Goal: Task Accomplishment & Management: Use online tool/utility

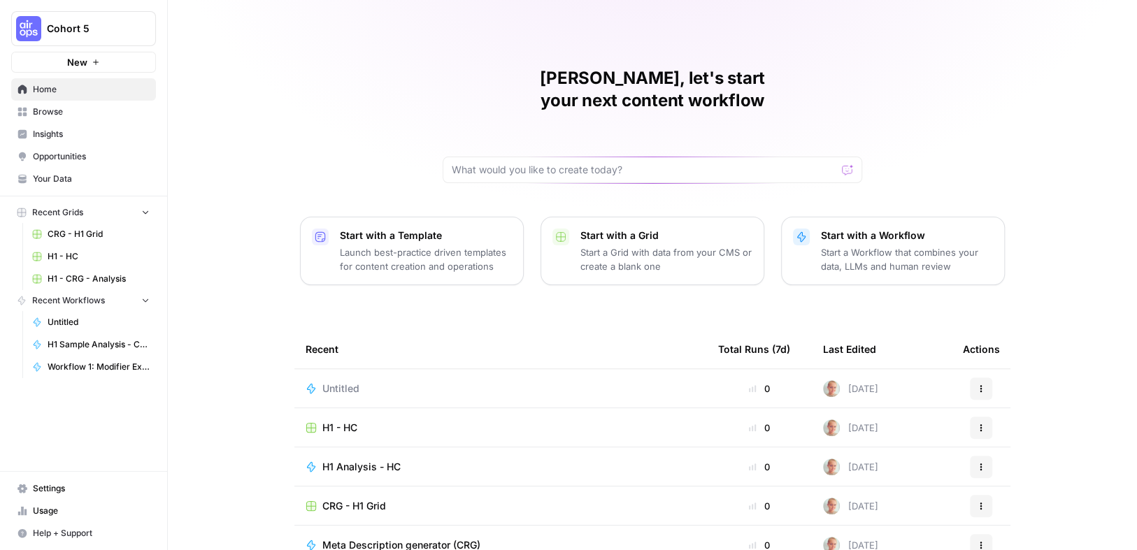
click at [67, 104] on link "Browse" at bounding box center [83, 112] width 145 height 22
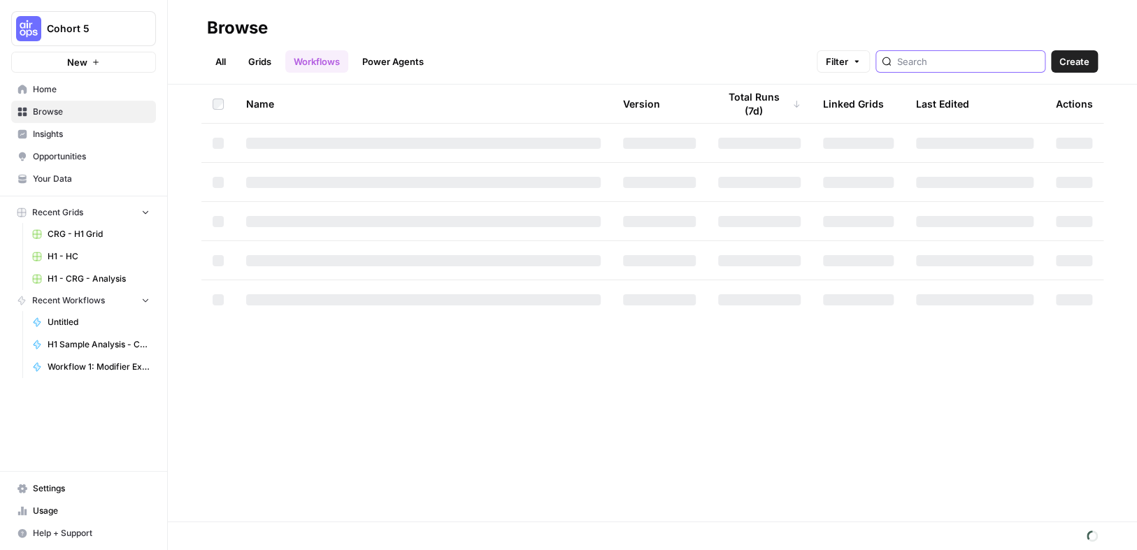
click at [970, 63] on input "search" at bounding box center [968, 62] width 142 height 14
type input "CRG"
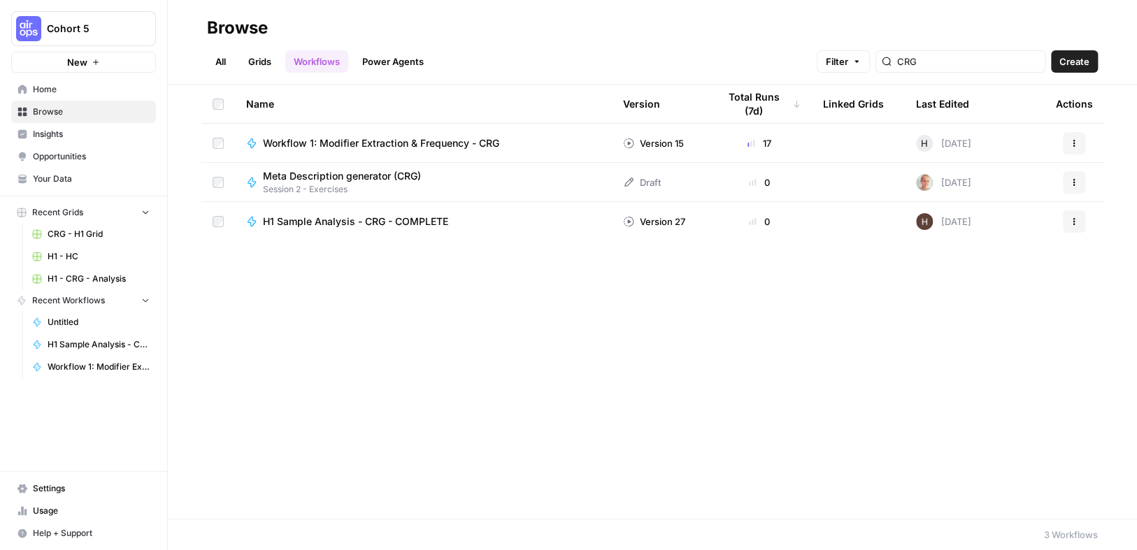
click at [472, 143] on span "Workflow 1: Modifier Extraction & Frequency - CRG" at bounding box center [381, 143] width 236 height 14
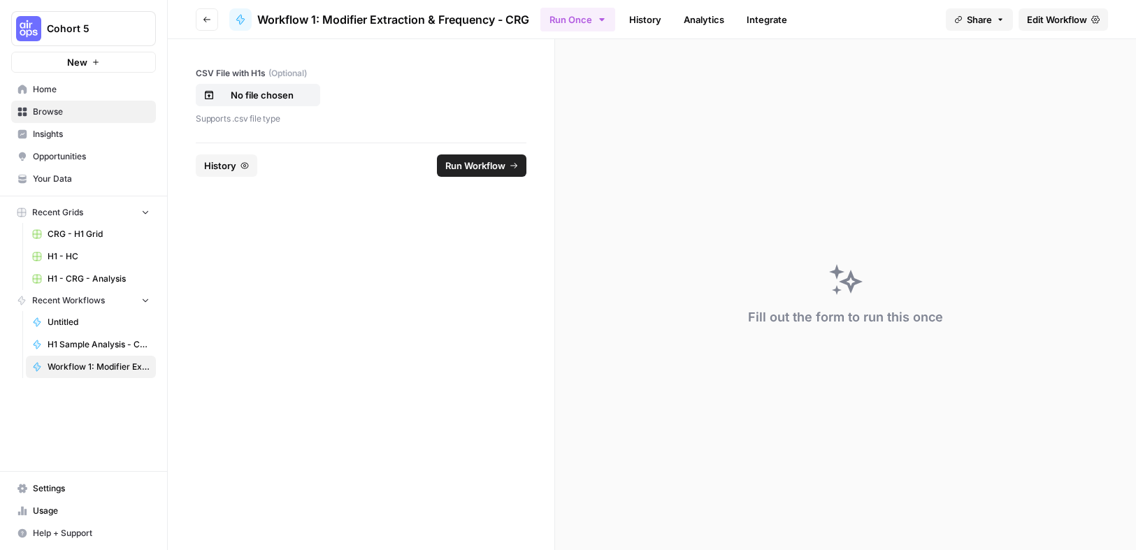
click at [1043, 17] on span "Edit Workflow" at bounding box center [1057, 20] width 60 height 14
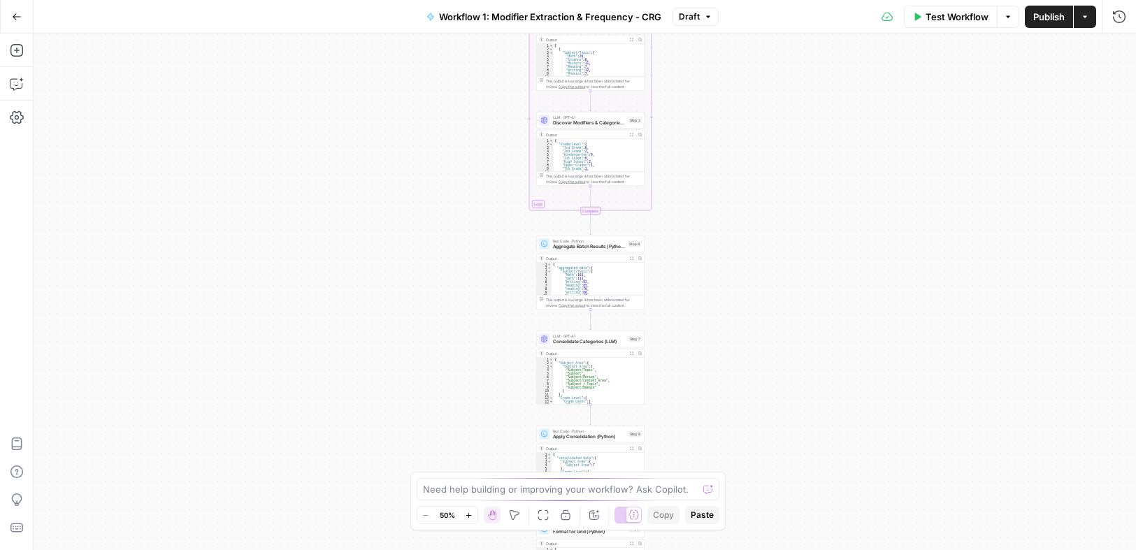
drag, startPoint x: 771, startPoint y: 129, endPoint x: 783, endPoint y: 45, distance: 84.7
click at [783, 45] on div "Workflow Set Inputs Inputs Run Code · Python Process & Batch CSV Data Step 1 Ou…" at bounding box center [585, 292] width 1103 height 517
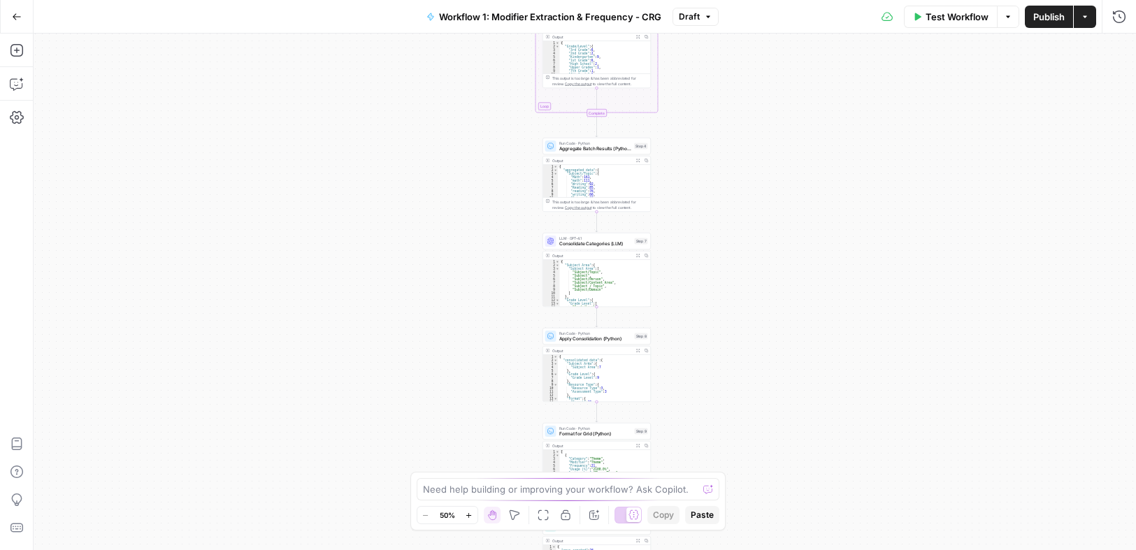
drag, startPoint x: 726, startPoint y: 359, endPoint x: 692, endPoint y: 56, distance: 305.4
click at [693, 52] on div "Workflow Set Inputs Inputs Run Code · Python Process & Batch CSV Data Step 1 Ou…" at bounding box center [585, 292] width 1103 height 517
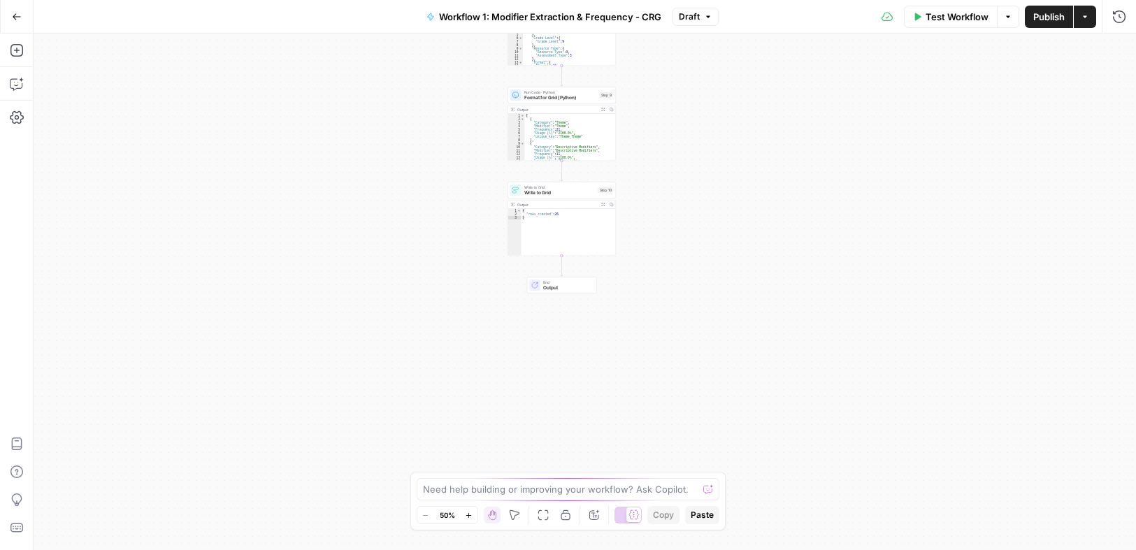
drag, startPoint x: 719, startPoint y: 310, endPoint x: 678, endPoint y: 432, distance: 128.9
click at [685, 437] on div "Workflow Set Inputs Inputs Run Code · Python Process & Batch CSV Data Step 1 Ou…" at bounding box center [585, 292] width 1103 height 517
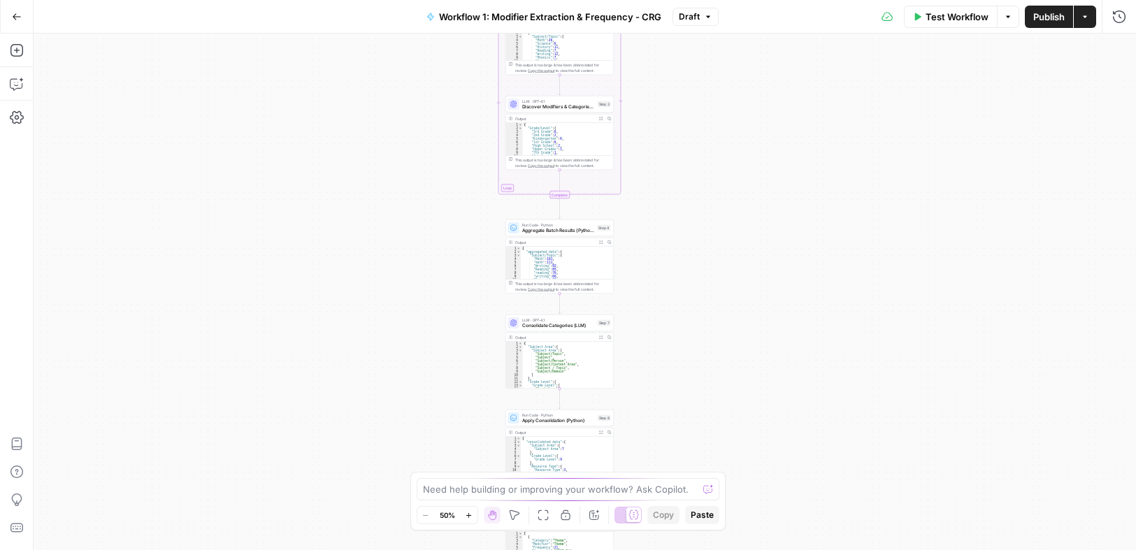
drag, startPoint x: 710, startPoint y: 378, endPoint x: 687, endPoint y: 225, distance: 154.8
click at [702, 391] on div "Workflow Set Inputs Inputs Run Code · Python Process & Batch CSV Data Step 1 Ou…" at bounding box center [585, 292] width 1103 height 517
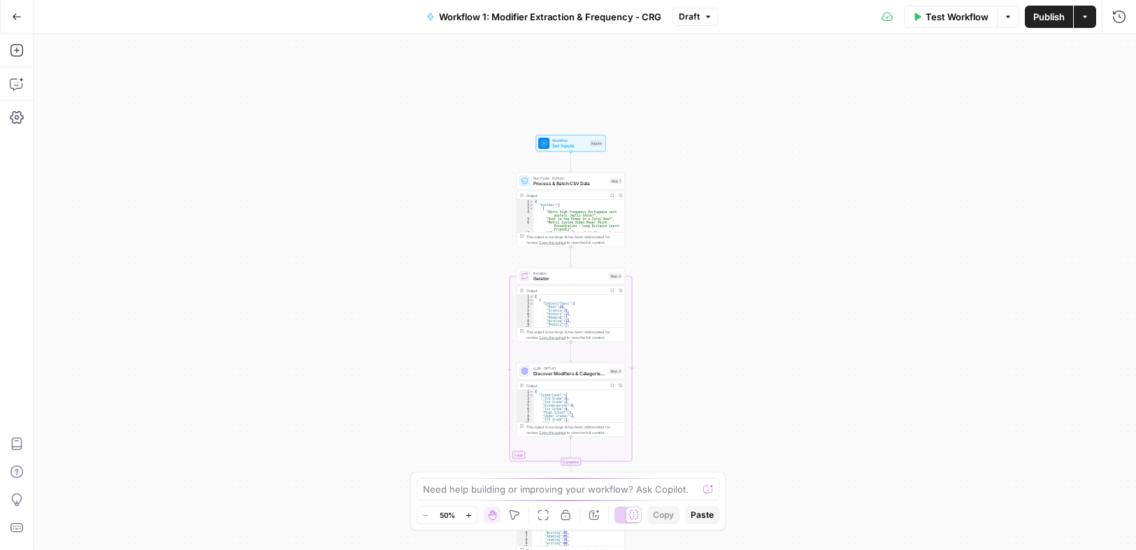
drag, startPoint x: 682, startPoint y: 298, endPoint x: 670, endPoint y: 345, distance: 49.0
click at [681, 366] on div "Workflow Set Inputs Inputs Run Code · Python Process & Batch CSV Data Step 1 Ou…" at bounding box center [585, 292] width 1103 height 517
drag, startPoint x: 708, startPoint y: 138, endPoint x: 705, endPoint y: 173, distance: 35.1
click at [706, 142] on div "Workflow Set Inputs Inputs Run Code · Python Process & Batch CSV Data Step 1 Ou…" at bounding box center [585, 292] width 1103 height 517
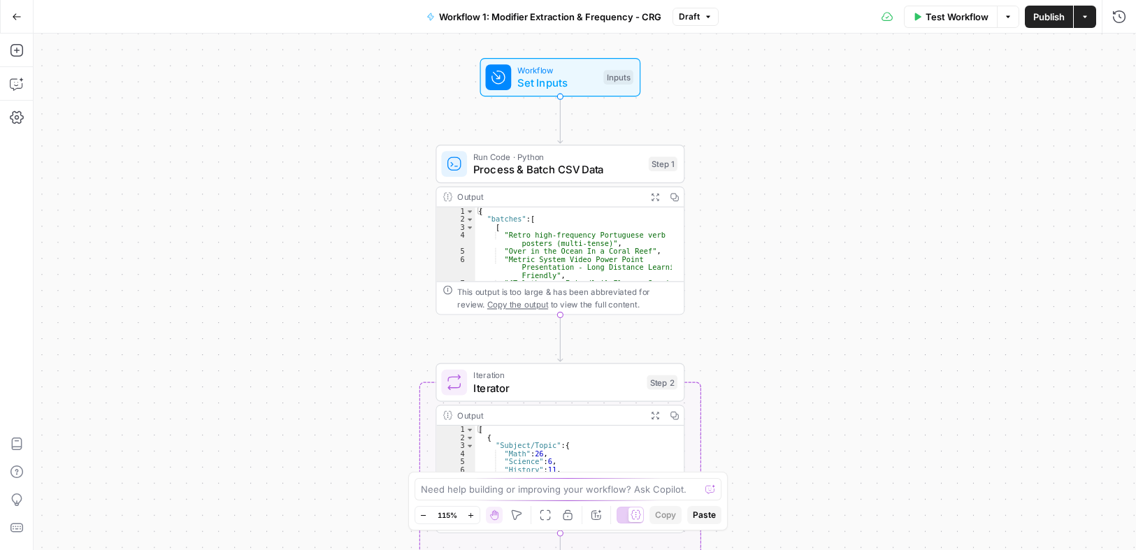
drag, startPoint x: 692, startPoint y: 238, endPoint x: 870, endPoint y: 273, distance: 181.7
click at [870, 273] on div "Workflow Set Inputs Inputs Run Code · Python Process & Batch CSV Data Step 1 Ou…" at bounding box center [585, 292] width 1103 height 517
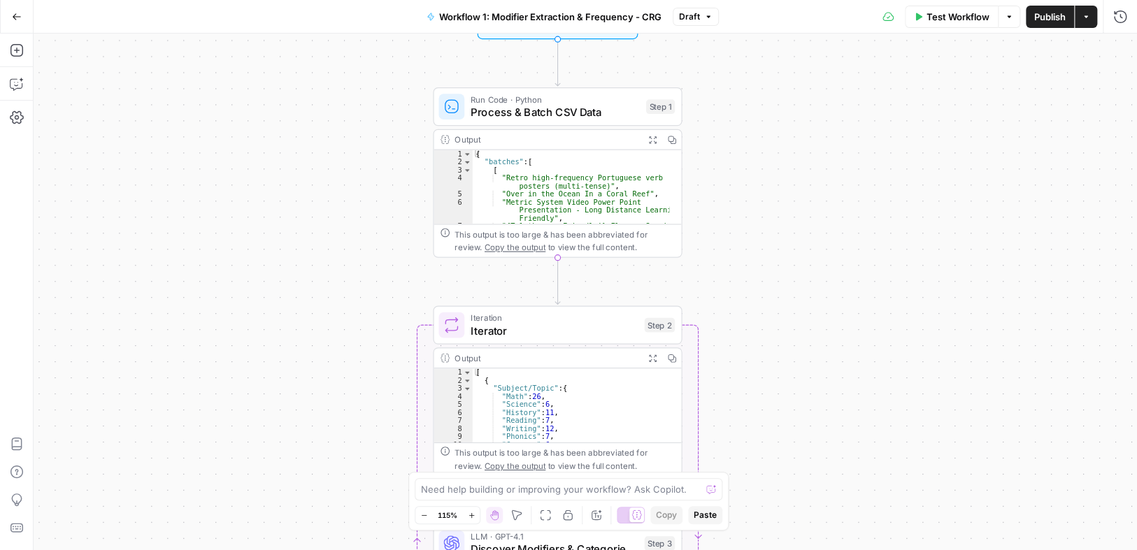
click at [793, 247] on div "Workflow Set Inputs Inputs Run Code · Python Process & Batch CSV Data Step 1 Ou…" at bounding box center [586, 292] width 1104 height 517
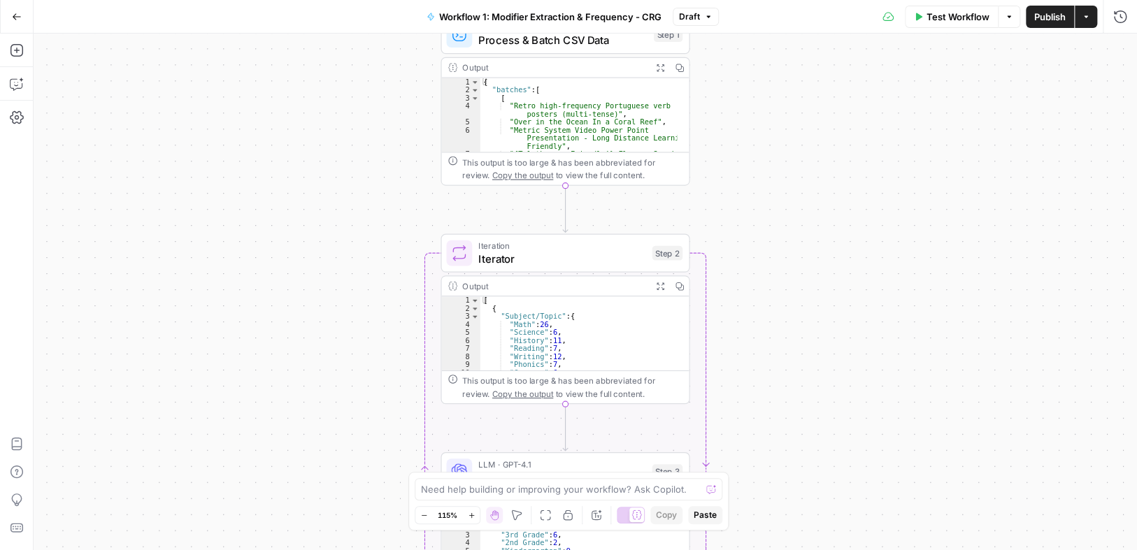
drag, startPoint x: 789, startPoint y: 343, endPoint x: 783, endPoint y: 199, distance: 144.9
click at [783, 199] on div "Workflow Set Inputs Inputs Run Code · Python Process & Batch CSV Data Step 1 Ou…" at bounding box center [586, 292] width 1104 height 517
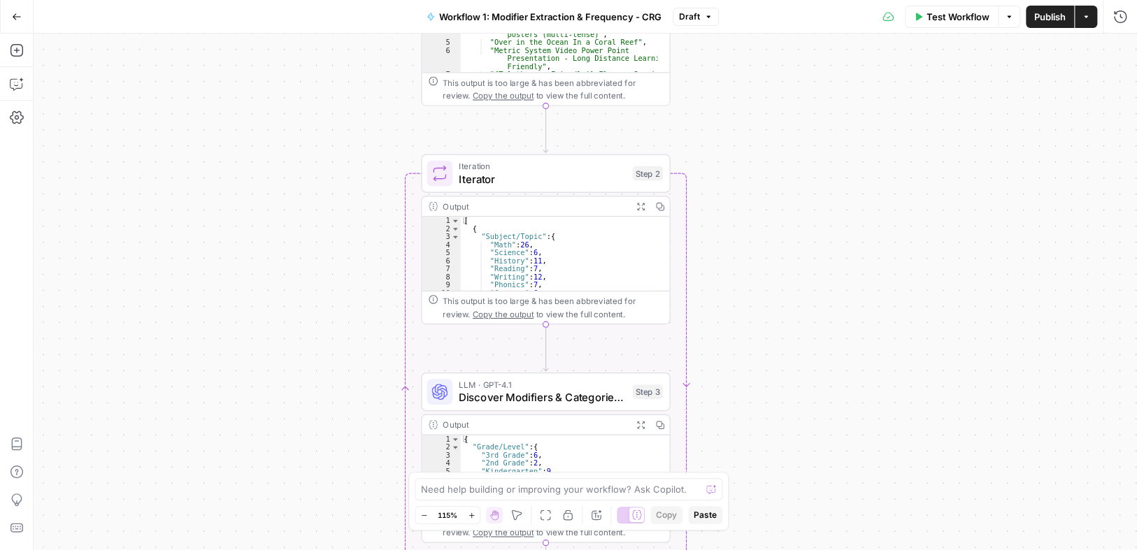
drag, startPoint x: 800, startPoint y: 279, endPoint x: 789, endPoint y: 259, distance: 22.6
click at [789, 259] on div "Workflow Set Inputs Inputs Run Code · Python Process & Batch CSV Data Step 1 Ou…" at bounding box center [586, 292] width 1104 height 517
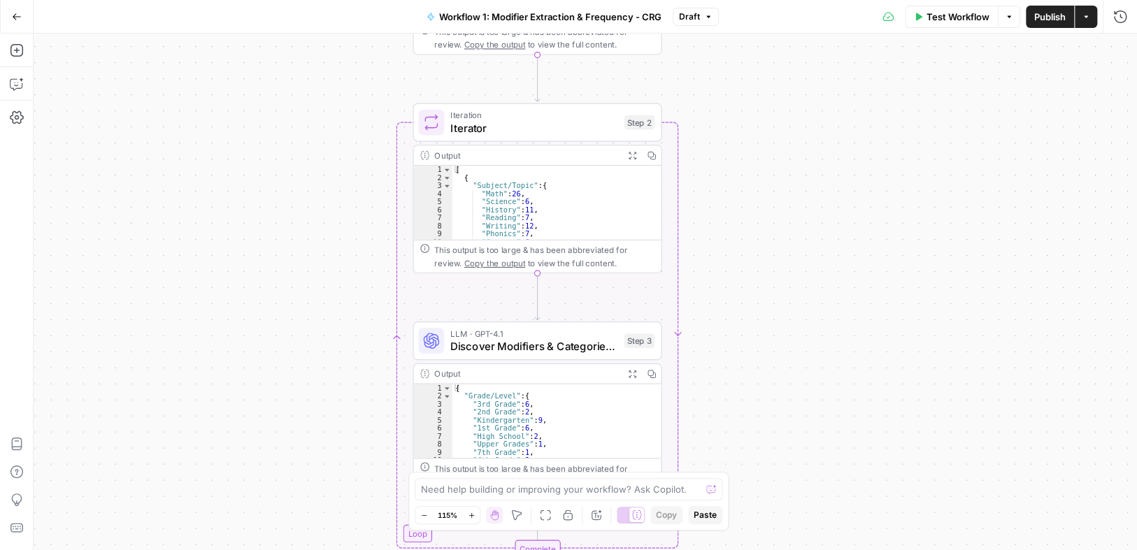
drag, startPoint x: 786, startPoint y: 310, endPoint x: 786, endPoint y: 268, distance: 42.0
click at [783, 259] on div "Workflow Set Inputs Inputs Run Code · Python Process & Batch CSV Data Step 1 Ou…" at bounding box center [586, 292] width 1104 height 517
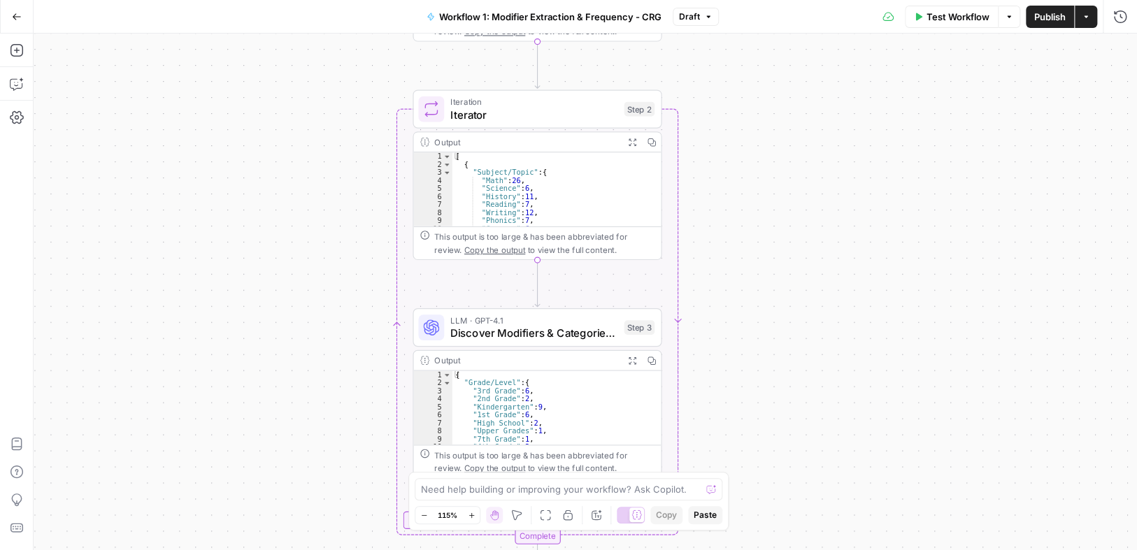
drag, startPoint x: 789, startPoint y: 338, endPoint x: 785, endPoint y: 241, distance: 96.6
click at [785, 225] on div "Workflow Set Inputs Inputs Run Code · Python Process & Batch CSV Data Step 1 Ou…" at bounding box center [586, 292] width 1104 height 517
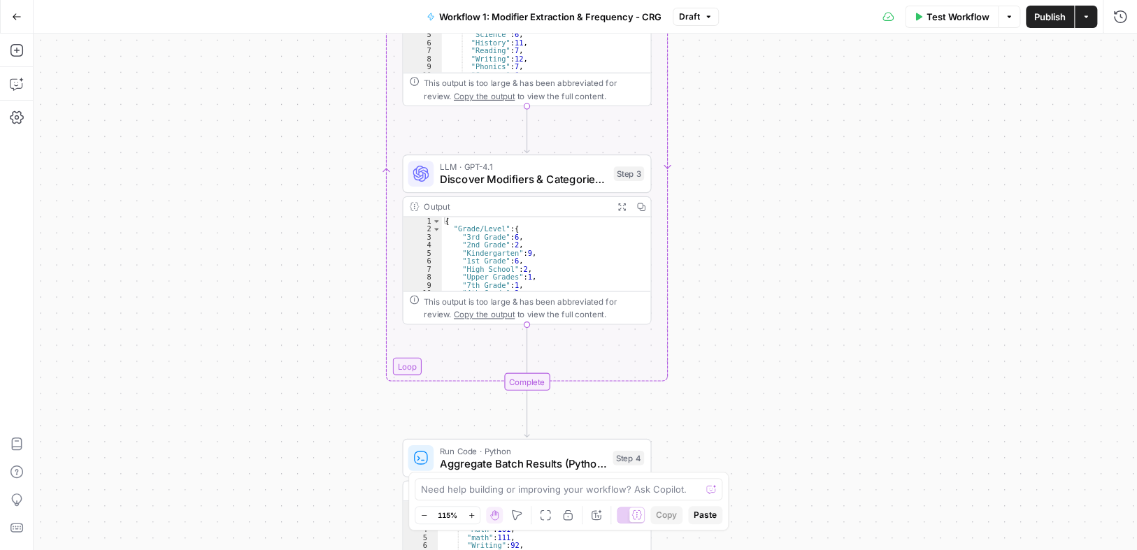
drag, startPoint x: 771, startPoint y: 346, endPoint x: 766, endPoint y: 292, distance: 54.8
click at [766, 292] on div "Workflow Set Inputs Inputs Run Code · Python Process & Batch CSV Data Step 1 Ou…" at bounding box center [586, 292] width 1104 height 517
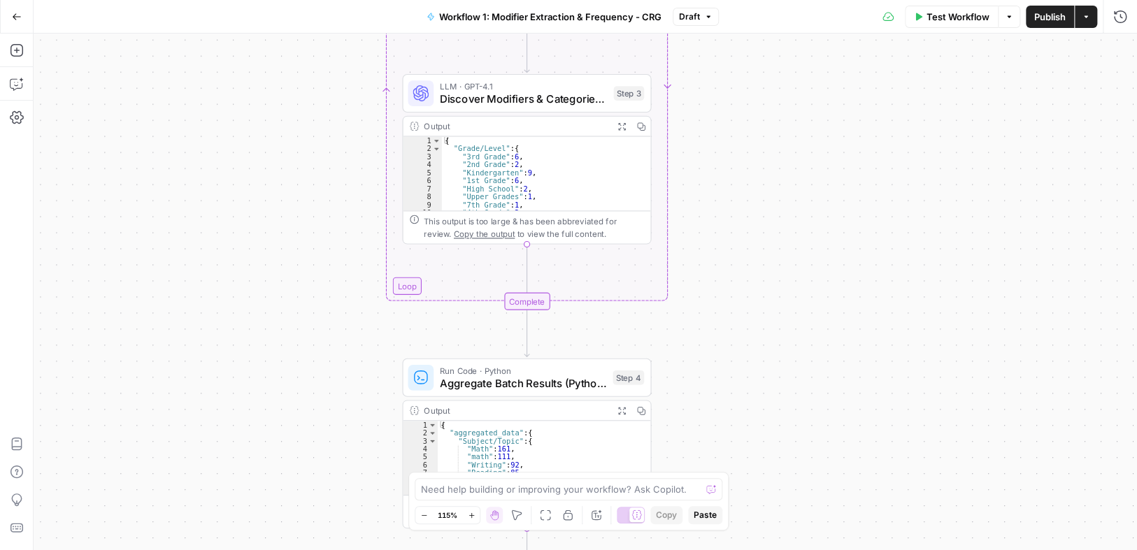
drag, startPoint x: 764, startPoint y: 352, endPoint x: 766, endPoint y: 295, distance: 57.4
click at [764, 282] on div "Workflow Set Inputs Inputs Run Code · Python Process & Batch CSV Data Step 1 Ou…" at bounding box center [586, 292] width 1104 height 517
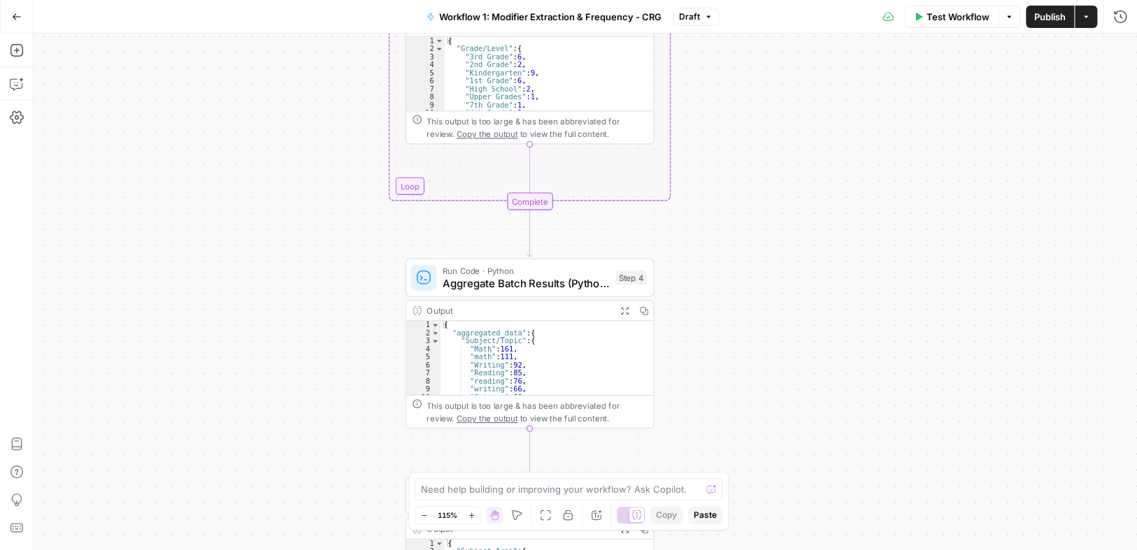
drag, startPoint x: 768, startPoint y: 343, endPoint x: 771, endPoint y: 253, distance: 89.6
click at [771, 253] on div "Workflow Set Inputs Inputs Run Code · Python Process & Batch CSV Data Step 1 Ou…" at bounding box center [586, 292] width 1104 height 517
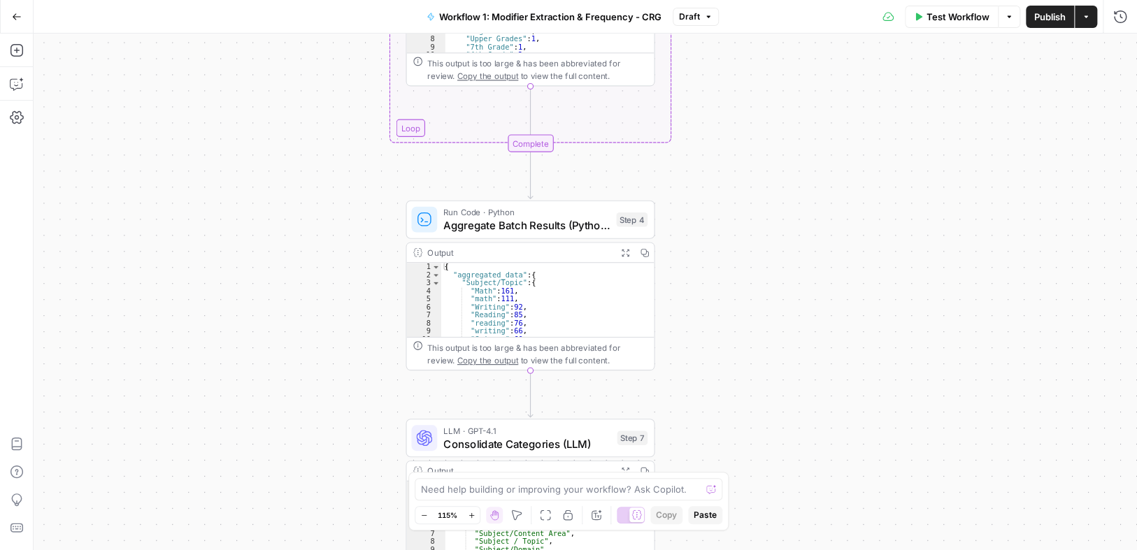
drag, startPoint x: 767, startPoint y: 359, endPoint x: 759, endPoint y: 378, distance: 20.4
click at [768, 299] on div "Workflow Set Inputs Inputs Run Code · Python Process & Batch CSV Data Step 1 Ou…" at bounding box center [586, 292] width 1104 height 517
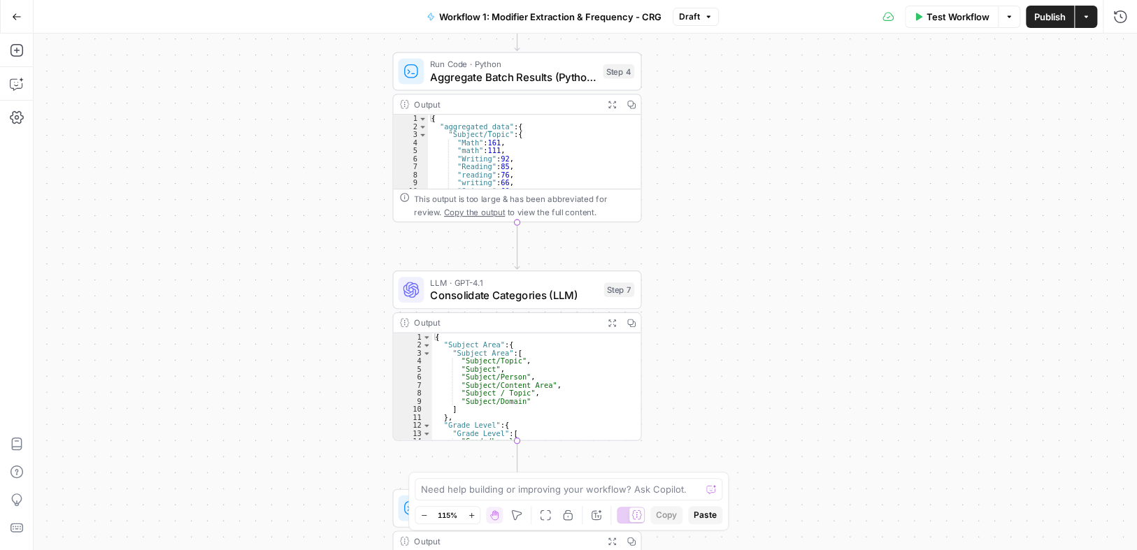
drag, startPoint x: 890, startPoint y: 362, endPoint x: 877, endPoint y: 215, distance: 147.5
click at [877, 215] on div "Workflow Set Inputs Inputs Run Code · Python Process & Batch CSV Data Step 1 Ou…" at bounding box center [586, 292] width 1104 height 517
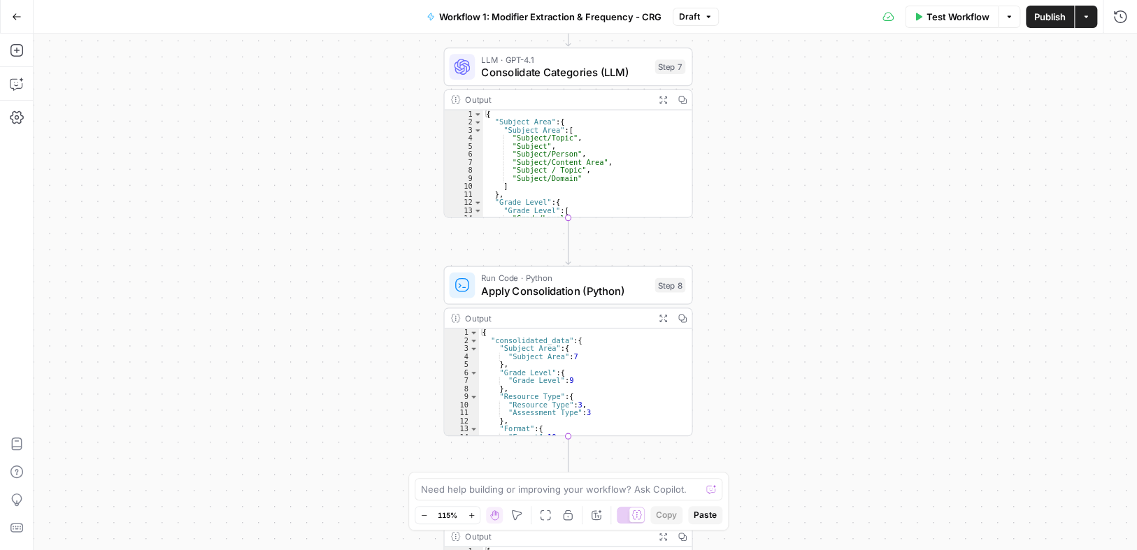
drag, startPoint x: 736, startPoint y: 401, endPoint x: 787, endPoint y: 178, distance: 228.8
click at [787, 178] on div "Workflow Set Inputs Inputs Run Code · Python Process & Batch CSV Data Step 1 Ou…" at bounding box center [586, 292] width 1104 height 517
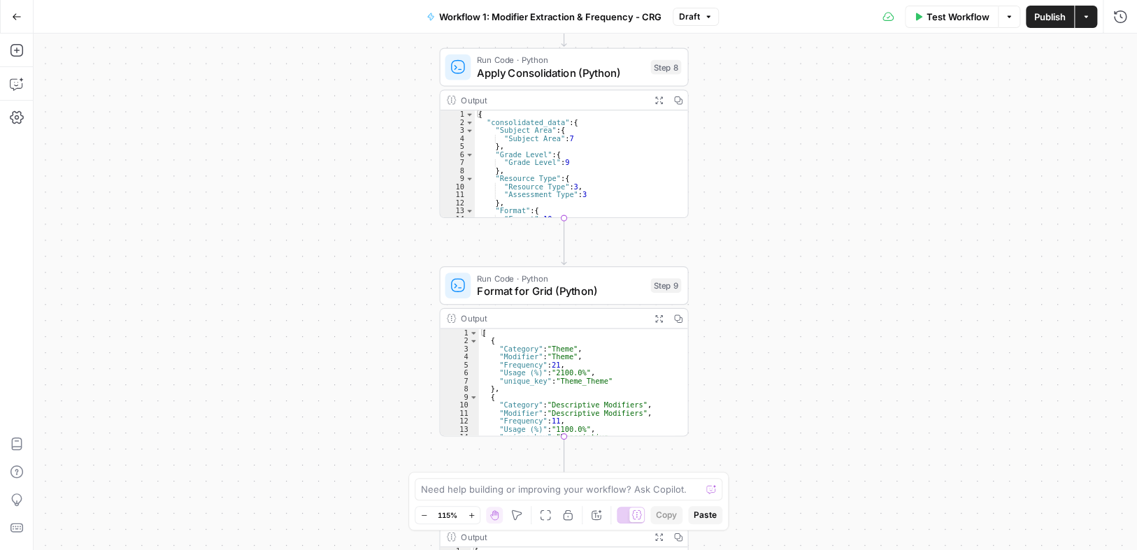
drag, startPoint x: 794, startPoint y: 357, endPoint x: 790, endPoint y: 178, distance: 179.1
click at [790, 138] on div "Workflow Set Inputs Inputs Run Code · Python Process & Batch CSV Data Step 1 Ou…" at bounding box center [586, 292] width 1104 height 517
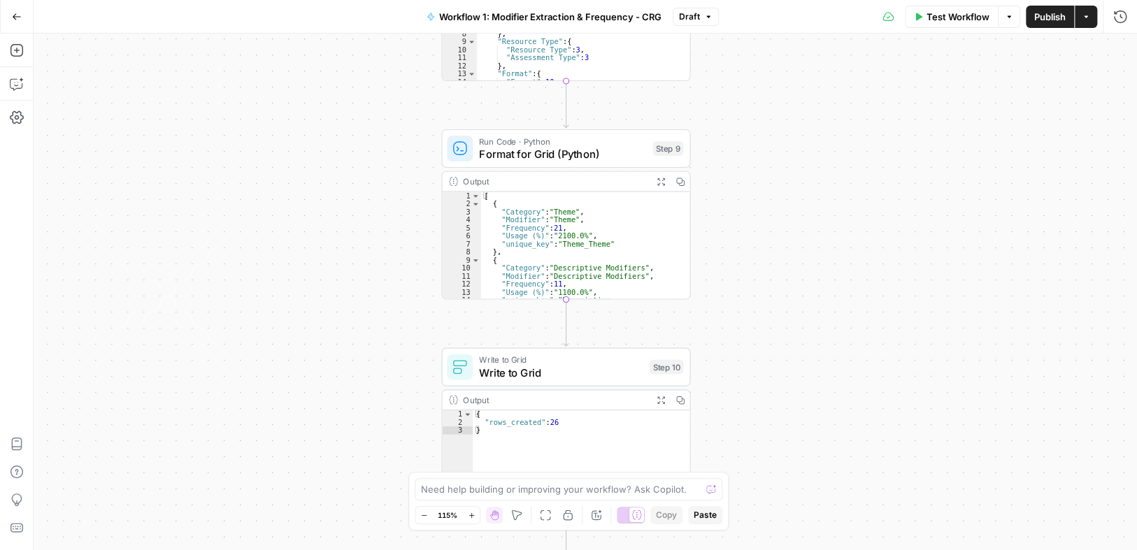
drag, startPoint x: 764, startPoint y: 357, endPoint x: 766, endPoint y: 220, distance: 136.4
click at [766, 220] on div "Workflow Set Inputs Inputs Run Code · Python Process & Batch CSV Data Step 1 Ou…" at bounding box center [586, 292] width 1104 height 517
click at [759, 206] on div "Workflow Set Inputs Inputs Run Code · Python Process & Batch CSV Data Step 1 Ou…" at bounding box center [586, 292] width 1104 height 517
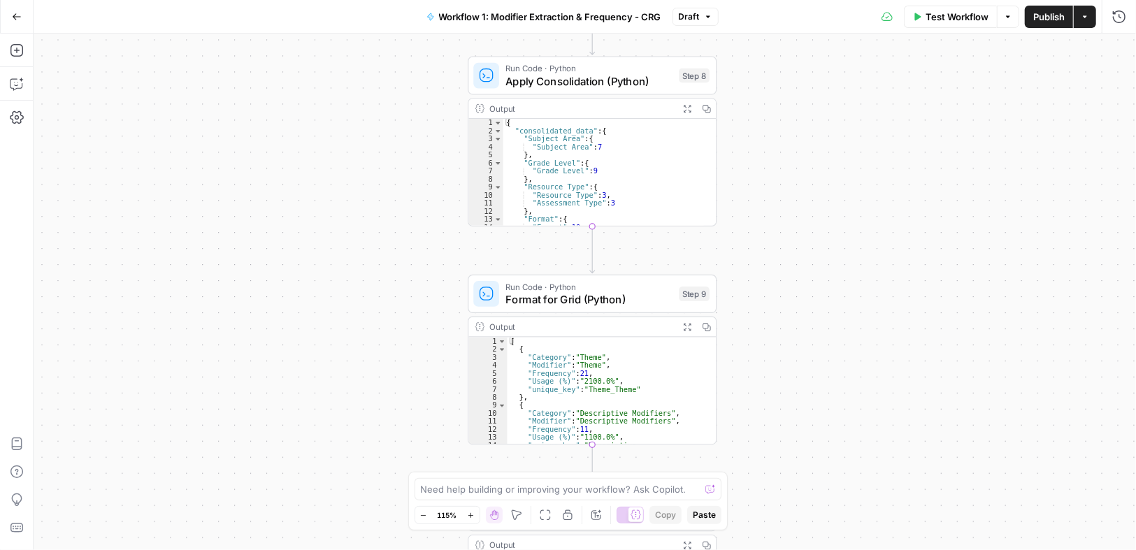
drag, startPoint x: 796, startPoint y: 268, endPoint x: 801, endPoint y: 288, distance: 20.9
click at [801, 285] on div "Workflow Set Inputs Inputs Run Code · Python Process & Batch CSV Data Step 1 Ou…" at bounding box center [585, 292] width 1103 height 517
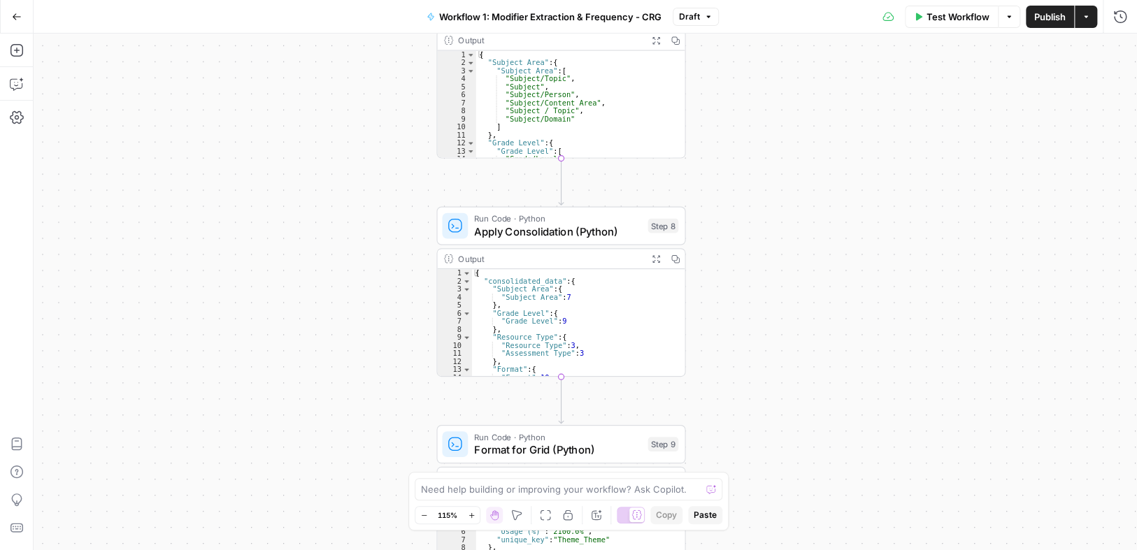
drag, startPoint x: 788, startPoint y: 140, endPoint x: 752, endPoint y: 250, distance: 116.1
click at [750, 273] on div "Workflow Set Inputs Inputs Run Code · Python Process & Batch CSV Data Step 1 Ou…" at bounding box center [586, 292] width 1104 height 517
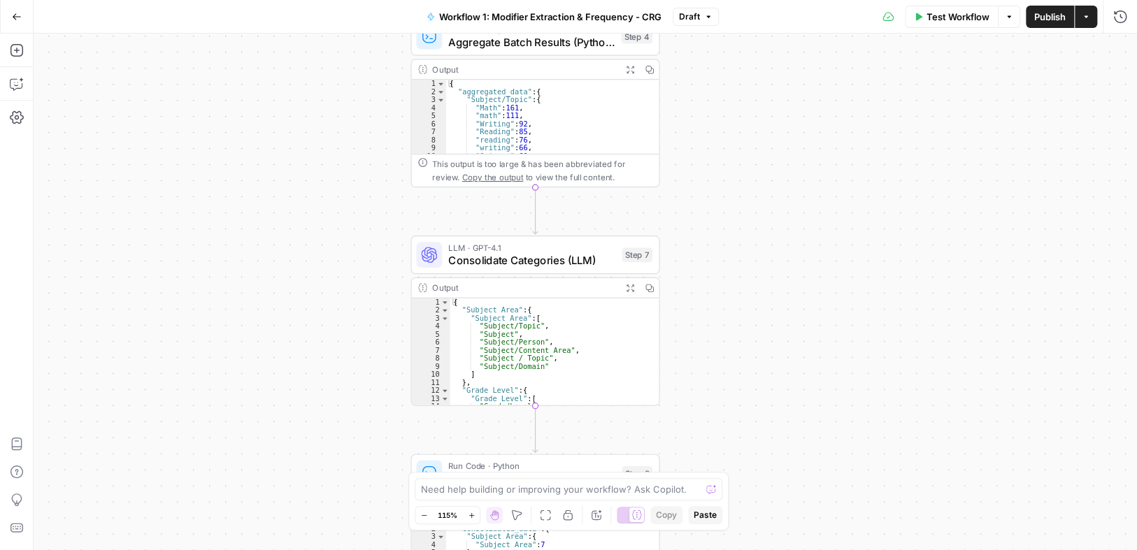
drag, startPoint x: 755, startPoint y: 203, endPoint x: 742, endPoint y: 429, distance: 227.0
click at [742, 432] on div "Workflow Set Inputs Inputs Run Code · Python Process & Batch CSV Data Step 1 Ou…" at bounding box center [586, 292] width 1104 height 517
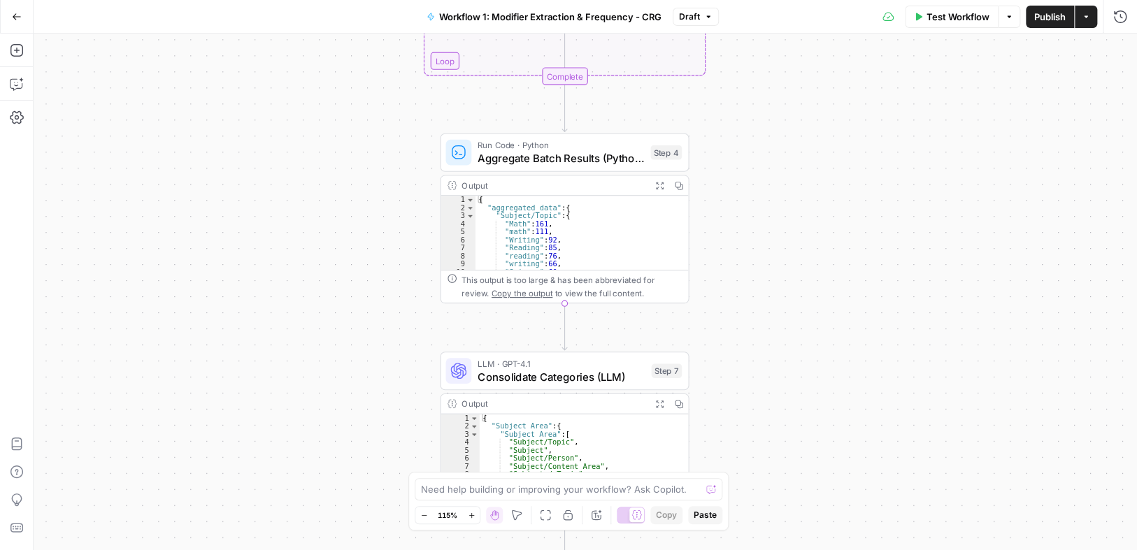
drag, startPoint x: 761, startPoint y: 261, endPoint x: 774, endPoint y: 359, distance: 98.8
click at [776, 361] on div "Workflow Set Inputs Inputs Run Code · Python Process & Batch CSV Data Step 1 Ou…" at bounding box center [586, 292] width 1104 height 517
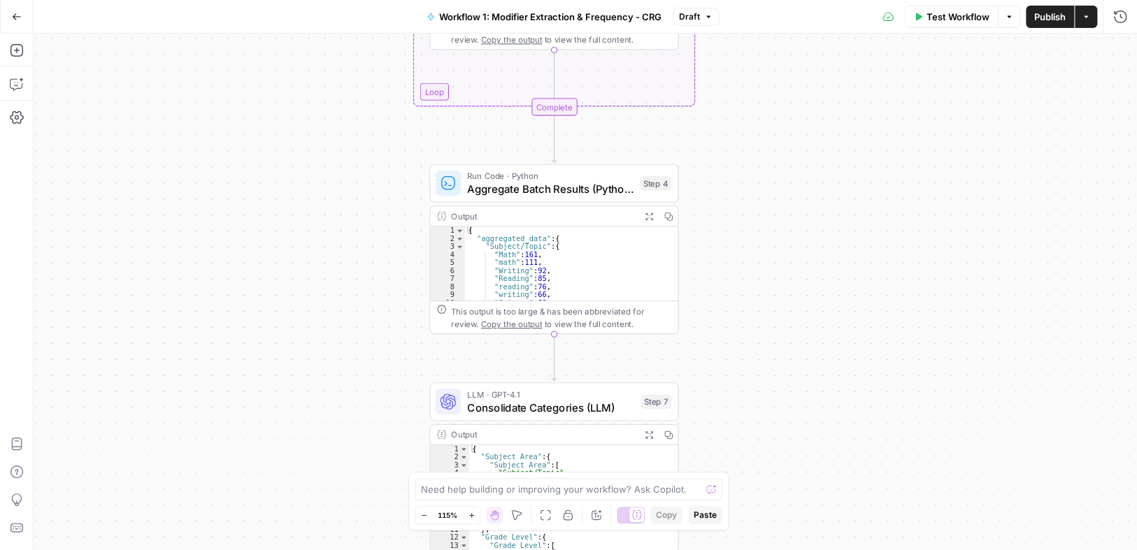
drag, startPoint x: 783, startPoint y: 228, endPoint x: 776, endPoint y: 235, distance: 9.9
click at [776, 235] on div "Workflow Set Inputs Inputs Run Code · Python Process & Batch CSV Data Step 1 Ou…" at bounding box center [586, 292] width 1104 height 517
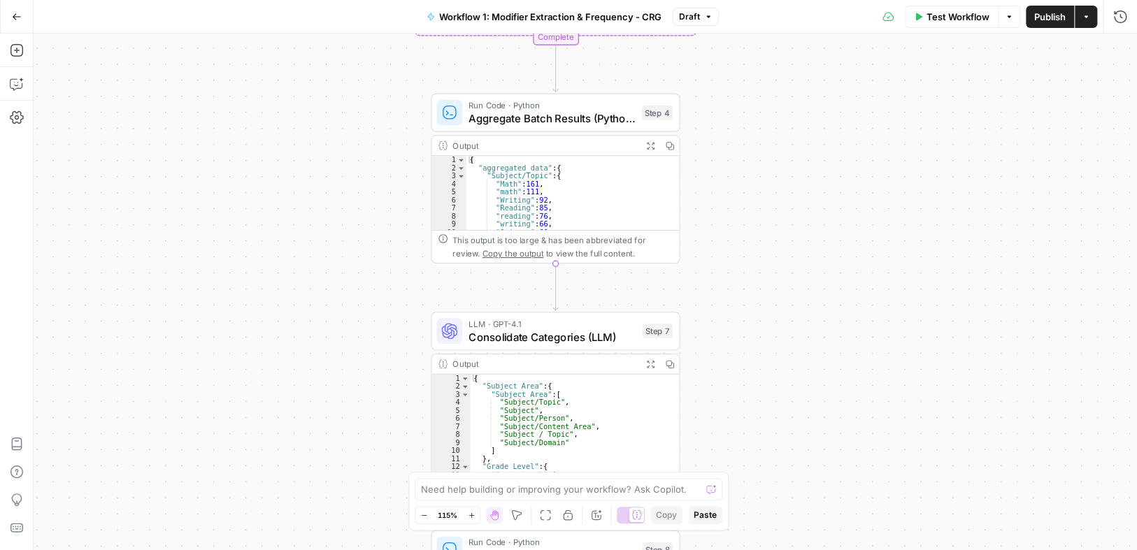
drag, startPoint x: 747, startPoint y: 246, endPoint x: 747, endPoint y: 183, distance: 63.6
click at [747, 183] on div "Workflow Set Inputs Inputs Run Code · Python Process & Batch CSV Data Step 1 Ou…" at bounding box center [586, 292] width 1104 height 517
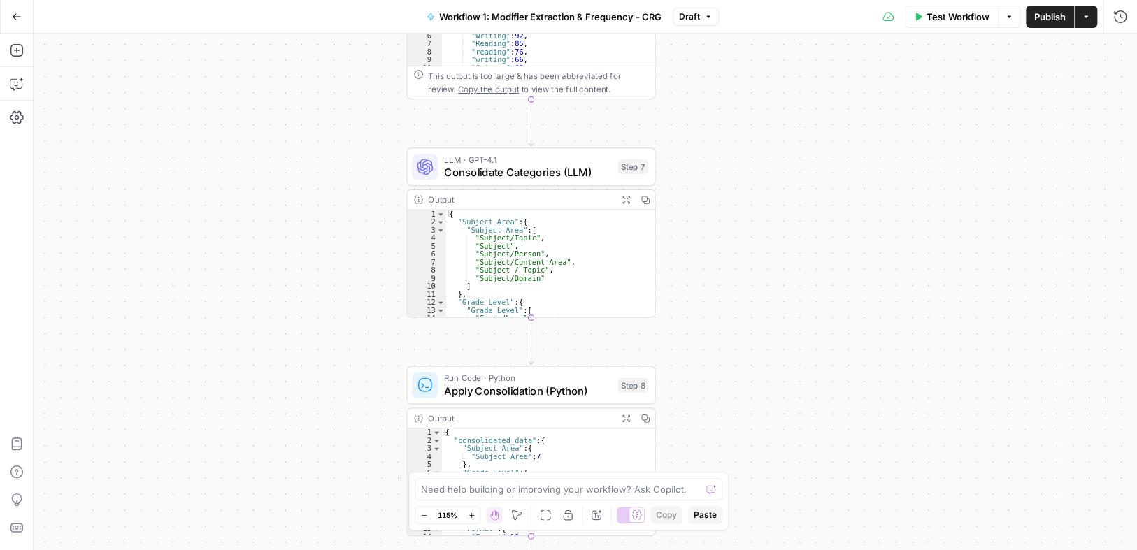
drag, startPoint x: 739, startPoint y: 248, endPoint x: 700, endPoint y: 161, distance: 95.8
click at [705, 139] on div "Workflow Set Inputs Inputs Run Code · Python Process & Batch CSV Data Step 1 Ou…" at bounding box center [586, 292] width 1104 height 517
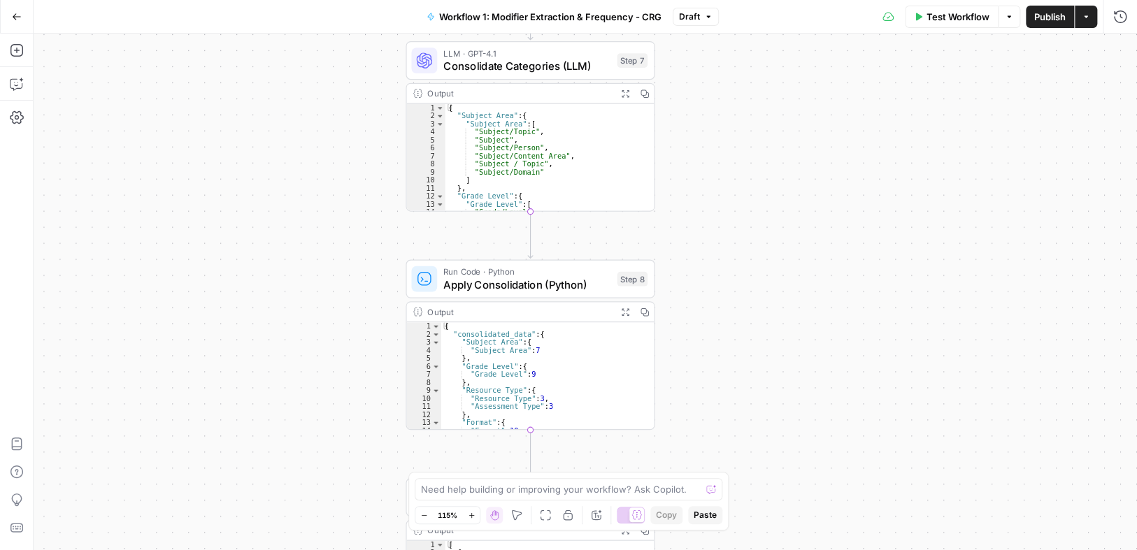
drag, startPoint x: 738, startPoint y: 338, endPoint x: 752, endPoint y: 276, distance: 64.6
click at [752, 276] on div "Workflow Set Inputs Inputs Run Code · Python Process & Batch CSV Data Step 1 Ou…" at bounding box center [586, 292] width 1104 height 517
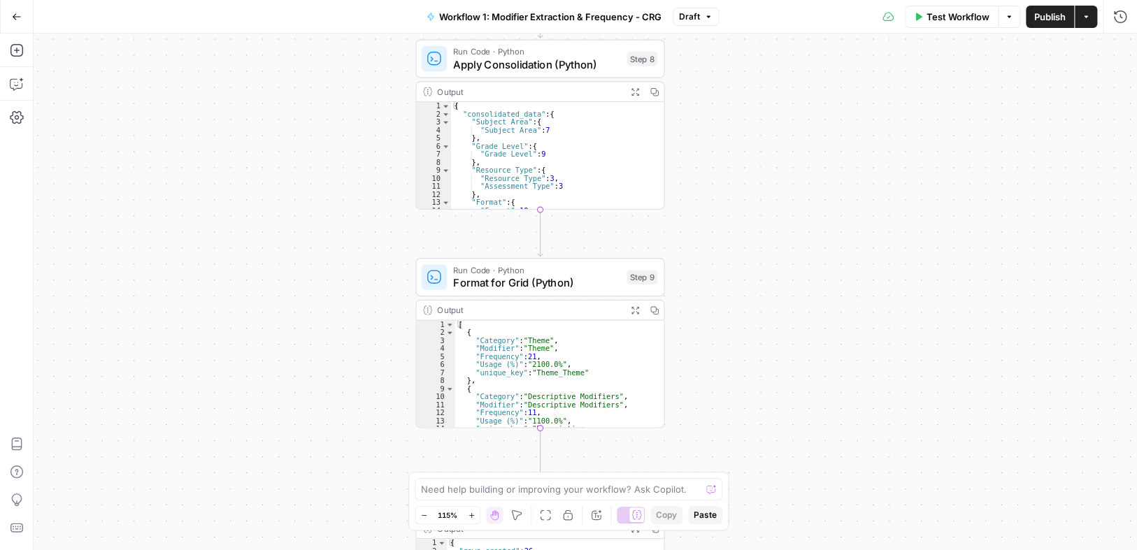
drag, startPoint x: 710, startPoint y: 280, endPoint x: 717, endPoint y: 231, distance: 48.9
click at [717, 230] on div "Workflow Set Inputs Inputs Run Code · Python Process & Batch CSV Data Step 1 Ou…" at bounding box center [586, 292] width 1104 height 517
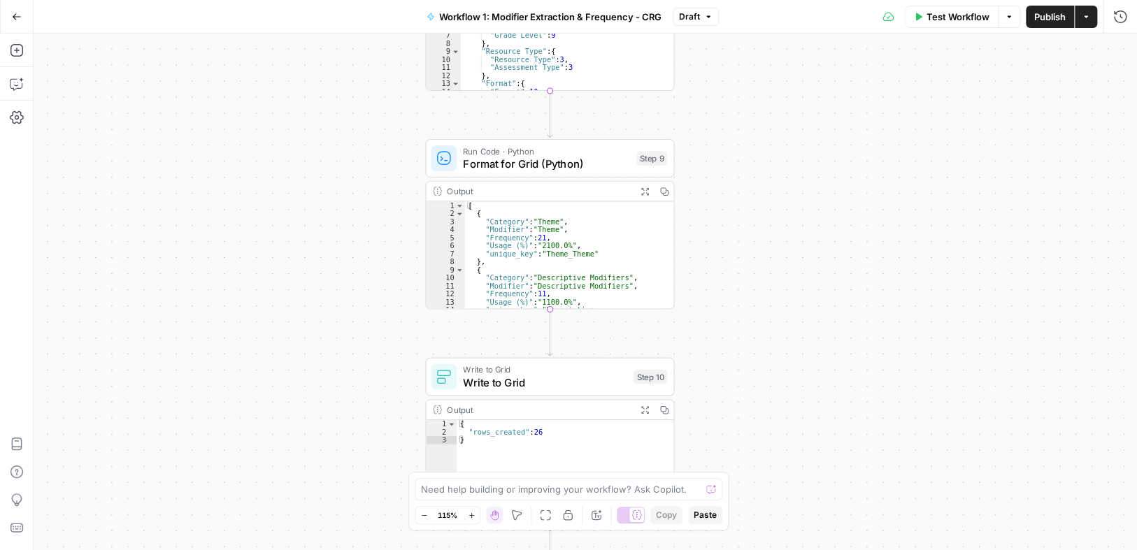
drag, startPoint x: 739, startPoint y: 258, endPoint x: 741, endPoint y: 227, distance: 31.5
click at [741, 227] on div "Workflow Set Inputs Inputs Run Code · Python Process & Batch CSV Data Step 1 Ou…" at bounding box center [586, 292] width 1104 height 517
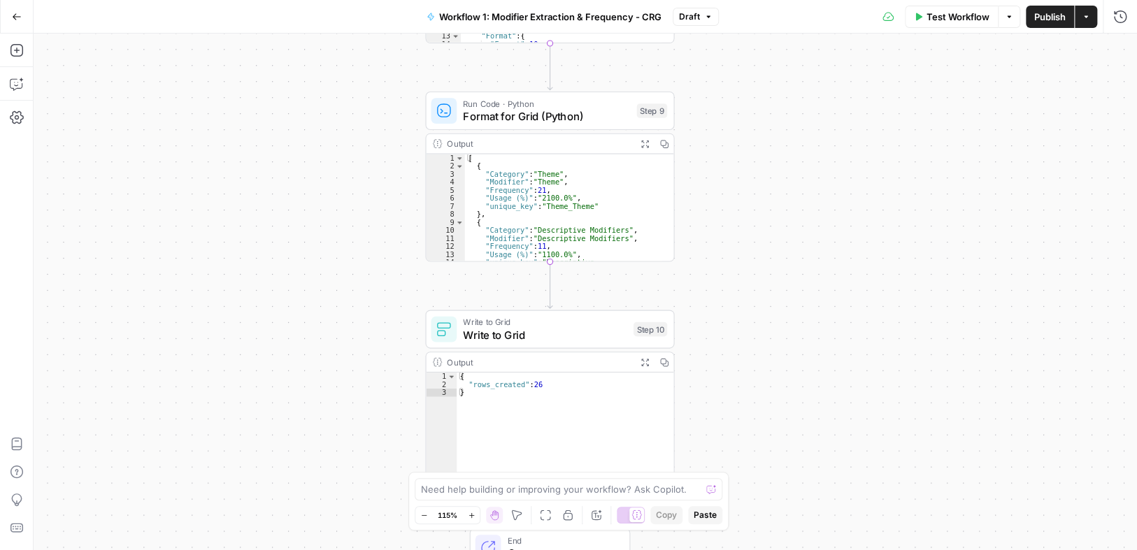
drag, startPoint x: 764, startPoint y: 367, endPoint x: 763, endPoint y: 319, distance: 48.3
click at [764, 319] on div "Workflow Set Inputs Inputs Run Code · Python Process & Batch CSV Data Step 1 Ou…" at bounding box center [586, 292] width 1104 height 517
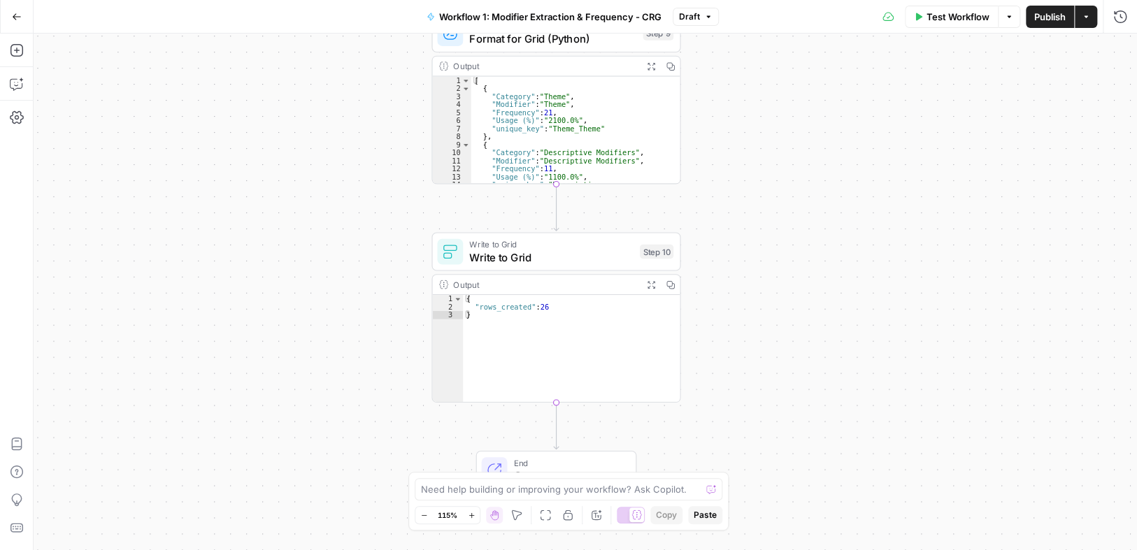
drag, startPoint x: 759, startPoint y: 369, endPoint x: 766, endPoint y: 285, distance: 84.9
click at [766, 285] on div "Workflow Set Inputs Inputs Run Code · Python Process & Batch CSV Data Step 1 Ou…" at bounding box center [586, 292] width 1104 height 517
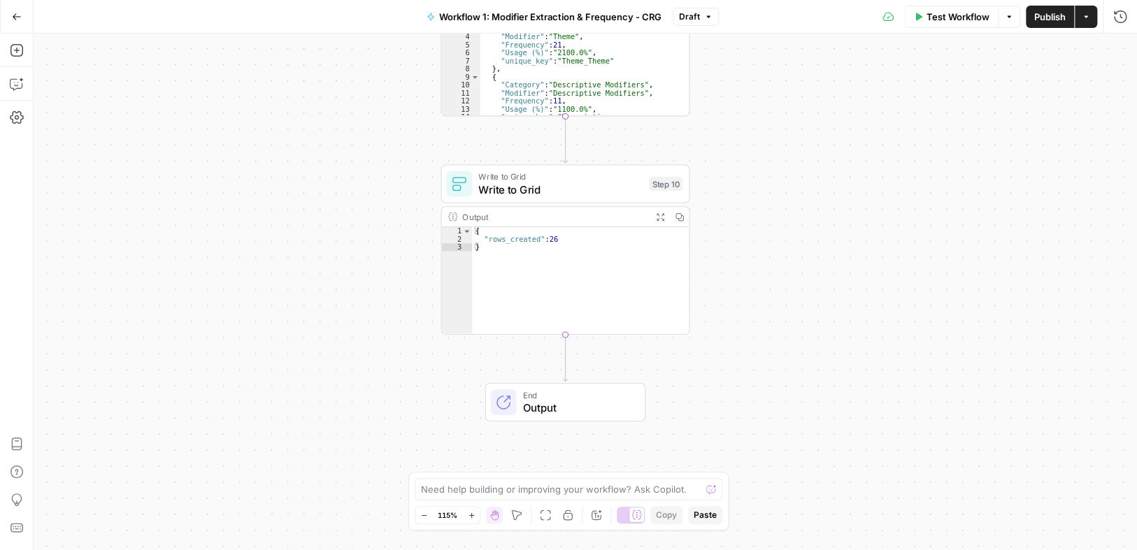
drag, startPoint x: 762, startPoint y: 354, endPoint x: 771, endPoint y: 294, distance: 60.8
click at [771, 294] on div "Workflow Set Inputs Inputs Run Code · Python Process & Batch CSV Data Step 1 Ou…" at bounding box center [586, 292] width 1104 height 517
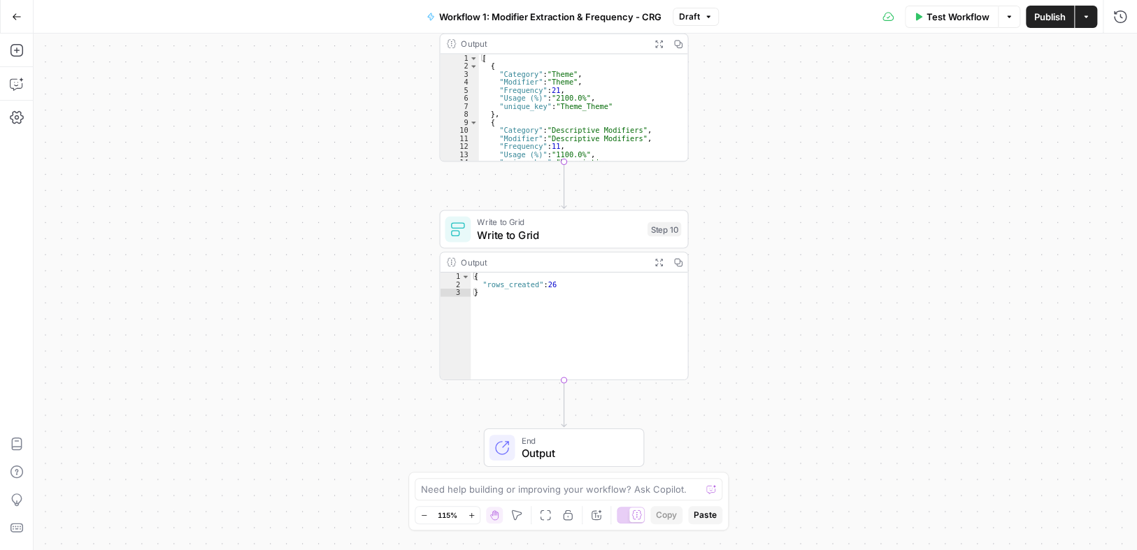
drag, startPoint x: 759, startPoint y: 359, endPoint x: 757, endPoint y: 394, distance: 35.0
click at [757, 403] on div "Workflow Set Inputs Inputs Run Code · Python Process & Batch CSV Data Step 1 Ou…" at bounding box center [586, 292] width 1104 height 517
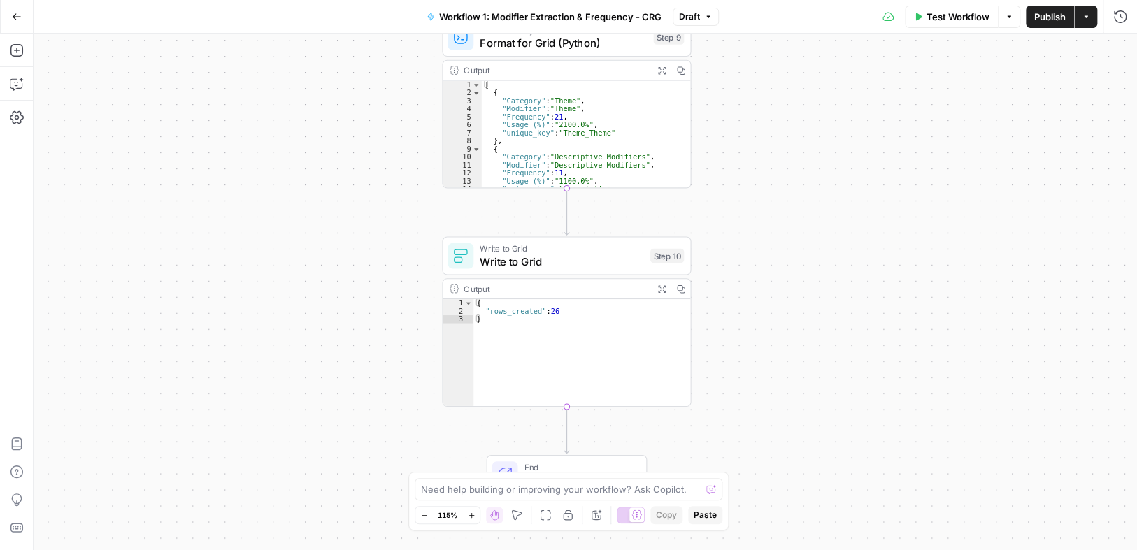
drag, startPoint x: 761, startPoint y: 341, endPoint x: 763, endPoint y: 358, distance: 17.6
click at [764, 378] on div "Workflow Set Inputs Inputs Run Code · Python Process & Batch CSV Data Step 1 Ou…" at bounding box center [586, 292] width 1104 height 517
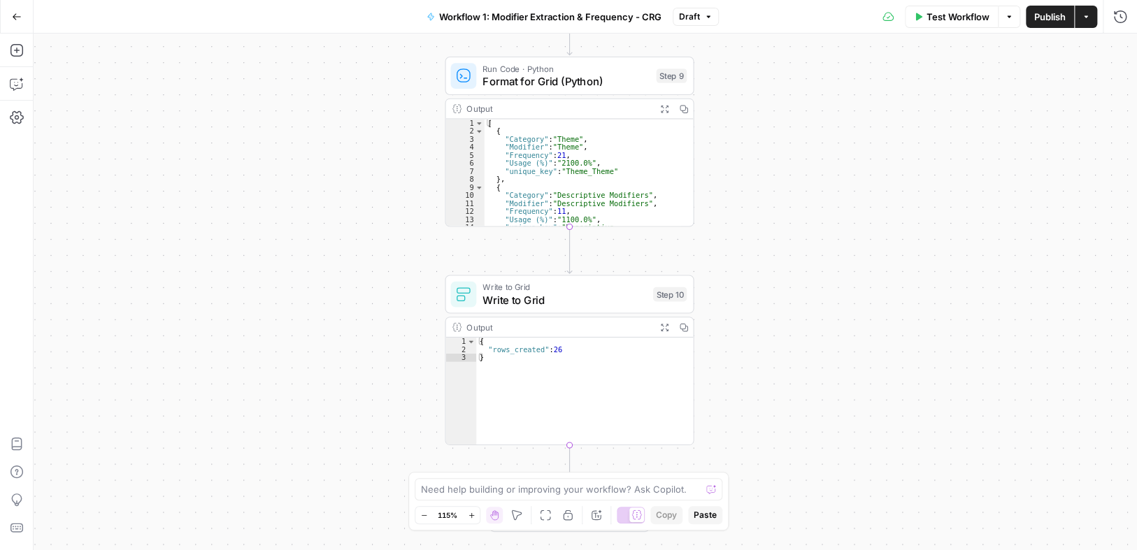
drag, startPoint x: 767, startPoint y: 297, endPoint x: 762, endPoint y: 360, distance: 63.1
click at [763, 360] on div "Workflow Set Inputs Inputs Run Code · Python Process & Batch CSV Data Step 1 Ou…" at bounding box center [586, 292] width 1104 height 517
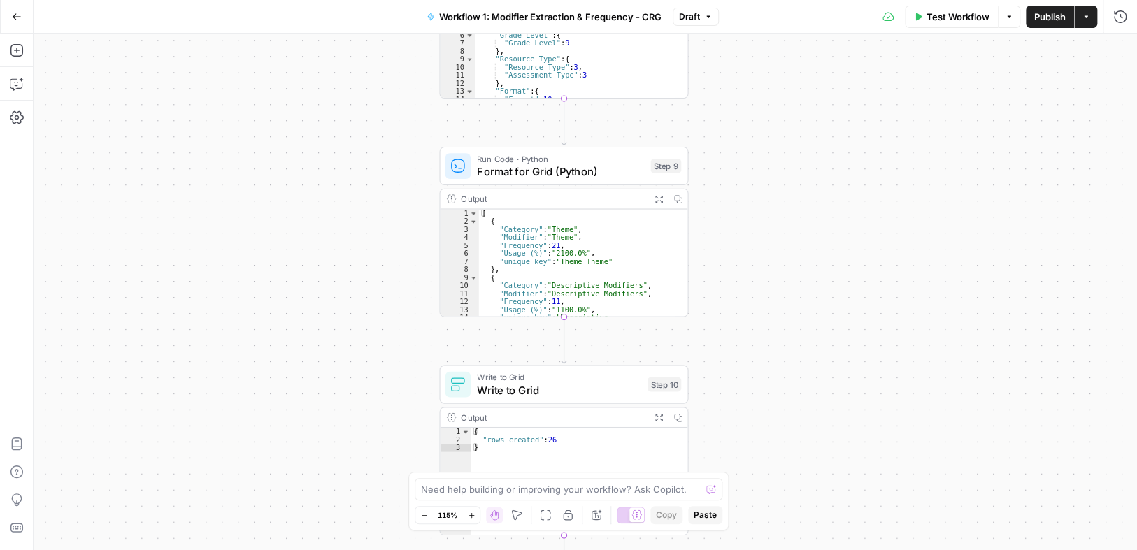
drag, startPoint x: 778, startPoint y: 266, endPoint x: 778, endPoint y: 322, distance: 55.9
click at [778, 322] on div "Workflow Set Inputs Inputs Run Code · Python Process & Batch CSV Data Step 1 Ou…" at bounding box center [586, 292] width 1104 height 517
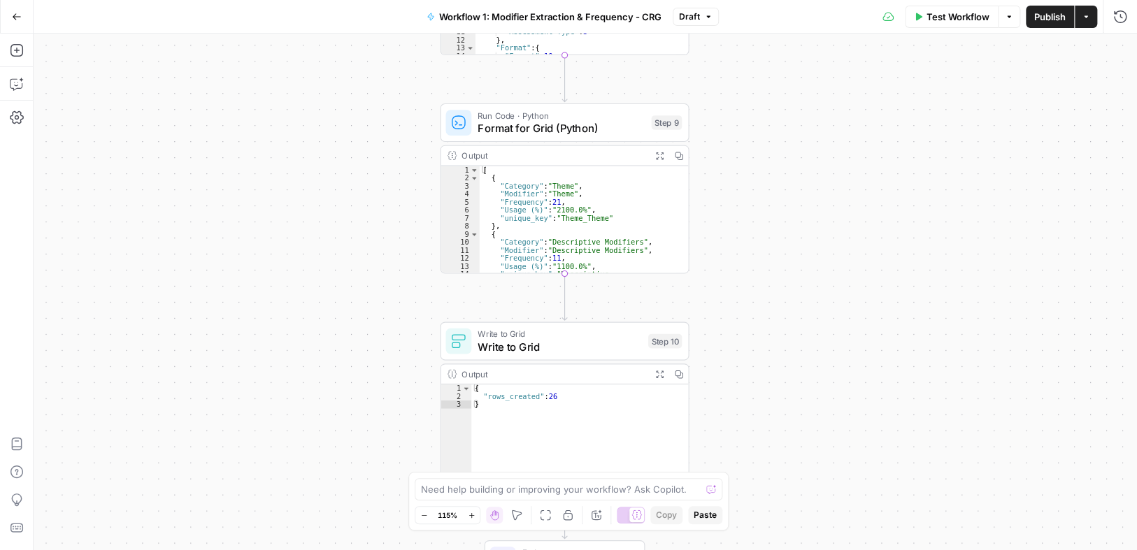
drag, startPoint x: 783, startPoint y: 251, endPoint x: 780, endPoint y: 184, distance: 67.2
click at [781, 166] on div "Workflow Set Inputs Inputs Run Code · Python Process & Batch CSV Data Step 1 Ou…" at bounding box center [586, 292] width 1104 height 517
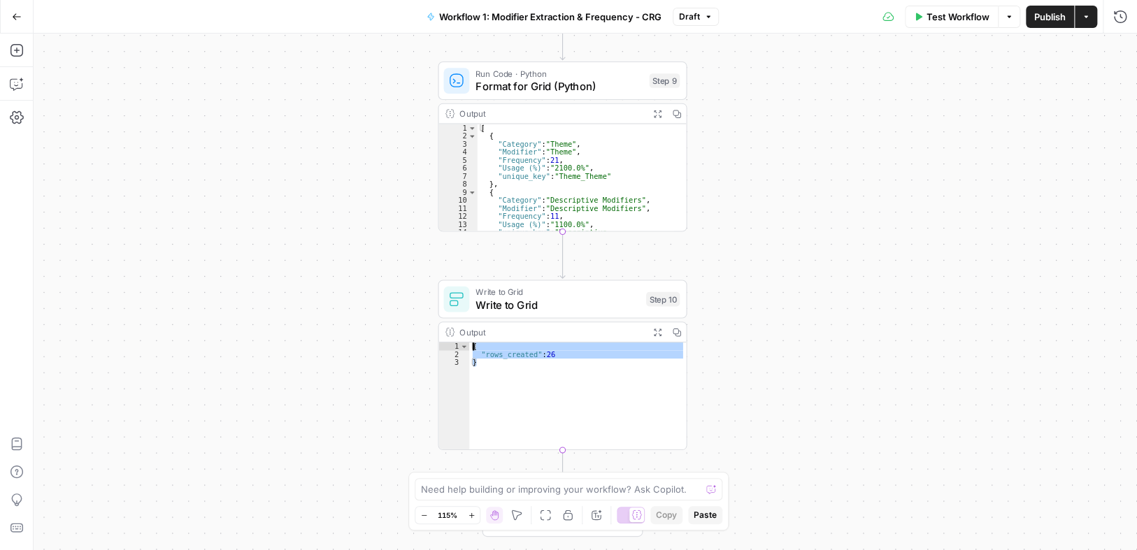
drag, startPoint x: 671, startPoint y: 378, endPoint x: 724, endPoint y: 340, distance: 65.6
click at [677, 344] on div "{ "rows_created" : 26 }" at bounding box center [577, 404] width 217 height 123
type textarea "**********"
drag, startPoint x: 813, startPoint y: 276, endPoint x: 819, endPoint y: 281, distance: 7.4
click at [813, 277] on div "Workflow Set Inputs Inputs Run Code · Python Process & Batch CSV Data Step 1 Ou…" at bounding box center [586, 292] width 1104 height 517
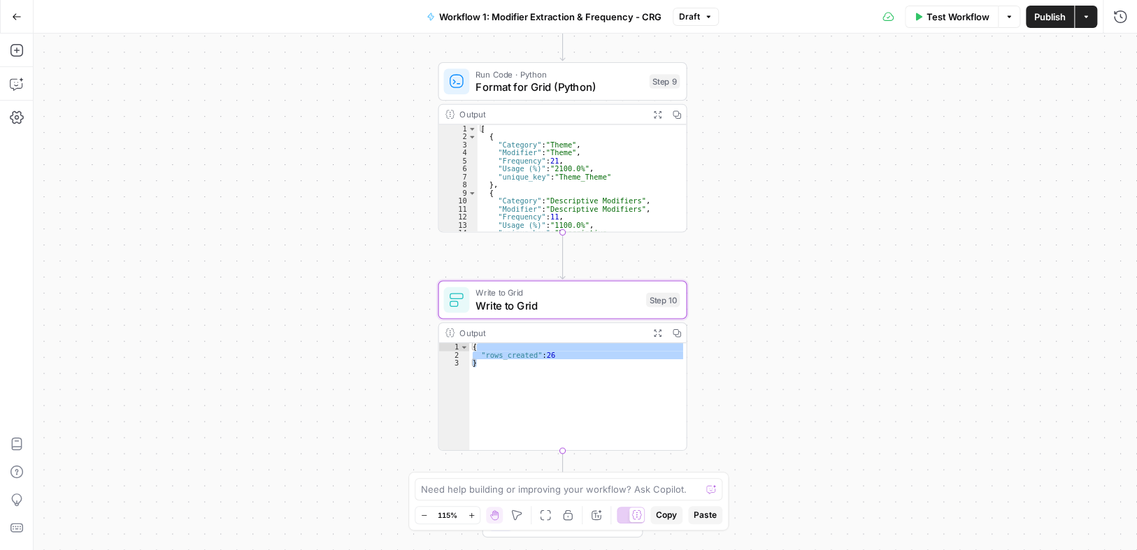
click at [811, 180] on div "Workflow Set Inputs Inputs Run Code · Python Process & Batch CSV Data Step 1 Ou…" at bounding box center [586, 292] width 1104 height 517
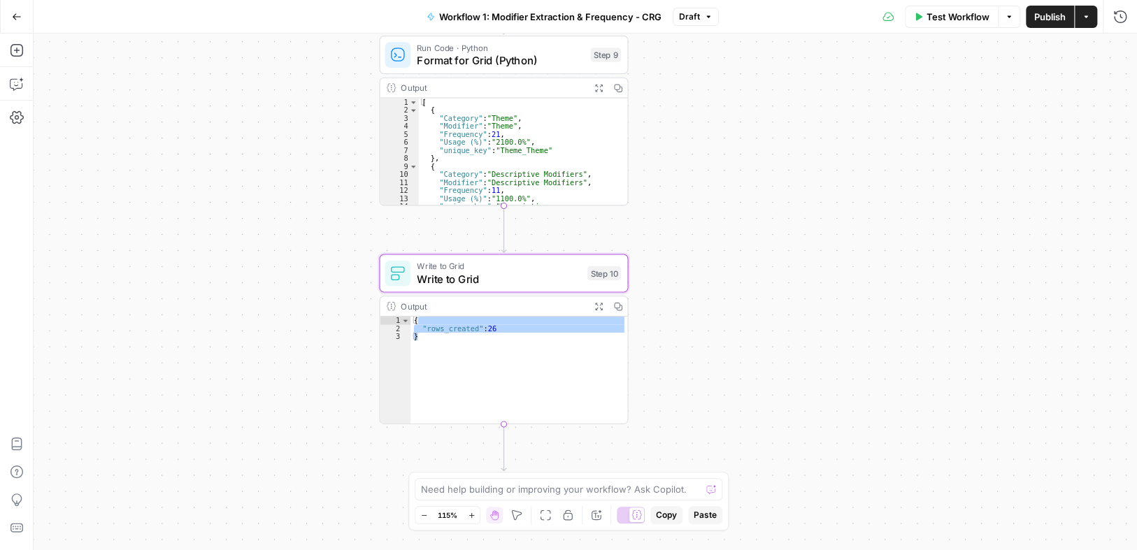
drag, startPoint x: 785, startPoint y: 297, endPoint x: 724, endPoint y: 284, distance: 61.6
click at [723, 284] on div "Workflow Set Inputs Inputs Run Code · Python Process & Batch CSV Data Step 1 Ou…" at bounding box center [586, 292] width 1104 height 517
click at [740, 276] on div "Workflow Set Inputs Inputs Run Code · Python Process & Batch CSV Data Step 1 Ou…" at bounding box center [586, 292] width 1104 height 517
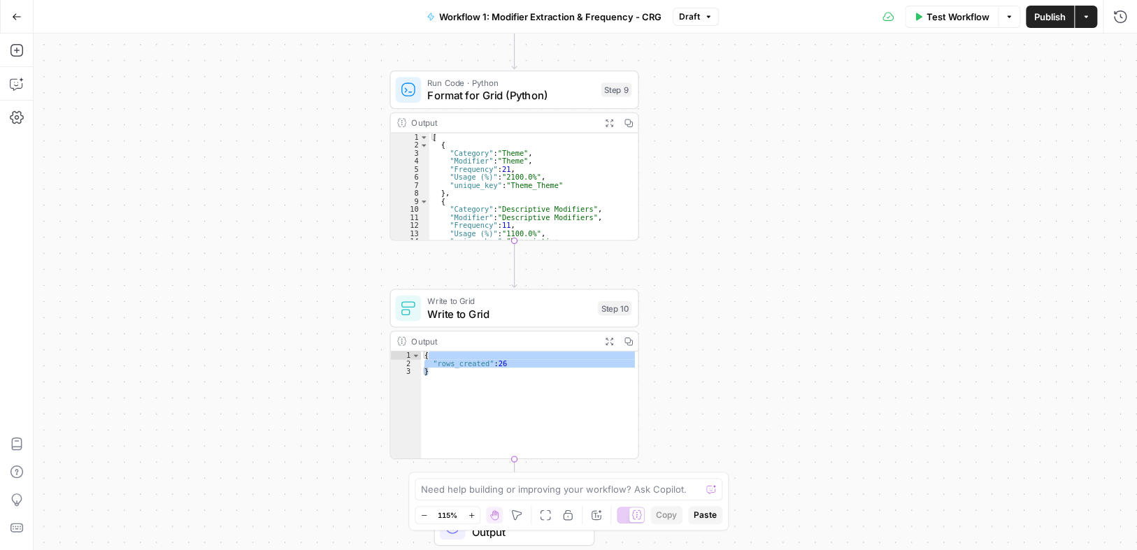
drag, startPoint x: 748, startPoint y: 215, endPoint x: 792, endPoint y: 342, distance: 134.7
click at [794, 355] on div "Workflow Set Inputs Inputs Run Code · Python Process & Batch CSV Data Step 1 Ou…" at bounding box center [586, 292] width 1104 height 517
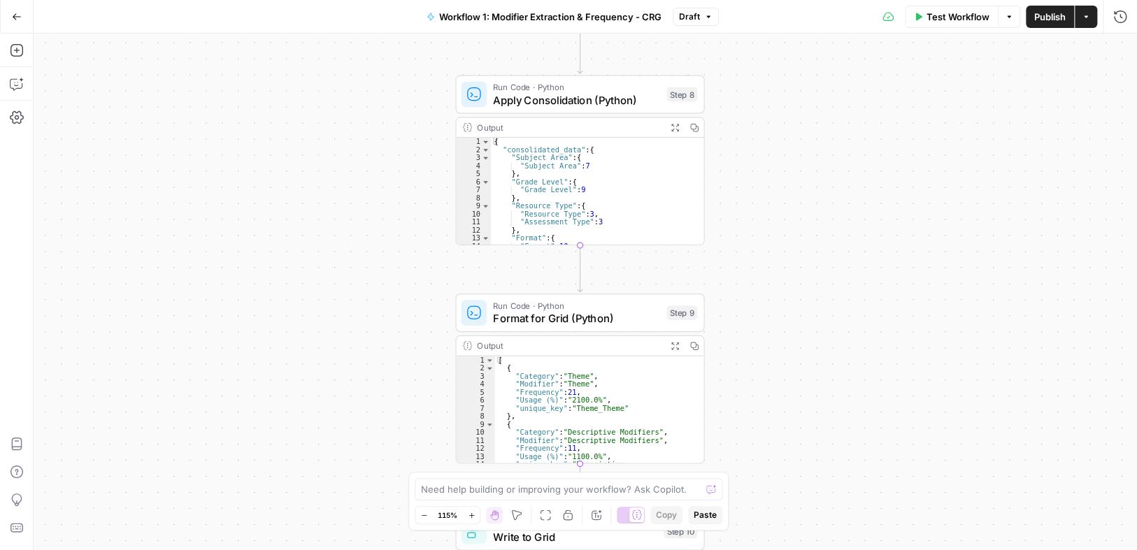
drag, startPoint x: 766, startPoint y: 246, endPoint x: 788, endPoint y: 411, distance: 166.5
click at [788, 411] on div "Workflow Set Inputs Inputs Run Code · Python Process & Batch CSV Data Step 1 Ou…" at bounding box center [586, 292] width 1104 height 517
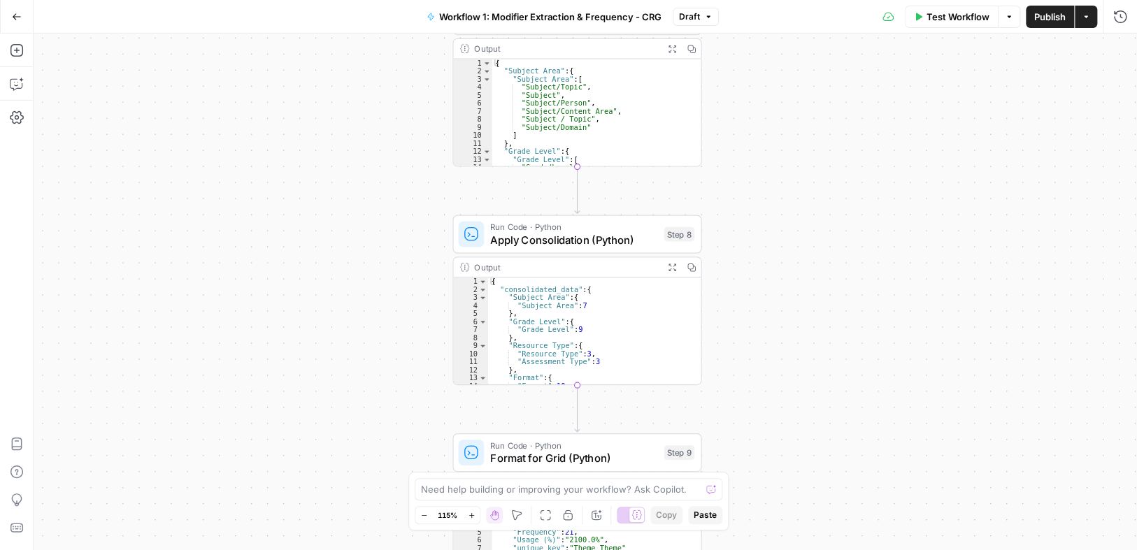
drag, startPoint x: 759, startPoint y: 191, endPoint x: 764, endPoint y: 284, distance: 93.2
click at [764, 284] on div "Workflow Set Inputs Inputs Run Code · Python Process & Batch CSV Data Step 1 Ou…" at bounding box center [586, 292] width 1104 height 517
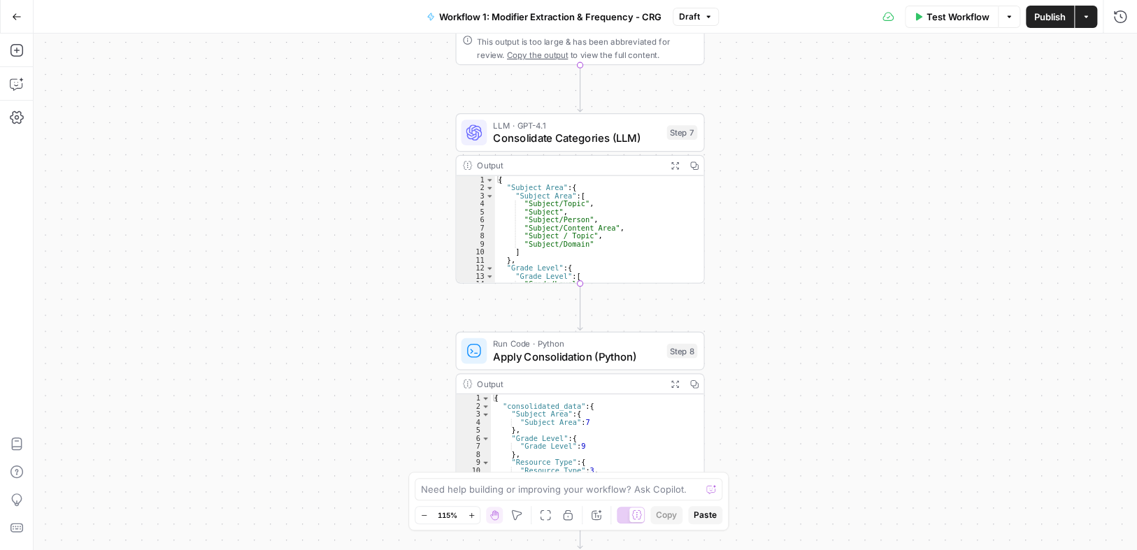
drag, startPoint x: 769, startPoint y: 212, endPoint x: 778, endPoint y: 298, distance: 86.5
click at [772, 330] on div "Workflow Set Inputs Inputs Run Code · Python Process & Batch CSV Data Step 1 Ou…" at bounding box center [586, 292] width 1104 height 517
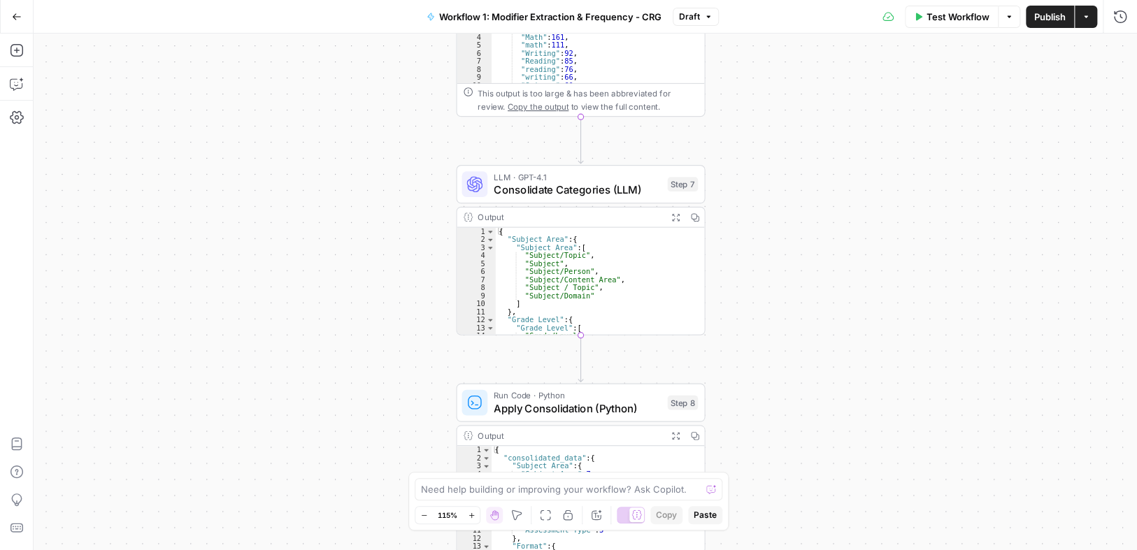
drag, startPoint x: 782, startPoint y: 273, endPoint x: 774, endPoint y: 335, distance: 62.0
click at [775, 337] on div "Workflow Set Inputs Inputs Run Code · Python Process & Batch CSV Data Step 1 Ou…" at bounding box center [586, 292] width 1104 height 517
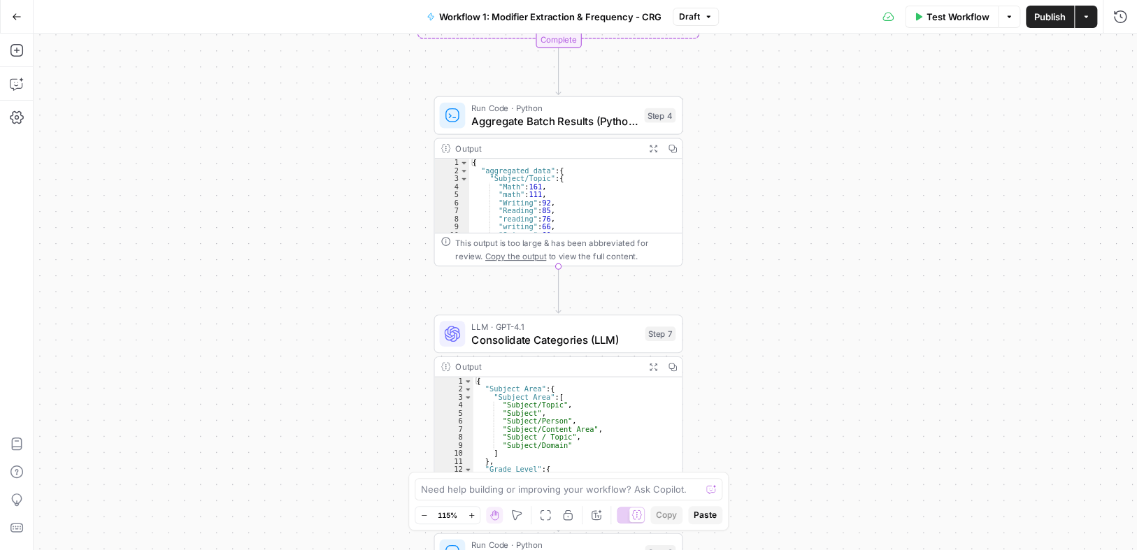
drag, startPoint x: 801, startPoint y: 224, endPoint x: 785, endPoint y: 317, distance: 94.4
click at [785, 317] on div "Workflow Set Inputs Inputs Run Code · Python Process & Batch CSV Data Step 1 Ou…" at bounding box center [586, 292] width 1104 height 517
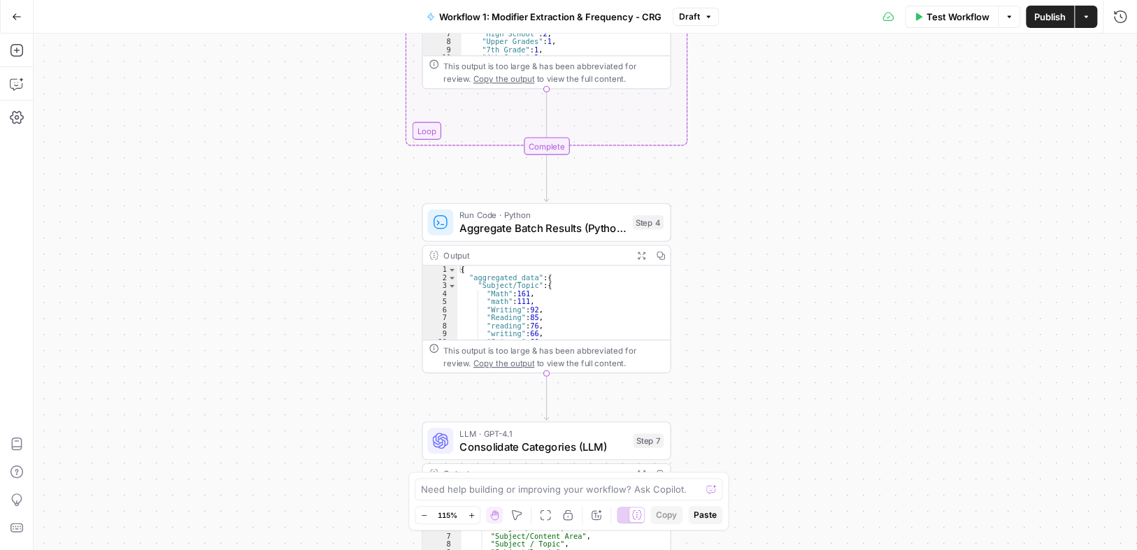
drag, startPoint x: 779, startPoint y: 276, endPoint x: 765, endPoint y: 389, distance: 113.5
click at [762, 406] on div "Workflow Set Inputs Inputs Run Code · Python Process & Batch CSV Data Step 1 Ou…" at bounding box center [586, 292] width 1104 height 517
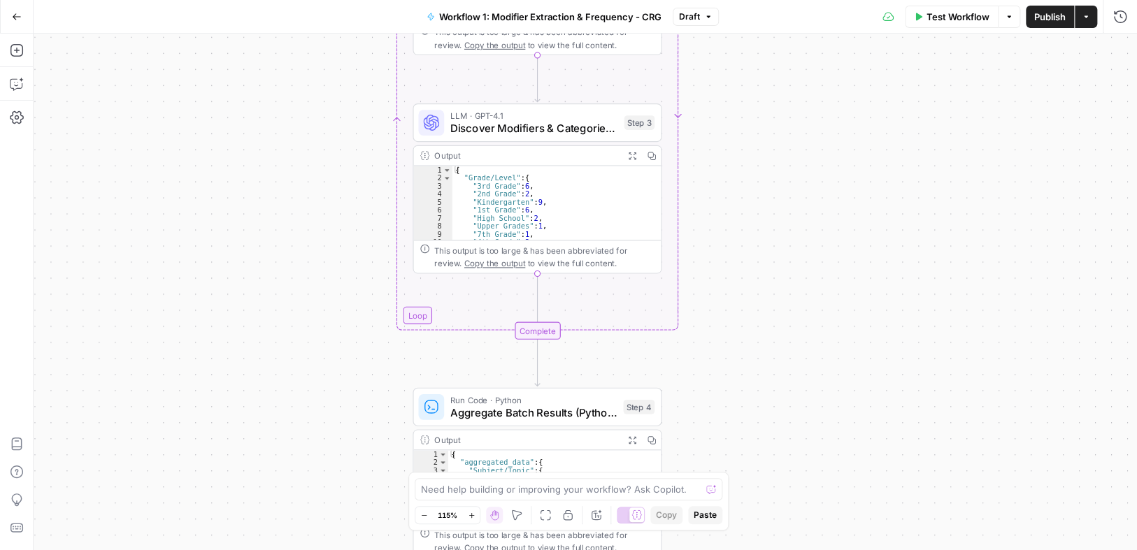
drag, startPoint x: 780, startPoint y: 215, endPoint x: 763, endPoint y: 407, distance: 193.1
click at [766, 406] on div "Workflow Set Inputs Inputs Run Code · Python Process & Batch CSV Data Step 1 Ou…" at bounding box center [586, 292] width 1104 height 517
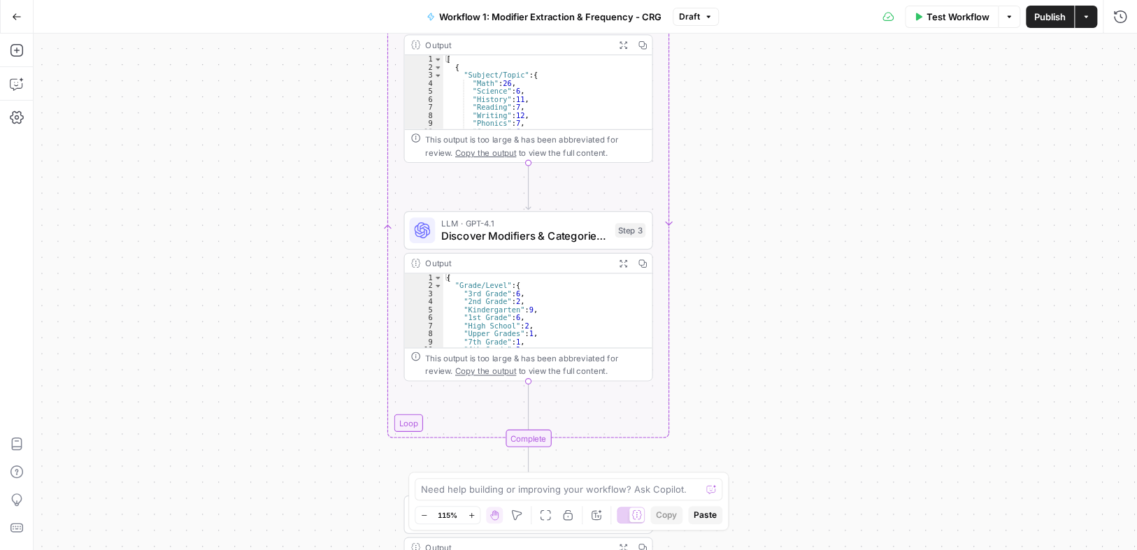
drag, startPoint x: 769, startPoint y: 245, endPoint x: 771, endPoint y: 326, distance: 80.4
click at [771, 326] on div "Workflow Set Inputs Inputs Run Code · Python Process & Batch CSV Data Step 1 Ou…" at bounding box center [586, 292] width 1104 height 517
drag, startPoint x: 517, startPoint y: 94, endPoint x: 476, endPoint y: 87, distance: 42.5
click at [476, 87] on div "[ { "Subject/Topic" : { "Math" : 26 , "Science" : 6 , "History" : 11 , "Reading…" at bounding box center [542, 100] width 198 height 91
type textarea "**********"
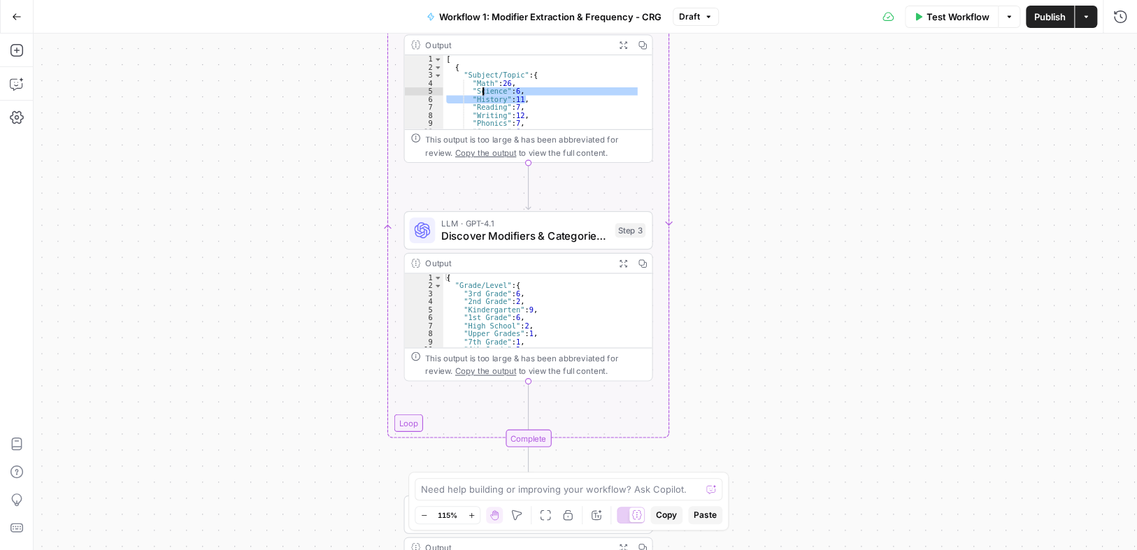
click at [807, 155] on div "**********" at bounding box center [586, 292] width 1104 height 517
drag, startPoint x: 543, startPoint y: 312, endPoint x: 803, endPoint y: 263, distance: 264.7
click at [483, 305] on div "{ "Grade/Level" : { "3rd Grade" : 6 , "2nd Grade" : 2 , "Kindergarten" : 9 , "1…" at bounding box center [542, 320] width 198 height 91
type textarea "**********"
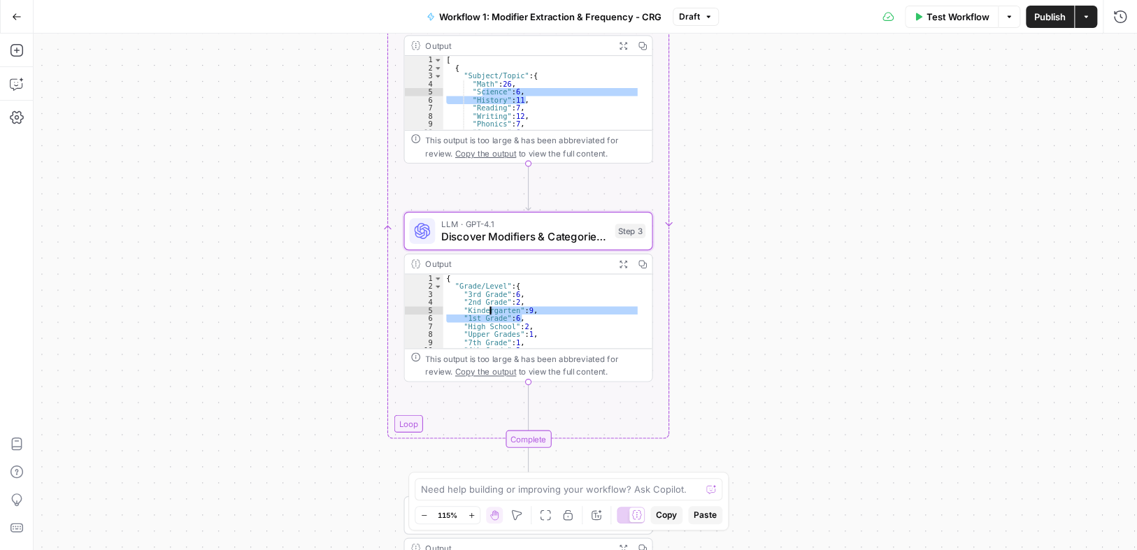
click at [834, 260] on div "**********" at bounding box center [586, 292] width 1104 height 517
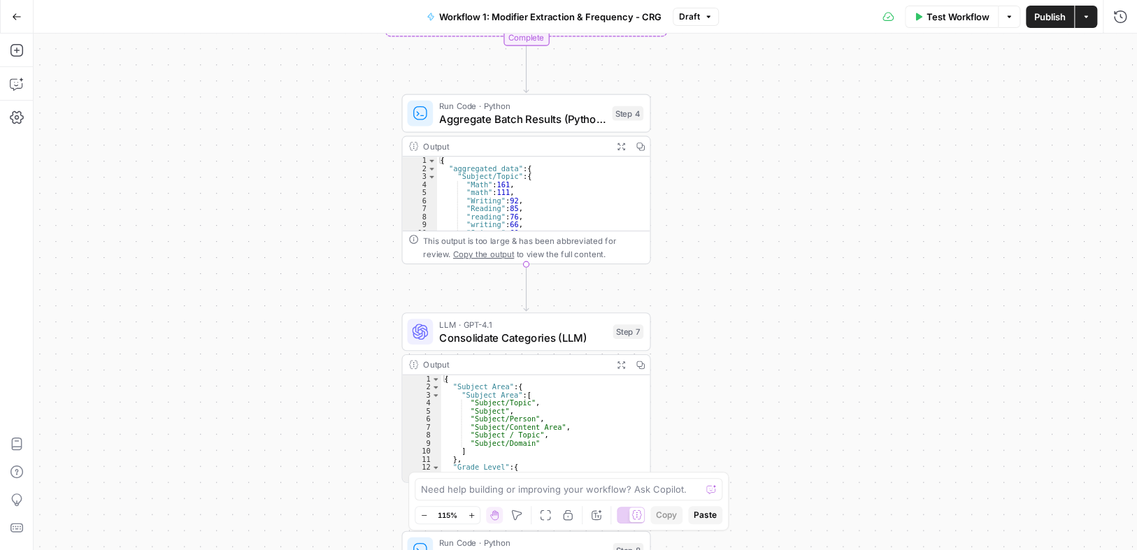
drag, startPoint x: 717, startPoint y: 350, endPoint x: 715, endPoint y: 298, distance: 52.5
click at [715, 298] on div "**********" at bounding box center [586, 292] width 1104 height 517
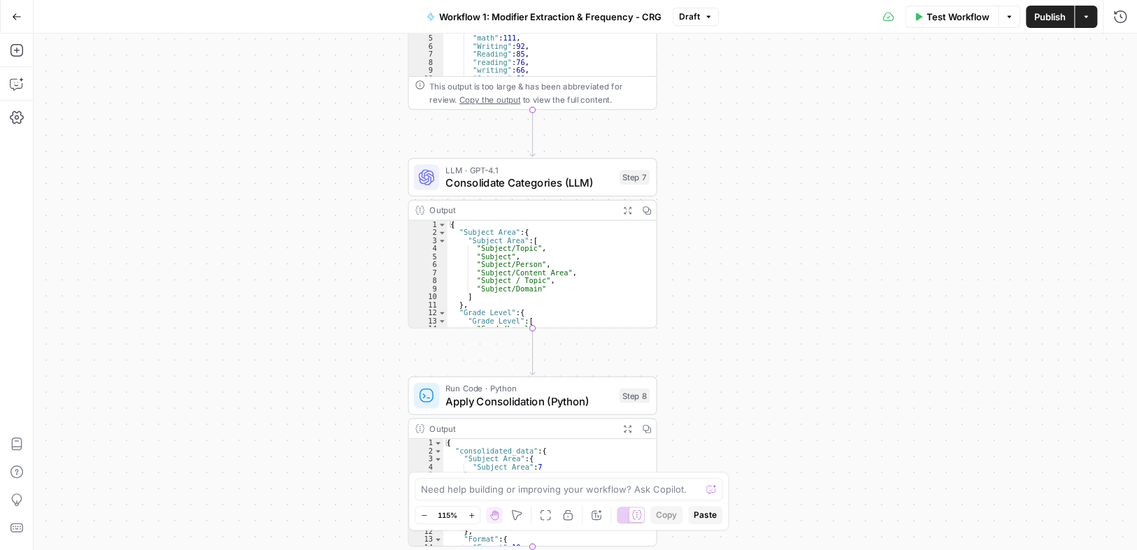
drag, startPoint x: 724, startPoint y: 374, endPoint x: 731, endPoint y: 238, distance: 135.8
click at [731, 238] on div "**********" at bounding box center [586, 292] width 1104 height 517
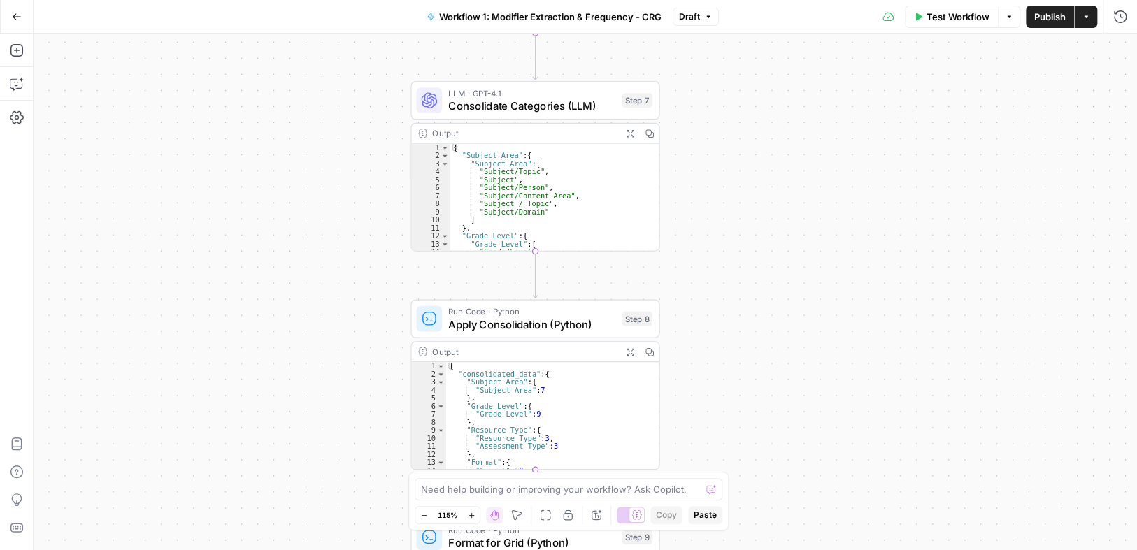
drag, startPoint x: 743, startPoint y: 369, endPoint x: 745, endPoint y: 292, distance: 76.3
click at [745, 292] on div "**********" at bounding box center [586, 292] width 1104 height 517
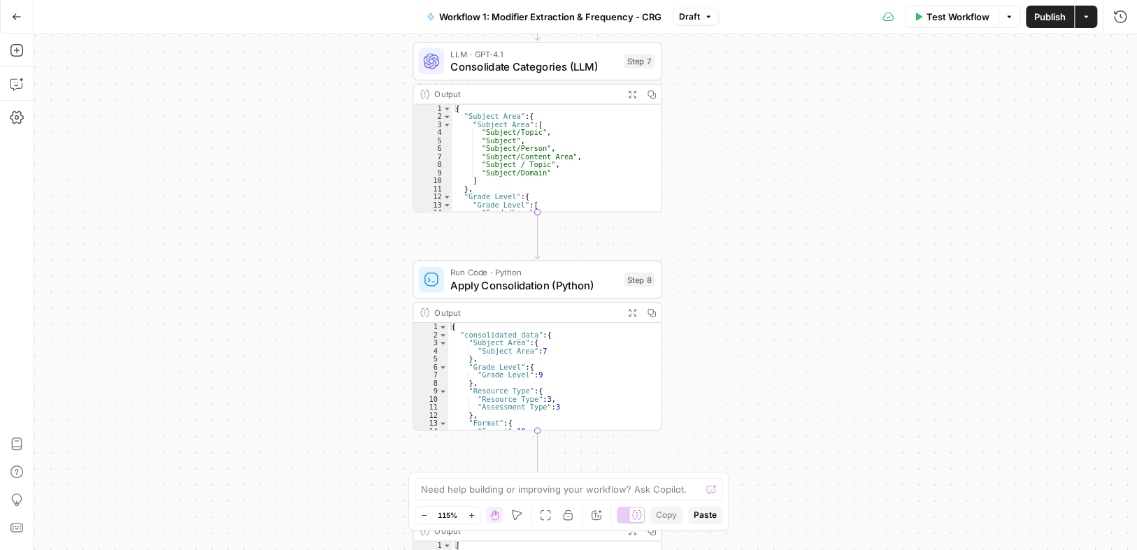
drag, startPoint x: 751, startPoint y: 332, endPoint x: 753, endPoint y: 319, distance: 13.5
click at [753, 319] on div "**********" at bounding box center [586, 292] width 1104 height 517
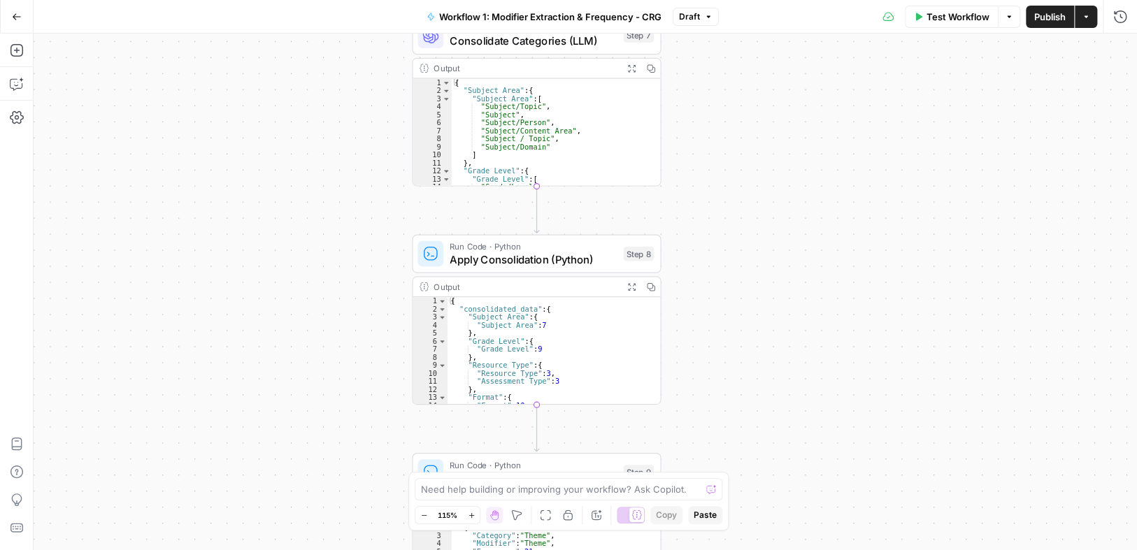
drag, startPoint x: 755, startPoint y: 372, endPoint x: 755, endPoint y: 346, distance: 25.9
click at [755, 346] on div "**********" at bounding box center [586, 292] width 1104 height 517
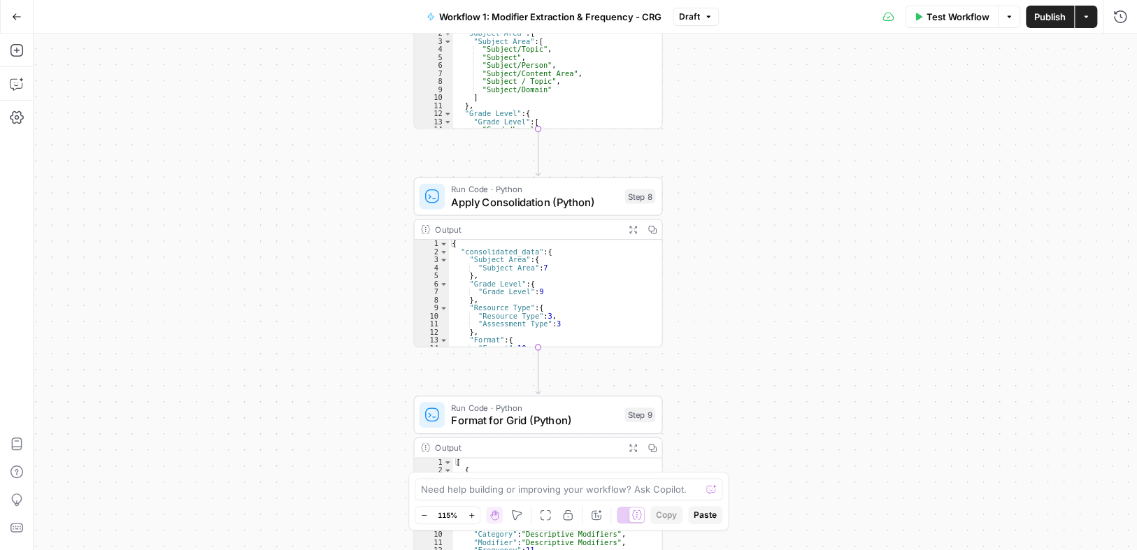
drag, startPoint x: 744, startPoint y: 404, endPoint x: 745, endPoint y: 343, distance: 60.9
click at [745, 343] on div "**********" at bounding box center [586, 292] width 1104 height 517
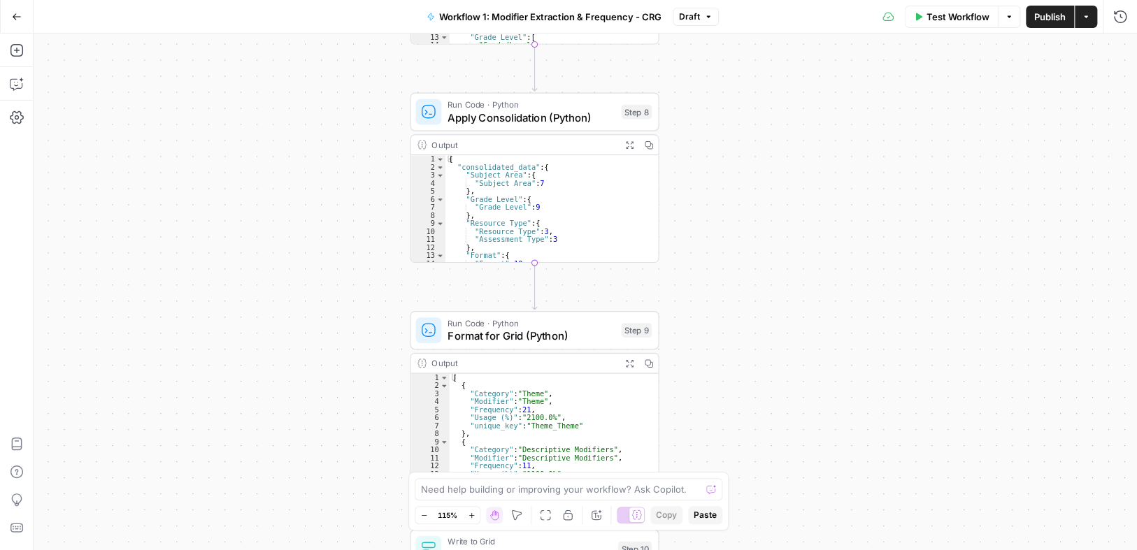
click at [731, 336] on div "**********" at bounding box center [586, 292] width 1104 height 517
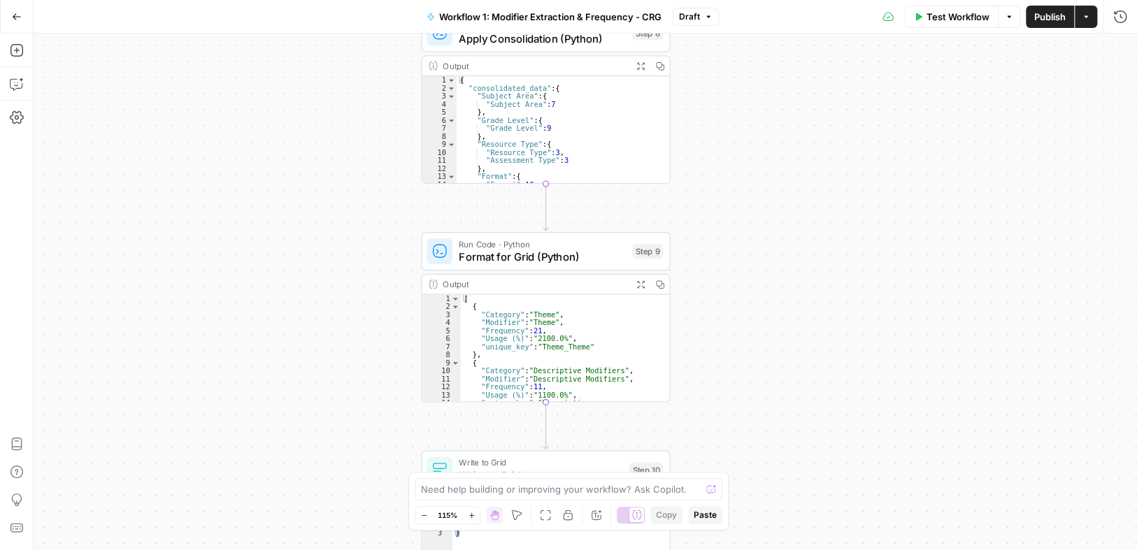
drag, startPoint x: 727, startPoint y: 415, endPoint x: 742, endPoint y: 319, distance: 96.9
click at [736, 305] on div "**********" at bounding box center [586, 292] width 1104 height 517
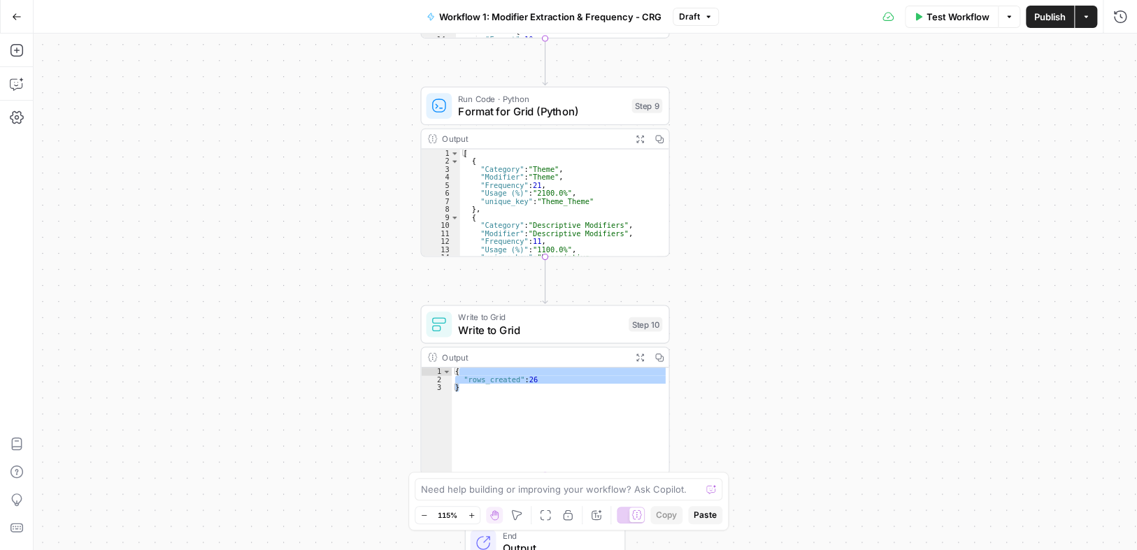
drag, startPoint x: 733, startPoint y: 366, endPoint x: 734, endPoint y: 275, distance: 90.9
click at [734, 275] on div "**********" at bounding box center [586, 292] width 1104 height 517
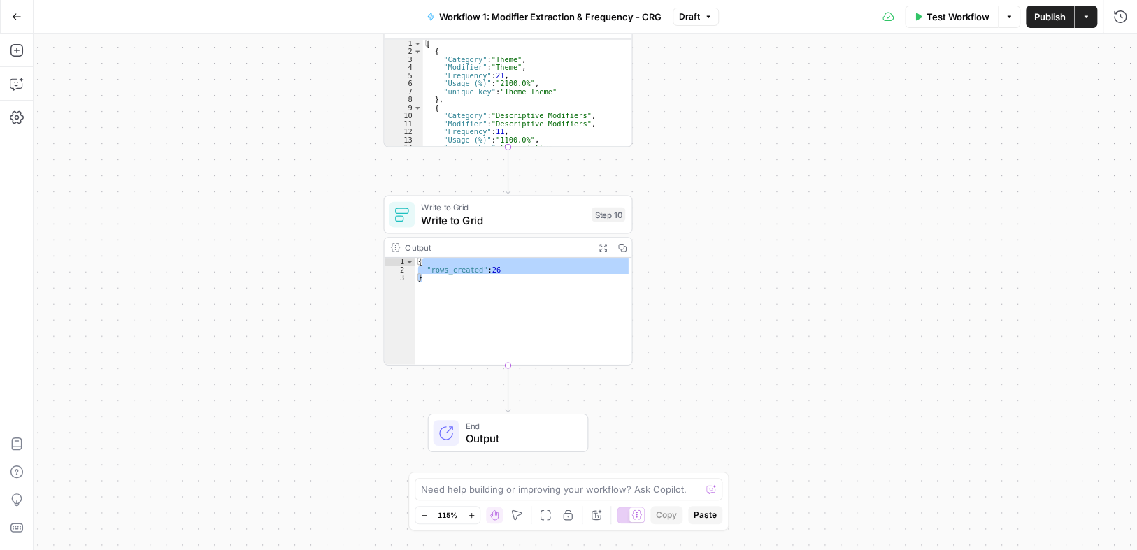
drag, startPoint x: 745, startPoint y: 389, endPoint x: 707, endPoint y: 299, distance: 98.1
click at [707, 299] on div "**********" at bounding box center [586, 292] width 1104 height 517
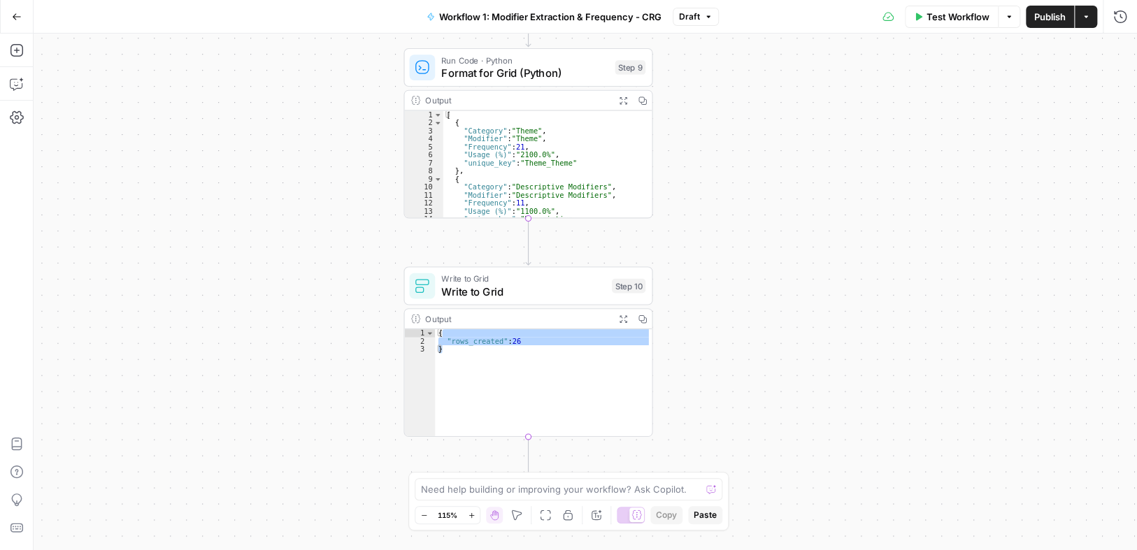
drag, startPoint x: 761, startPoint y: 278, endPoint x: 766, endPoint y: 296, distance: 19.0
click at [766, 296] on div "**********" at bounding box center [586, 292] width 1104 height 517
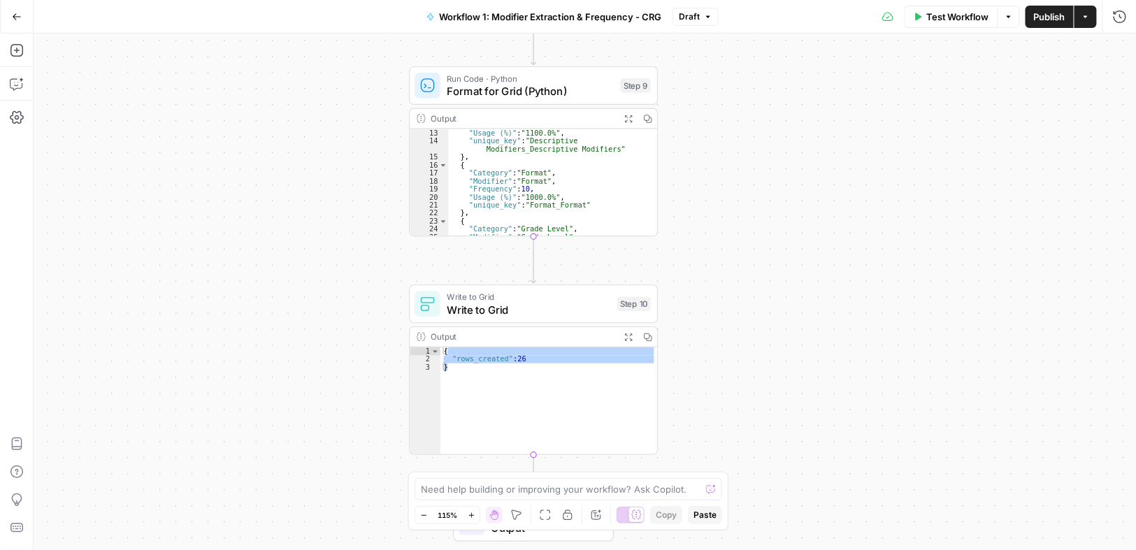
scroll to position [168, 0]
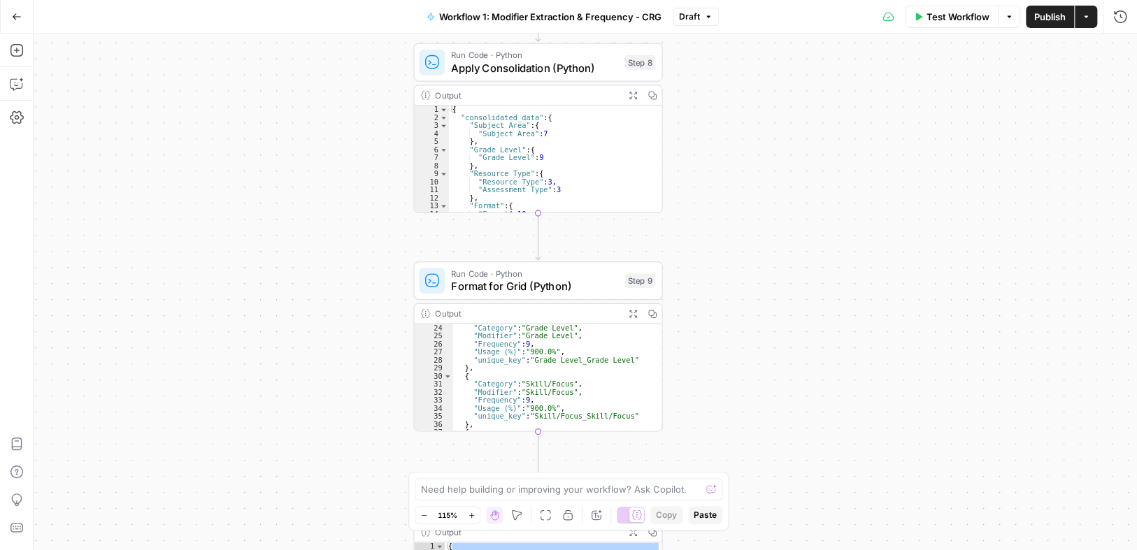
drag, startPoint x: 805, startPoint y: 276, endPoint x: 804, endPoint y: 359, distance: 83.2
click at [805, 366] on div "**********" at bounding box center [586, 292] width 1104 height 517
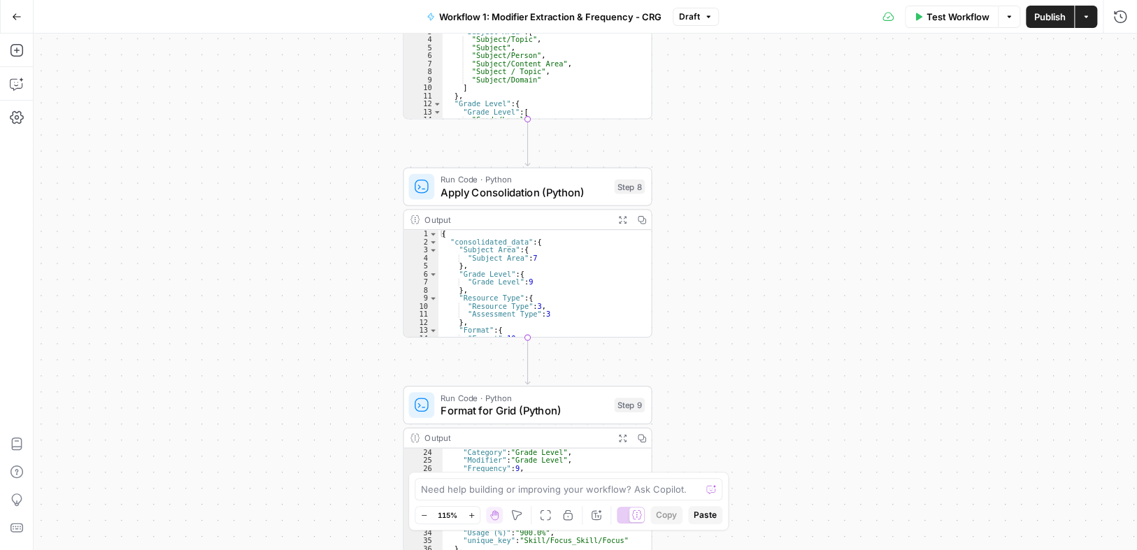
drag, startPoint x: 804, startPoint y: 310, endPoint x: 806, endPoint y: 211, distance: 99.3
click at [799, 311] on div "**********" at bounding box center [586, 292] width 1104 height 517
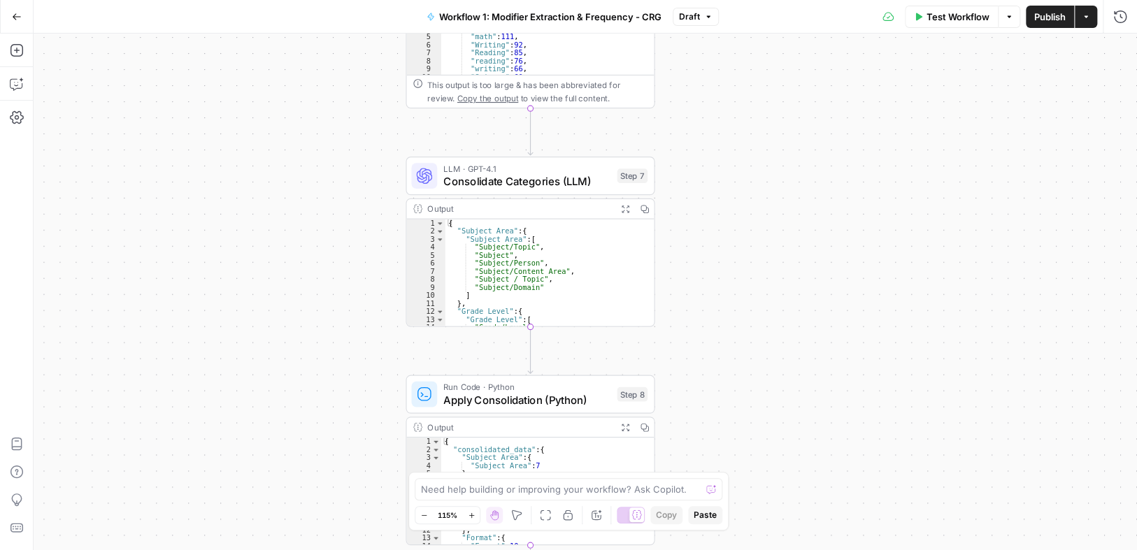
drag, startPoint x: 797, startPoint y: 201, endPoint x: 799, endPoint y: 383, distance: 181.8
click at [801, 384] on div "**********" at bounding box center [586, 292] width 1104 height 517
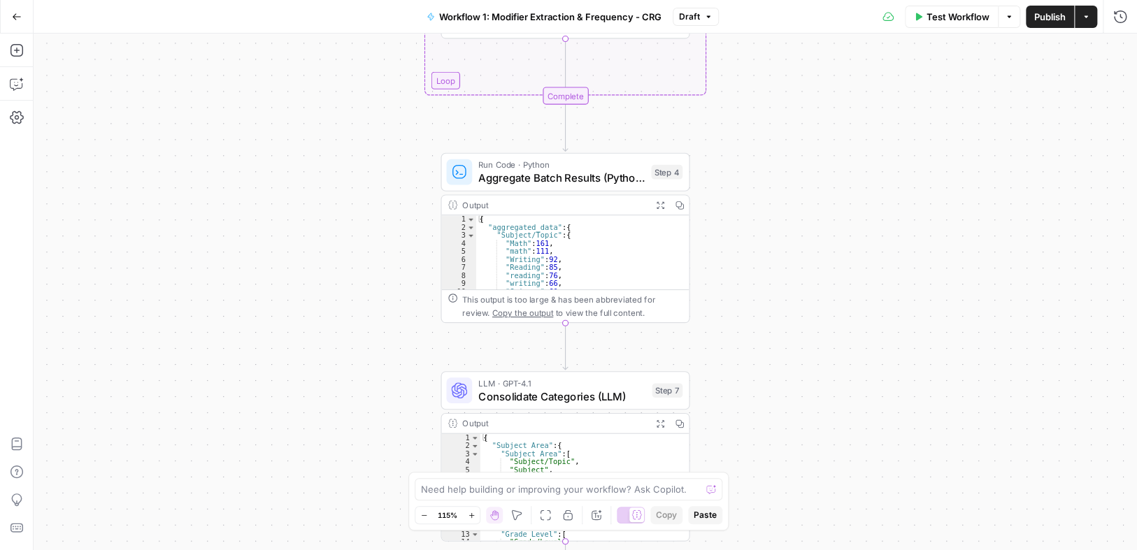
drag, startPoint x: 793, startPoint y: 331, endPoint x: 818, endPoint y: 310, distance: 32.8
click at [807, 448] on div "**********" at bounding box center [586, 292] width 1104 height 517
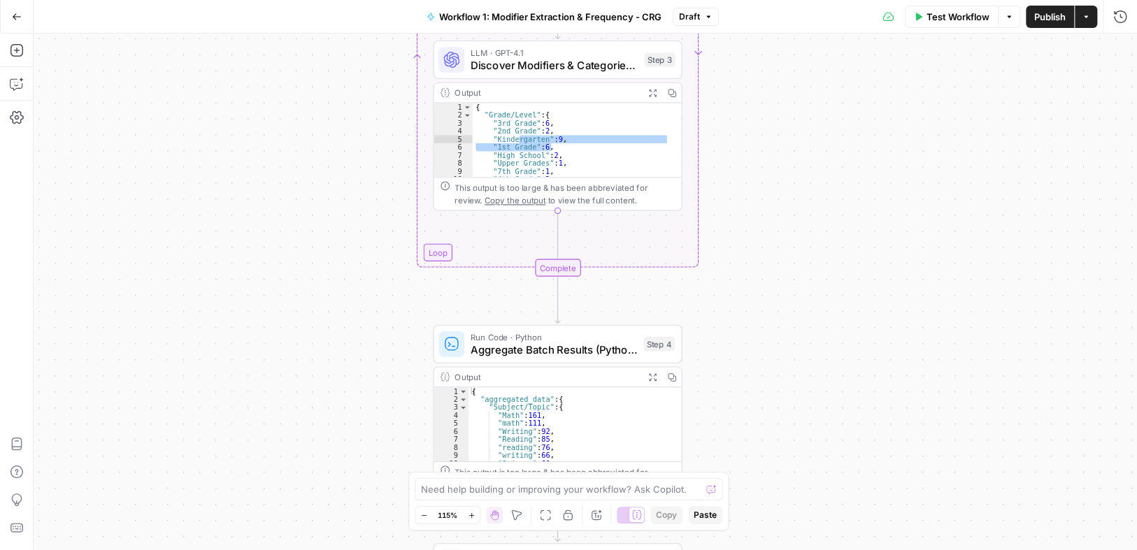
drag, startPoint x: 823, startPoint y: 405, endPoint x: 822, endPoint y: 469, distance: 63.7
click at [822, 469] on div "**********" at bounding box center [586, 292] width 1104 height 517
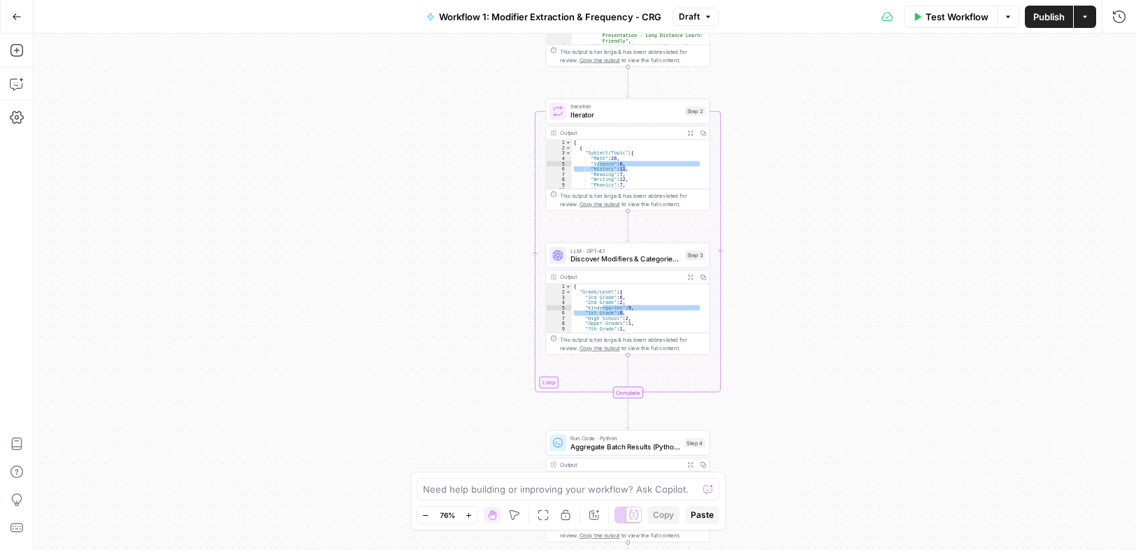
drag, startPoint x: 820, startPoint y: 97, endPoint x: 790, endPoint y: 195, distance: 102.4
click at [794, 167] on div "**********" at bounding box center [585, 292] width 1103 height 517
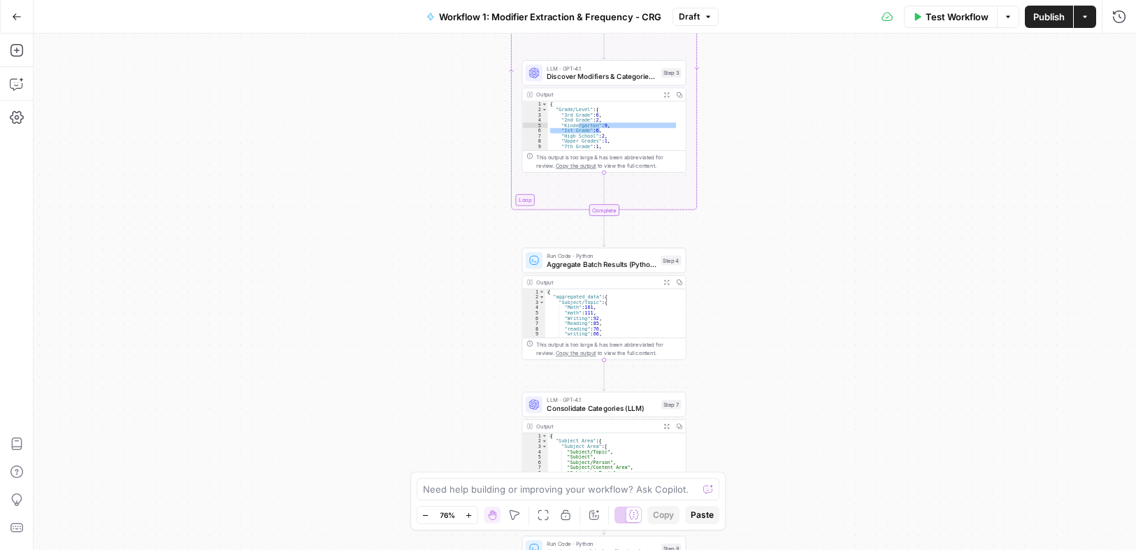
drag, startPoint x: 786, startPoint y: 283, endPoint x: 763, endPoint y: 101, distance: 184.0
click at [763, 101] on div "**********" at bounding box center [585, 292] width 1103 height 517
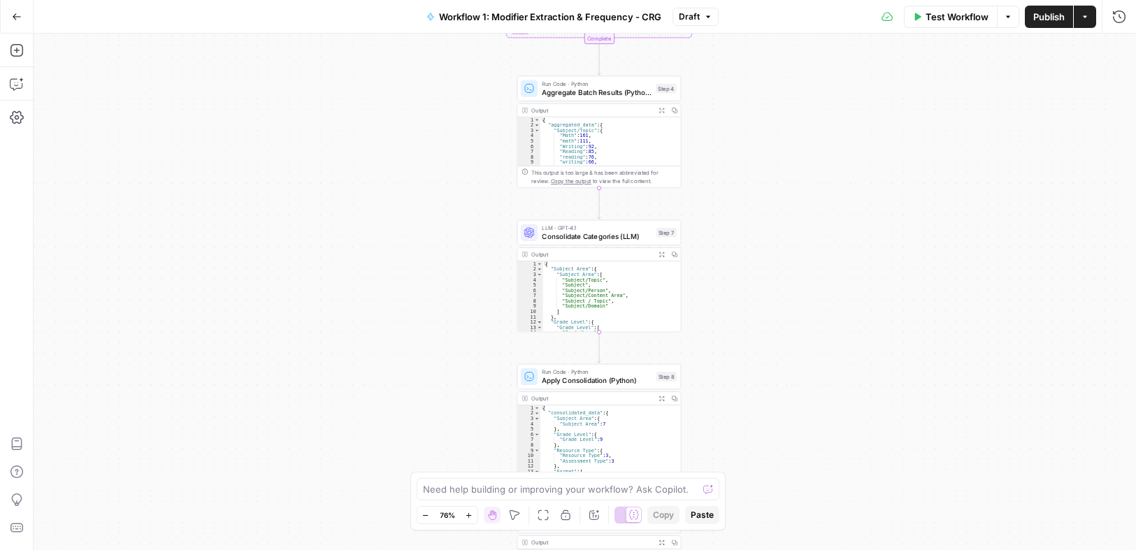
drag, startPoint x: 822, startPoint y: 276, endPoint x: 818, endPoint y: 116, distance: 160.2
click at [818, 116] on div "**********" at bounding box center [585, 292] width 1103 height 517
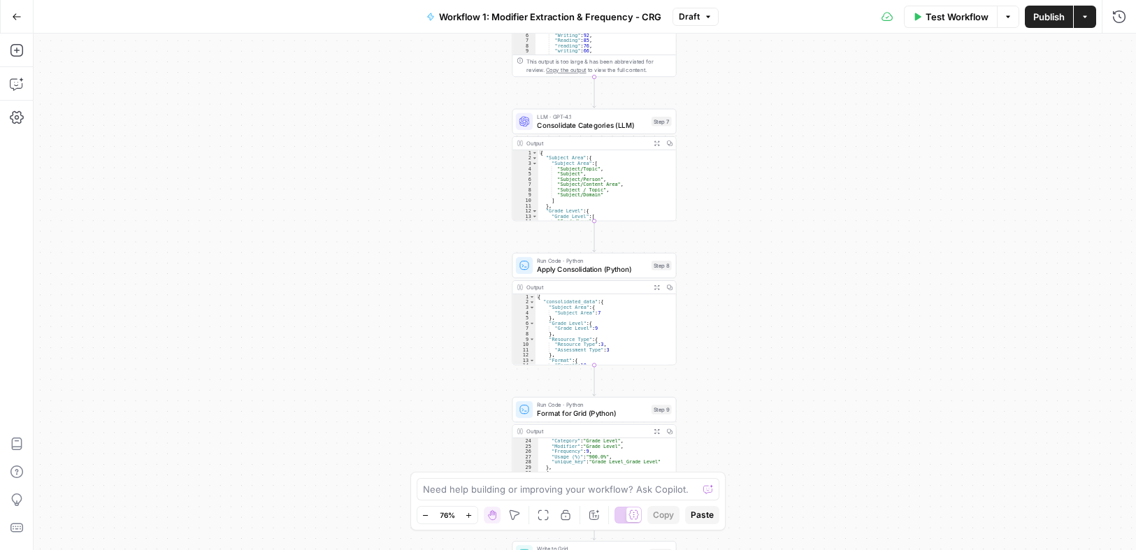
drag, startPoint x: 783, startPoint y: 262, endPoint x: 775, endPoint y: 155, distance: 106.6
click at [778, 150] on div "**********" at bounding box center [585, 292] width 1103 height 517
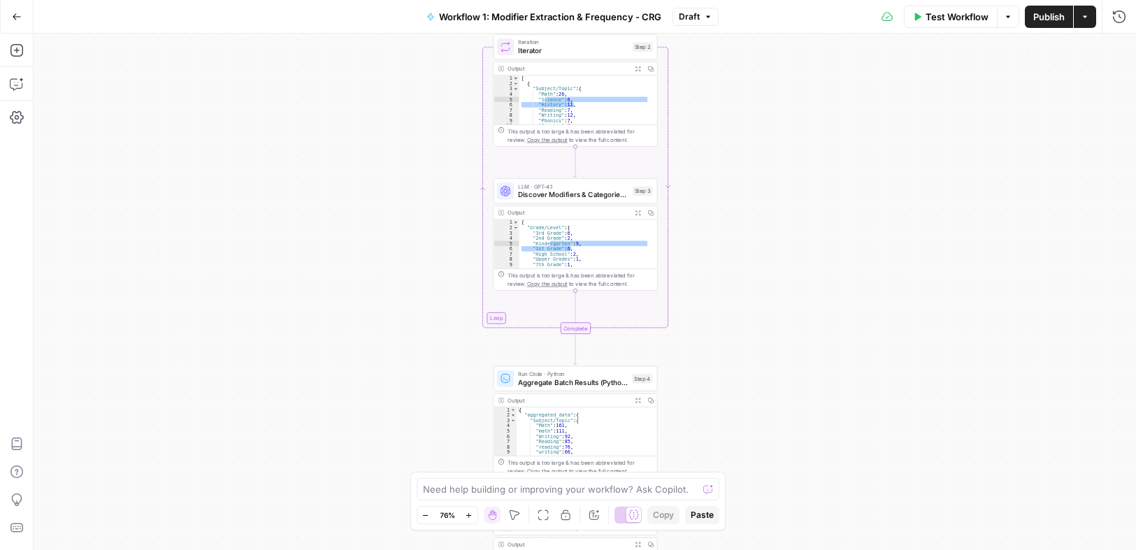
drag, startPoint x: 837, startPoint y: 284, endPoint x: 820, endPoint y: 537, distance: 253.8
click at [816, 550] on html "Cohort 5 New Home Browse Insights Opportunities Your Data Recent Grids CRG - H1…" at bounding box center [568, 275] width 1136 height 550
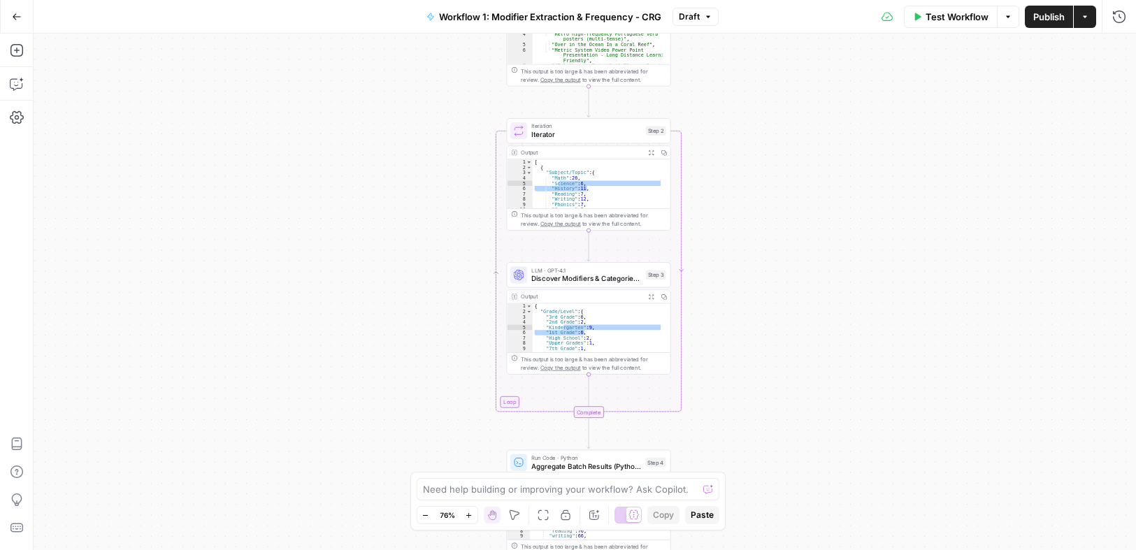
drag, startPoint x: 797, startPoint y: 281, endPoint x: 812, endPoint y: 383, distance: 103.3
click at [812, 383] on div "**********" at bounding box center [585, 292] width 1103 height 517
click at [815, 308] on div "**********" at bounding box center [585, 292] width 1103 height 517
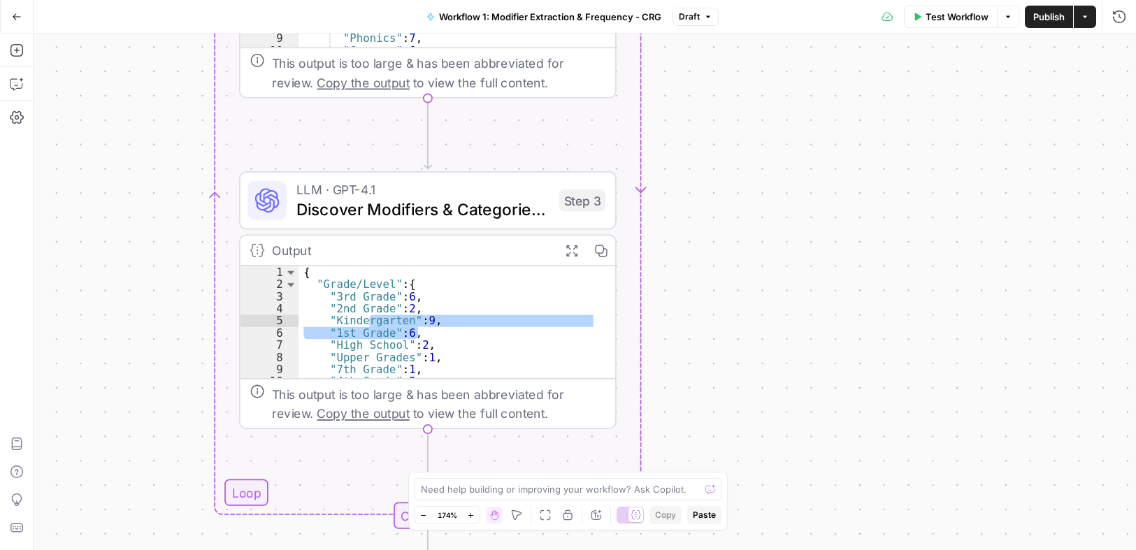
drag, startPoint x: 670, startPoint y: 299, endPoint x: 766, endPoint y: 250, distance: 107.6
click at [767, 244] on div "**********" at bounding box center [585, 292] width 1103 height 517
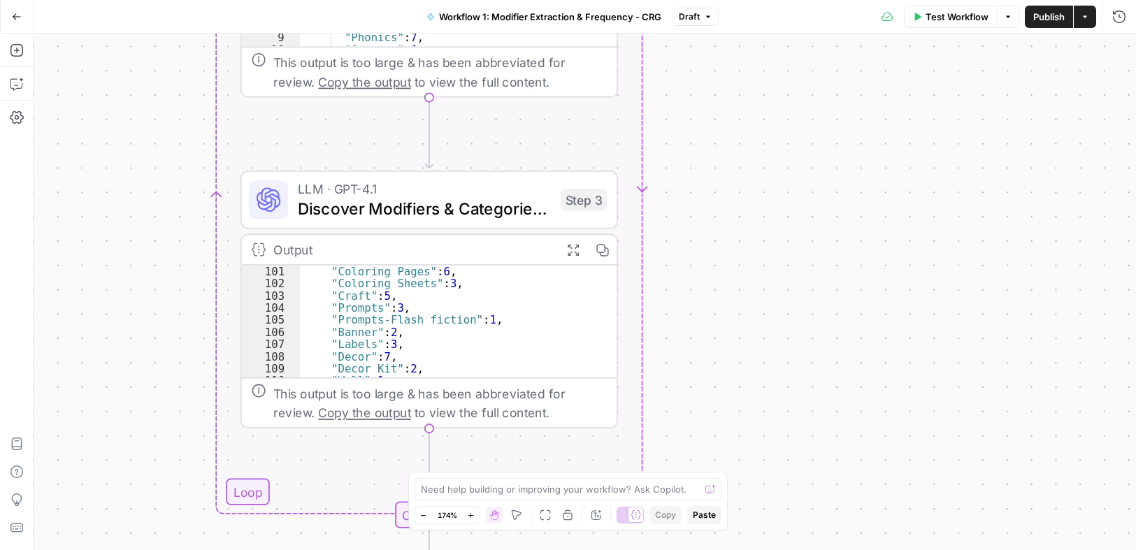
scroll to position [732, 0]
drag, startPoint x: 740, startPoint y: 332, endPoint x: 783, endPoint y: 136, distance: 200.4
click at [783, 138] on div "**********" at bounding box center [585, 292] width 1103 height 517
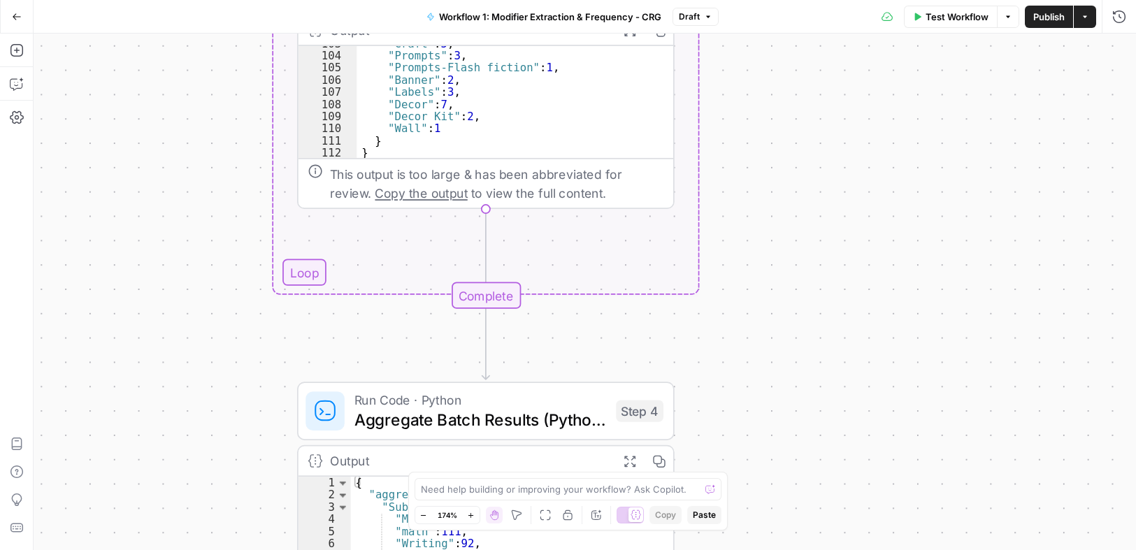
drag, startPoint x: 743, startPoint y: 388, endPoint x: 724, endPoint y: 154, distance: 235.0
click at [724, 155] on div "**********" at bounding box center [585, 292] width 1103 height 517
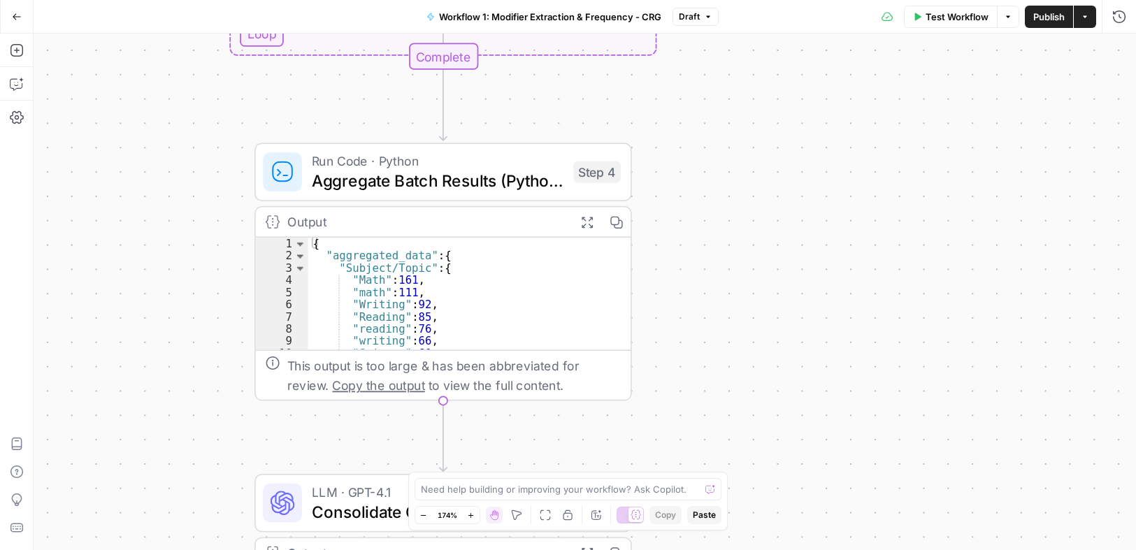
drag, startPoint x: 727, startPoint y: 380, endPoint x: 701, endPoint y: 380, distance: 25.9
click at [701, 380] on div "**********" at bounding box center [585, 292] width 1103 height 517
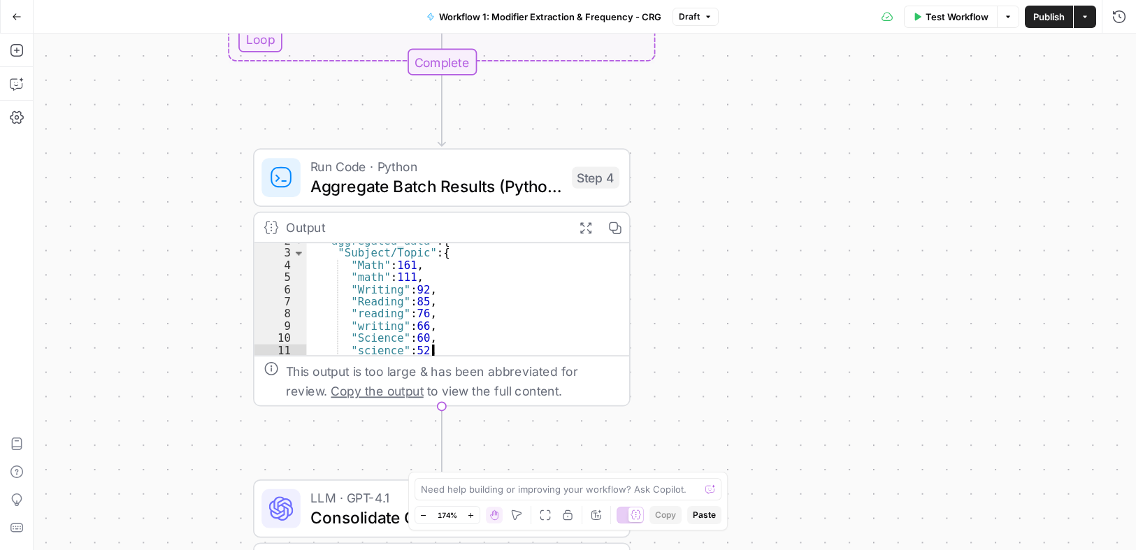
click at [518, 314] on div ""aggregated_data" : { "Subject/Topic" : { "Math" : 161 , "math" : 111 , "Writin…" at bounding box center [460, 304] width 306 height 138
type textarea "**********"
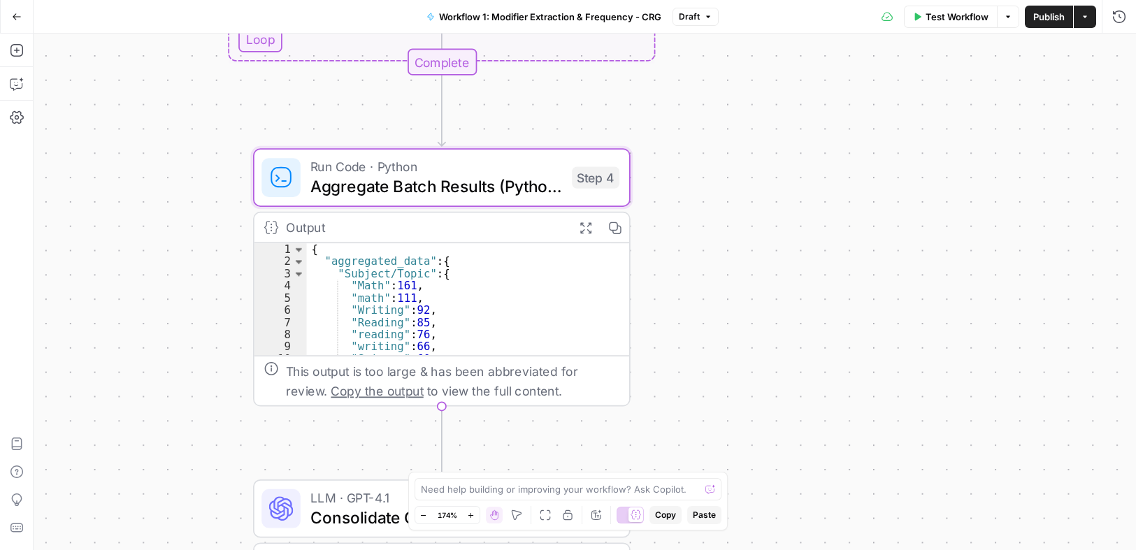
scroll to position [0, 0]
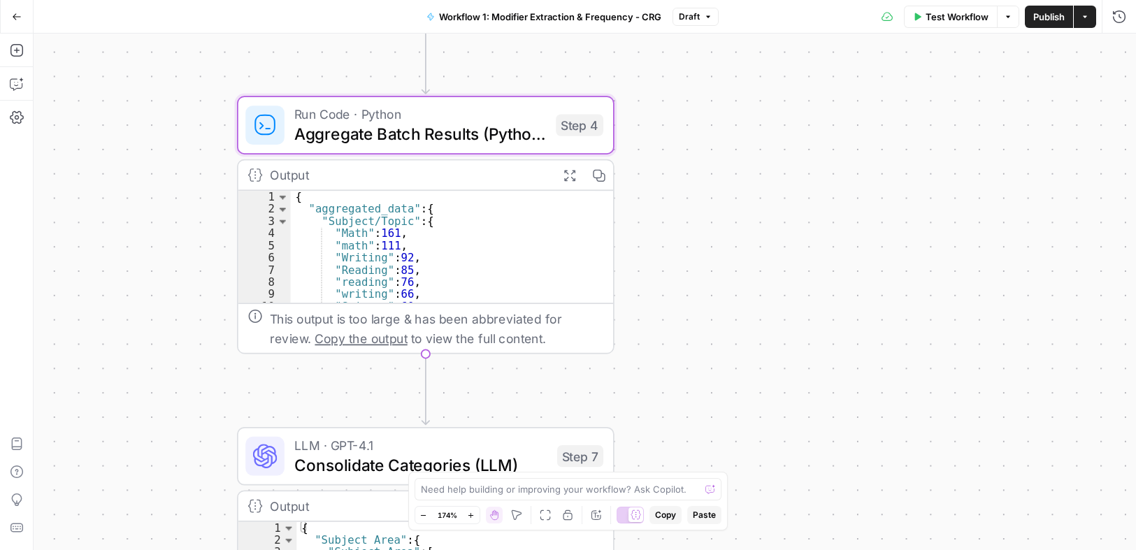
drag, startPoint x: 763, startPoint y: 395, endPoint x: 745, endPoint y: 220, distance: 175.7
click at [743, 217] on div "**********" at bounding box center [585, 292] width 1103 height 517
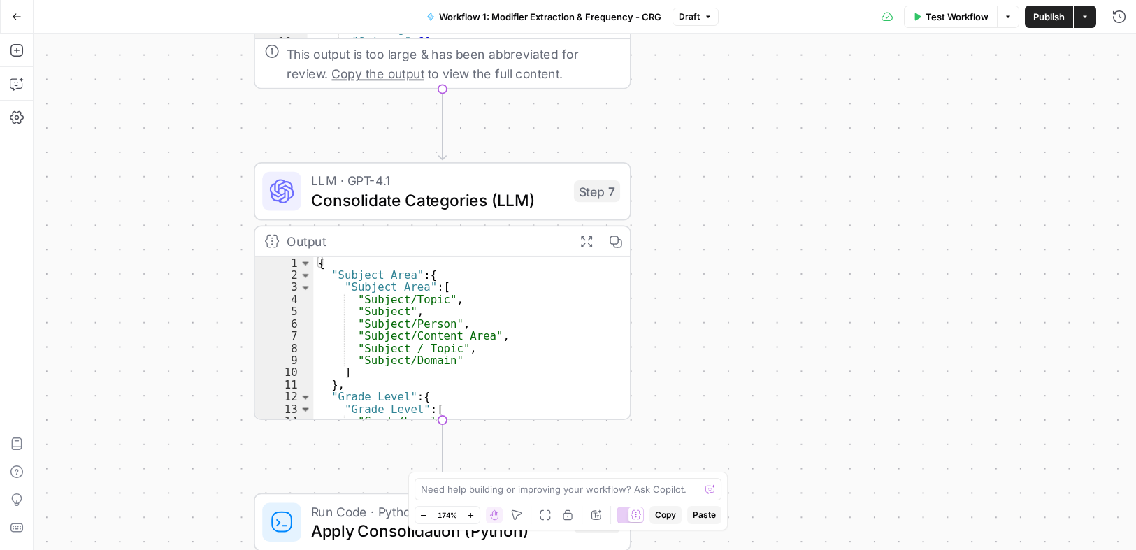
drag, startPoint x: 757, startPoint y: 364, endPoint x: 775, endPoint y: 236, distance: 129.3
click at [775, 236] on div "**********" at bounding box center [585, 292] width 1103 height 517
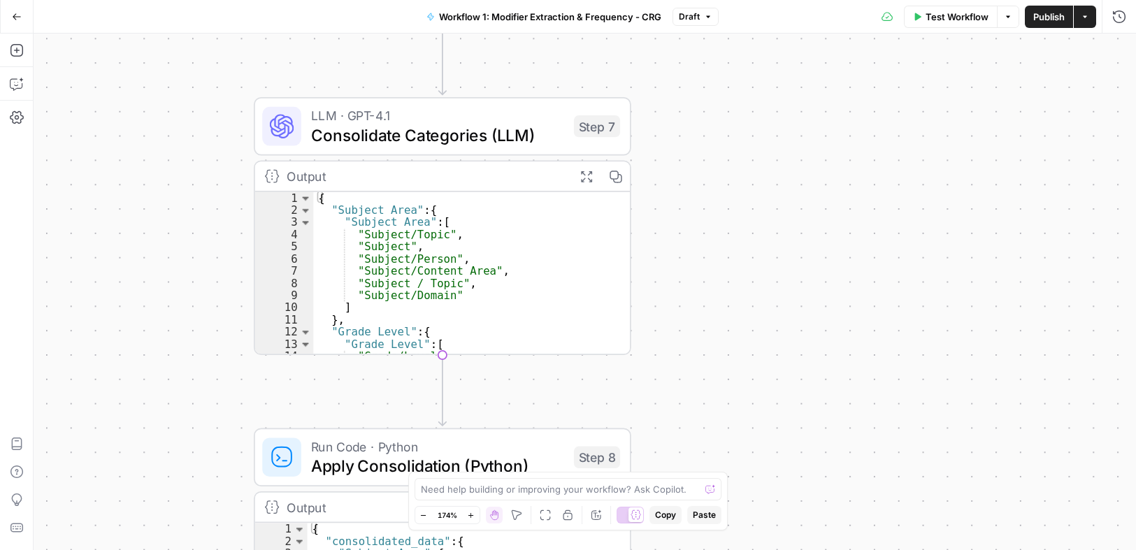
drag, startPoint x: 767, startPoint y: 312, endPoint x: 767, endPoint y: 292, distance: 20.3
click at [767, 292] on div "**********" at bounding box center [585, 292] width 1103 height 517
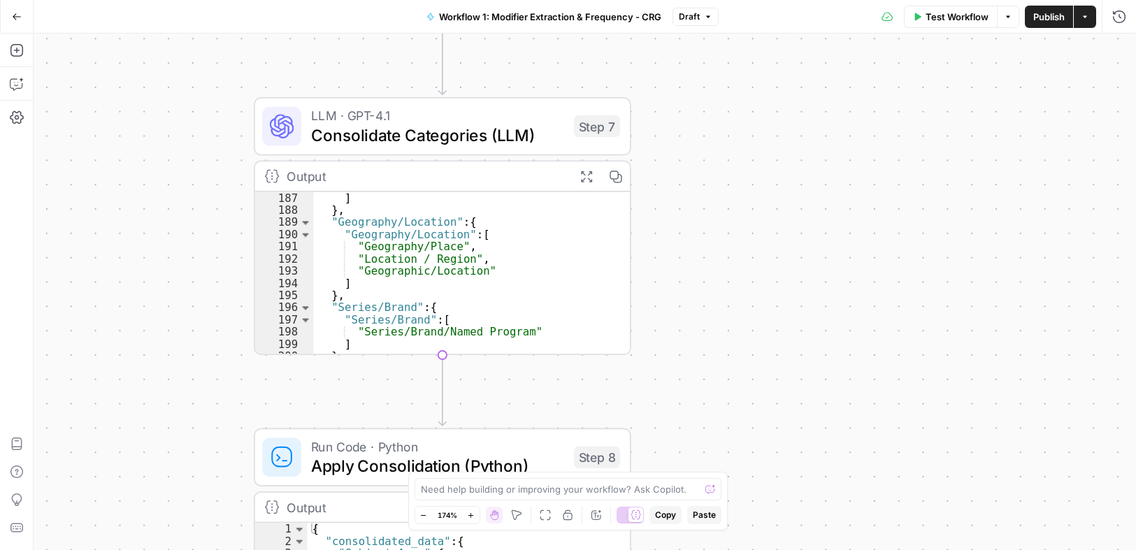
scroll to position [1383, 0]
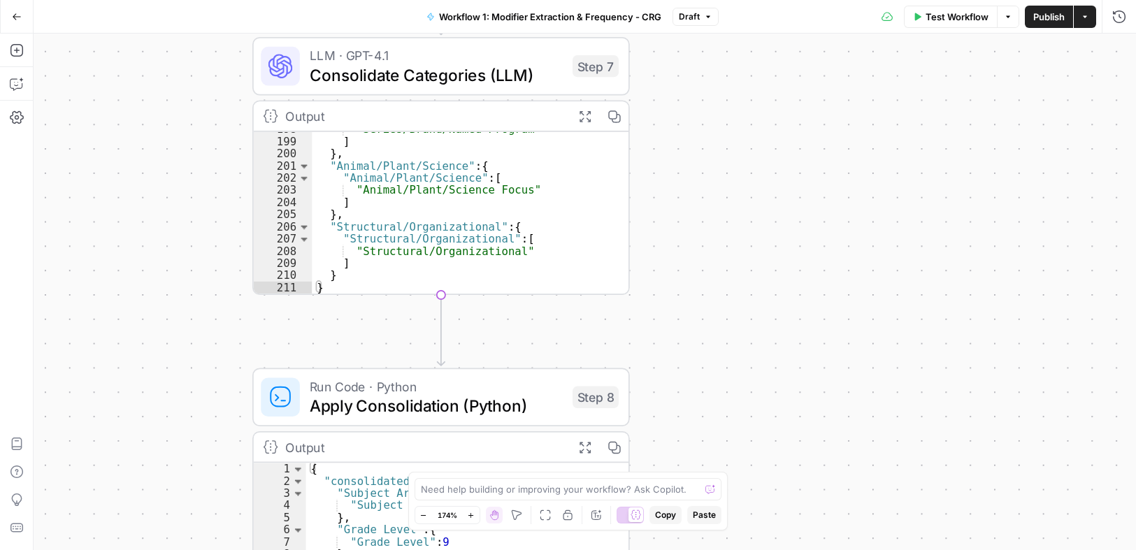
drag, startPoint x: 657, startPoint y: 431, endPoint x: 670, endPoint y: 173, distance: 257.7
click at [670, 173] on div "**********" at bounding box center [585, 292] width 1103 height 517
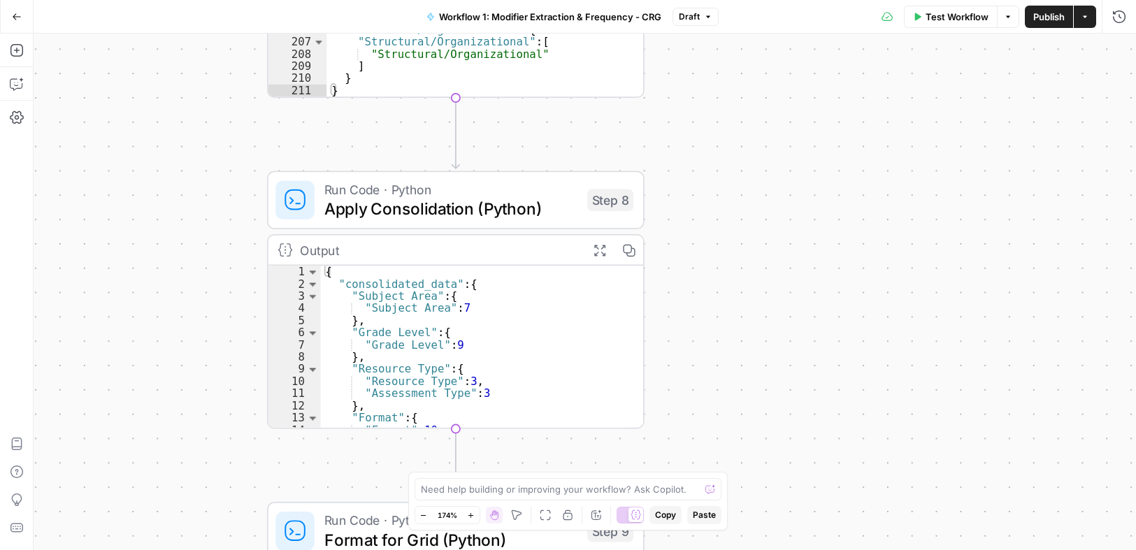
drag, startPoint x: 702, startPoint y: 339, endPoint x: 717, endPoint y: 257, distance: 83.1
click at [719, 258] on div "**********" at bounding box center [585, 292] width 1103 height 517
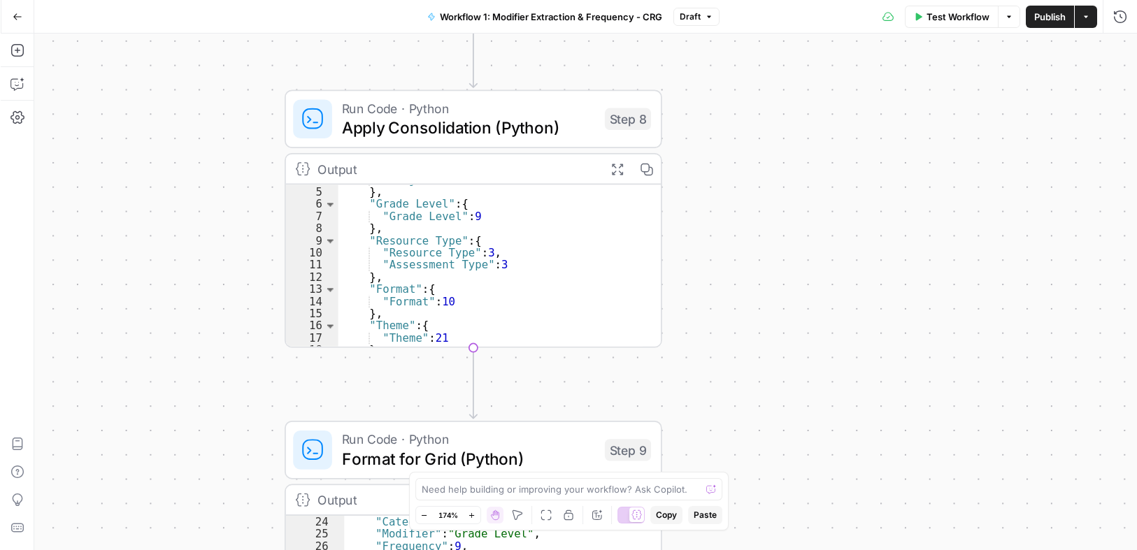
scroll to position [0, 0]
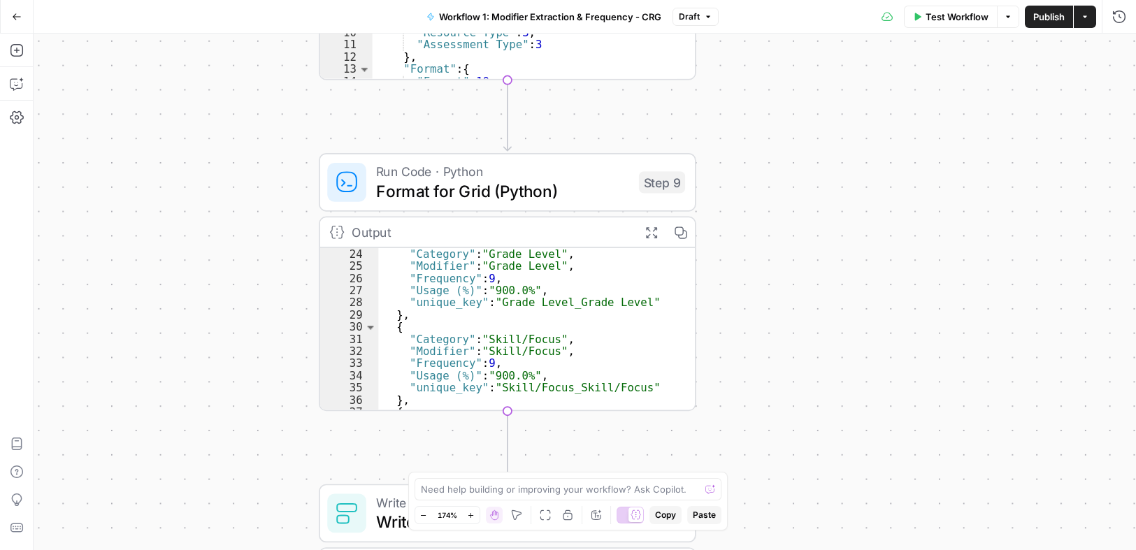
drag, startPoint x: 818, startPoint y: 370, endPoint x: 848, endPoint y: 104, distance: 267.4
click at [848, 104] on div "**********" at bounding box center [585, 292] width 1103 height 517
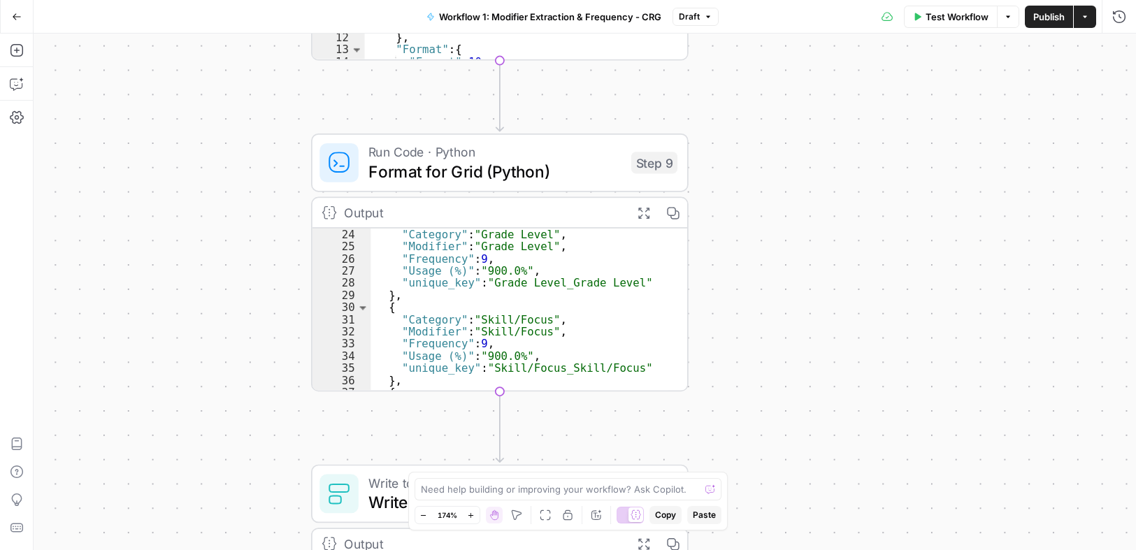
drag, startPoint x: 813, startPoint y: 362, endPoint x: 806, endPoint y: 348, distance: 16.3
click at [806, 348] on div "**********" at bounding box center [585, 292] width 1103 height 517
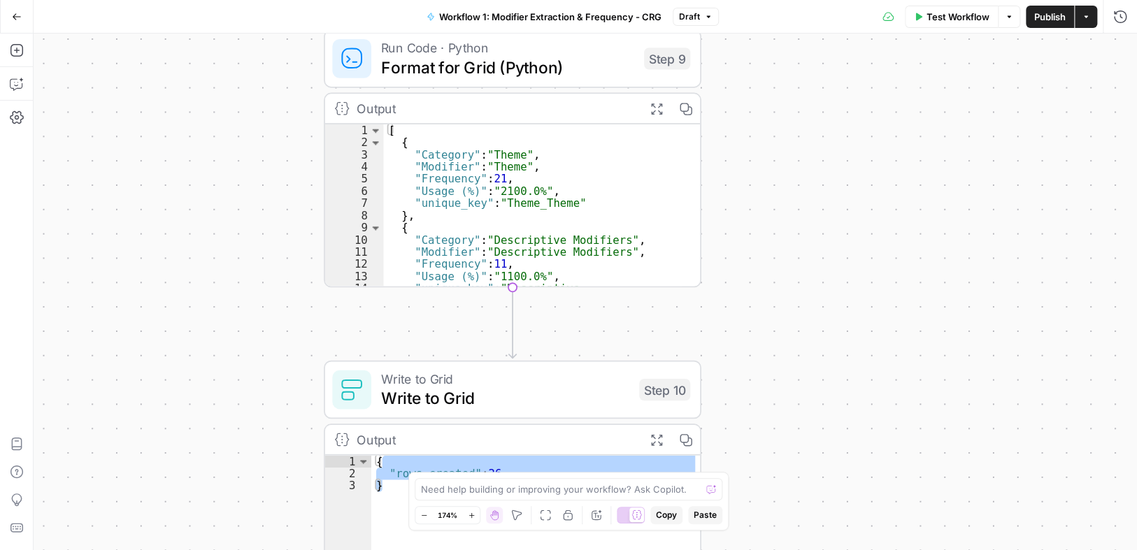
drag, startPoint x: 757, startPoint y: 318, endPoint x: 759, endPoint y: 271, distance: 46.9
click at [759, 271] on div "**********" at bounding box center [586, 292] width 1104 height 517
type textarea "**"
drag, startPoint x: 512, startPoint y: 177, endPoint x: 387, endPoint y: 178, distance: 124.5
click at [387, 177] on div "[ { "Category" : "Theme" , "Modifier" : "Theme" , "Frequency" : 21 , "Usage (%)…" at bounding box center [532, 223] width 299 height 199
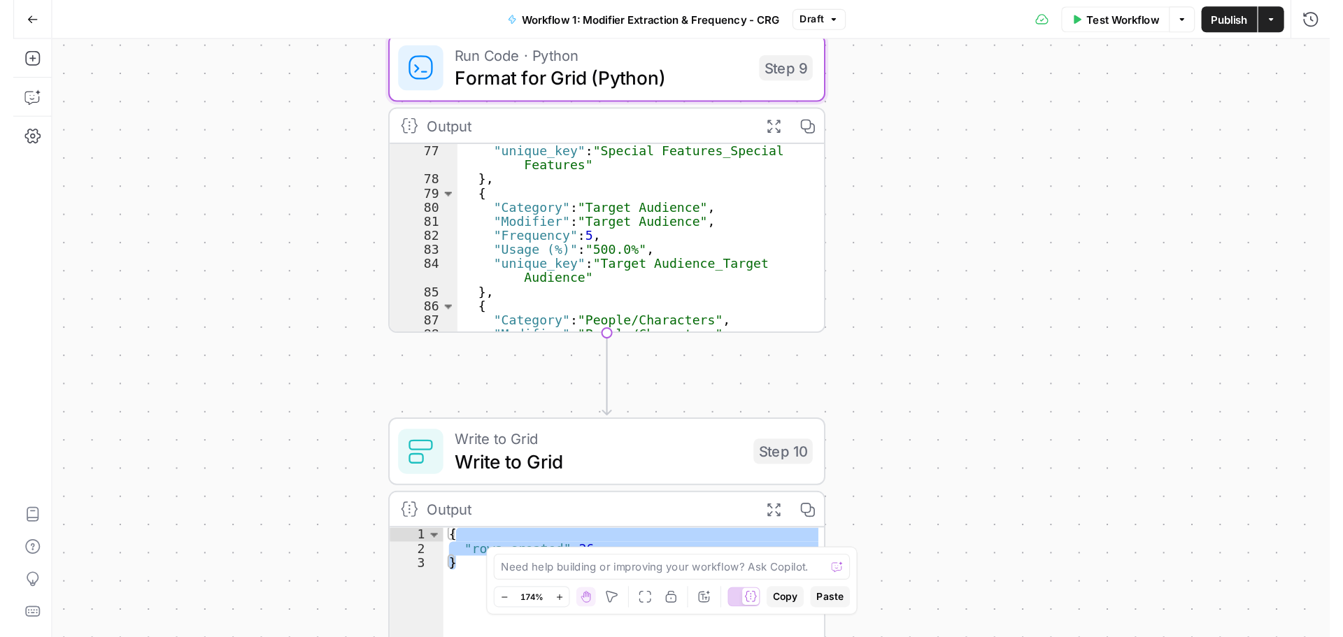
scroll to position [545, 0]
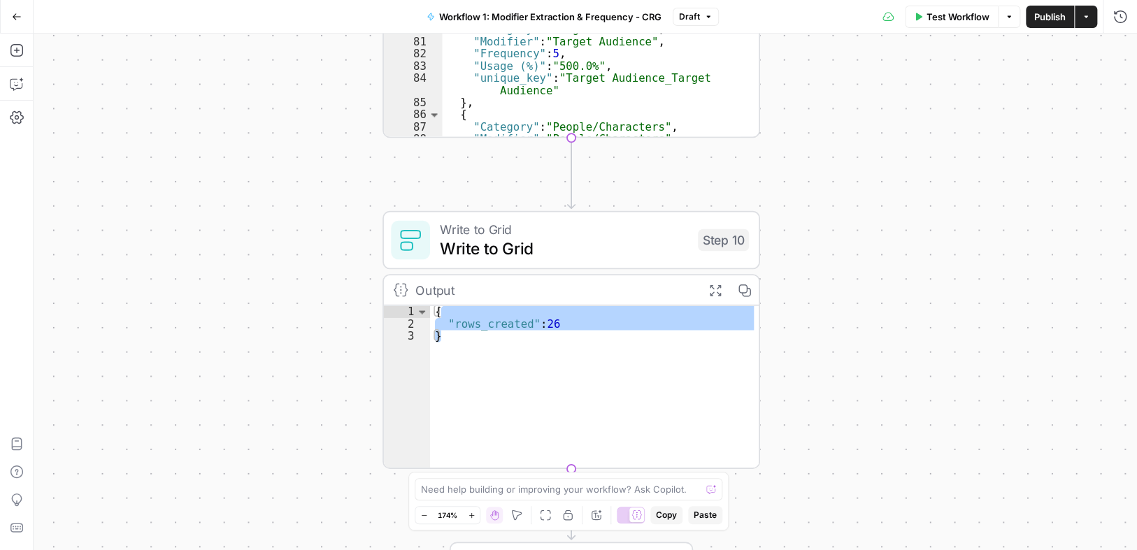
drag, startPoint x: 811, startPoint y: 334, endPoint x: 806, endPoint y: 476, distance: 141.3
click at [810, 476] on div "**********" at bounding box center [586, 292] width 1104 height 517
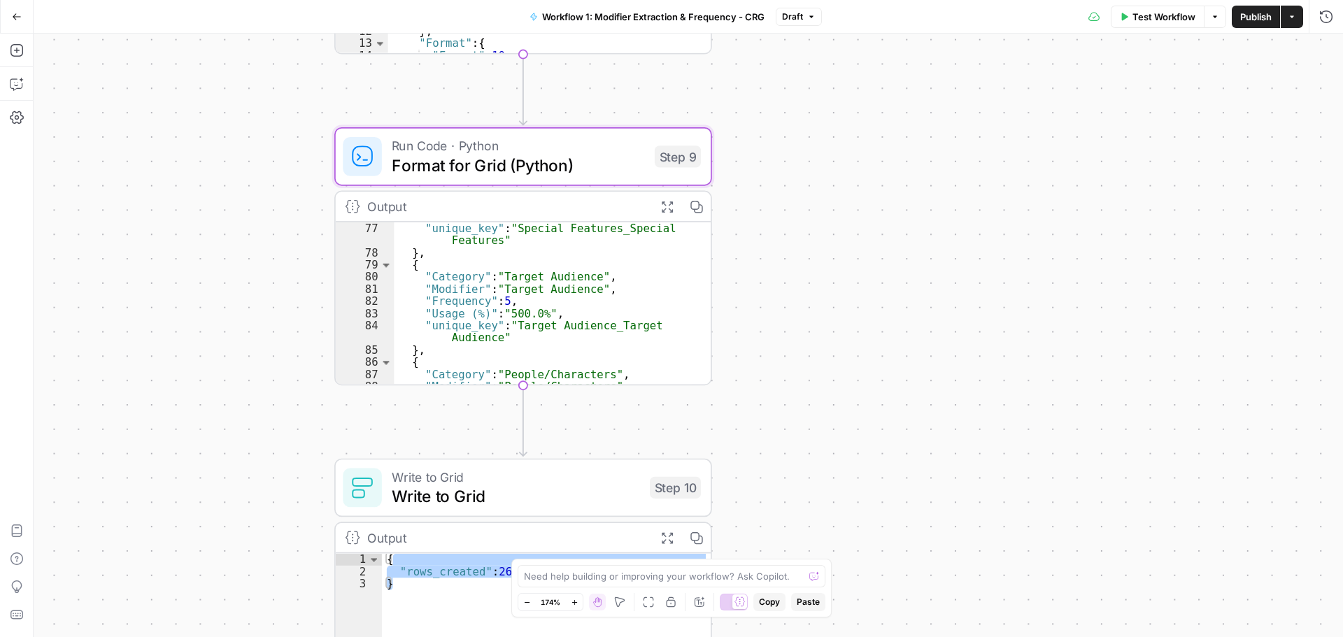
click at [27, 17] on button "Go Back" at bounding box center [16, 16] width 25 height 25
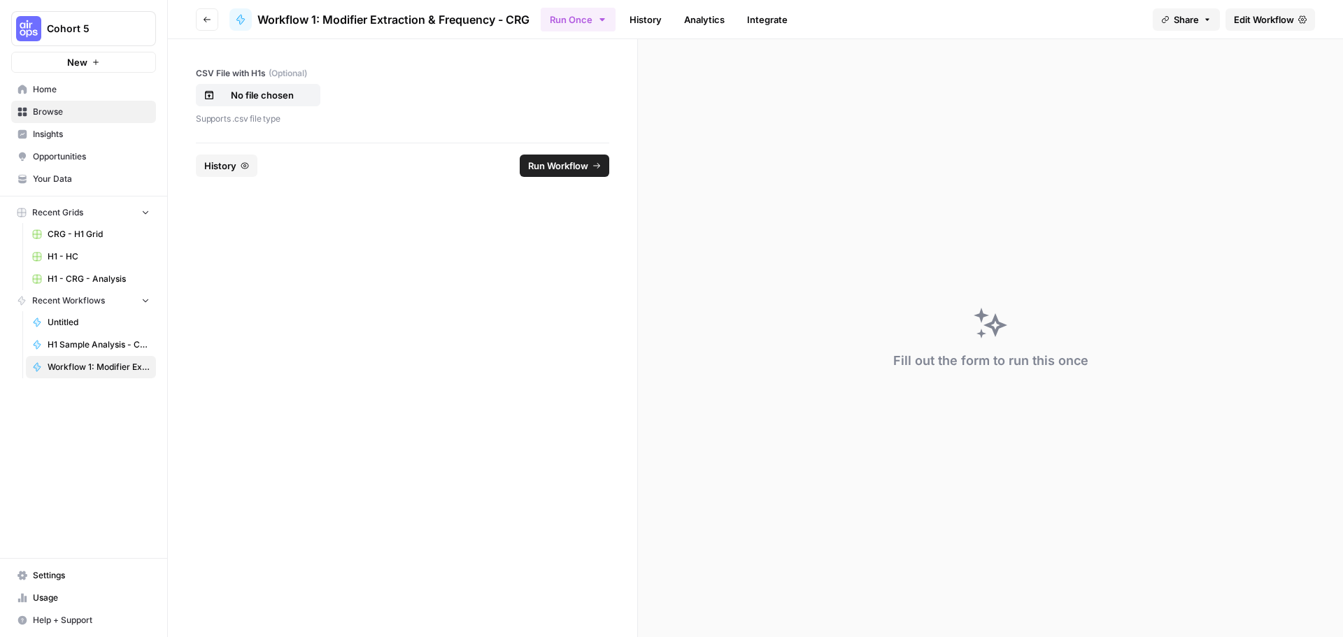
click at [76, 110] on span "Browse" at bounding box center [91, 112] width 117 height 13
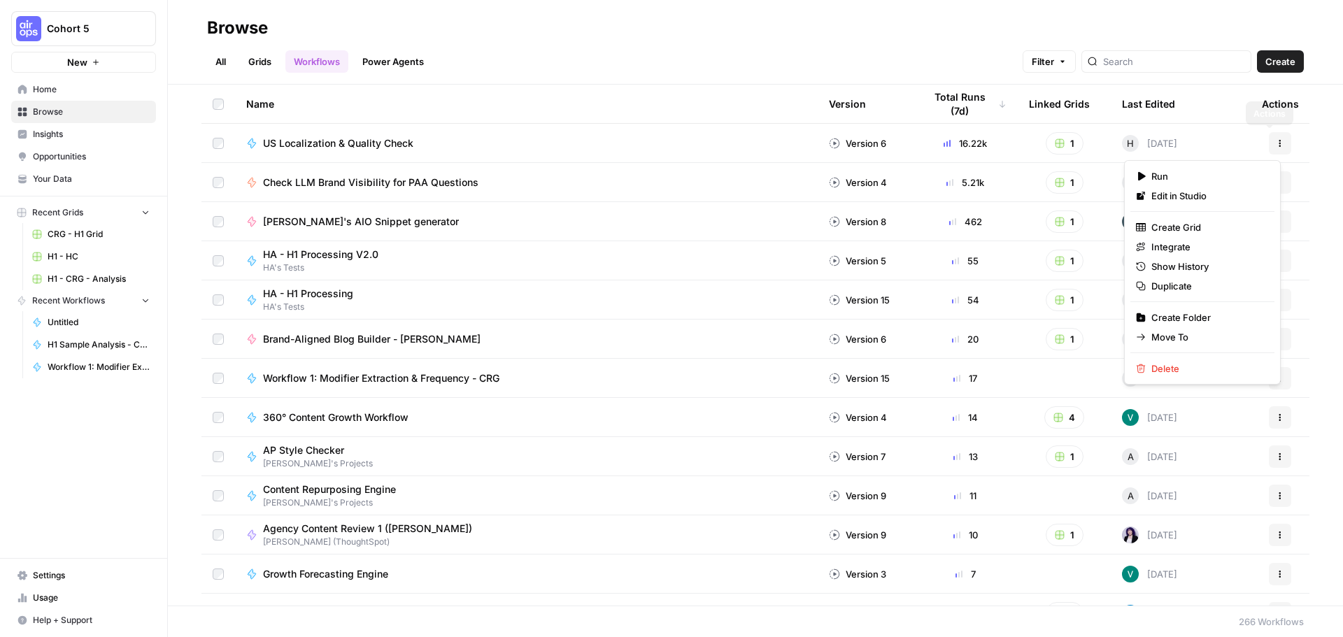
click at [1136, 140] on icon "button" at bounding box center [1280, 143] width 8 height 8
click at [1136, 285] on span "Duplicate" at bounding box center [1207, 286] width 112 height 14
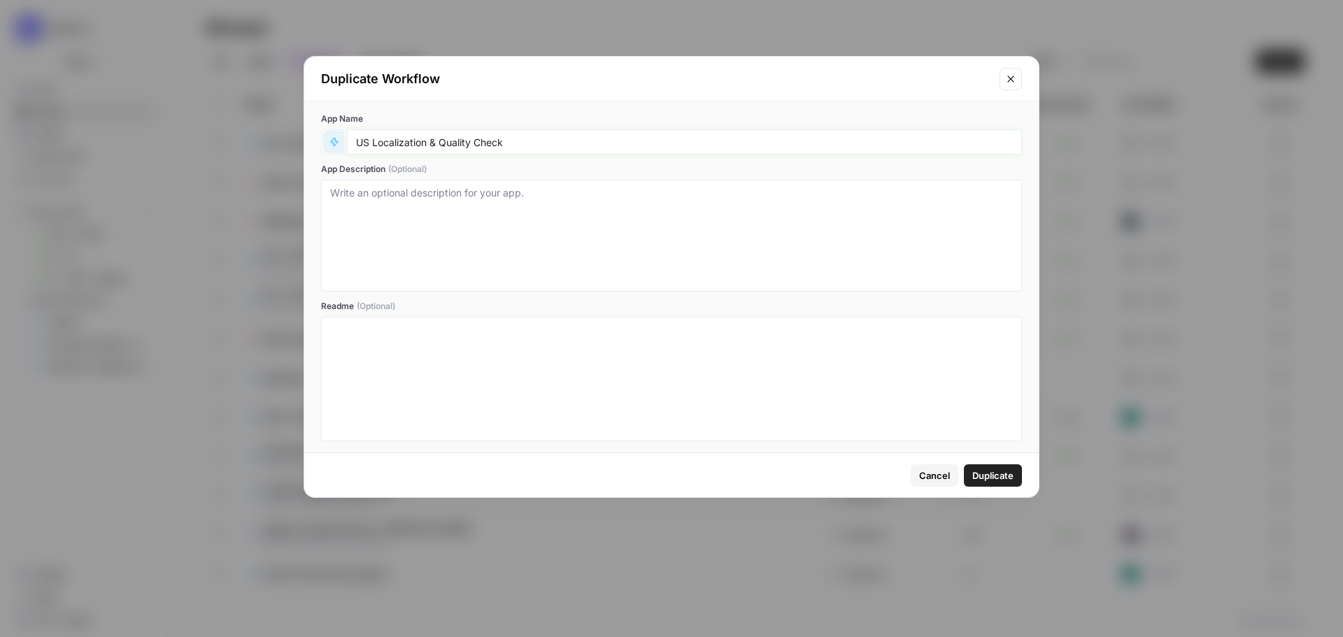
drag, startPoint x: 373, startPoint y: 139, endPoint x: 608, endPoint y: 223, distance: 249.5
click at [343, 137] on div "US Localization & Quality Check" at bounding box center [671, 141] width 701 height 25
click at [943, 480] on span "Cancel" at bounding box center [934, 476] width 31 height 14
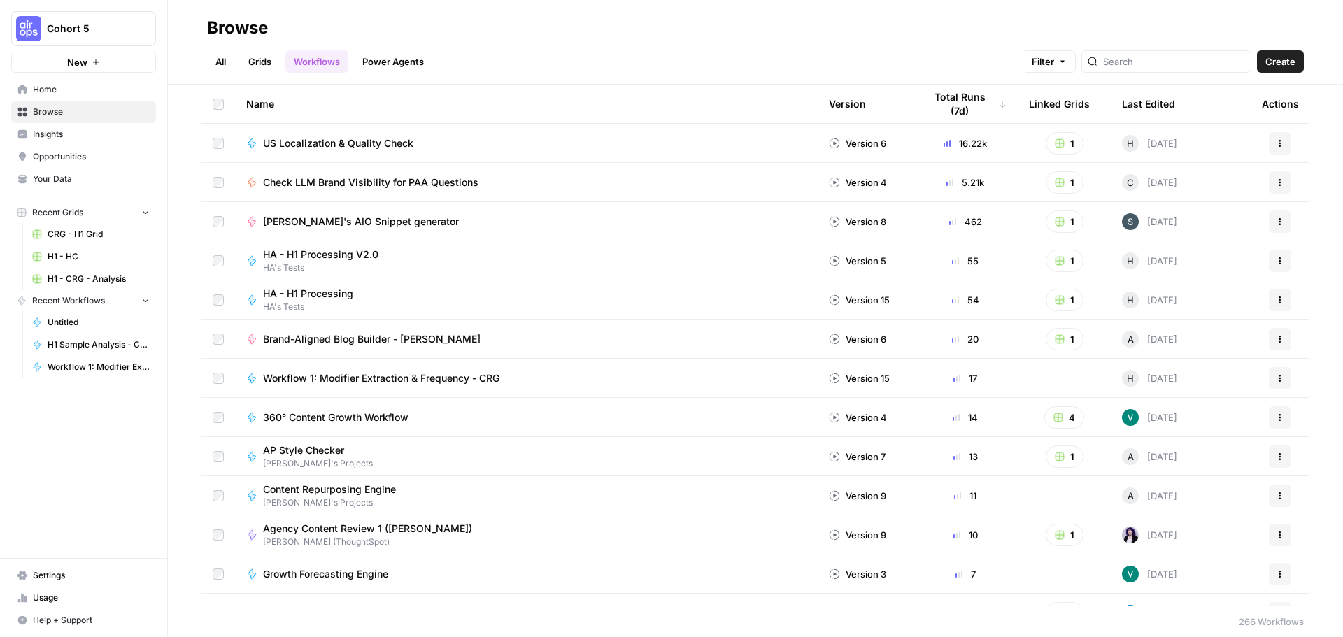
click at [261, 59] on link "Grids" at bounding box center [260, 61] width 40 height 22
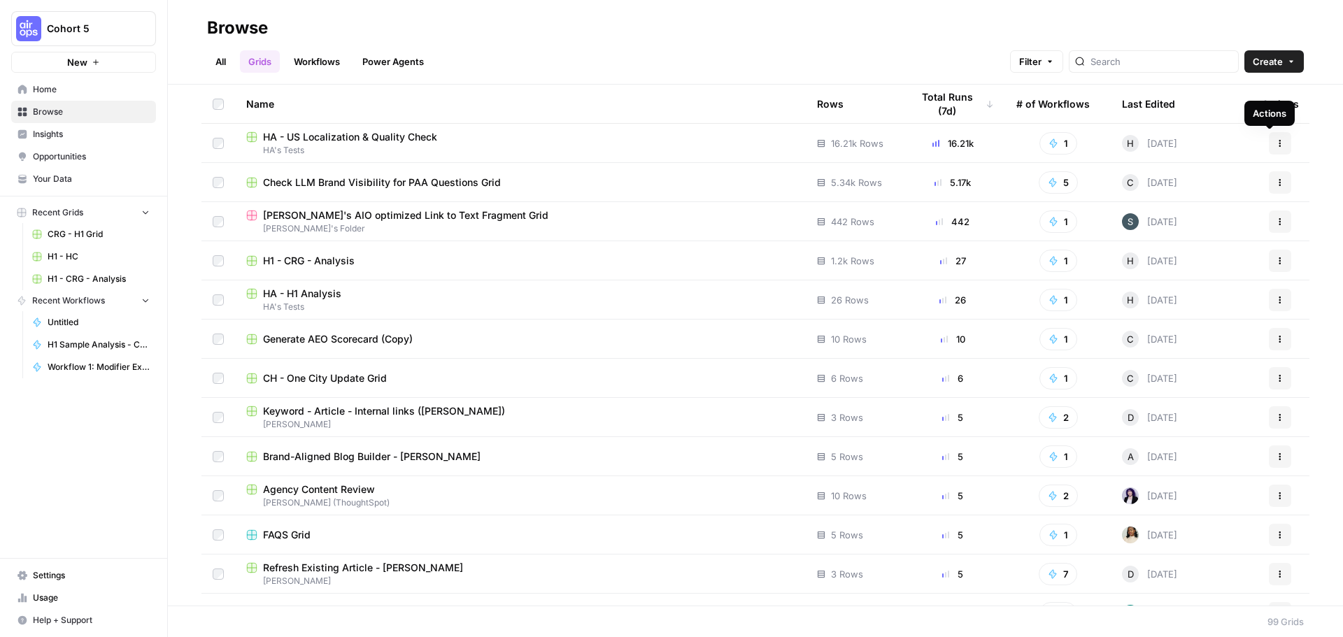
click at [1136, 144] on icon "button" at bounding box center [1280, 143] width 8 height 8
click at [1136, 176] on span "Duplicate" at bounding box center [1207, 176] width 112 height 14
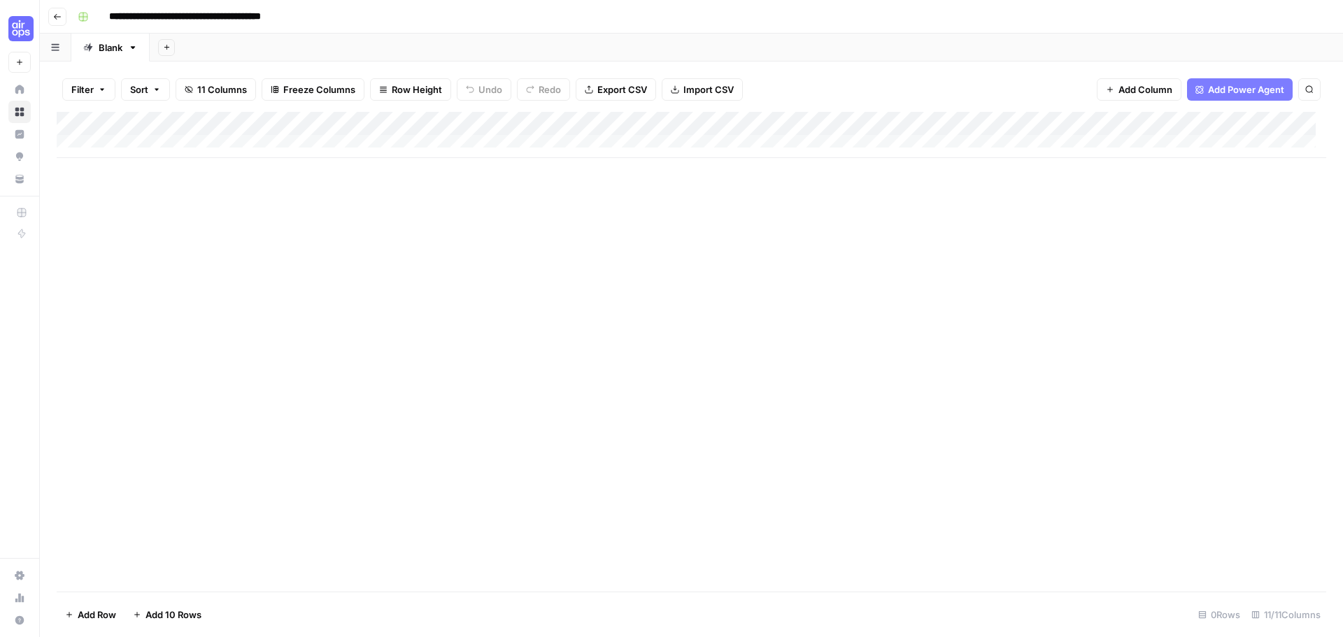
click at [122, 15] on input "**********" at bounding box center [214, 17] width 222 height 22
drag, startPoint x: 124, startPoint y: 17, endPoint x: 50, endPoint y: 11, distance: 74.4
click at [50, 11] on header "**********" at bounding box center [691, 17] width 1303 height 34
drag, startPoint x: 151, startPoint y: 14, endPoint x: 152, endPoint y: 25, distance: 11.3
click at [150, 14] on input "**********" at bounding box center [217, 17] width 229 height 22
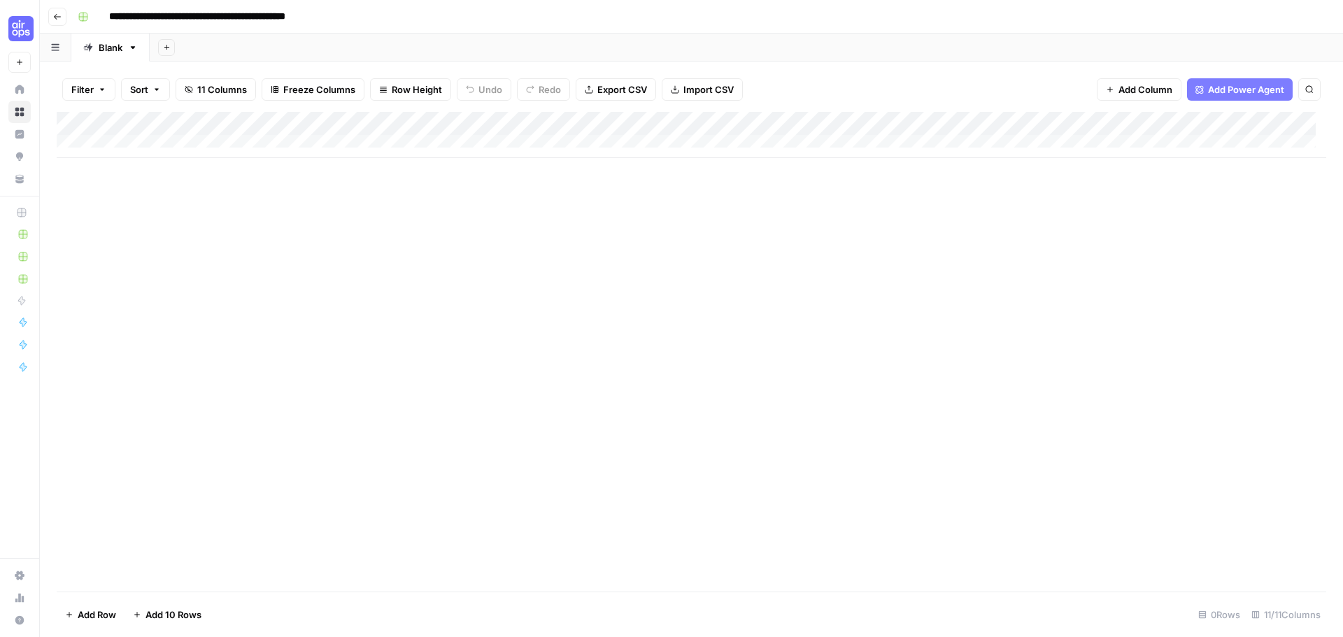
drag, startPoint x: 323, startPoint y: 15, endPoint x: 352, endPoint y: 11, distance: 29.7
click at [352, 11] on input "**********" at bounding box center [233, 17] width 260 height 22
click at [329, 17] on input "**********" at bounding box center [218, 17] width 231 height 22
type input "**********"
click at [354, 13] on div "**********" at bounding box center [700, 17] width 1257 height 22
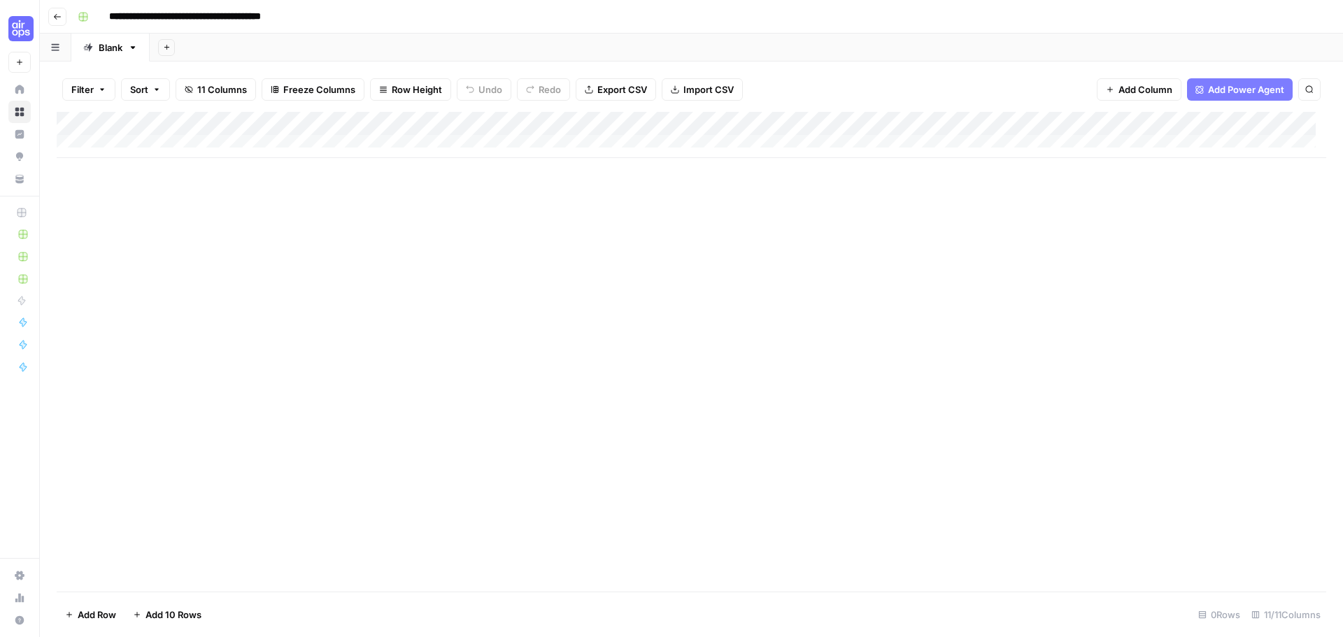
scroll to position [10, 0]
click at [345, 117] on div "Add Column" at bounding box center [691, 135] width 1269 height 46
drag, startPoint x: 985, startPoint y: 293, endPoint x: 1338, endPoint y: 227, distance: 359.2
click at [986, 292] on div "Add Column" at bounding box center [691, 352] width 1269 height 480
click at [156, 550] on span "Add 10 Rows" at bounding box center [173, 615] width 56 height 14
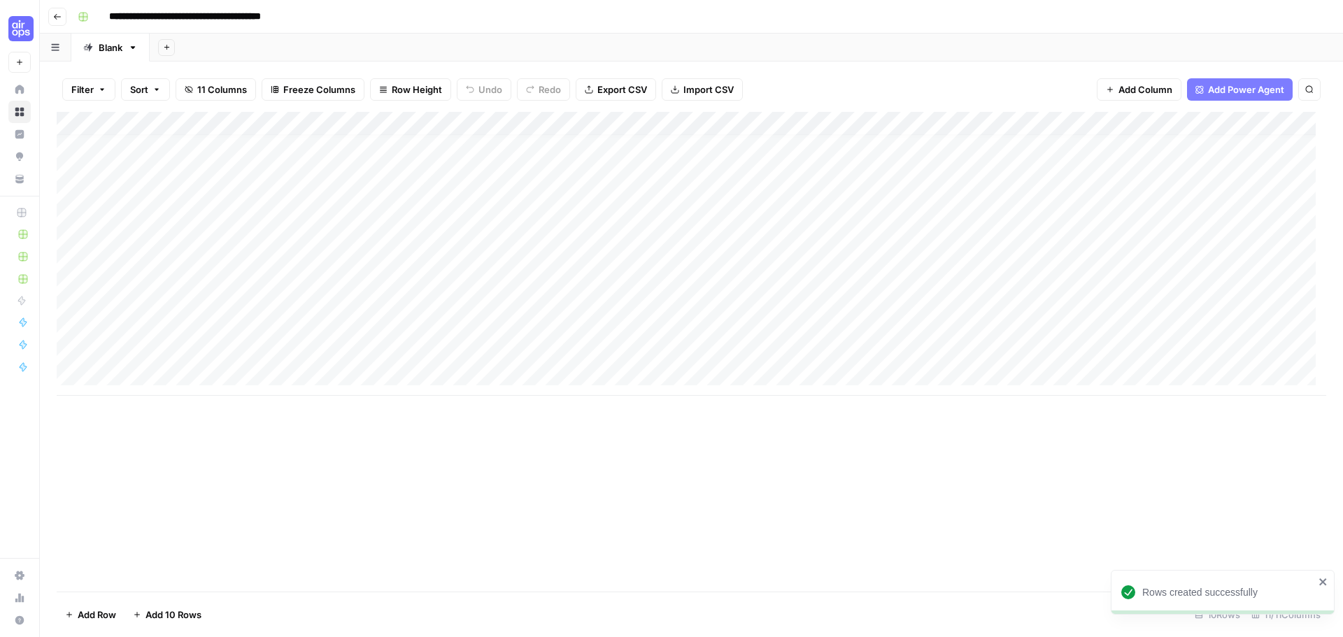
scroll to position [0, 0]
click at [452, 120] on div "Add Column" at bounding box center [691, 254] width 1269 height 284
click at [634, 122] on div "Add Column" at bounding box center [691, 254] width 1269 height 284
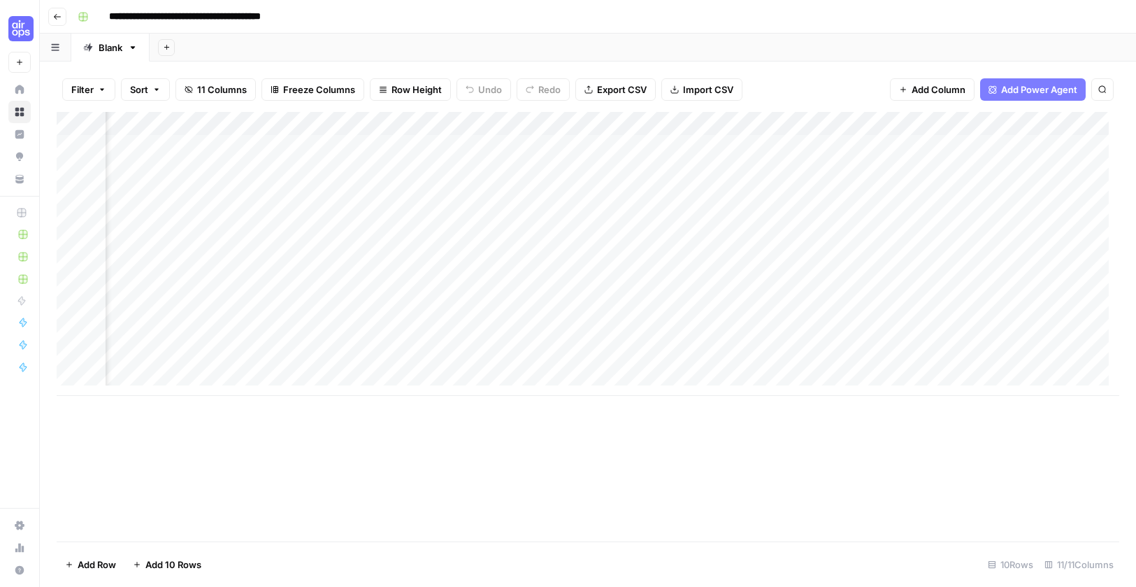
scroll to position [0, 401]
click at [693, 124] on div "Add Column" at bounding box center [588, 254] width 1063 height 284
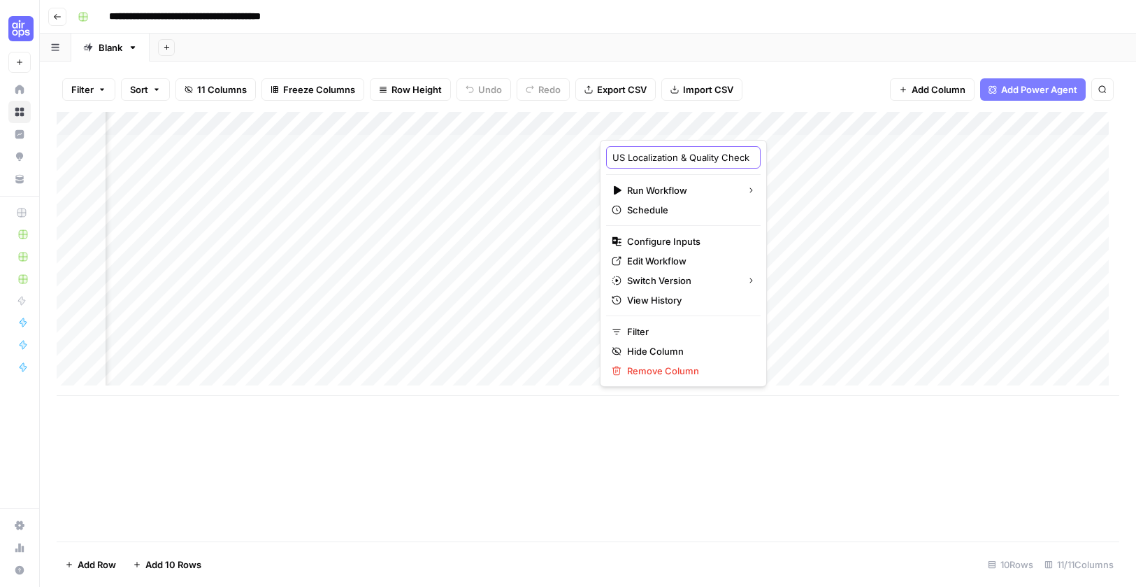
drag, startPoint x: 624, startPoint y: 155, endPoint x: 608, endPoint y: 155, distance: 16.1
click at [607, 155] on div "US Localization & Quality Check" at bounding box center [683, 157] width 155 height 22
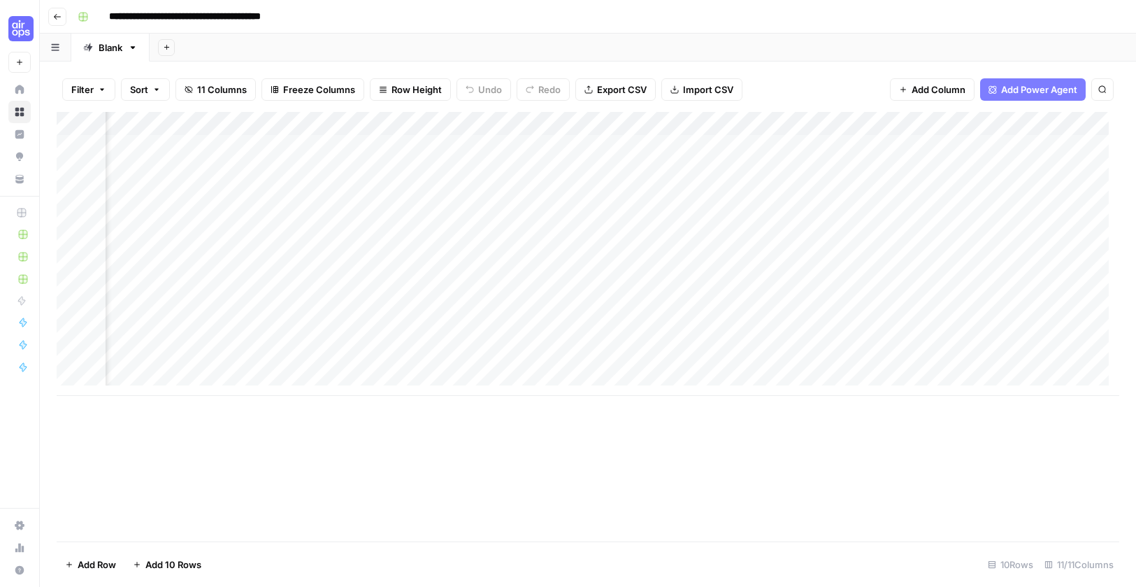
click at [665, 122] on div "Add Column" at bounding box center [588, 254] width 1063 height 284
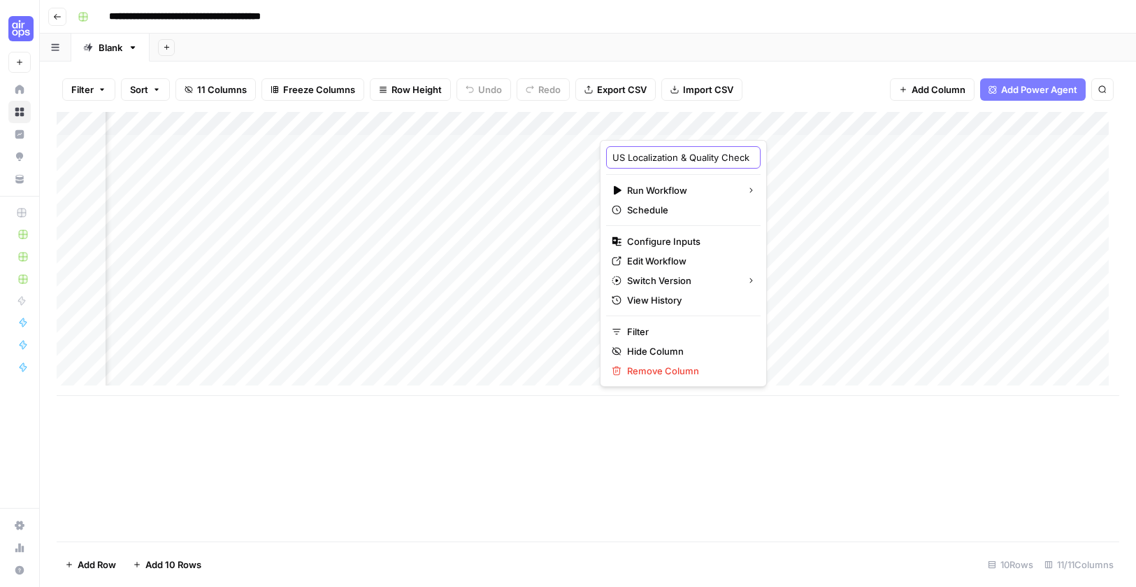
click at [644, 159] on input "US Localization & Quality Check" at bounding box center [684, 157] width 142 height 14
paste input "Canadian"
type input "Canadian Localization & Quality Check"
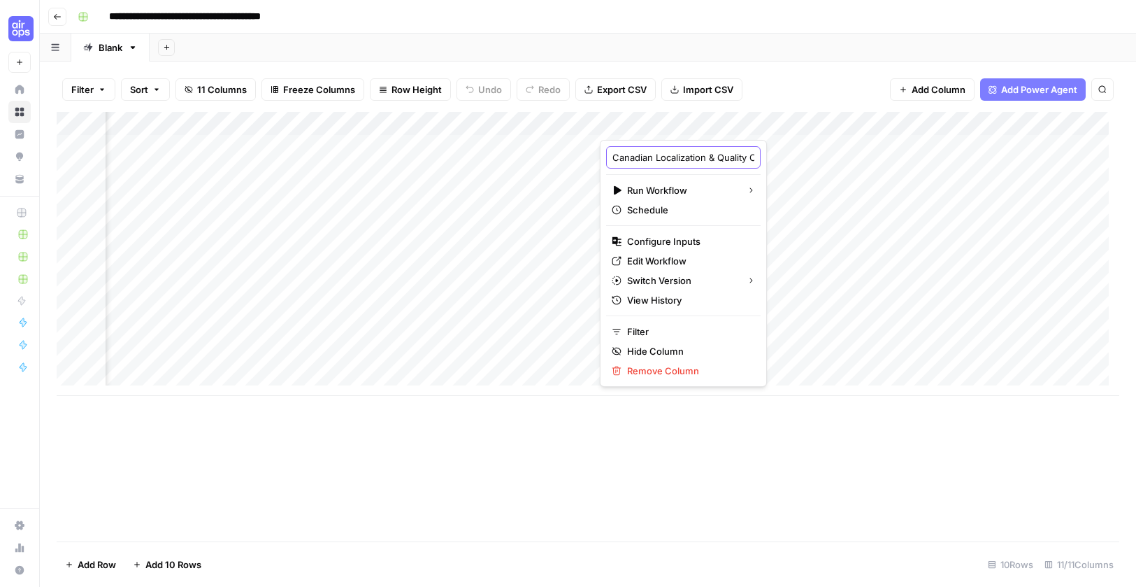
scroll to position [0, 45]
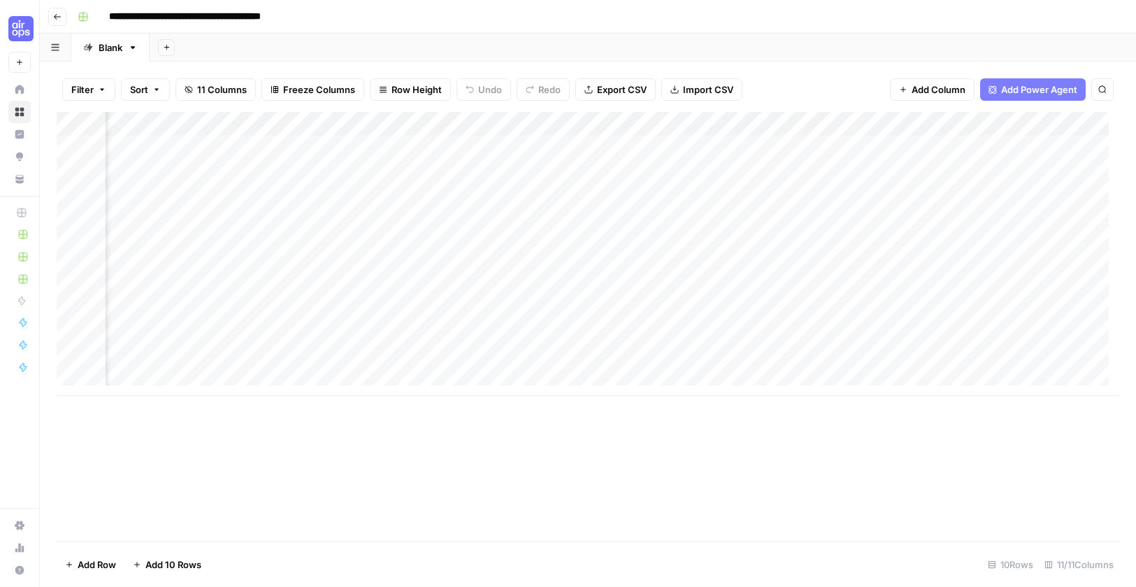
click at [793, 76] on div "Filter Sort 11 Columns Freeze Columns Row Height Undo Redo Export CSV Import CS…" at bounding box center [588, 89] width 1063 height 45
click at [735, 119] on div "Add Column" at bounding box center [588, 254] width 1063 height 284
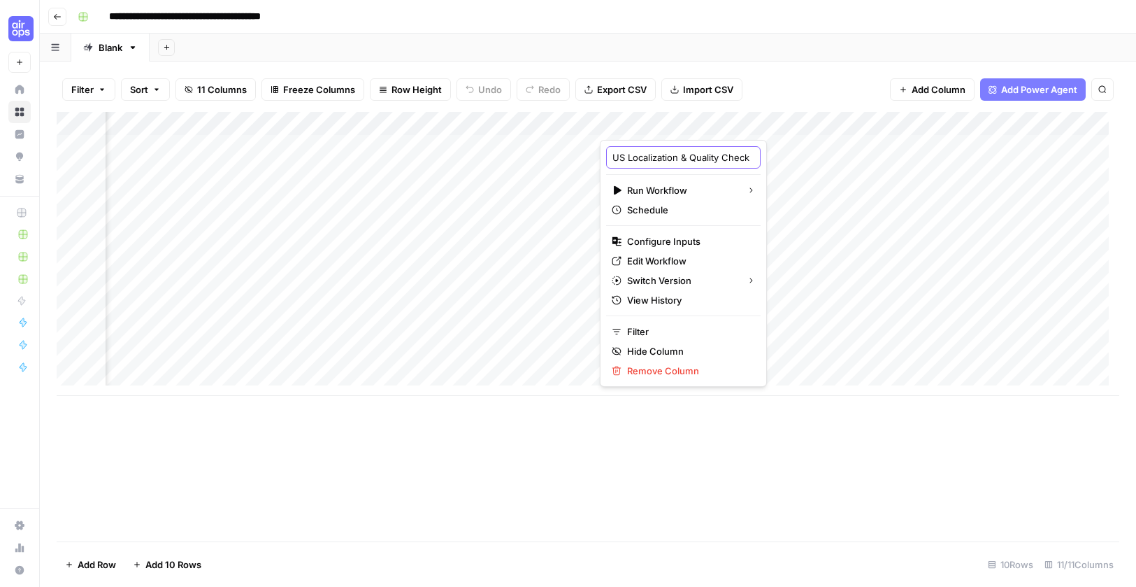
click at [680, 154] on input "US Localization & Quality Check" at bounding box center [684, 157] width 142 height 14
click at [680, 152] on input "US Localization & Quality Check" at bounding box center [684, 157] width 142 height 14
paste input "Canadian"
type input "Canadian Localization & Quality Check"
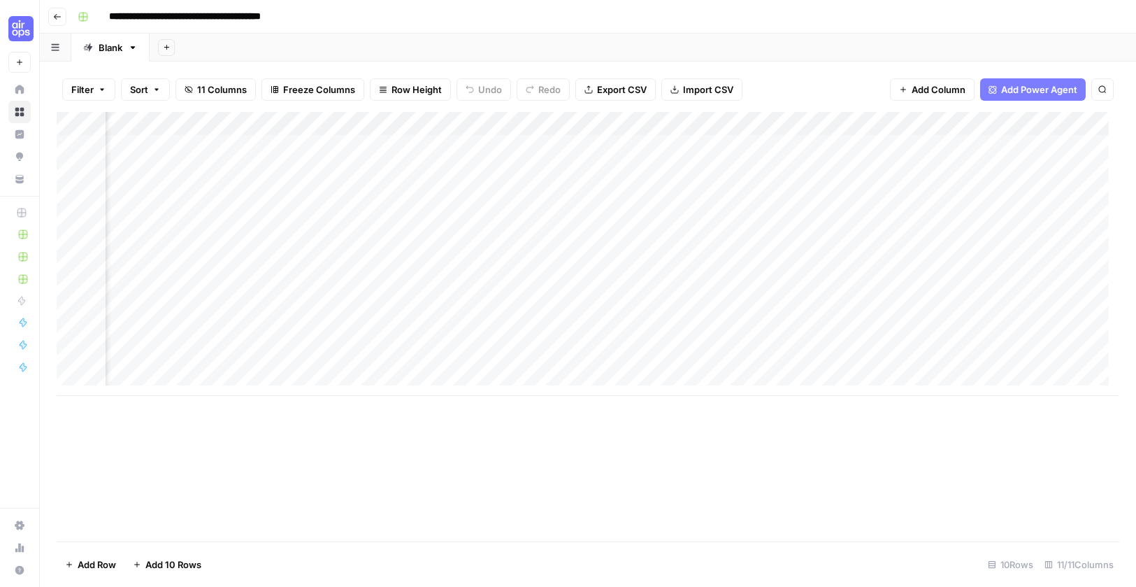
click at [792, 143] on div "Add Column" at bounding box center [588, 254] width 1063 height 284
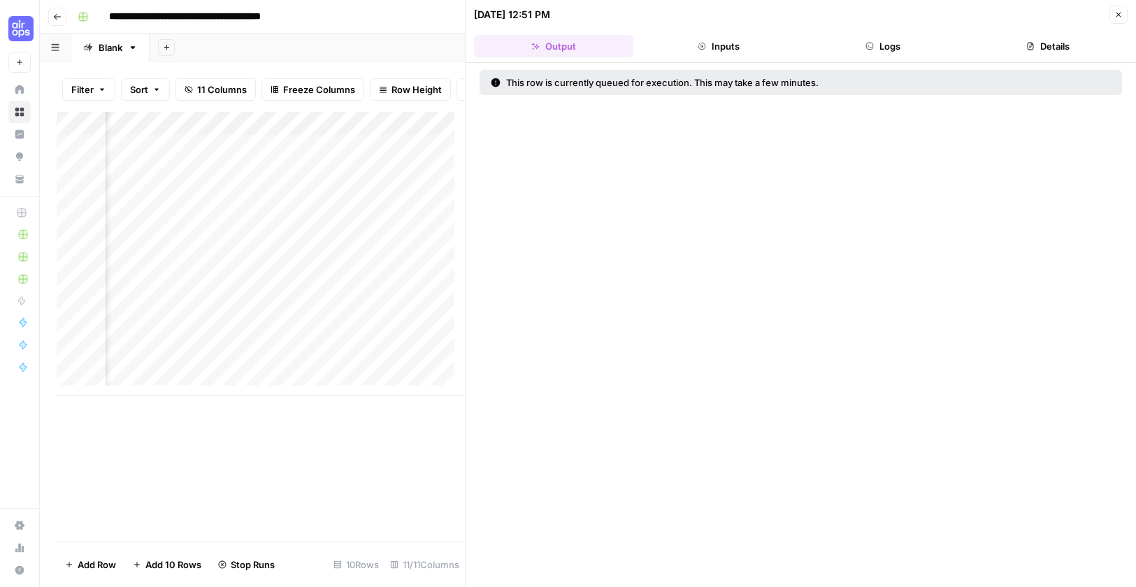
click at [1123, 15] on button "Close" at bounding box center [1119, 15] width 18 height 18
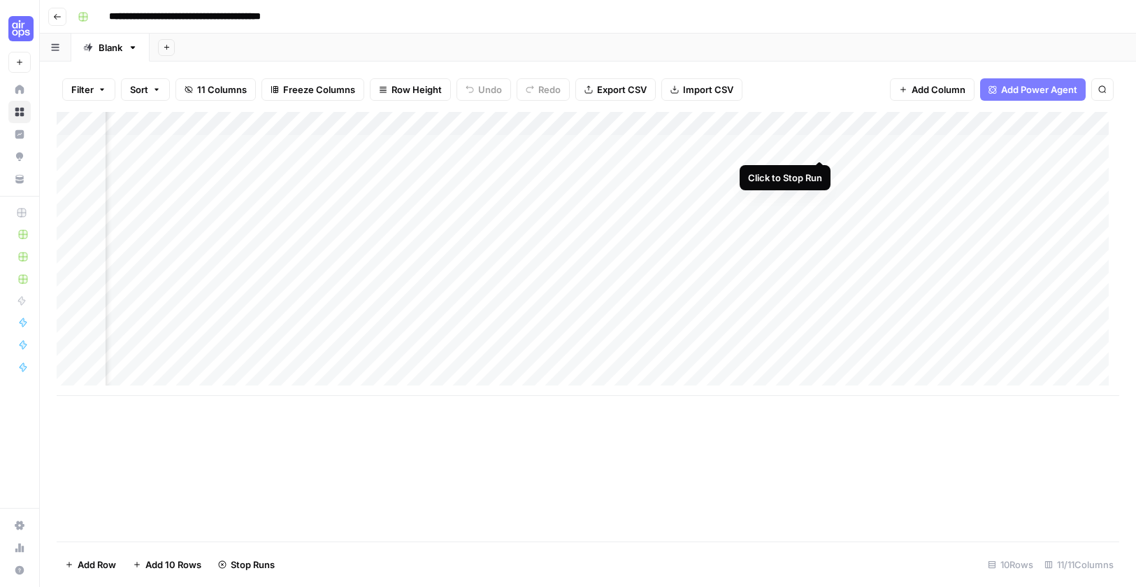
click at [821, 143] on div "Add Column" at bounding box center [588, 254] width 1063 height 284
click at [791, 124] on div "Add Column" at bounding box center [588, 254] width 1063 height 284
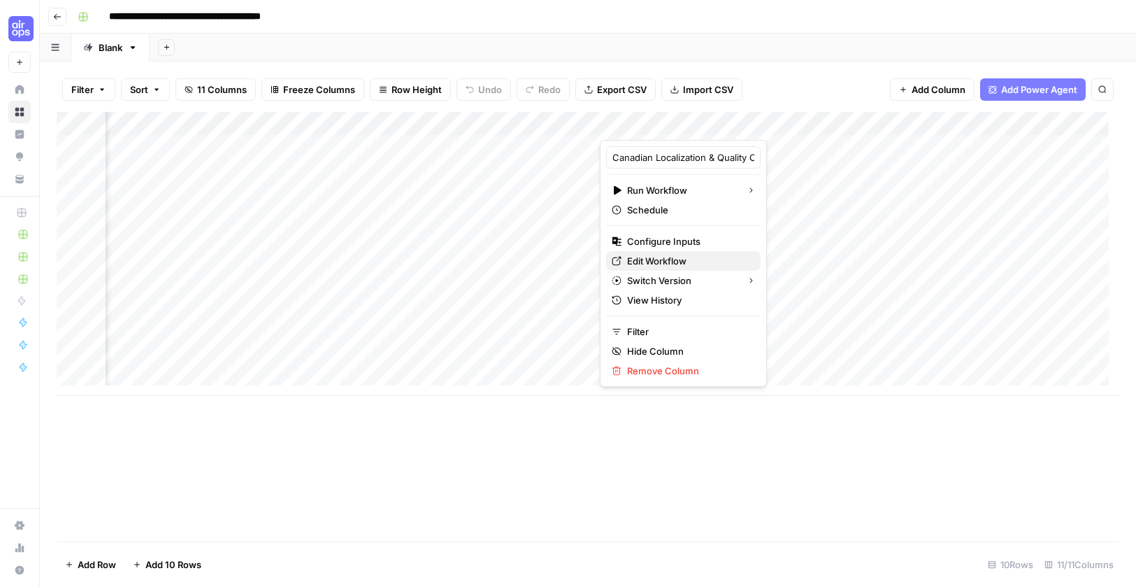
click at [683, 260] on span "Edit Workflow" at bounding box center [688, 261] width 122 height 14
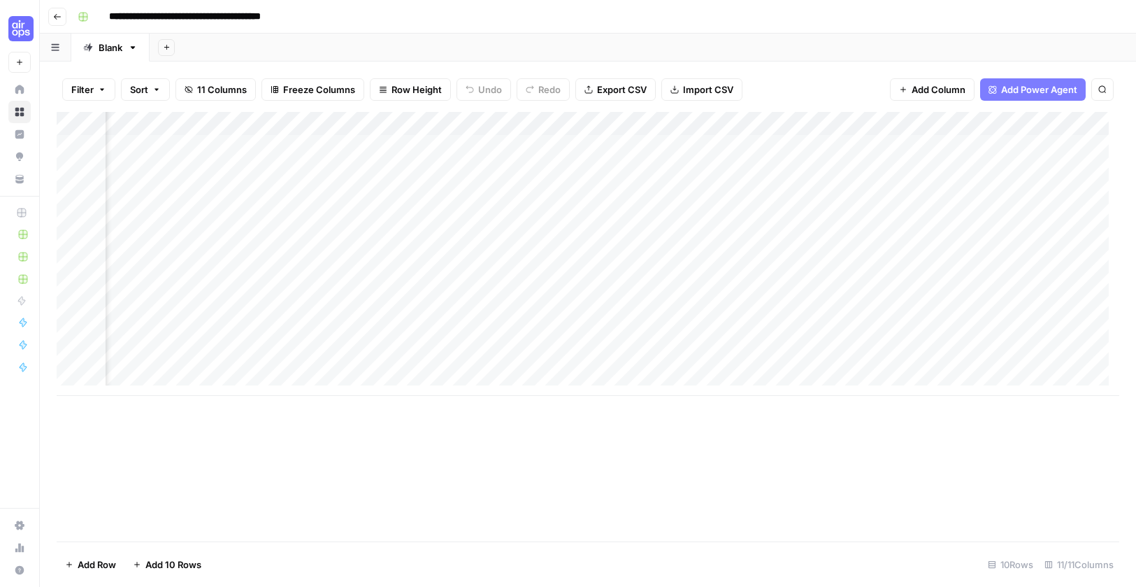
click at [804, 120] on div "Add Column" at bounding box center [588, 254] width 1063 height 284
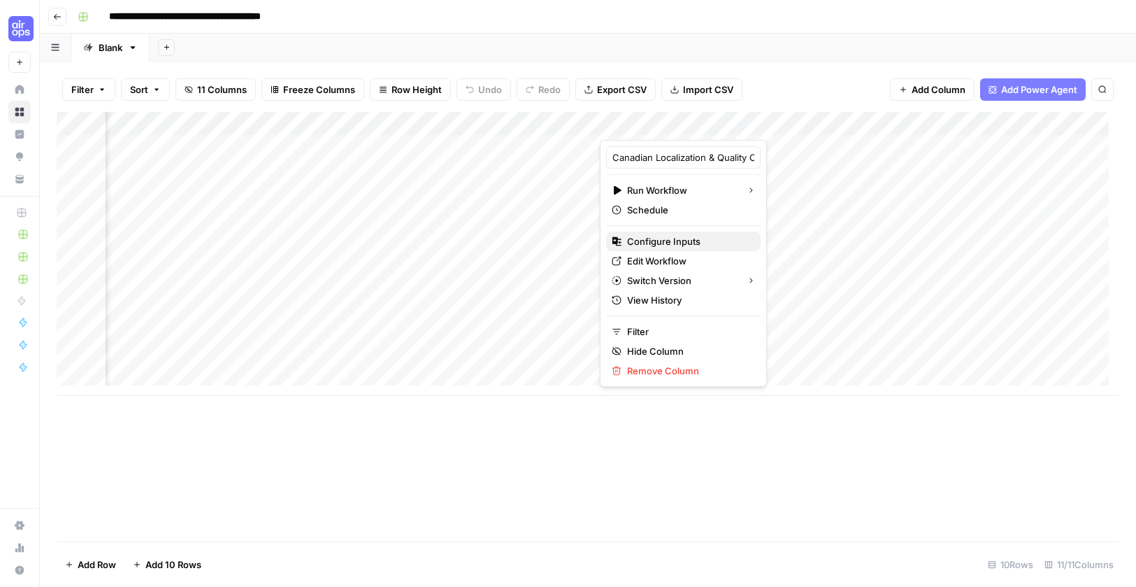
click at [715, 240] on span "Configure Inputs" at bounding box center [688, 241] width 122 height 14
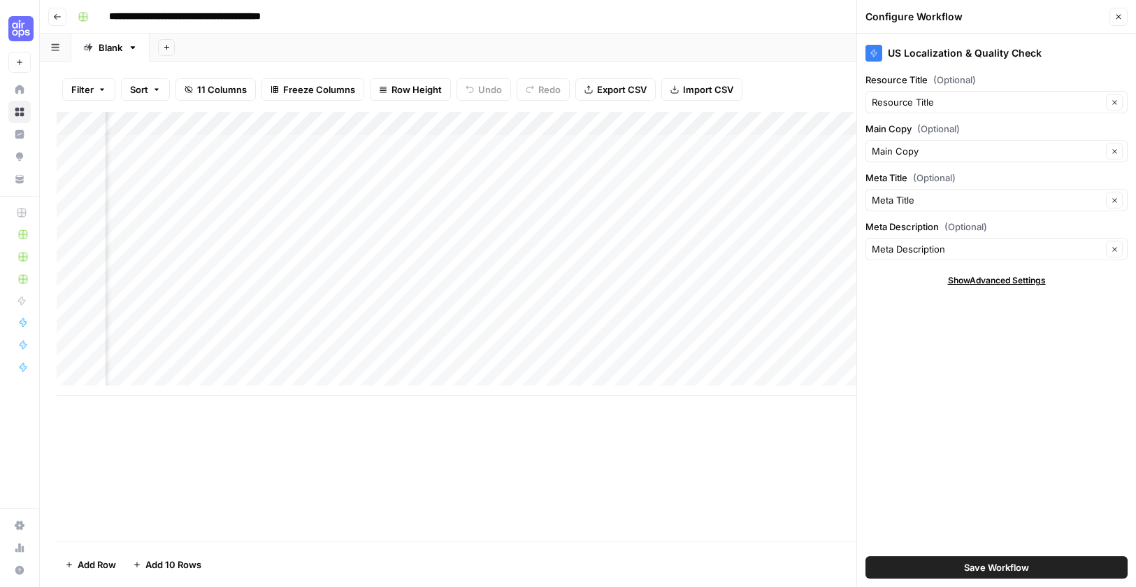
click at [990, 280] on span "Show Advanced Settings" at bounding box center [997, 280] width 98 height 13
click at [999, 315] on input "Version" at bounding box center [989, 322] width 234 height 14
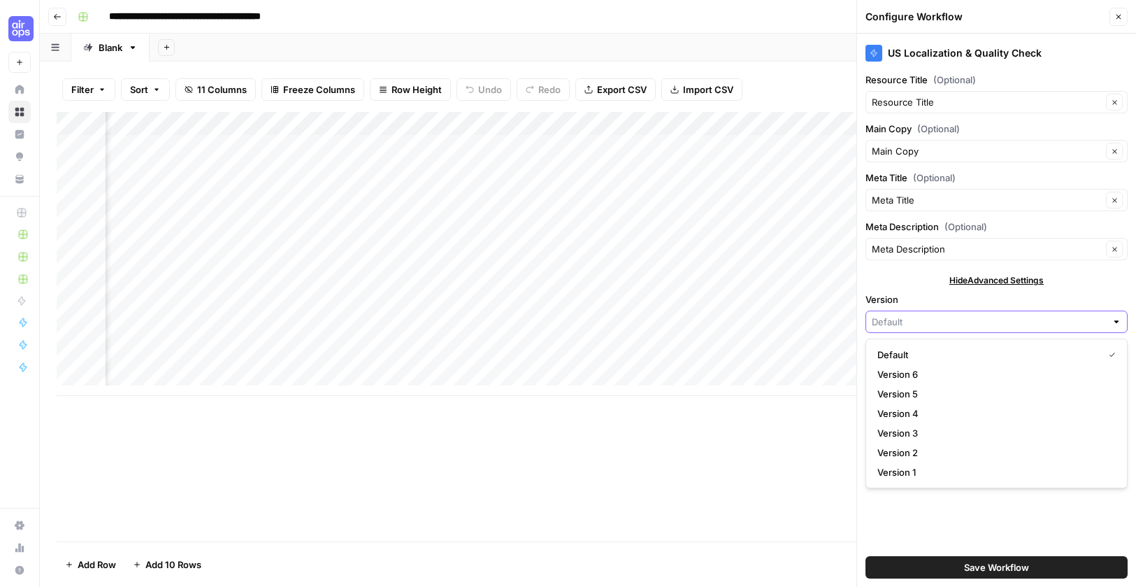
click at [999, 315] on input "Version" at bounding box center [989, 322] width 234 height 14
type input "Default"
click at [1082, 278] on div "Hide Advanced Settings" at bounding box center [997, 280] width 262 height 13
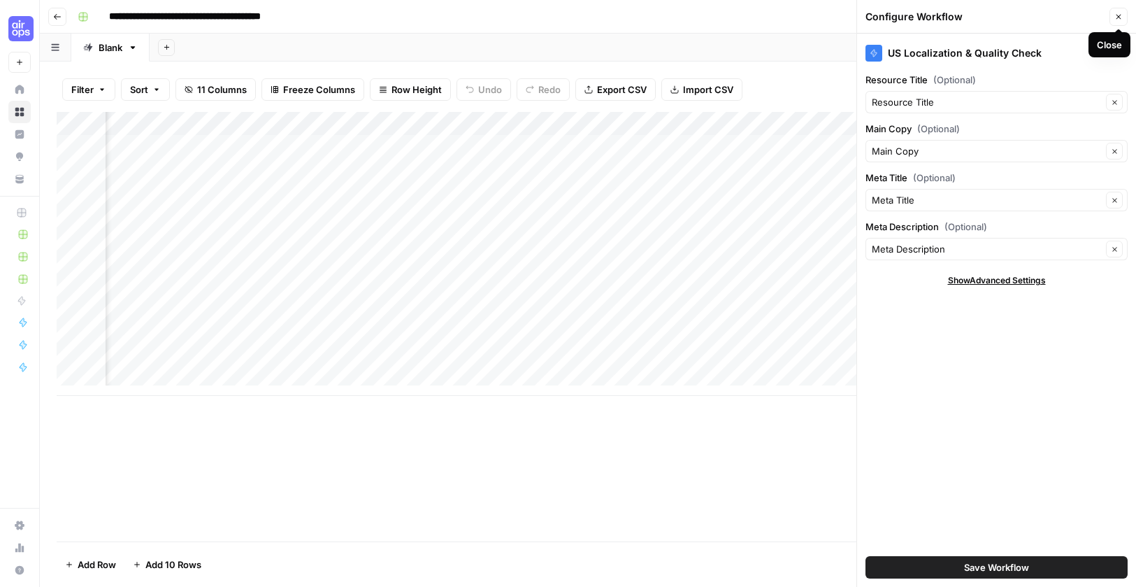
click at [1120, 12] on button "Close" at bounding box center [1119, 17] width 18 height 18
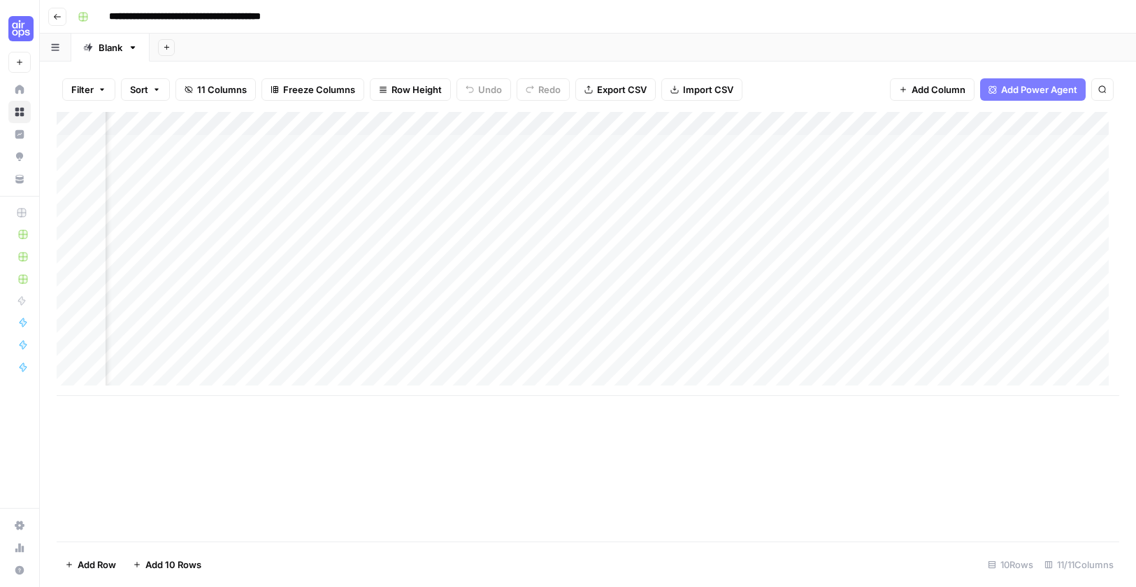
click at [804, 123] on div "Add Column" at bounding box center [588, 254] width 1063 height 284
click at [818, 97] on div "Filter Sort 11 Columns Freeze Columns Row Height Undo Redo Export CSV Import CS…" at bounding box center [588, 89] width 1063 height 45
click at [801, 120] on div "Add Column" at bounding box center [588, 254] width 1063 height 284
click at [823, 90] on div "Filter Sort 11 Columns Freeze Columns Row Height Undo Redo Export CSV Import CS…" at bounding box center [588, 89] width 1063 height 45
click at [944, 90] on span "Add Column" at bounding box center [939, 90] width 54 height 14
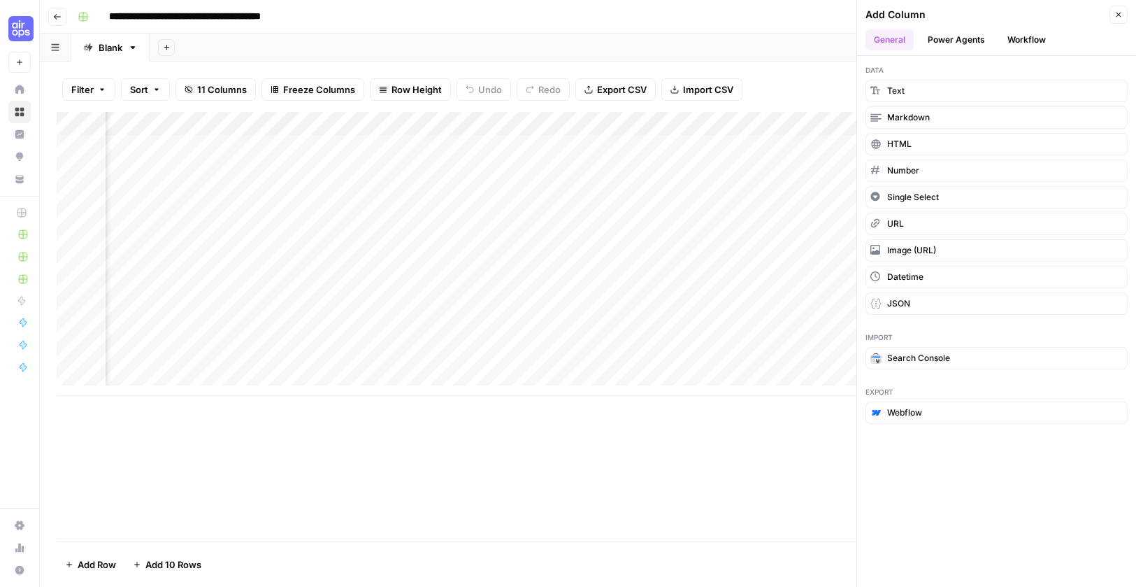
click at [962, 38] on button "Power Agents" at bounding box center [957, 39] width 74 height 21
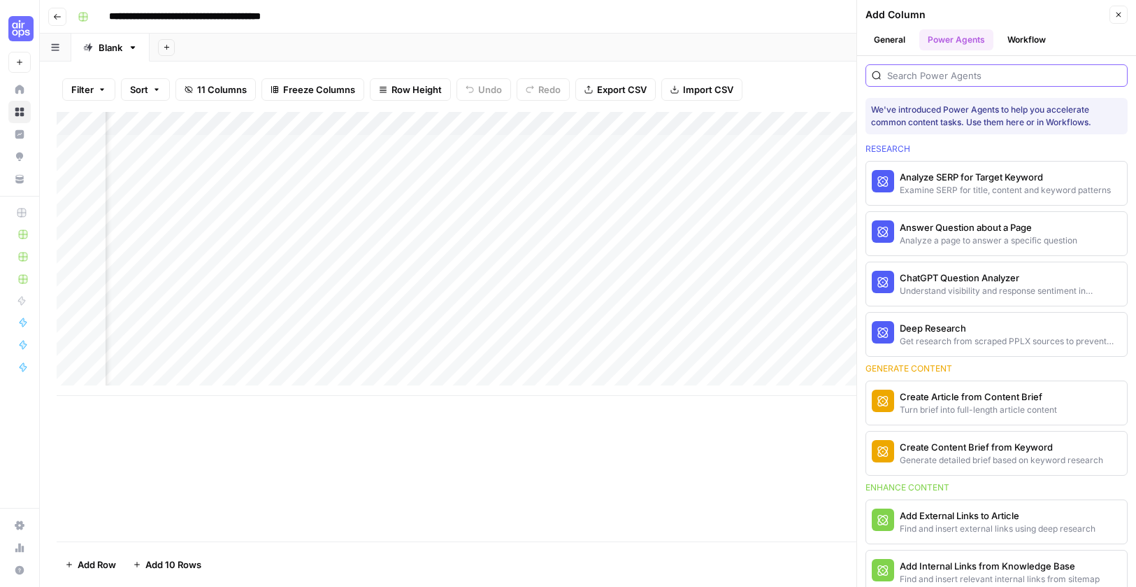
click at [959, 77] on input "search" at bounding box center [1004, 76] width 234 height 14
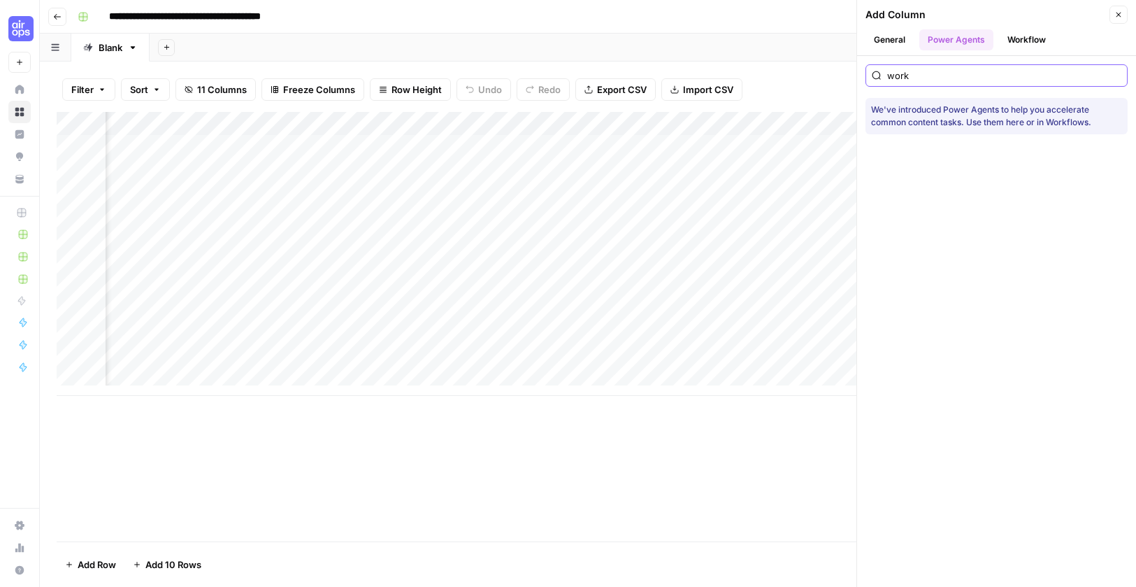
type input "work"
click at [1038, 28] on header "Add Column Close General Power Agents Workflow" at bounding box center [996, 28] width 279 height 56
click at [1034, 38] on button "Workflow" at bounding box center [1026, 39] width 55 height 21
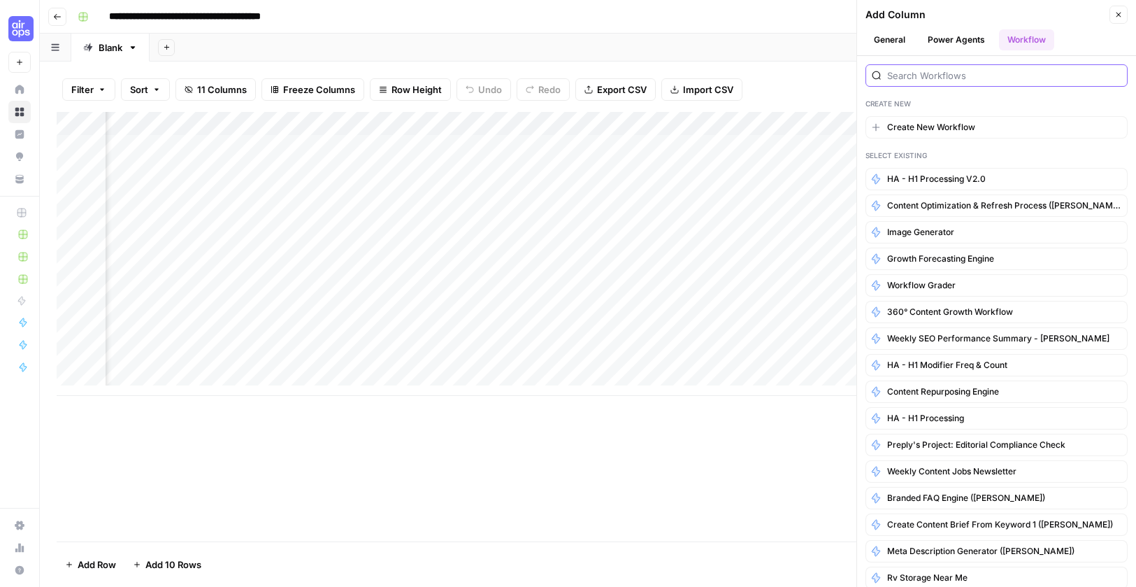
click at [973, 79] on input "search" at bounding box center [1004, 76] width 234 height 14
paste input "CRG Canadian Localization & Quality Check"
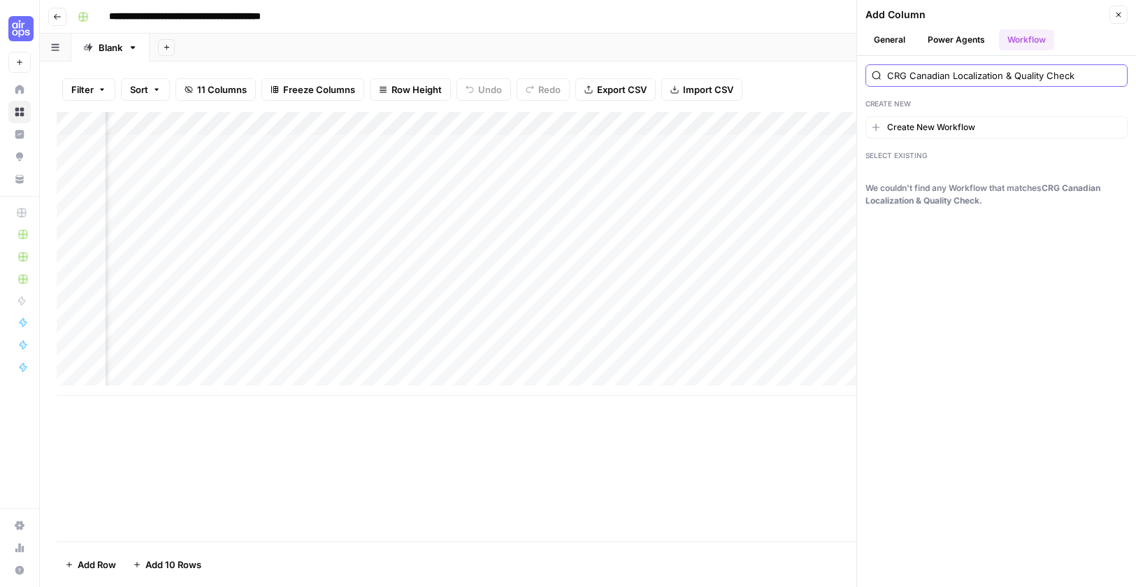
click at [911, 74] on input "CRG Canadian Localization & Quality Check" at bounding box center [1004, 76] width 234 height 14
type input "CRG Canadian Localization & Quality Check"
click at [1115, 15] on button "Close" at bounding box center [1119, 15] width 18 height 18
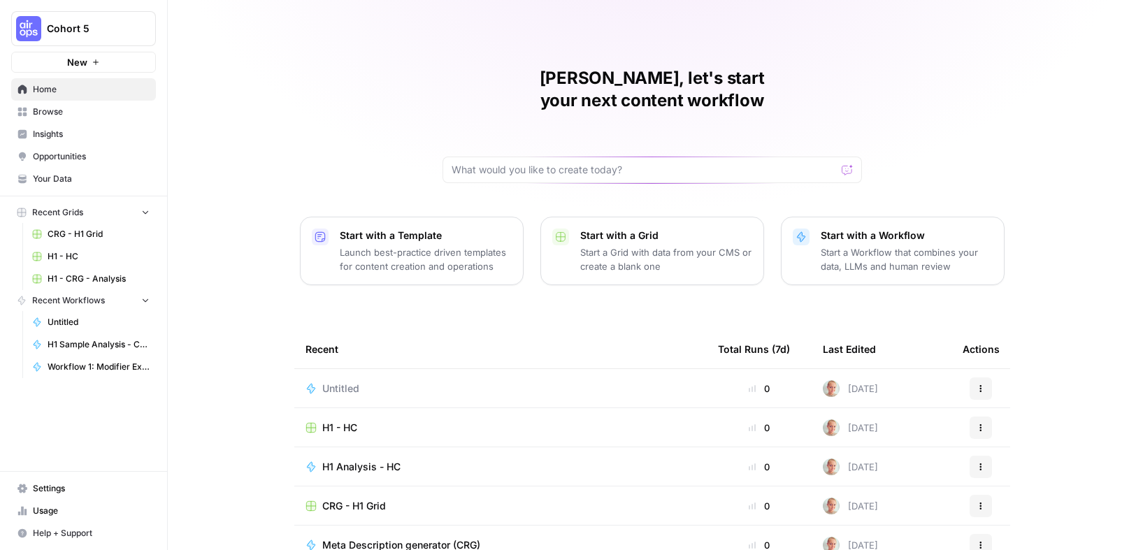
click at [358, 499] on span "CRG - H1 Grid" at bounding box center [354, 506] width 64 height 14
click at [103, 275] on span "H1 - CRG - Analysis" at bounding box center [99, 279] width 102 height 13
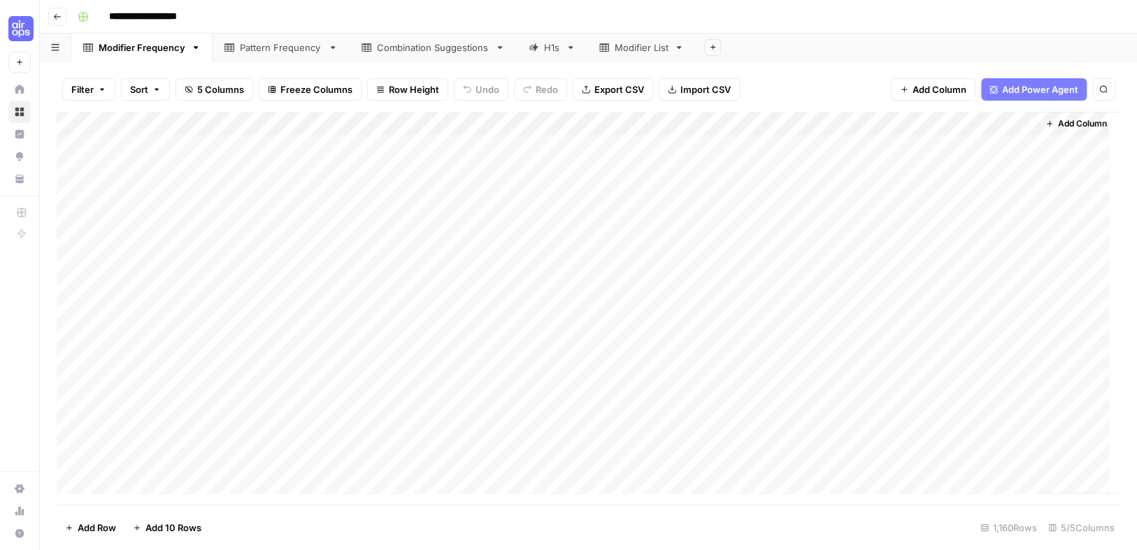
click at [291, 52] on div "Pattern Frequency" at bounding box center [281, 48] width 83 height 14
click at [449, 53] on div "Combination Suggestions" at bounding box center [433, 48] width 113 height 14
click at [103, 53] on div "Modifier Frequency" at bounding box center [142, 48] width 87 height 14
click at [378, 193] on div "Add Column" at bounding box center [589, 308] width 1064 height 393
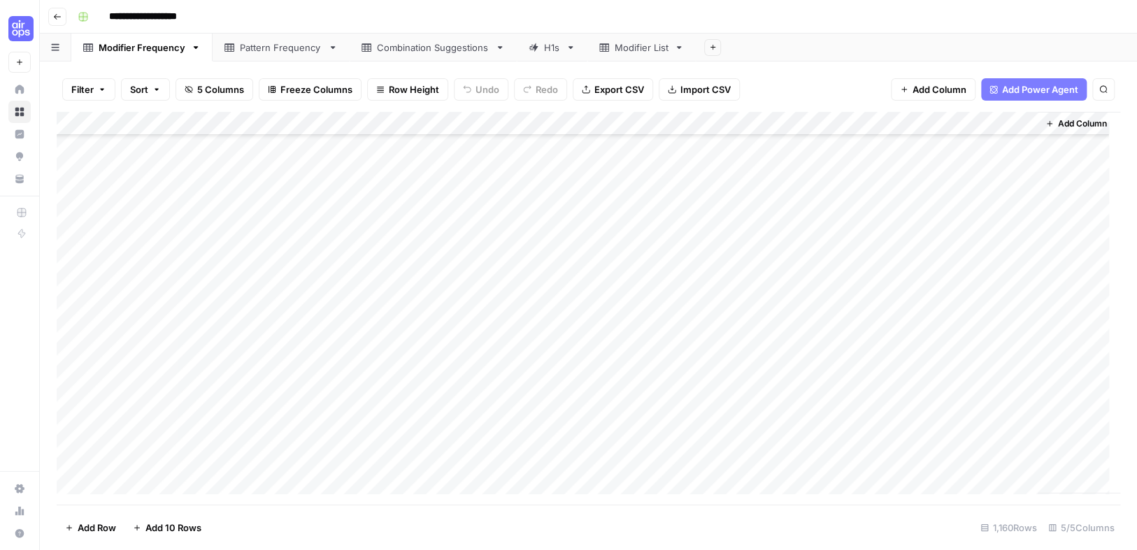
click at [353, 227] on div "Add Column" at bounding box center [589, 308] width 1064 height 393
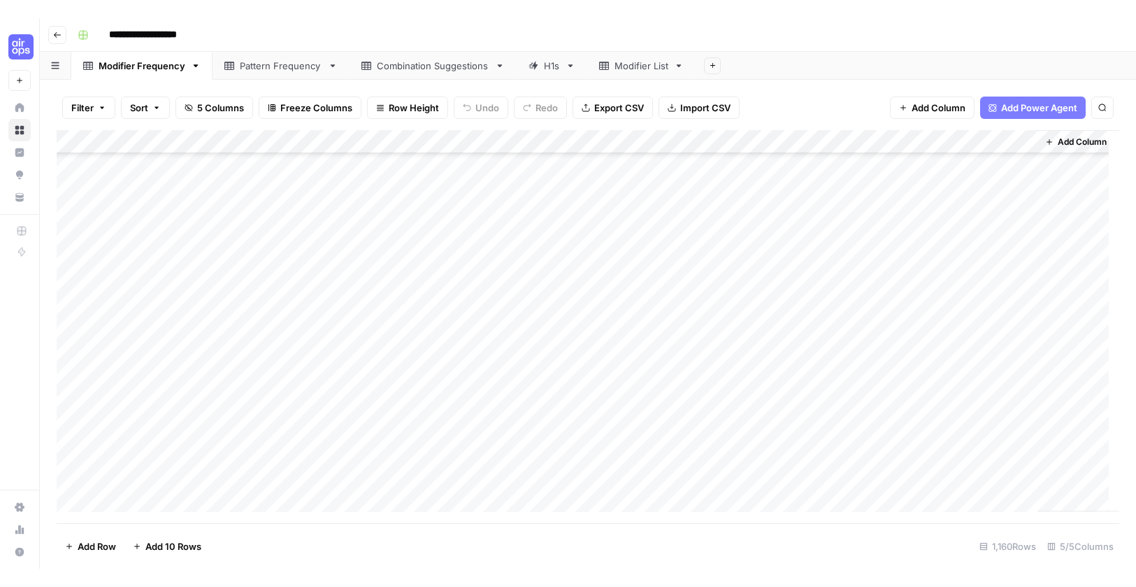
scroll to position [140, 0]
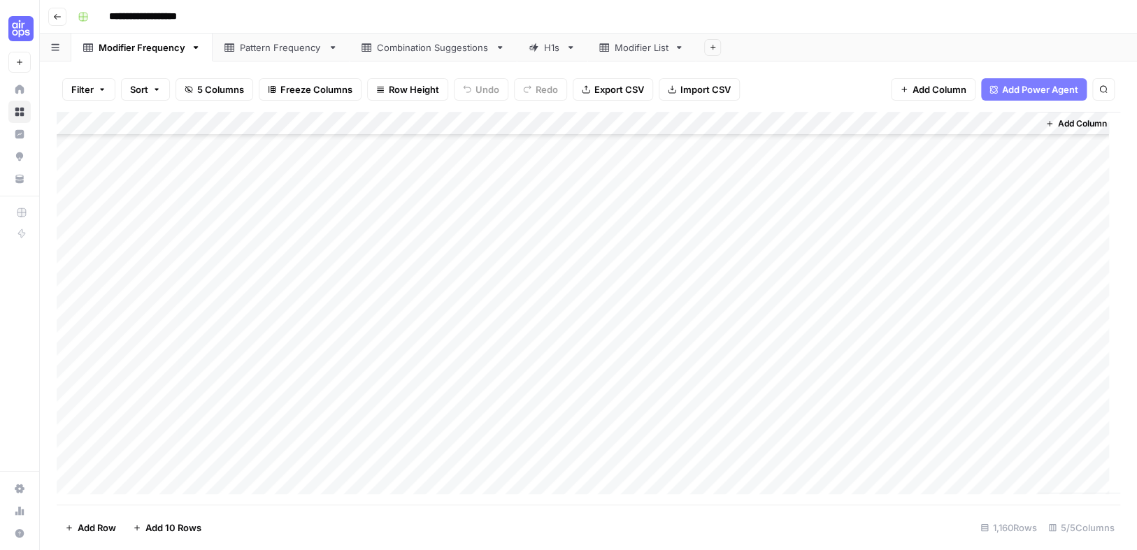
click at [627, 54] on div "Modifier List" at bounding box center [642, 48] width 54 height 14
click at [546, 52] on div "H1s" at bounding box center [552, 48] width 16 height 14
click at [652, 150] on div "Add Column" at bounding box center [589, 308] width 1064 height 393
drag, startPoint x: 704, startPoint y: 122, endPoint x: 969, endPoint y: 134, distance: 264.6
click at [969, 134] on div "Add Column" at bounding box center [912, 308] width 416 height 392
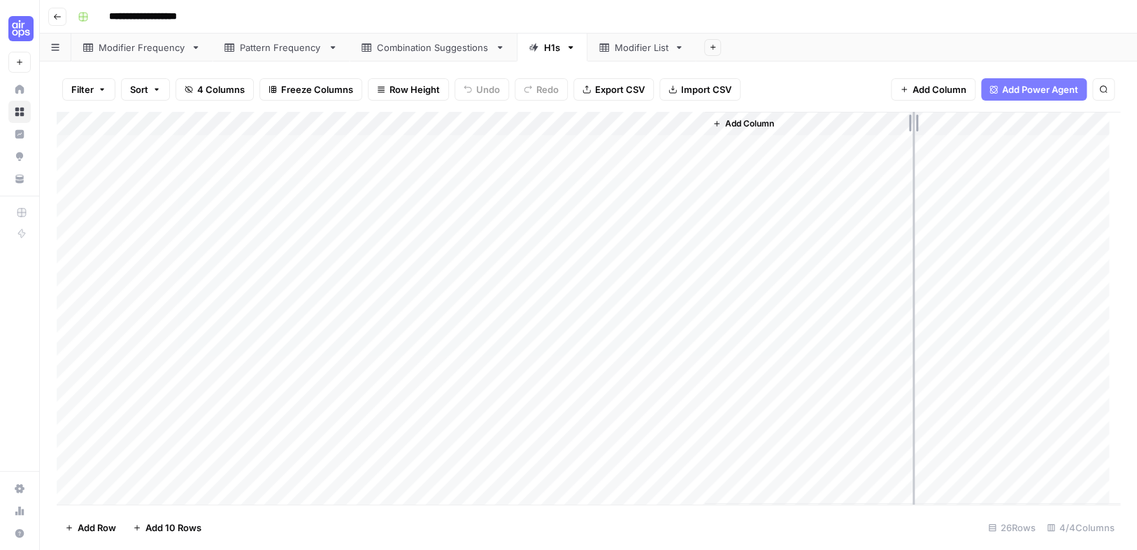
drag, startPoint x: 703, startPoint y: 122, endPoint x: 913, endPoint y: 120, distance: 209.8
click at [913, 120] on div "Add Column" at bounding box center [589, 308] width 1064 height 393
drag, startPoint x: 911, startPoint y: 122, endPoint x: 1026, endPoint y: 120, distance: 114.7
click at [1026, 120] on div "Add Column" at bounding box center [589, 308] width 1064 height 393
drag, startPoint x: 820, startPoint y: 243, endPoint x: 762, endPoint y: 315, distance: 92.5
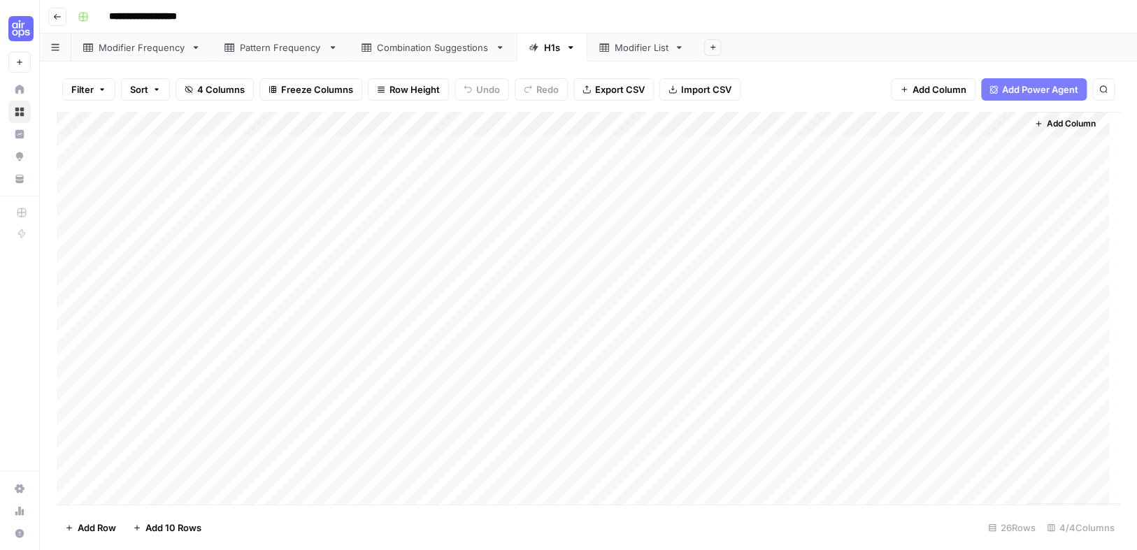
click at [820, 243] on div "Add Column" at bounding box center [589, 308] width 1064 height 393
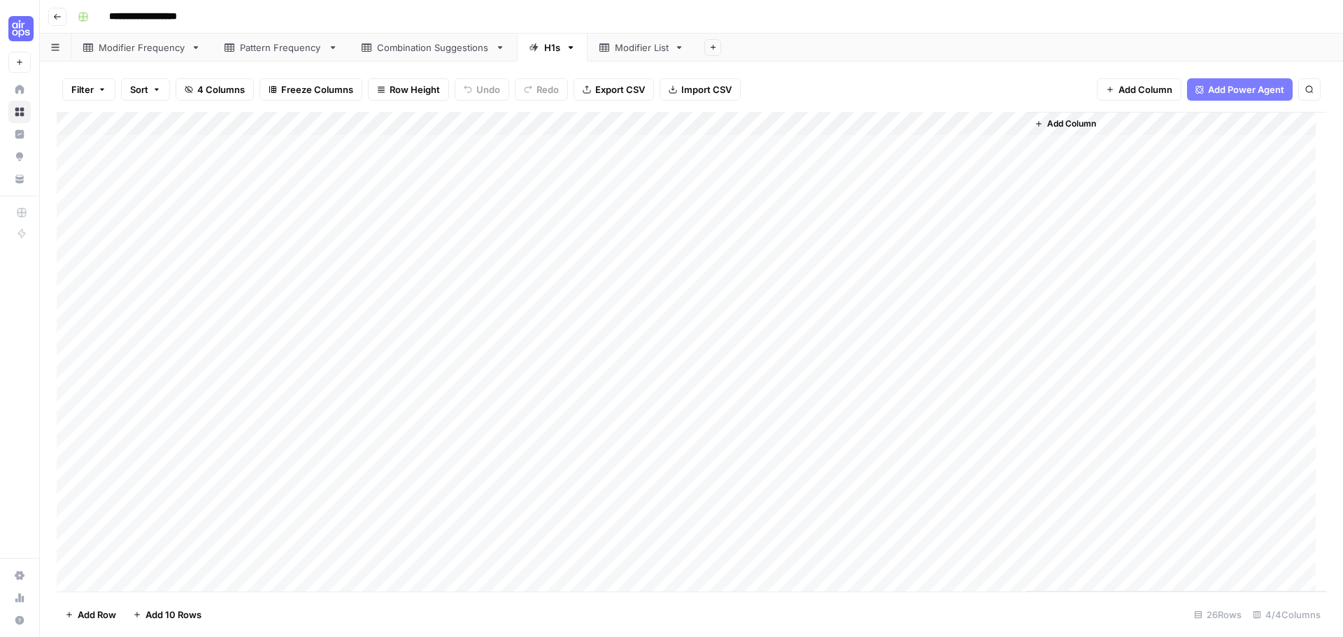
click at [60, 22] on button "Go back" at bounding box center [57, 17] width 18 height 18
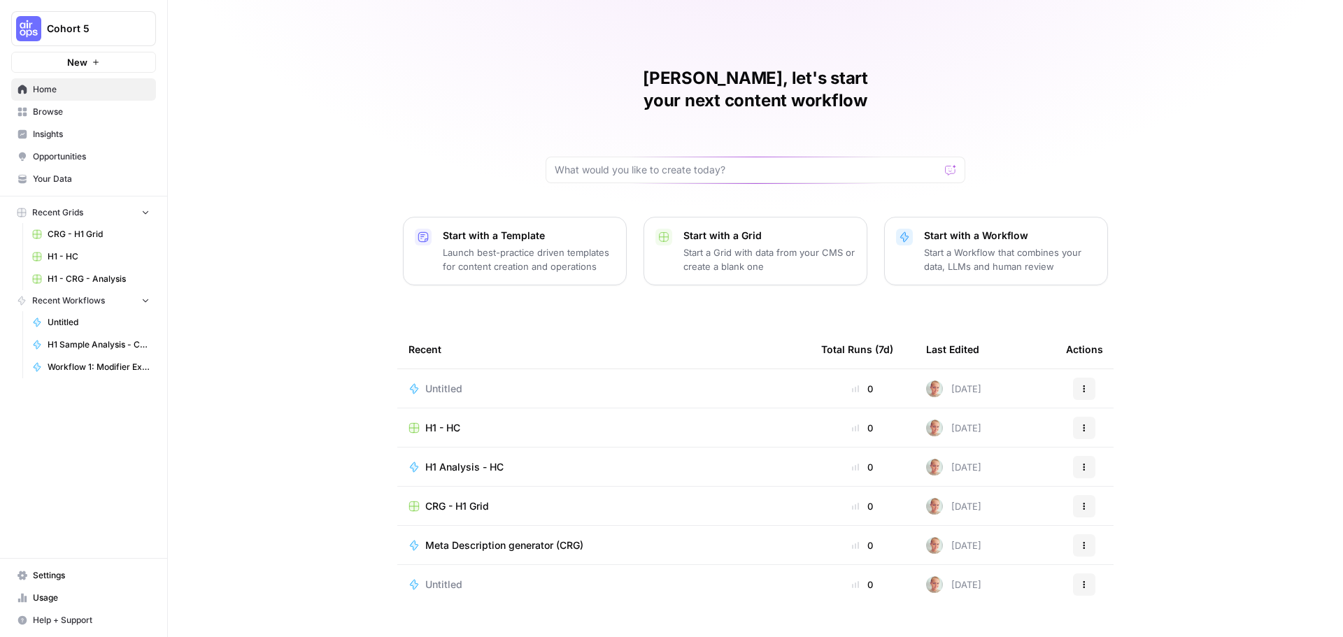
click at [110, 113] on span "Browse" at bounding box center [91, 112] width 117 height 13
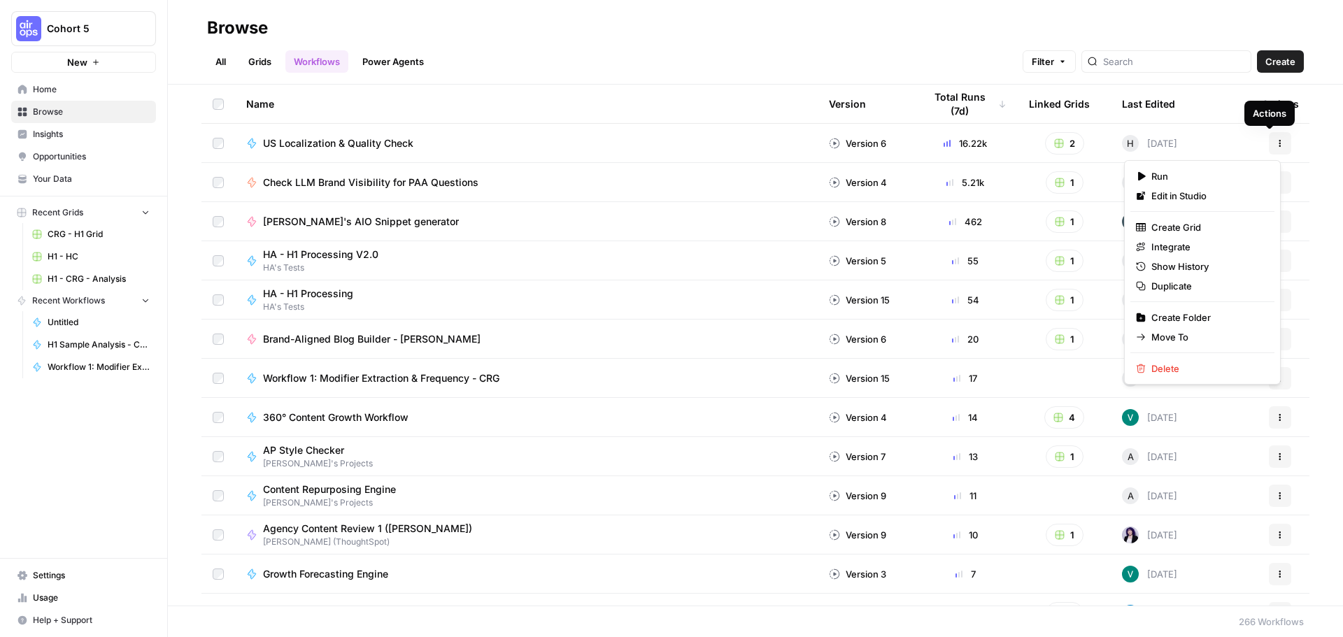
click at [1136, 144] on icon "button" at bounding box center [1280, 143] width 8 height 8
click at [1136, 286] on span "Duplicate" at bounding box center [1207, 286] width 112 height 14
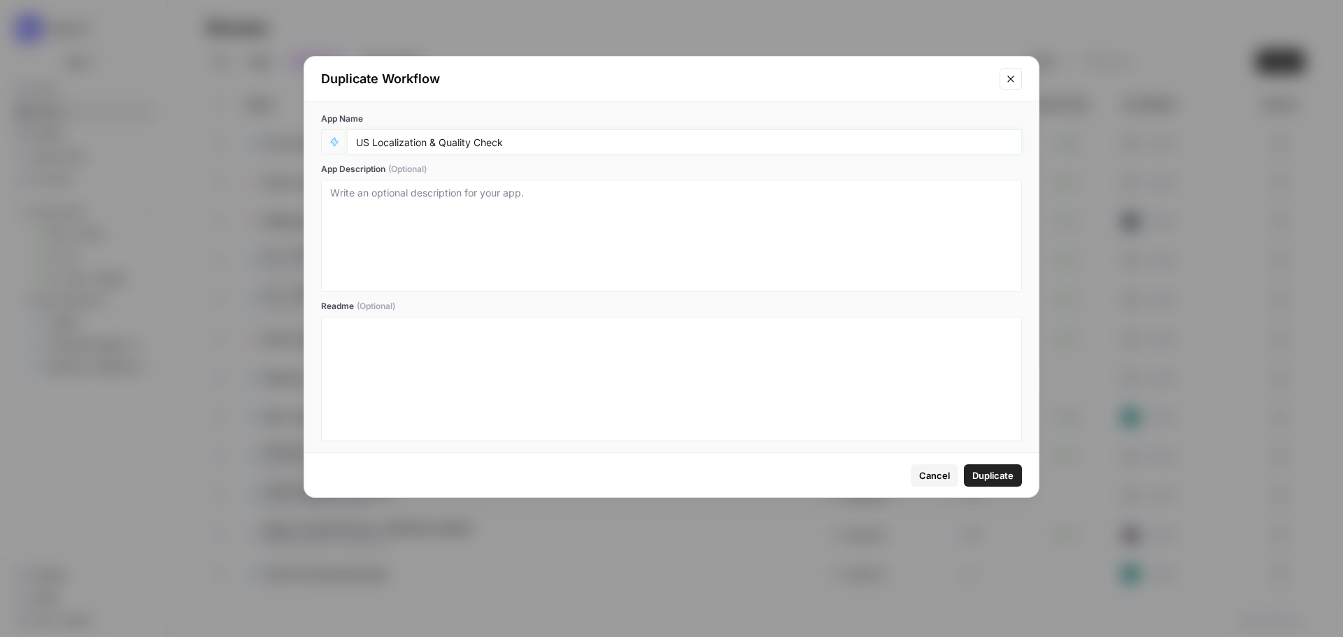
drag, startPoint x: 368, startPoint y: 141, endPoint x: 356, endPoint y: 141, distance: 11.9
click at [350, 141] on div "US Localization & Quality Check" at bounding box center [684, 141] width 675 height 25
type input "CRG Canadian Localization & Quality Check"
click at [998, 480] on span "Duplicate" at bounding box center [992, 476] width 41 height 14
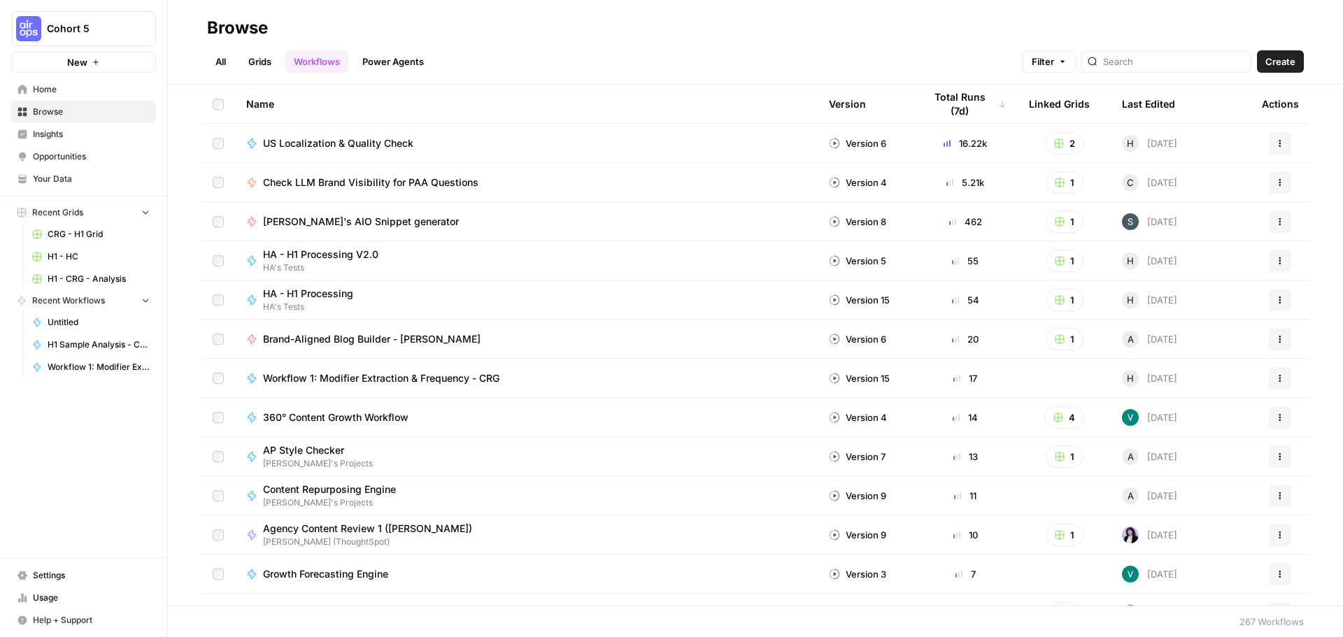
drag, startPoint x: 265, startPoint y: 58, endPoint x: 289, endPoint y: 59, distance: 23.8
click at [266, 58] on link "Grids" at bounding box center [260, 61] width 40 height 22
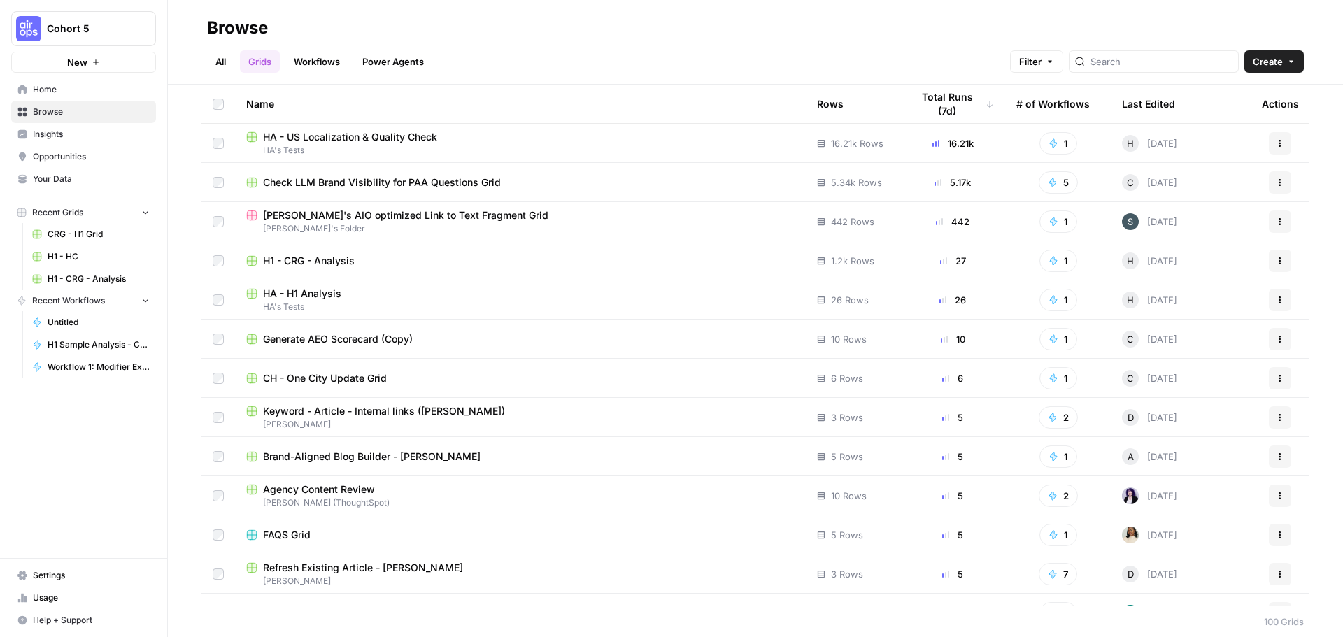
click at [306, 61] on link "Workflows" at bounding box center [316, 61] width 63 height 22
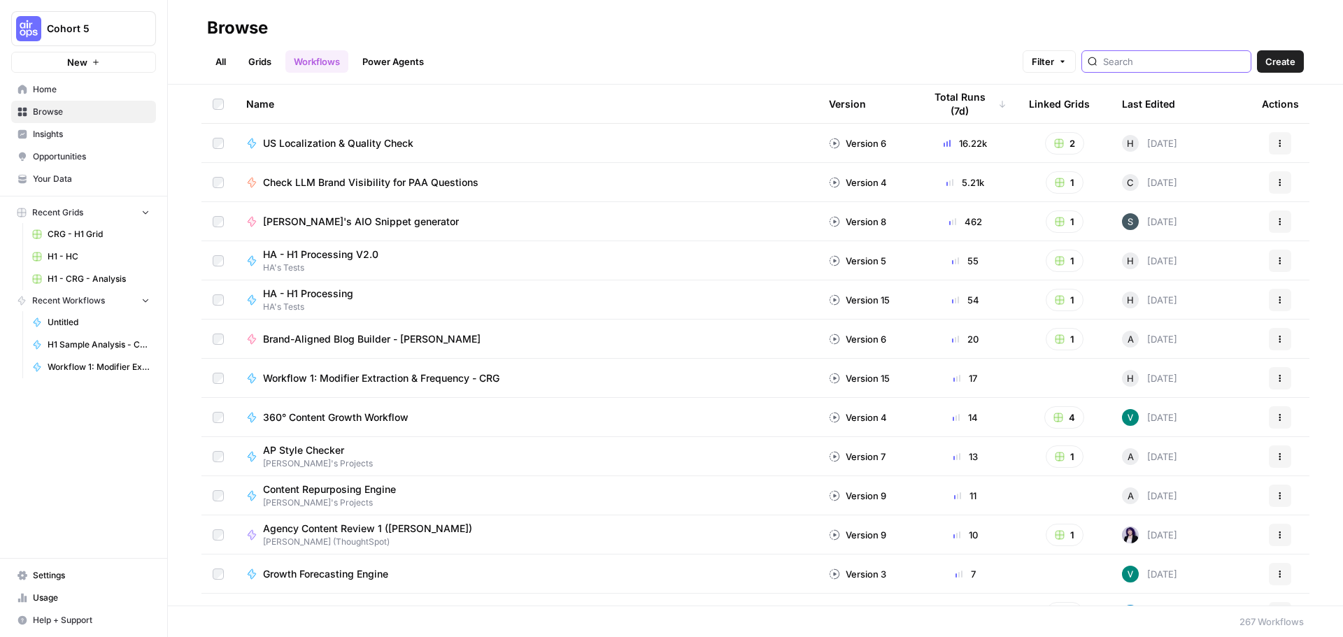
drag, startPoint x: 1162, startPoint y: 61, endPoint x: 1170, endPoint y: 62, distance: 7.7
click at [1136, 60] on input "search" at bounding box center [1174, 62] width 142 height 14
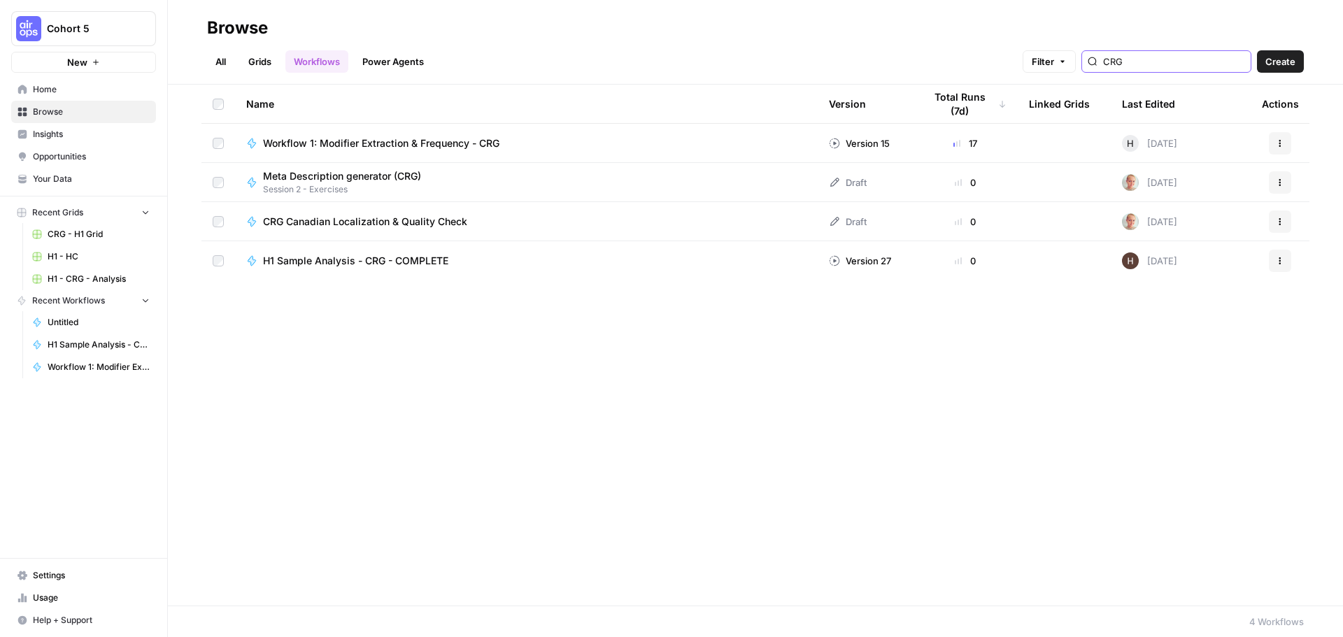
type input "CRG"
click at [417, 227] on span "CRG Canadian Localization & Quality Check" at bounding box center [365, 222] width 204 height 14
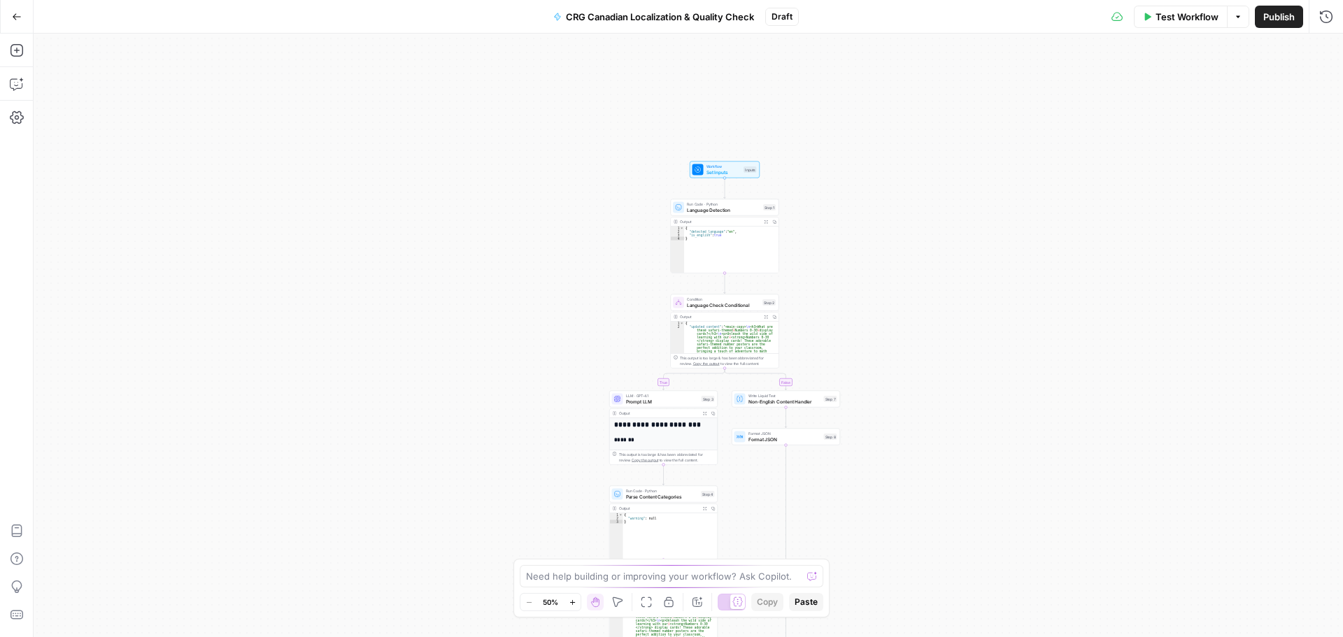
drag, startPoint x: 845, startPoint y: 106, endPoint x: 890, endPoint y: 245, distance: 146.9
click at [882, 248] on div "true false Workflow Set Inputs Inputs Run Code · Python Language Detection Step…" at bounding box center [688, 336] width 1309 height 604
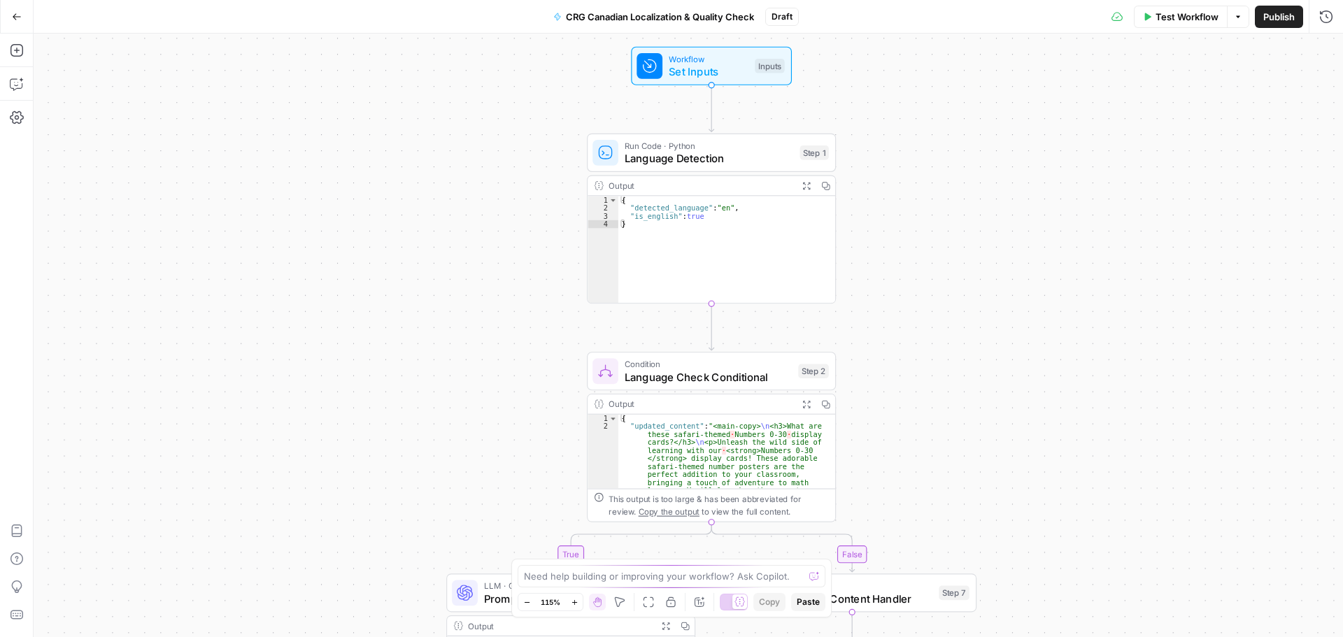
drag, startPoint x: 875, startPoint y: 248, endPoint x: 1111, endPoint y: 234, distance: 236.1
click at [1113, 233] on div "true false Workflow Set Inputs Inputs Run Code · Python Language Detection Step…" at bounding box center [688, 336] width 1309 height 604
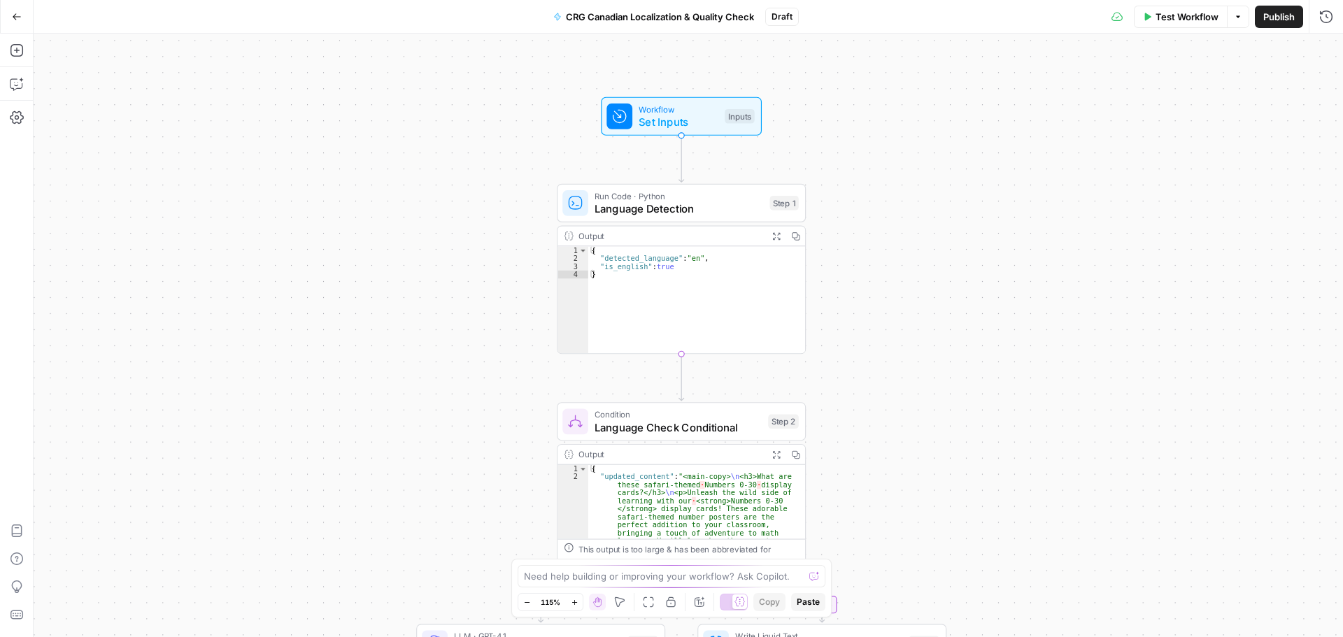
drag, startPoint x: 1024, startPoint y: 243, endPoint x: 942, endPoint y: 293, distance: 96.1
click at [942, 293] on div "true false Workflow Set Inputs Inputs Run Code · Python Language Detection Step…" at bounding box center [688, 336] width 1309 height 604
click at [677, 119] on span "Set Inputs" at bounding box center [678, 122] width 80 height 16
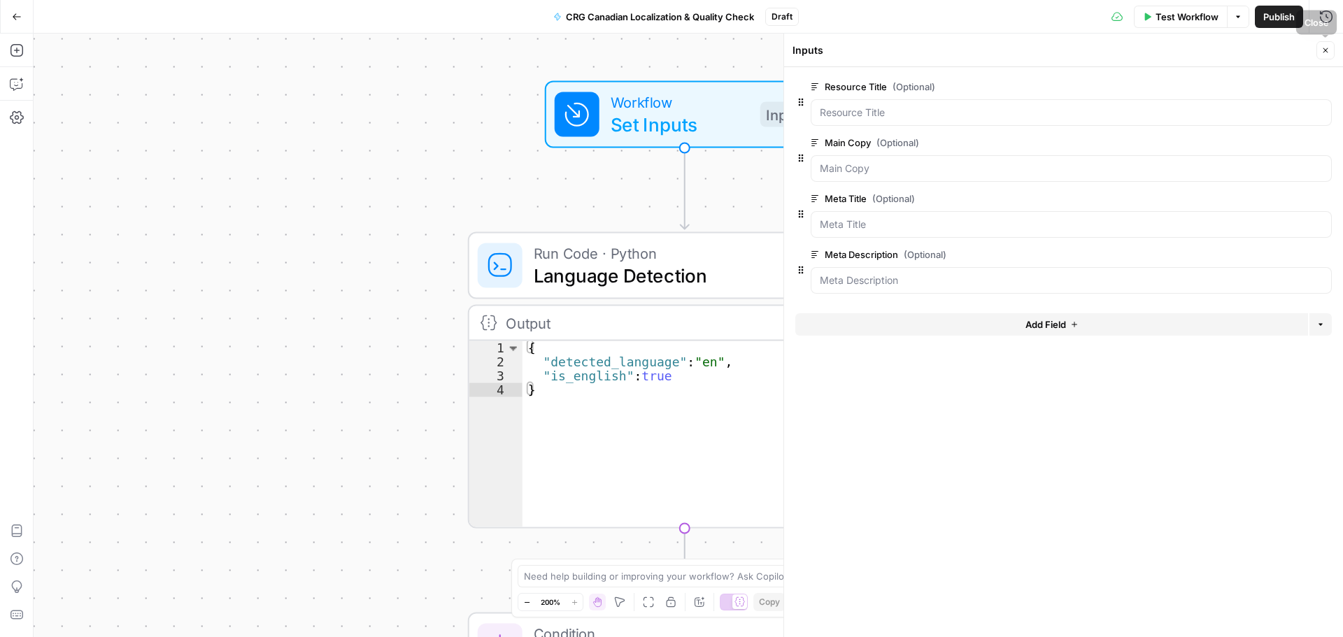
drag, startPoint x: 1325, startPoint y: 54, endPoint x: 1262, endPoint y: 83, distance: 69.2
click at [1136, 54] on icon "button" at bounding box center [1325, 50] width 8 height 8
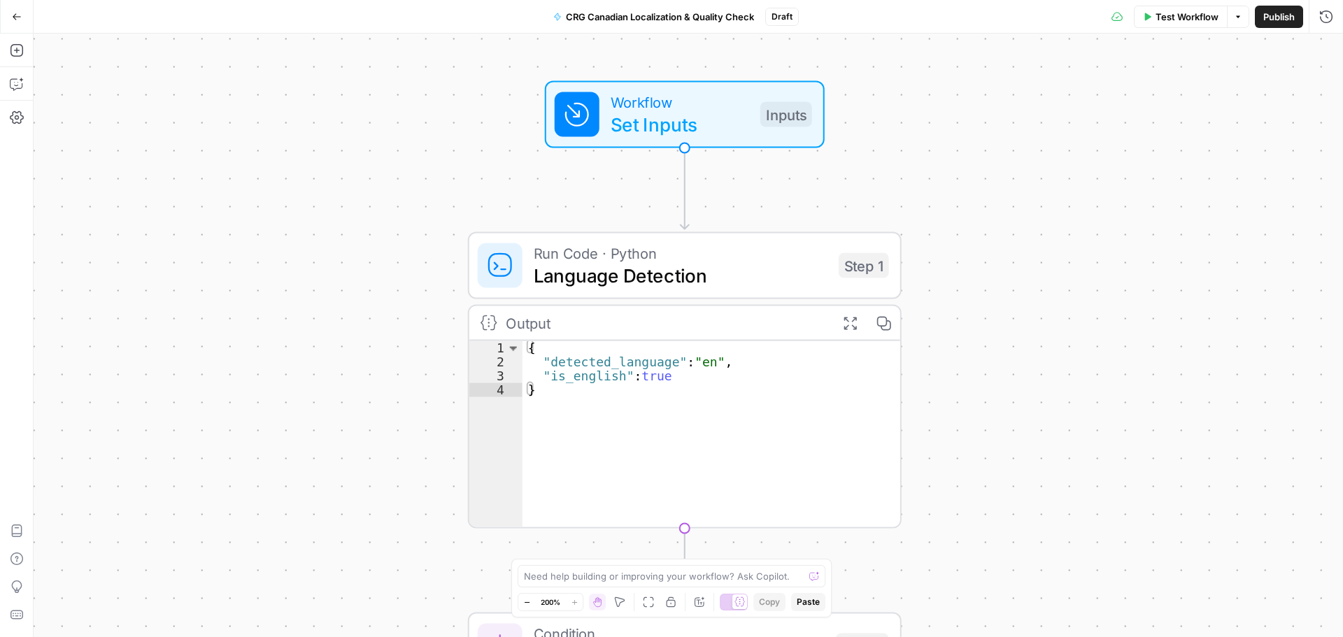
click at [738, 280] on span "Language Detection" at bounding box center [681, 276] width 294 height 28
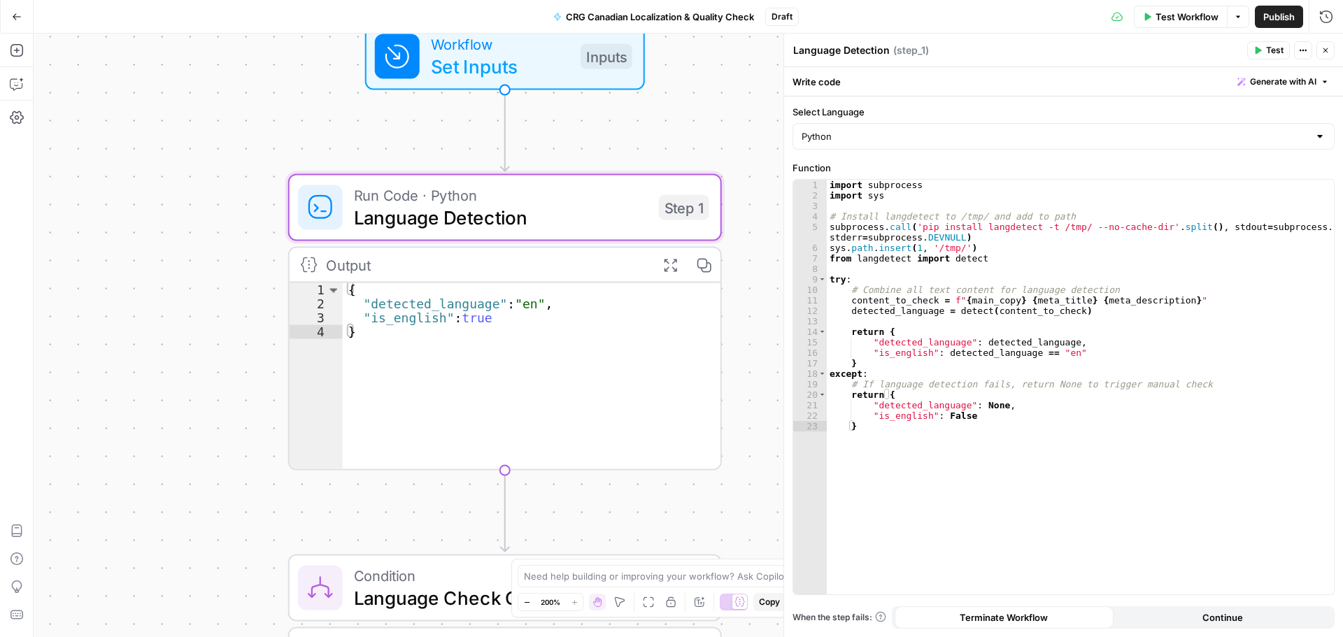
drag, startPoint x: 373, startPoint y: 292, endPoint x: 193, endPoint y: 239, distance: 187.4
click at [193, 239] on div "true false Workflow Set Inputs Inputs Run Code · Python Language Detection Step…" at bounding box center [688, 336] width 1309 height 604
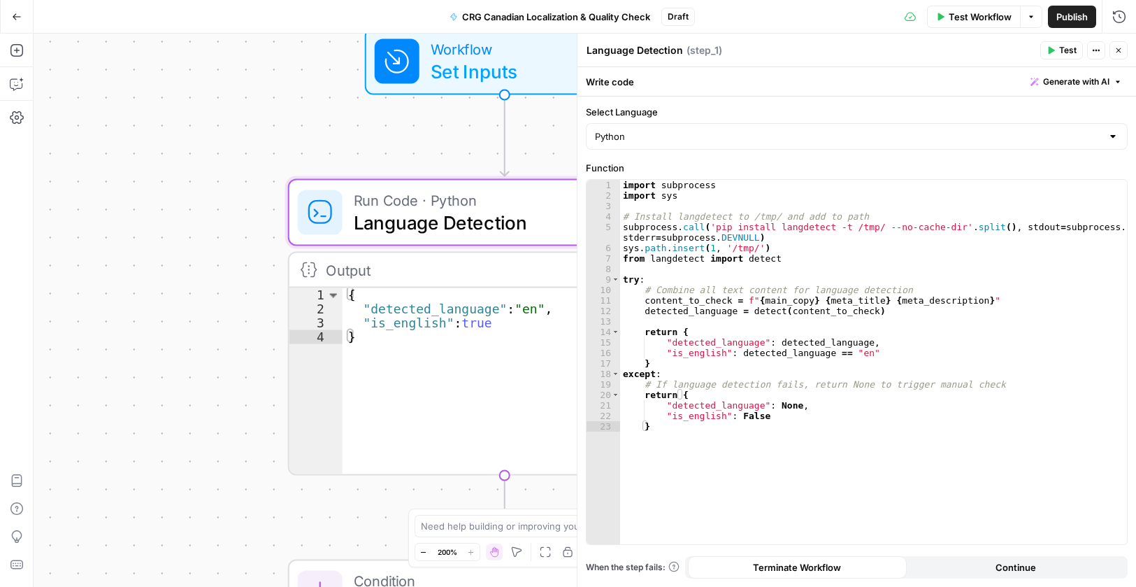
click at [494, 18] on span "CRG Canadian Localization & Quality Check" at bounding box center [556, 17] width 188 height 14
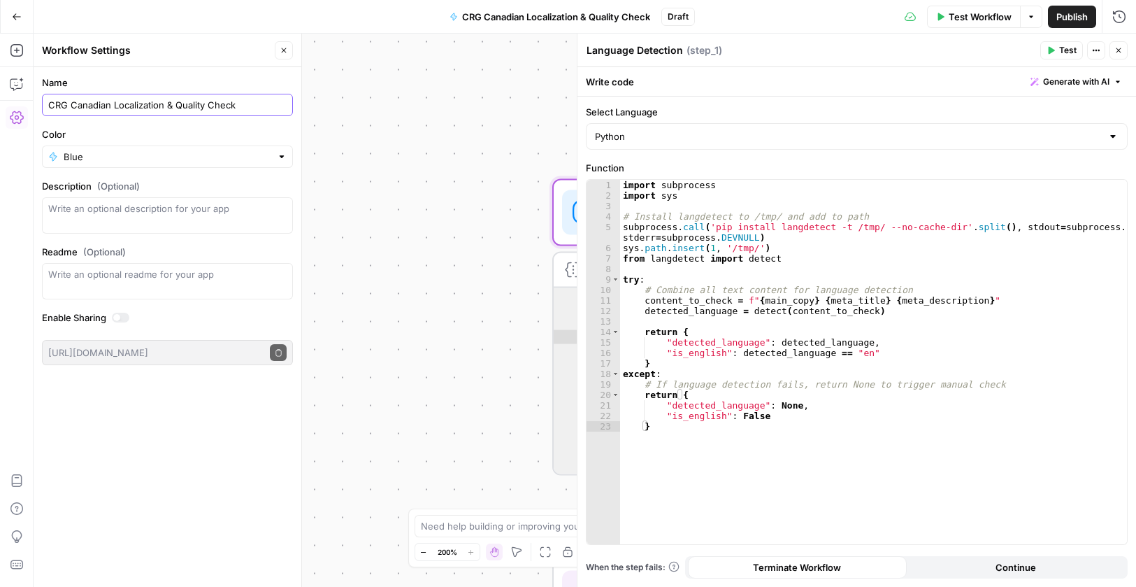
drag, startPoint x: 70, startPoint y: 105, endPoint x: 257, endPoint y: 93, distance: 187.1
click at [257, 93] on div "Name CRG Canadian Localization & Quality Check" at bounding box center [167, 96] width 251 height 41
click at [168, 105] on input "CRG Canadian Localization & Quality Check" at bounding box center [167, 105] width 238 height 14
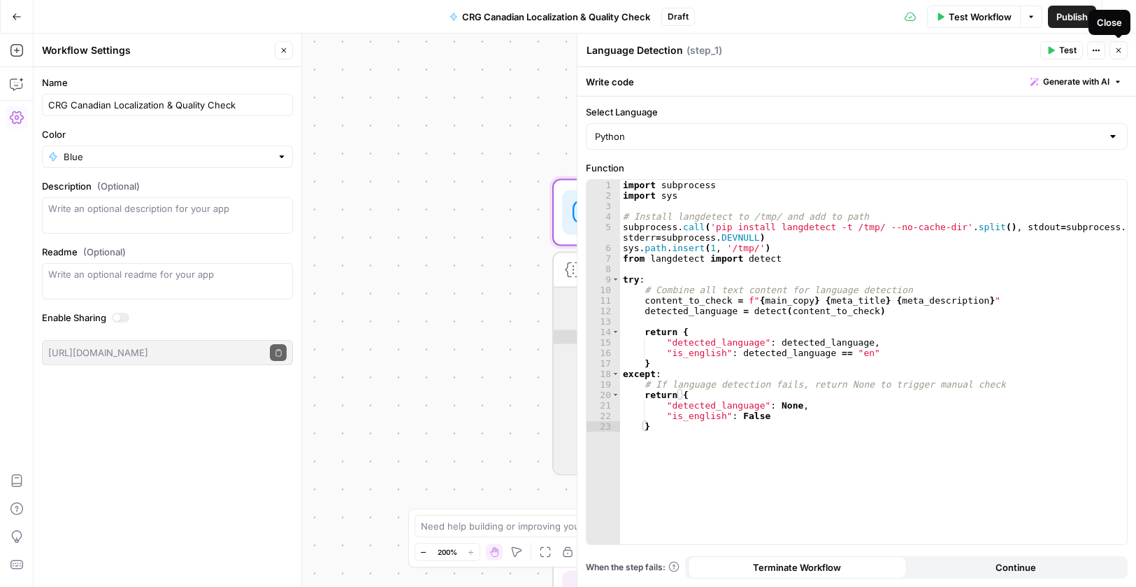
click at [1118, 48] on icon "button" at bounding box center [1119, 50] width 8 height 8
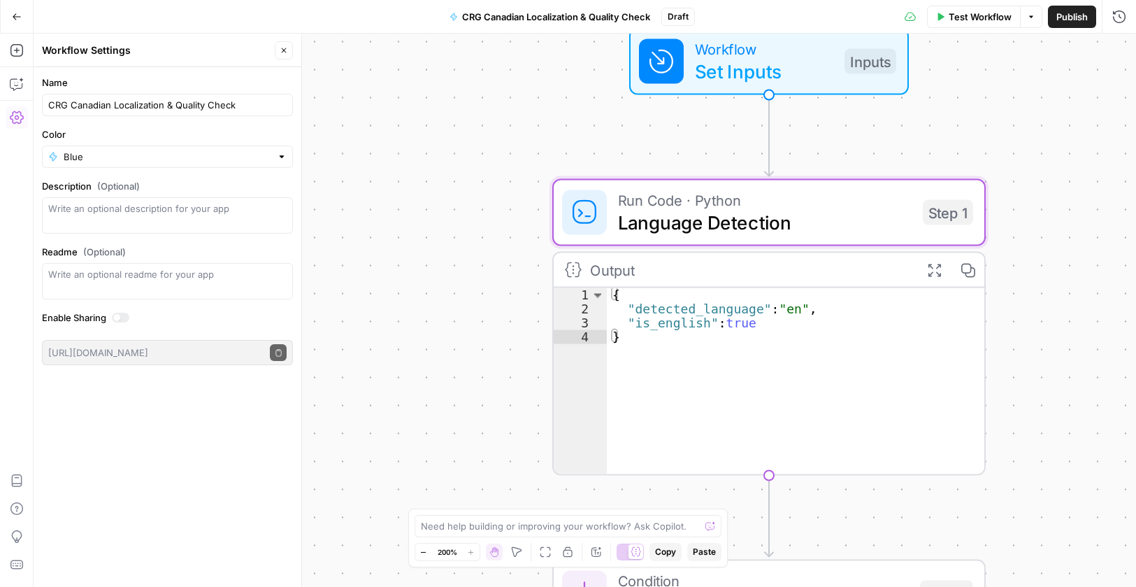
click at [1072, 27] on button "Publish" at bounding box center [1072, 17] width 48 height 22
click at [1069, 323] on div "true false Workflow Set Inputs Inputs Run Code · Python Language Detection Step…" at bounding box center [585, 310] width 1103 height 553
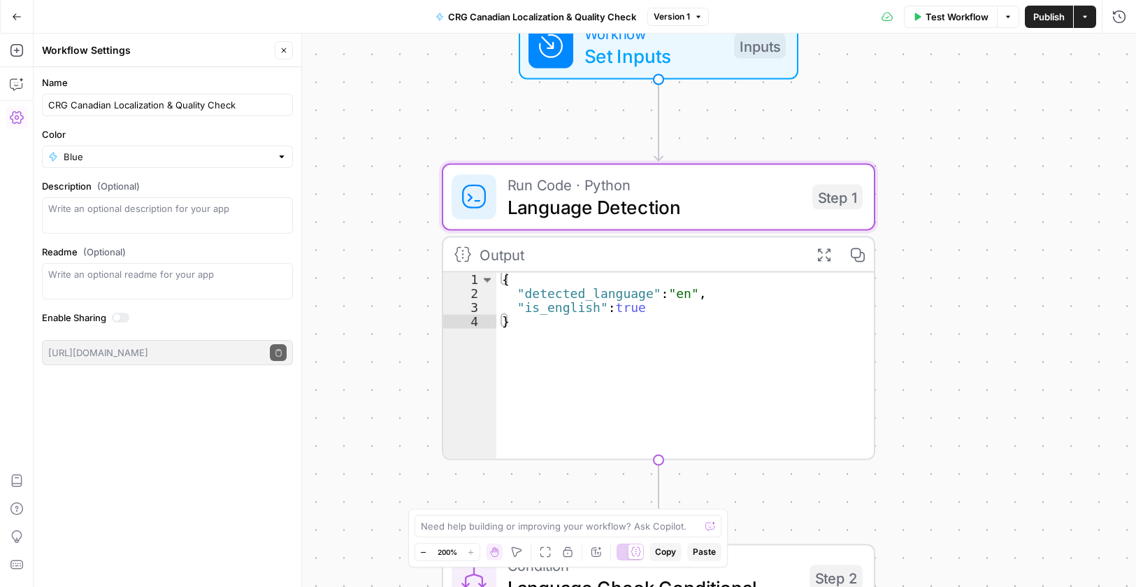
drag, startPoint x: 1037, startPoint y: 338, endPoint x: 922, endPoint y: 324, distance: 115.6
click at [925, 324] on div "true false Workflow Set Inputs Inputs Run Code · Python Language Detection Step…" at bounding box center [585, 310] width 1103 height 553
click at [605, 210] on span "Language Detection" at bounding box center [654, 207] width 294 height 28
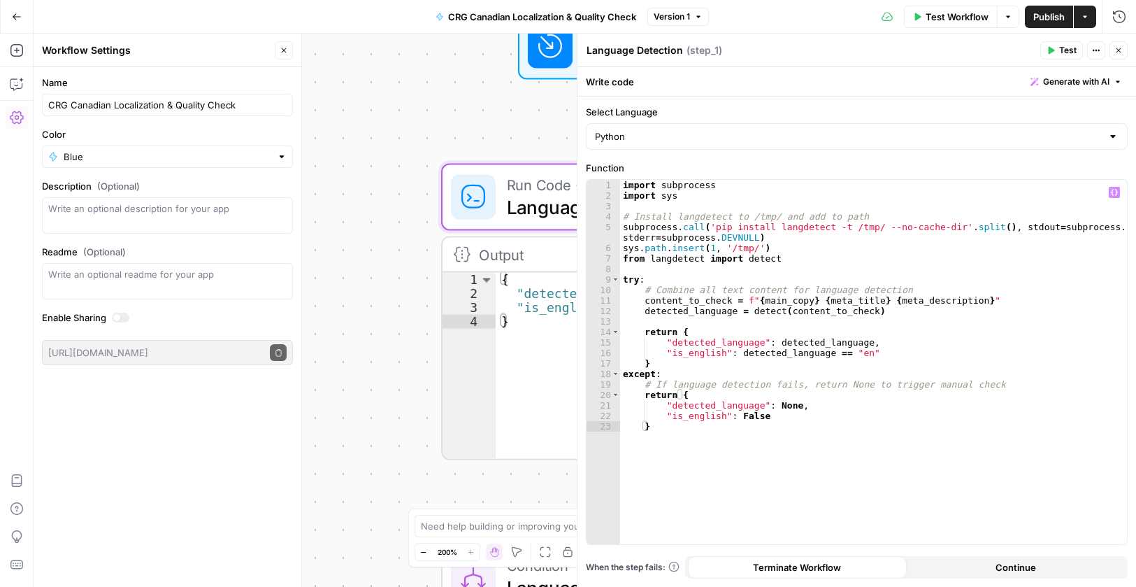
type textarea "**********"
click at [784, 342] on div "import subprocess import sys # Install langdetect to /tmp/ and add to path subp…" at bounding box center [873, 372] width 507 height 385
drag, startPoint x: 1124, startPoint y: 45, endPoint x: 1038, endPoint y: 194, distance: 172.0
click at [1124, 45] on button "Close" at bounding box center [1119, 50] width 18 height 18
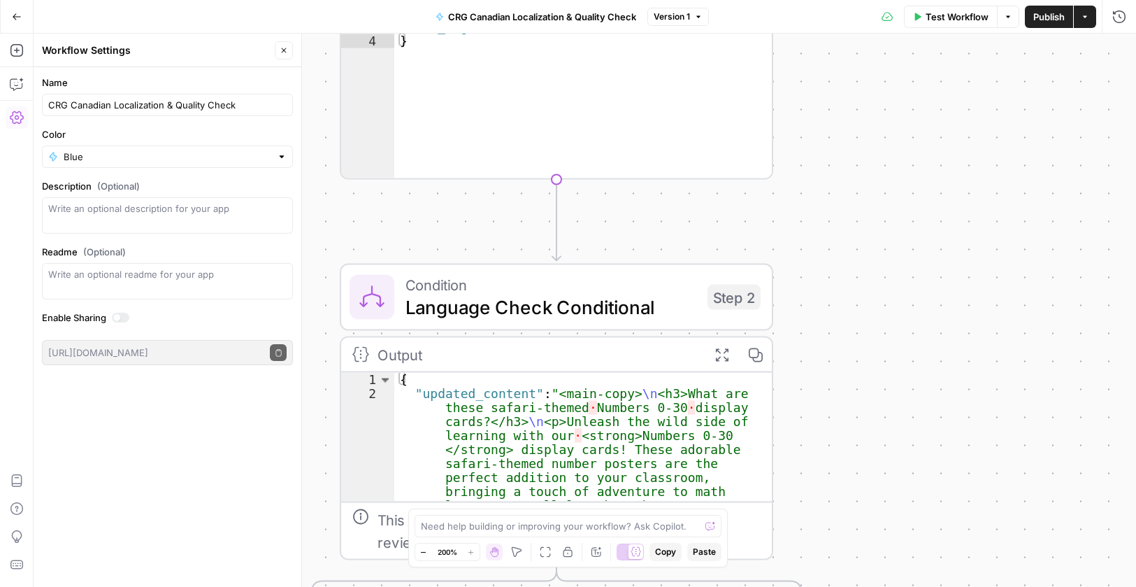
drag, startPoint x: 901, startPoint y: 502, endPoint x: 864, endPoint y: 193, distance: 311.2
click at [863, 194] on div "true false Workflow Set Inputs Inputs Run Code · Python Language Detection Step…" at bounding box center [585, 310] width 1103 height 553
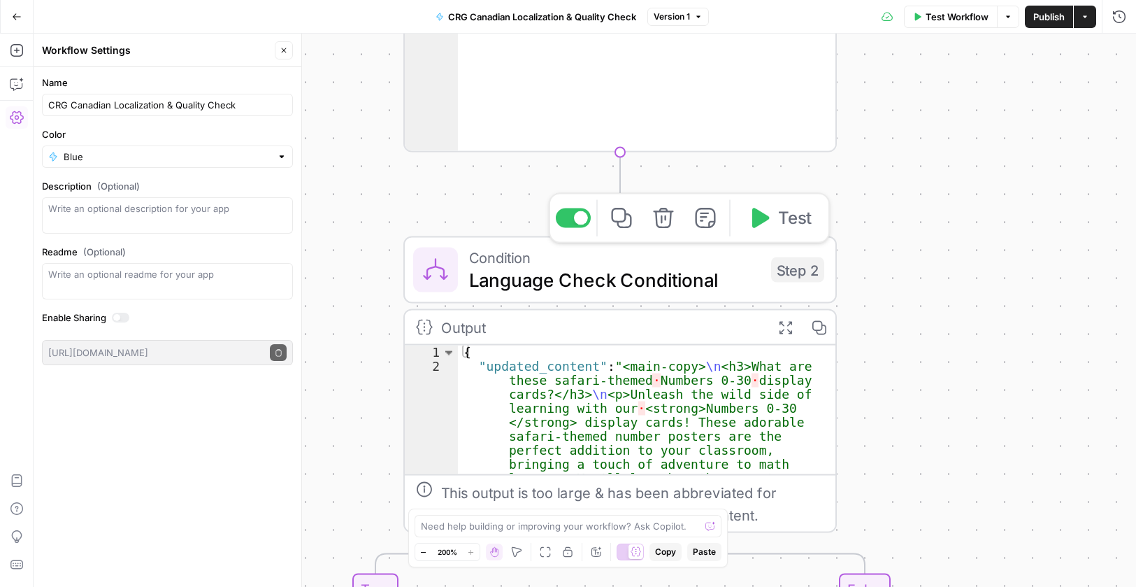
click at [662, 292] on span "Language Check Conditional" at bounding box center [614, 280] width 291 height 28
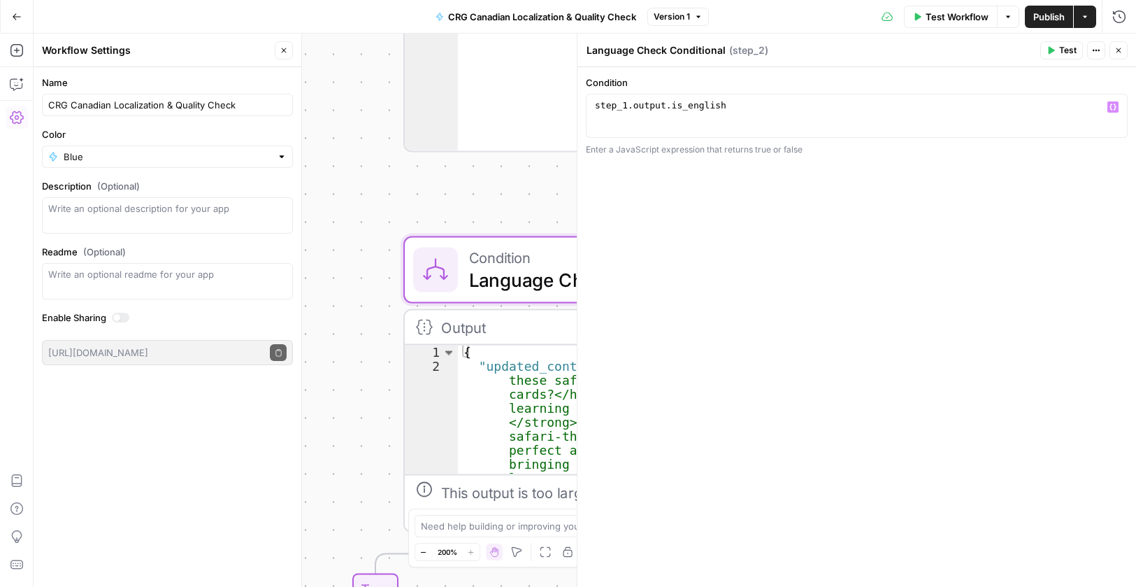
click at [693, 99] on div "1 step_1 . output . is_english XXXXXXXXXXXXXXXXXXXXXXXXXXXXXXXXXXXXXXXXXXXXXXXX…" at bounding box center [857, 116] width 542 height 44
click at [1119, 52] on icon "button" at bounding box center [1119, 50] width 8 height 8
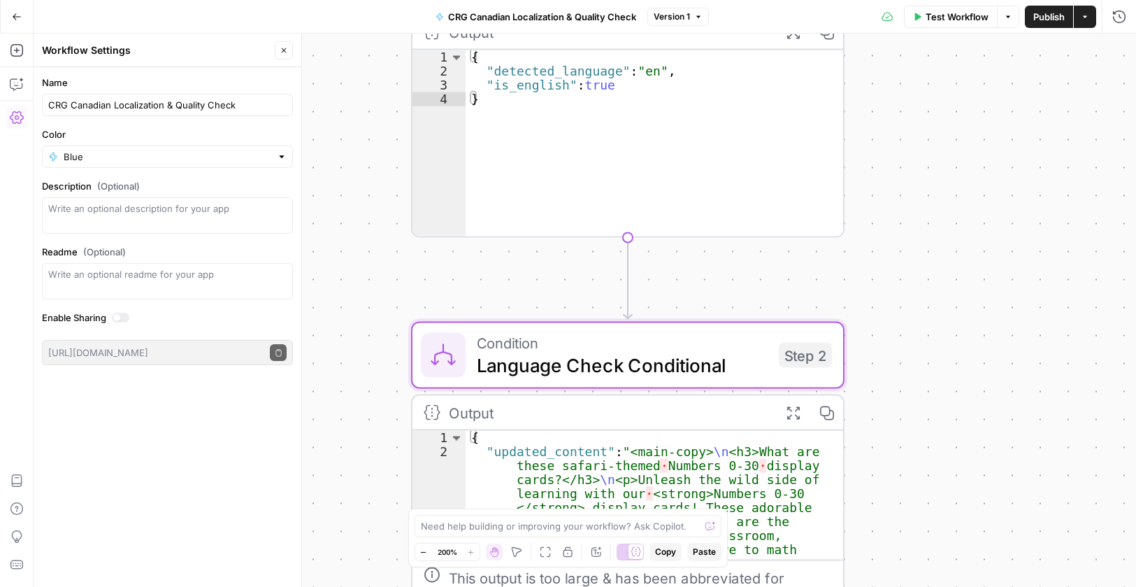
drag, startPoint x: 879, startPoint y: 194, endPoint x: 879, endPoint y: 346, distance: 151.8
click at [882, 346] on div "true false Workflow Set Inputs Inputs Run Code · Python Language Detection Step…" at bounding box center [585, 310] width 1103 height 553
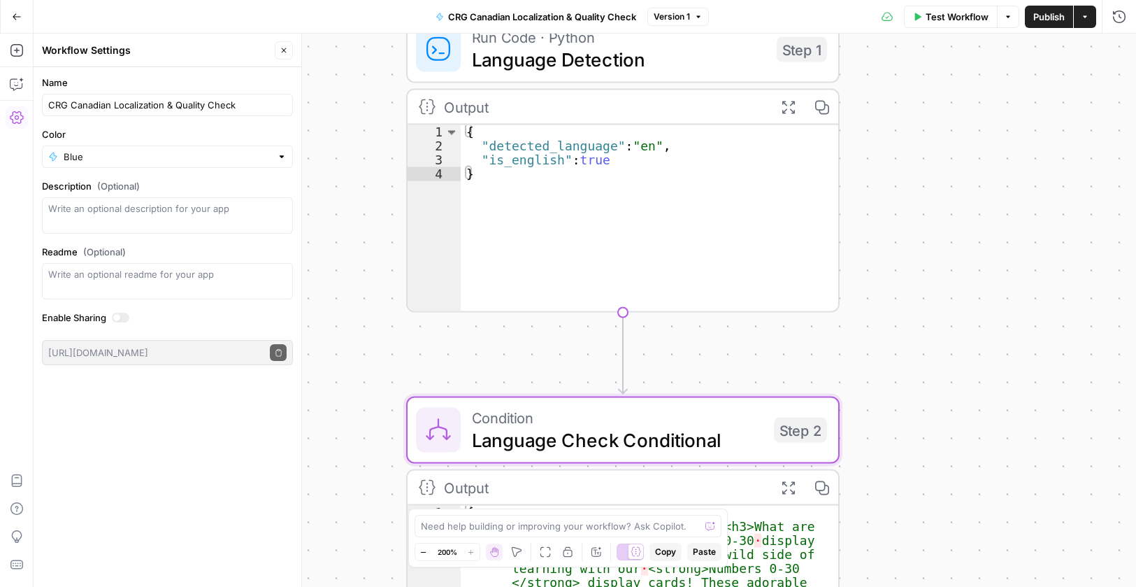
drag, startPoint x: 918, startPoint y: 219, endPoint x: 927, endPoint y: 352, distance: 133.2
click at [927, 352] on div "true false Workflow Set Inputs Inputs Run Code · Python Language Detection Step…" at bounding box center [585, 310] width 1103 height 553
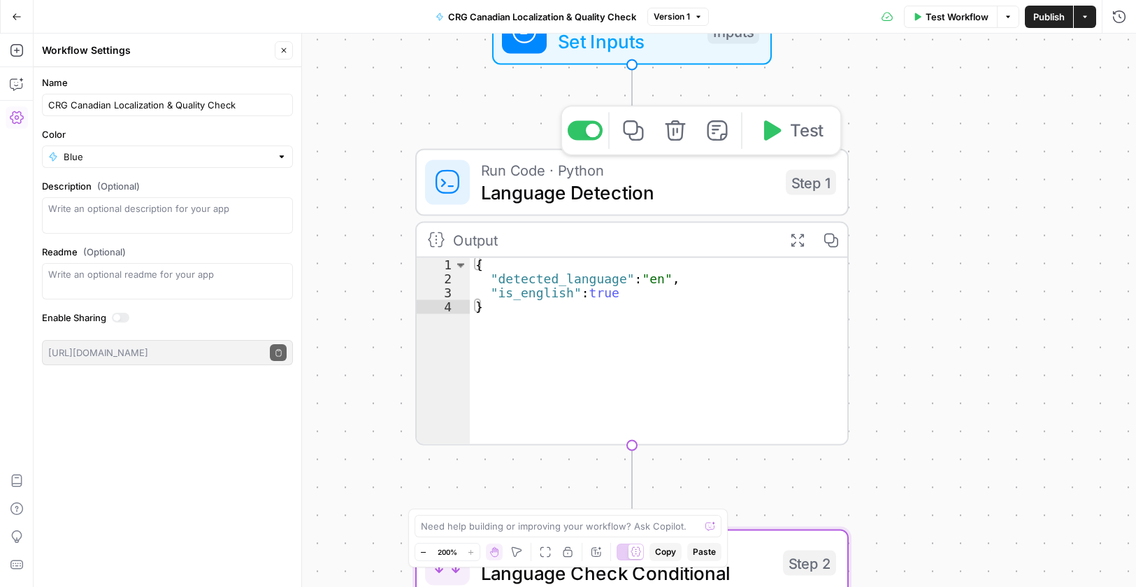
click at [661, 192] on span "Language Detection" at bounding box center [628, 192] width 294 height 28
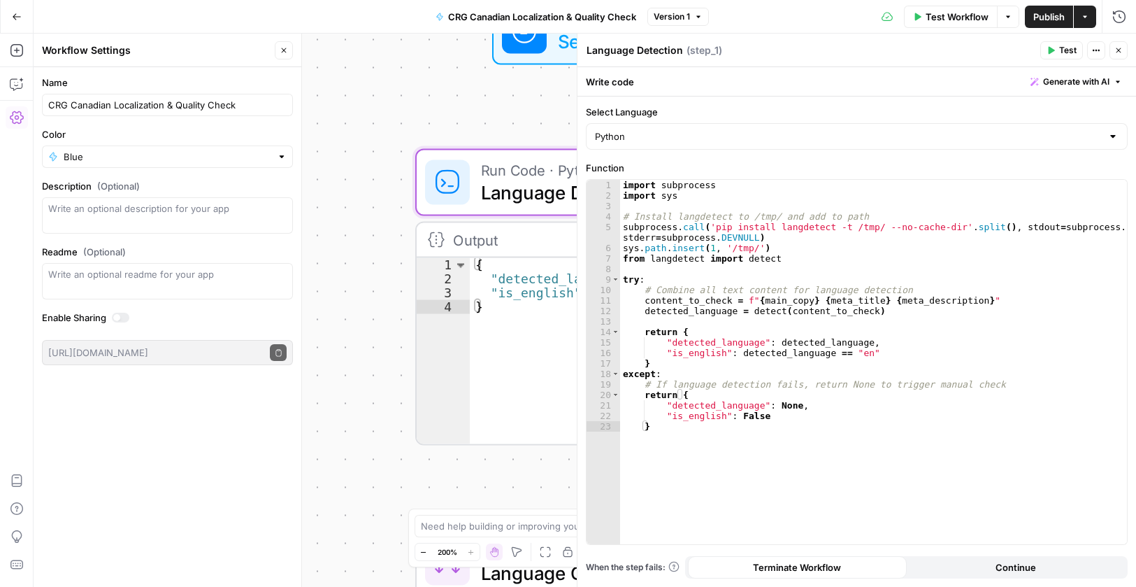
drag, startPoint x: 1120, startPoint y: 45, endPoint x: 994, endPoint y: 259, distance: 248.3
click at [1121, 45] on button "Close" at bounding box center [1119, 50] width 18 height 18
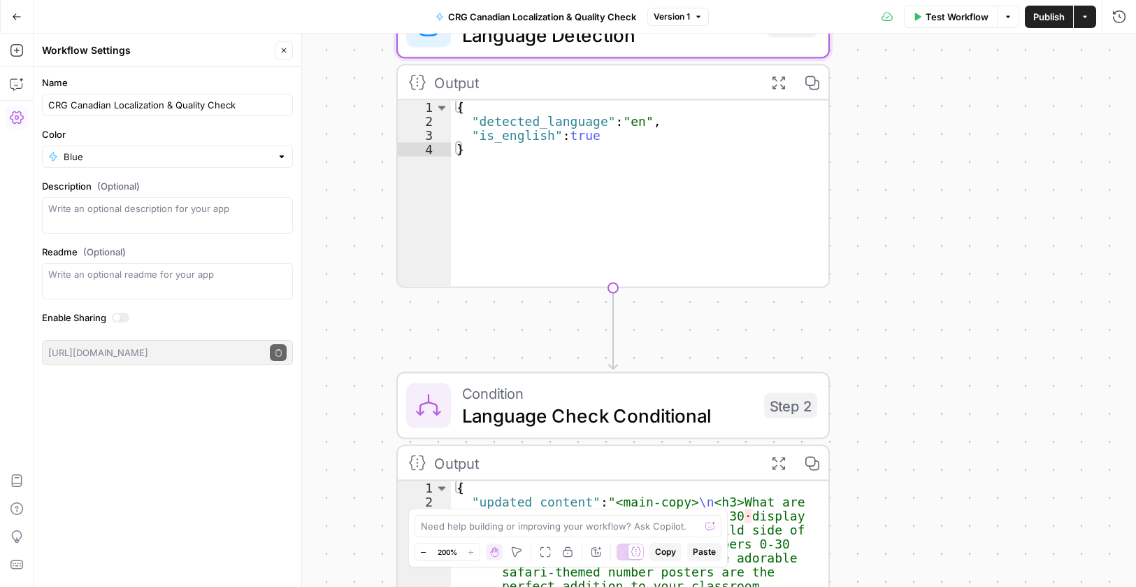
drag, startPoint x: 893, startPoint y: 478, endPoint x: 873, endPoint y: 322, distance: 156.6
click at [873, 322] on div "true false Workflow Set Inputs Inputs Run Code · Python Language Detection Step…" at bounding box center [585, 310] width 1103 height 553
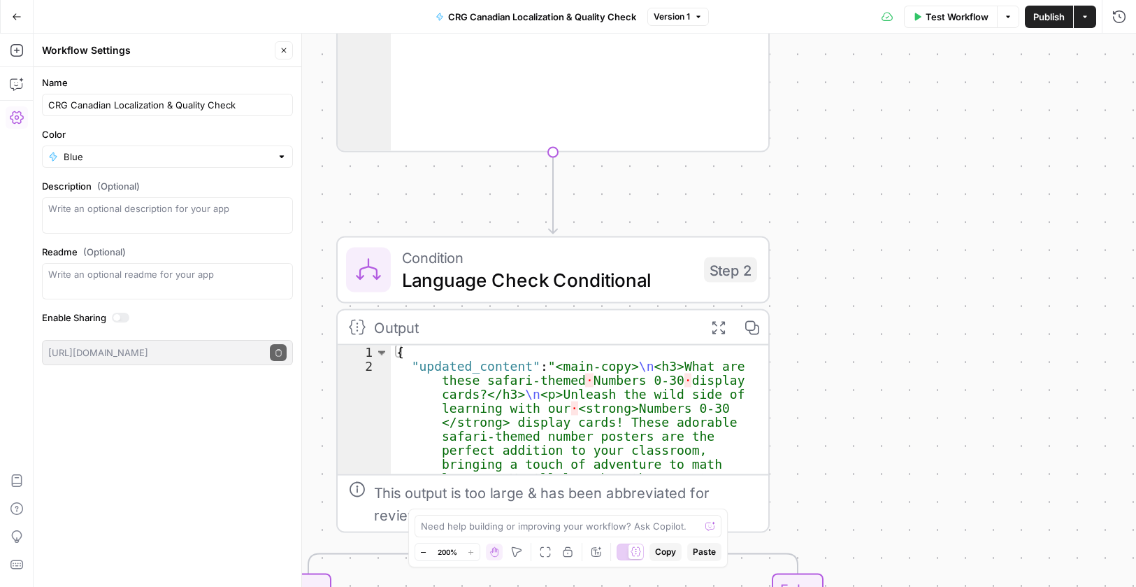
drag, startPoint x: 892, startPoint y: 378, endPoint x: 841, endPoint y: 290, distance: 101.8
click at [841, 290] on div "true false Workflow Set Inputs Inputs Run Code · Python Language Detection Step…" at bounding box center [585, 310] width 1103 height 553
drag, startPoint x: 466, startPoint y: 275, endPoint x: 504, endPoint y: 287, distance: 39.6
click at [466, 275] on span "Language Check Conditional" at bounding box center [546, 278] width 291 height 28
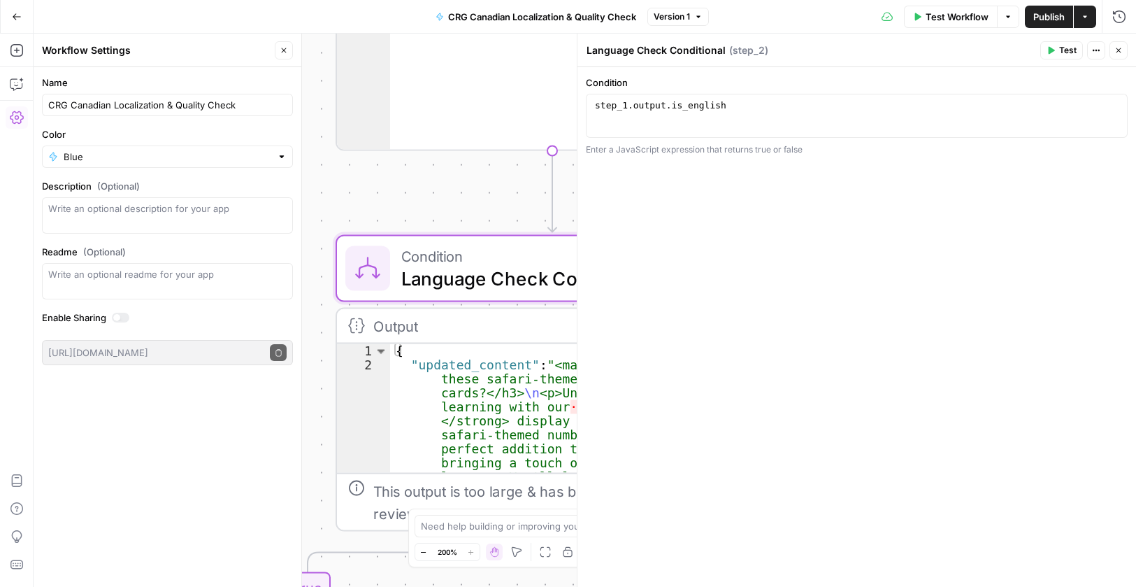
drag, startPoint x: 1120, startPoint y: 50, endPoint x: 1062, endPoint y: 148, distance: 114.4
click at [1120, 50] on icon "button" at bounding box center [1119, 50] width 8 height 8
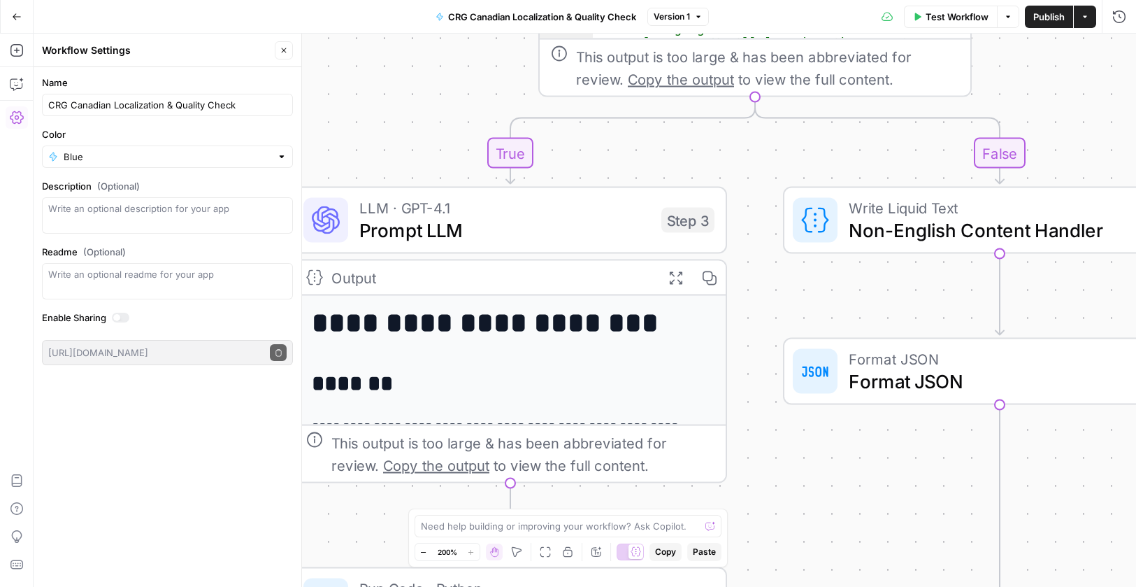
drag, startPoint x: 971, startPoint y: 317, endPoint x: 1038, endPoint y: 120, distance: 207.7
click at [1118, 66] on div "true false Workflow Set Inputs Inputs Run Code · Python Language Detection Step…" at bounding box center [585, 310] width 1103 height 553
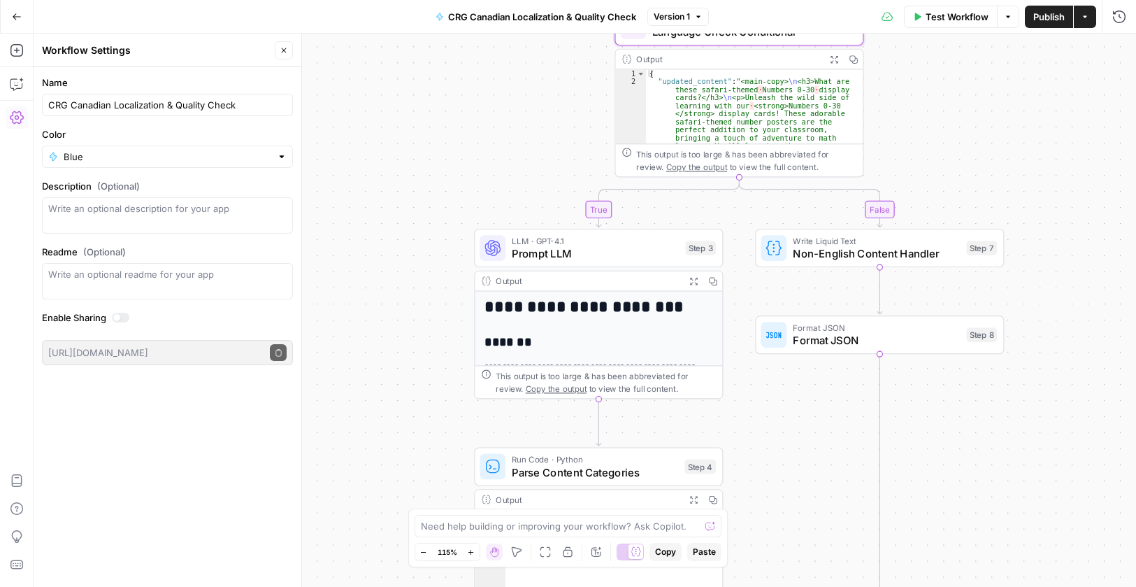
drag, startPoint x: 820, startPoint y: 376, endPoint x: 743, endPoint y: 545, distance: 185.6
click at [766, 548] on div "true false Workflow Set Inputs Inputs Run Code · Python Language Detection Step…" at bounding box center [585, 310] width 1103 height 553
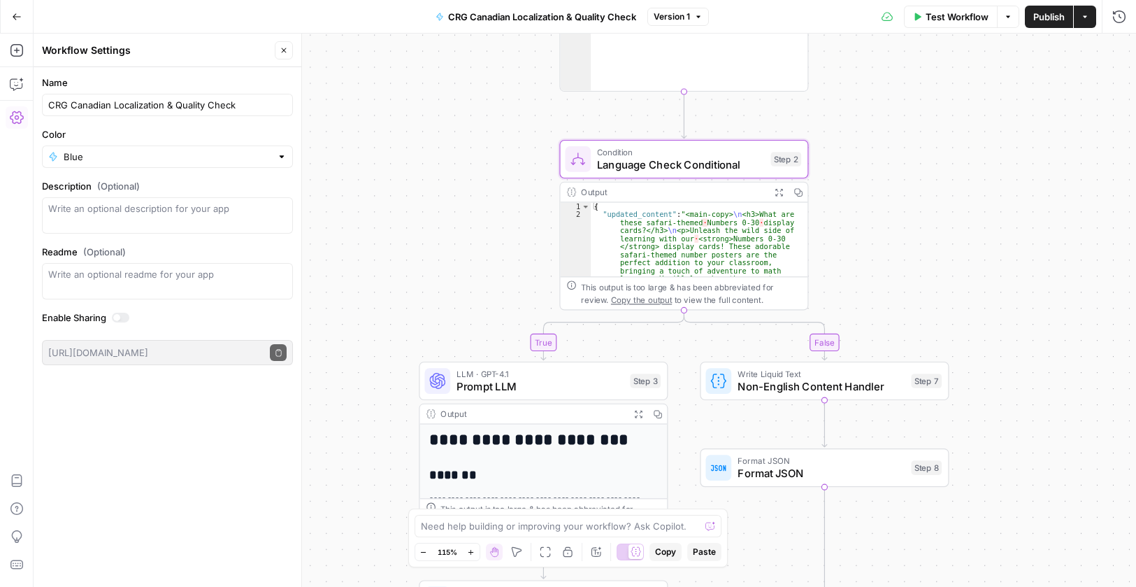
drag, startPoint x: 1029, startPoint y: 273, endPoint x: 942, endPoint y: 196, distance: 116.9
click at [999, 177] on div "true false Workflow Set Inputs Inputs Run Code · Python Language Detection Step…" at bounding box center [585, 310] width 1103 height 553
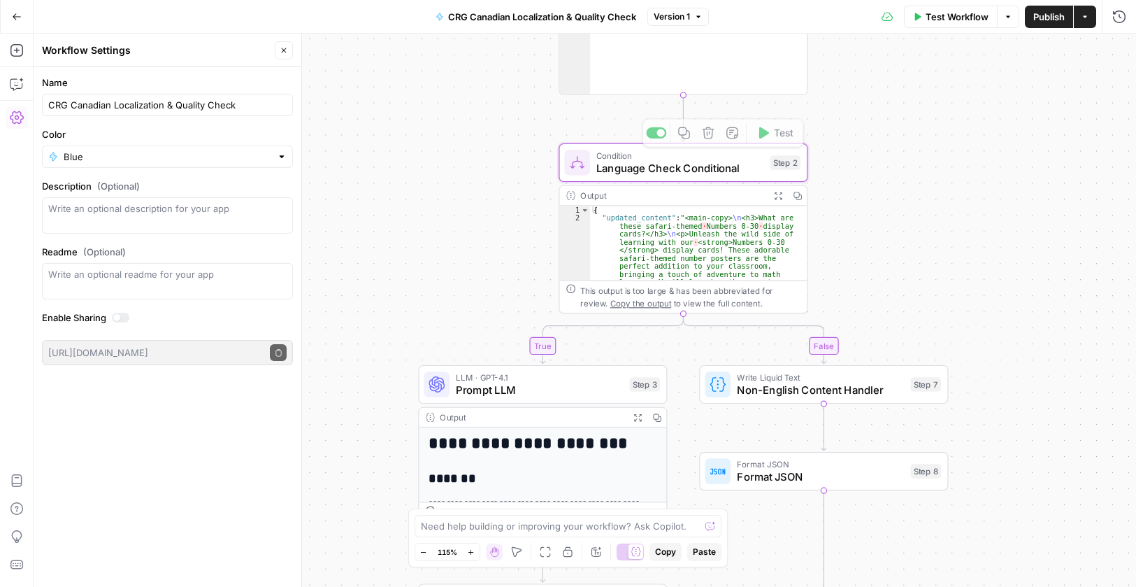
type textarea "**********"
click at [691, 239] on div "{ "updated_content" : "<main-copy> \n <h3>What are these safari-themed · Number…" at bounding box center [692, 560] width 205 height 708
click at [669, 169] on span "Language Check Conditional" at bounding box center [680, 168] width 167 height 16
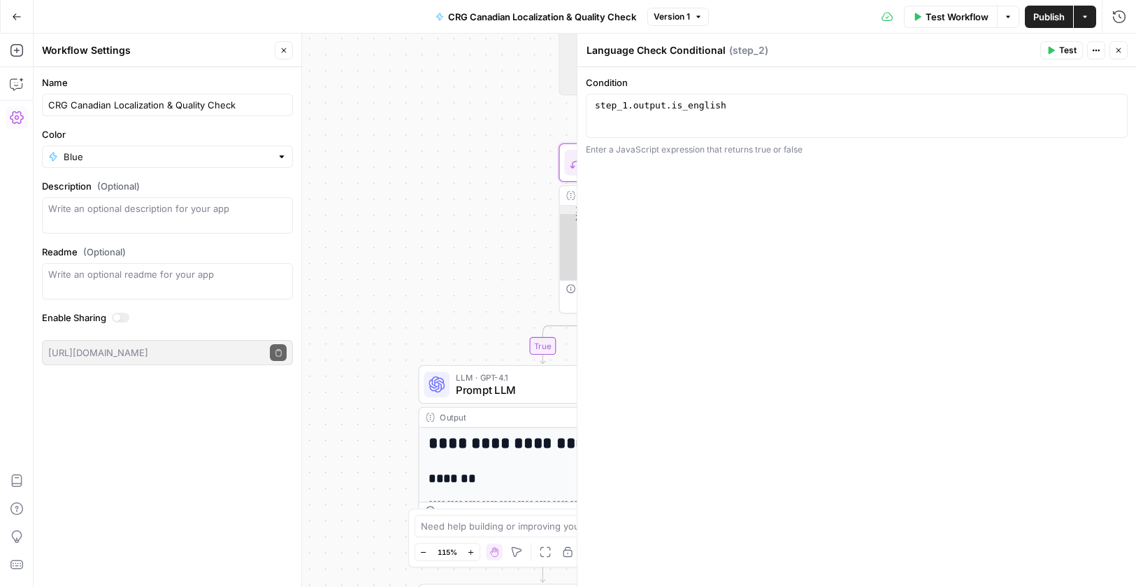
type textarea "**********"
click at [758, 110] on div "step_1 . output . is_english" at bounding box center [856, 126] width 529 height 52
click at [1120, 48] on icon "button" at bounding box center [1119, 50] width 8 height 8
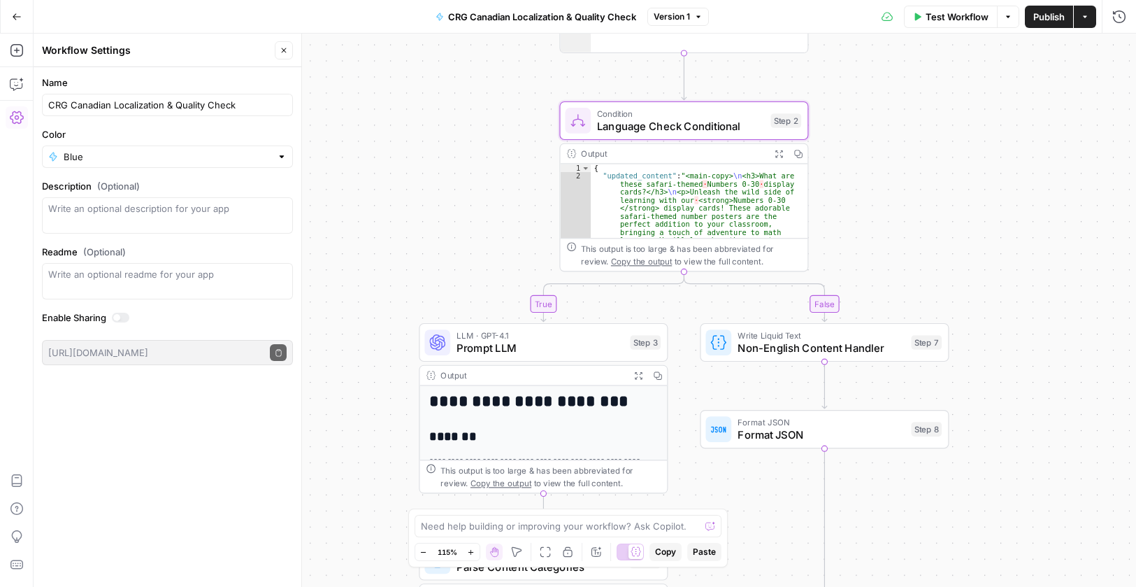
drag, startPoint x: 917, startPoint y: 313, endPoint x: 918, endPoint y: 166, distance: 146.9
click at [917, 178] on div "true false Workflow Set Inputs Inputs Run Code · Python Language Detection Step…" at bounding box center [585, 310] width 1103 height 553
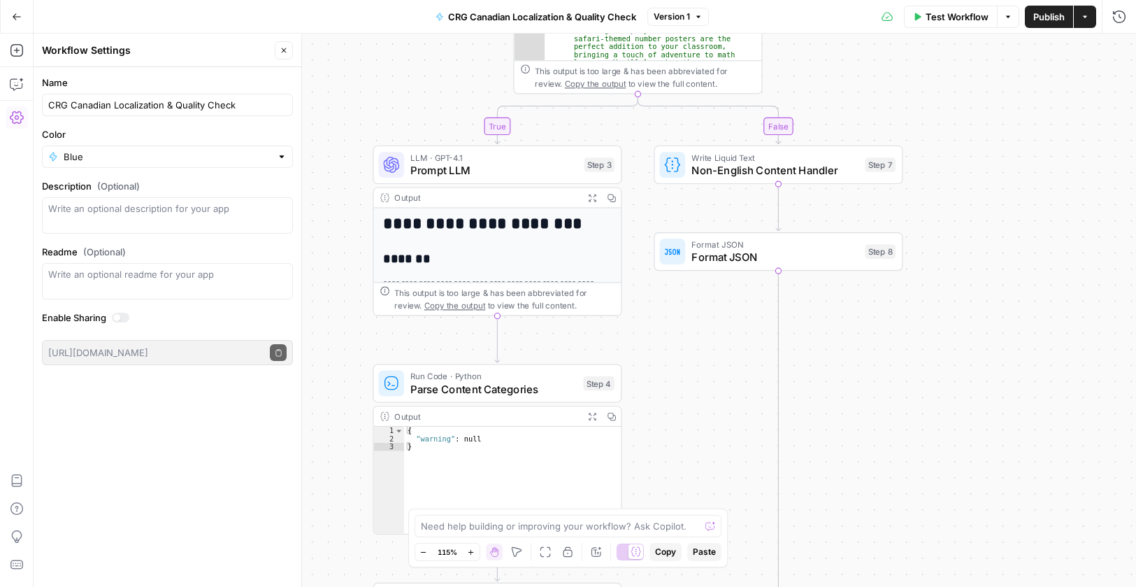
drag, startPoint x: 909, startPoint y: 431, endPoint x: 783, endPoint y: 154, distance: 304.2
click at [864, 345] on div "true false Workflow Set Inputs Inputs Run Code · Python Language Detection Step…" at bounding box center [585, 310] width 1103 height 553
click at [777, 165] on span "Non-English Content Handler" at bounding box center [775, 170] width 167 height 16
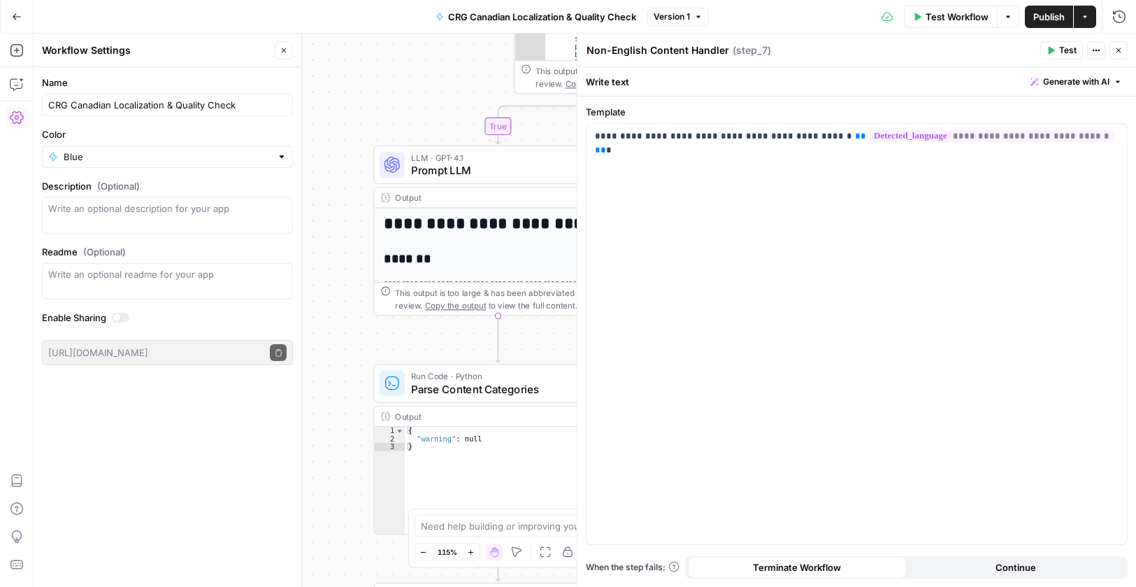
drag, startPoint x: 1116, startPoint y: 50, endPoint x: 1096, endPoint y: 101, distance: 55.6
click at [1116, 52] on icon "button" at bounding box center [1119, 50] width 8 height 8
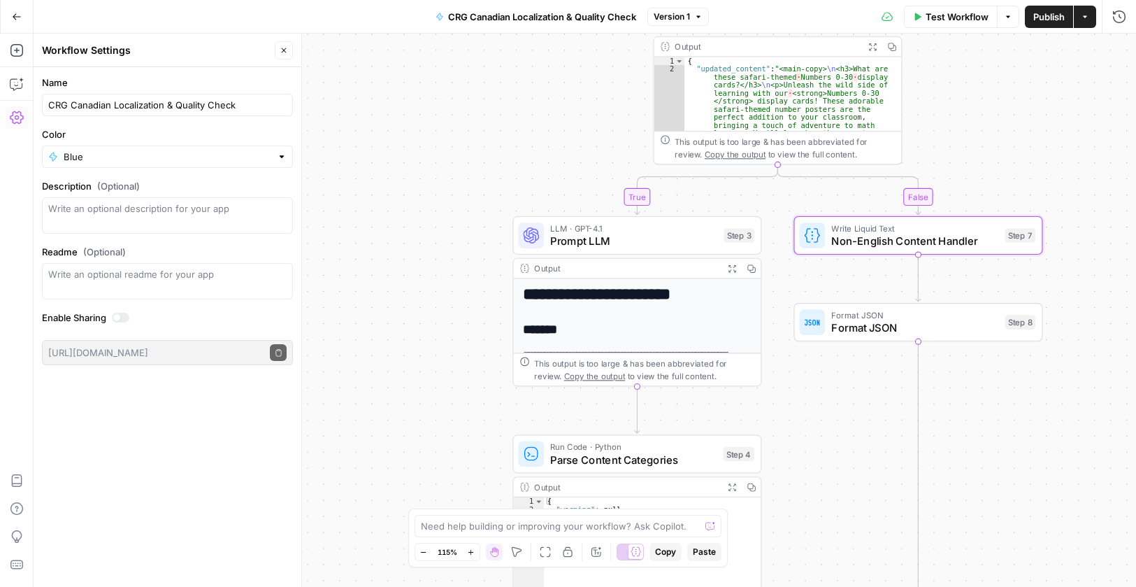
drag, startPoint x: 708, startPoint y: 357, endPoint x: 848, endPoint y: 429, distance: 157.3
click at [848, 429] on div "true false Workflow Set Inputs Inputs Run Code · Python Language Detection Step…" at bounding box center [585, 310] width 1103 height 553
click at [664, 243] on span "Prompt LLM" at bounding box center [634, 242] width 167 height 16
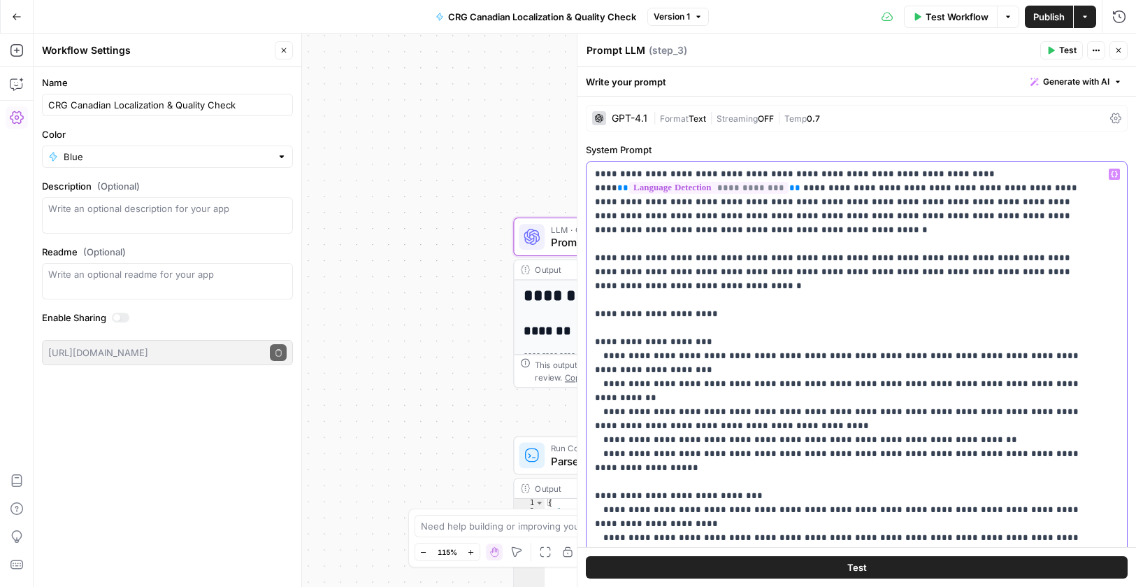
drag, startPoint x: 819, startPoint y: 176, endPoint x: 804, endPoint y: 174, distance: 15.4
drag, startPoint x: 637, startPoint y: 202, endPoint x: 627, endPoint y: 202, distance: 10.5
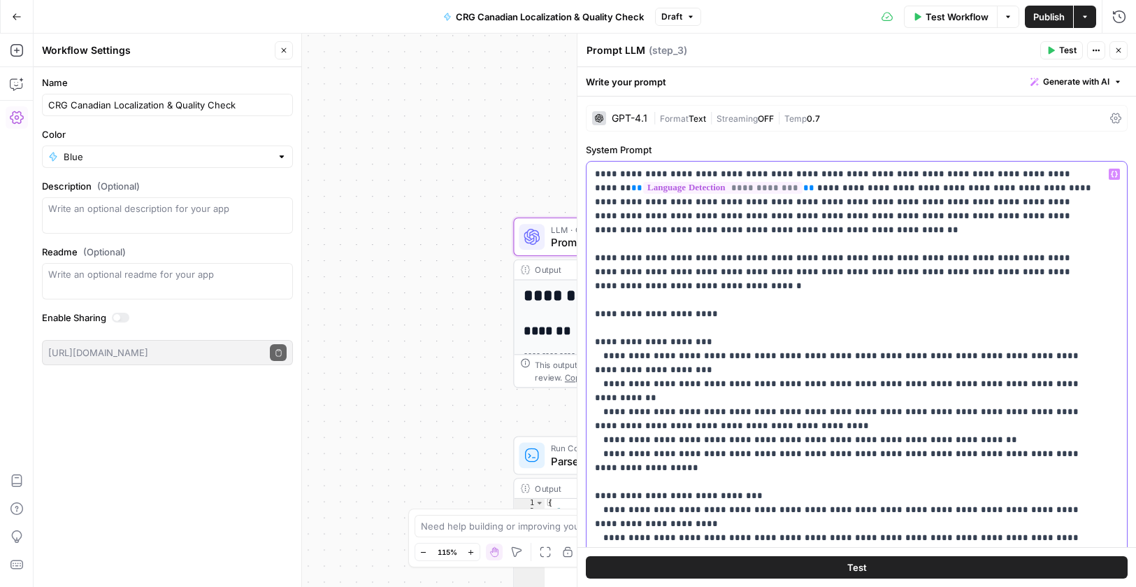
drag, startPoint x: 986, startPoint y: 220, endPoint x: 930, endPoint y: 220, distance: 55.9
drag, startPoint x: 948, startPoint y: 215, endPoint x: 929, endPoint y: 212, distance: 19.8
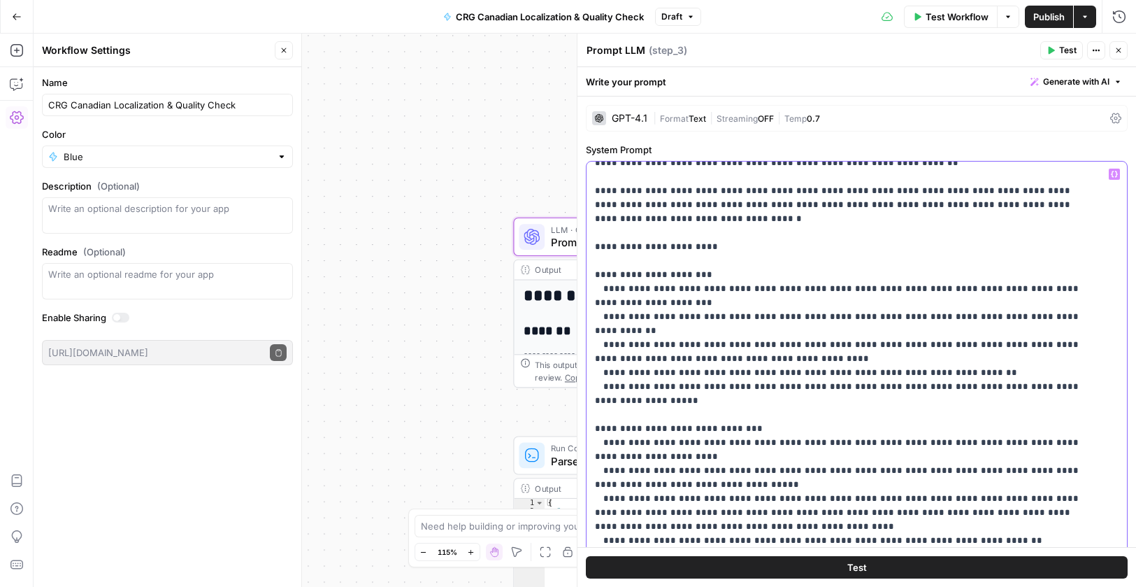
scroll to position [70, 0]
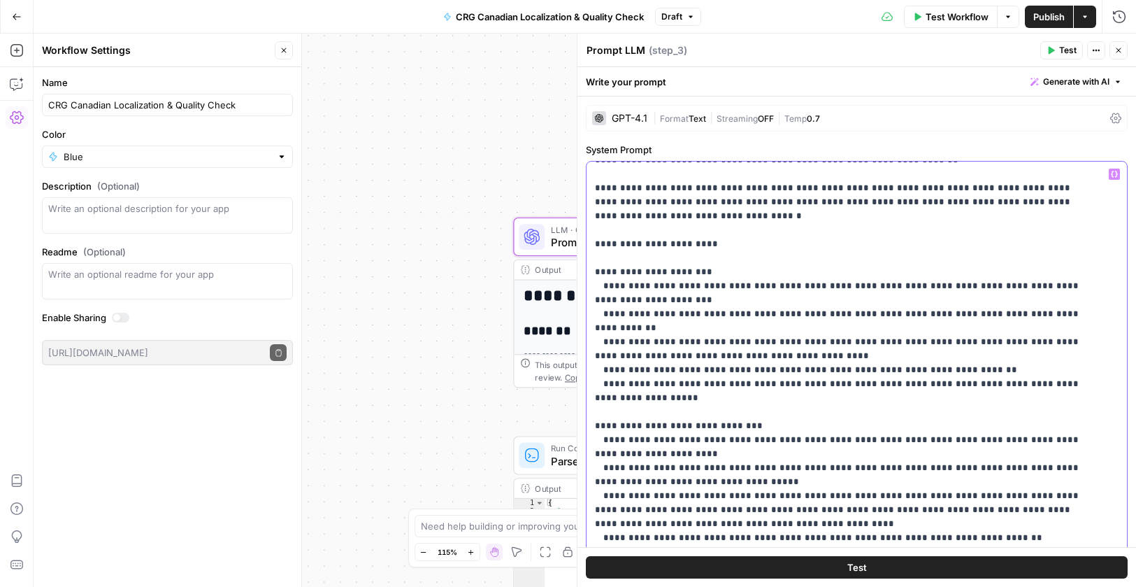
drag, startPoint x: 721, startPoint y: 269, endPoint x: 663, endPoint y: 278, distance: 58.6
drag, startPoint x: 883, startPoint y: 271, endPoint x: 846, endPoint y: 268, distance: 37.2
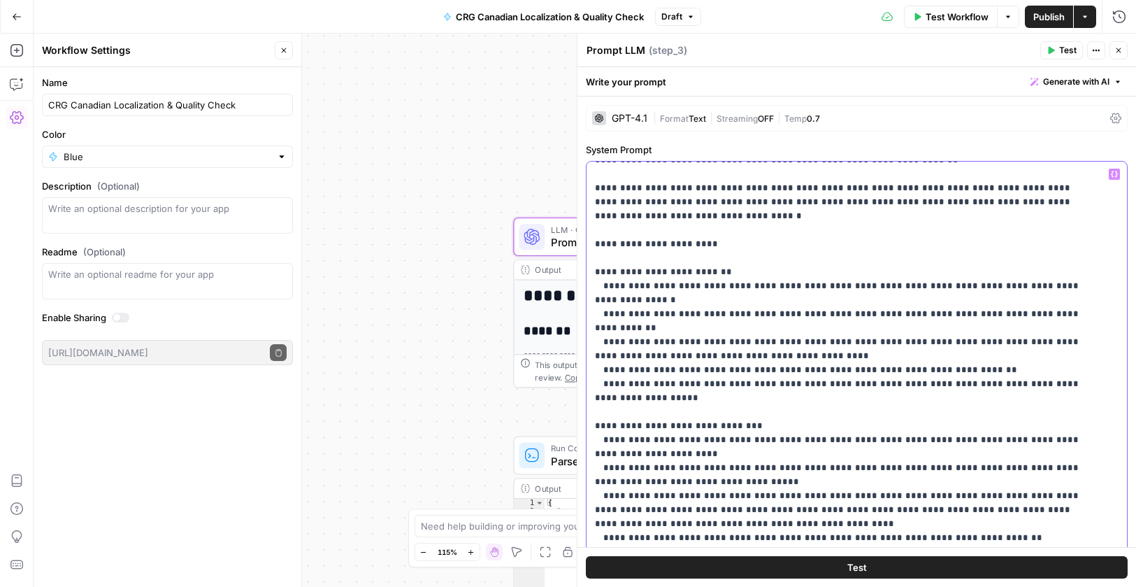
drag, startPoint x: 1059, startPoint y: 271, endPoint x: 1063, endPoint y: 292, distance: 21.4
drag, startPoint x: 669, startPoint y: 283, endPoint x: 645, endPoint y: 283, distance: 23.8
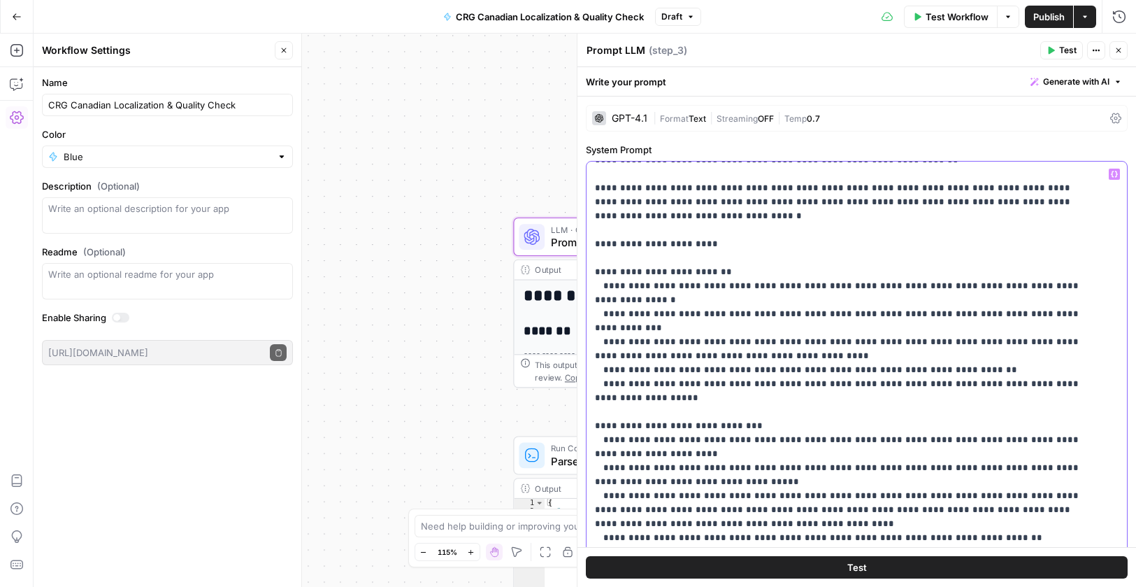
drag, startPoint x: 657, startPoint y: 299, endPoint x: 633, endPoint y: 301, distance: 24.5
drag, startPoint x: 1059, startPoint y: 283, endPoint x: 1034, endPoint y: 280, distance: 25.3
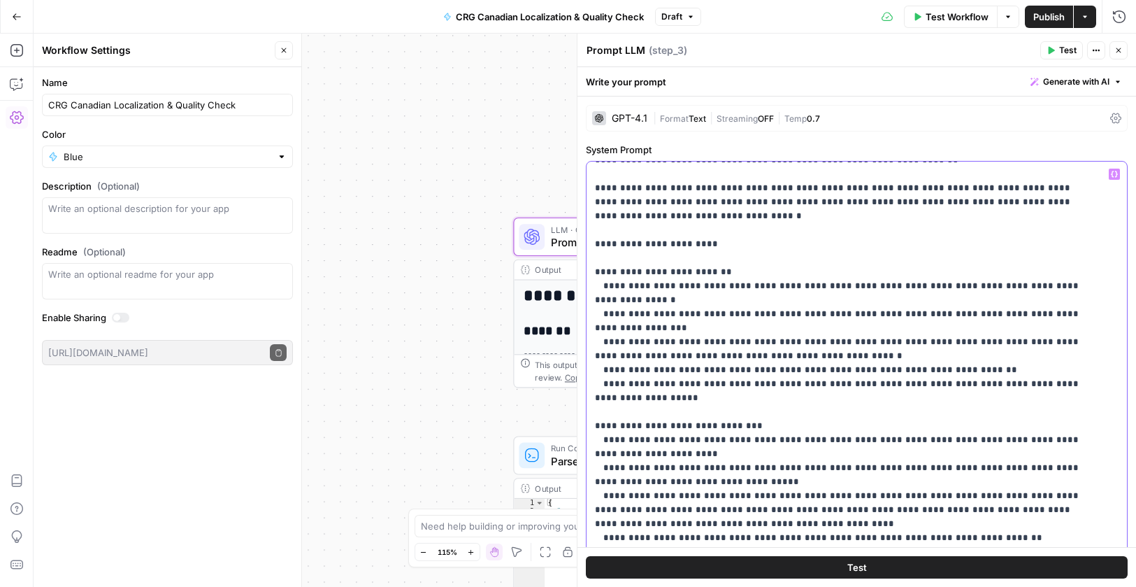
drag, startPoint x: 1008, startPoint y: 286, endPoint x: 985, endPoint y: 285, distance: 23.1
drag, startPoint x: 762, startPoint y: 329, endPoint x: 636, endPoint y: 320, distance: 126.3
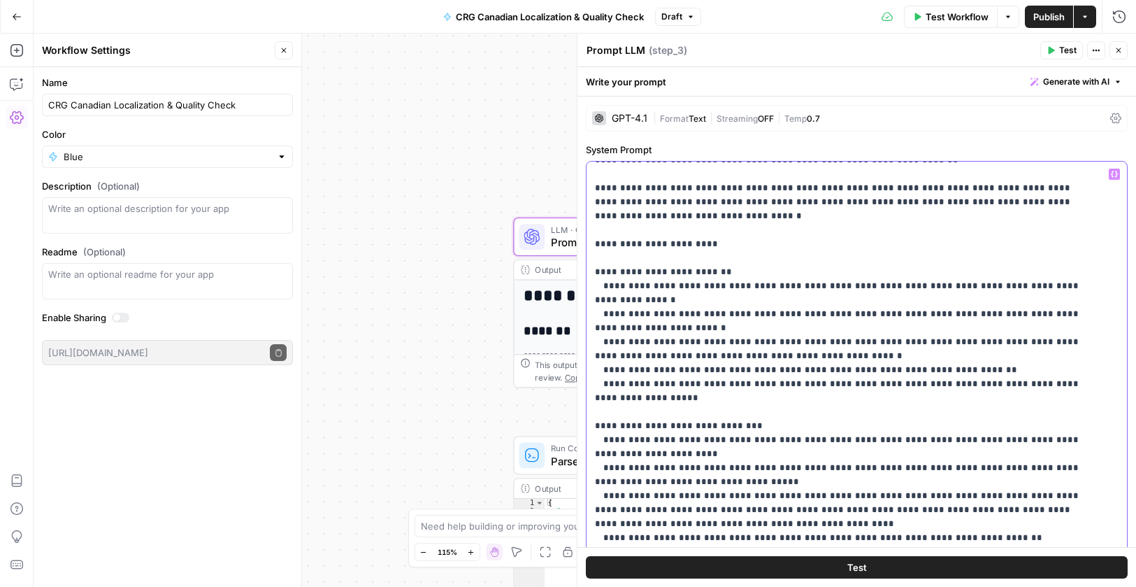
drag, startPoint x: 734, startPoint y: 341, endPoint x: 673, endPoint y: 346, distance: 61.1
drag, startPoint x: 763, startPoint y: 325, endPoint x: 612, endPoint y: 320, distance: 151.2
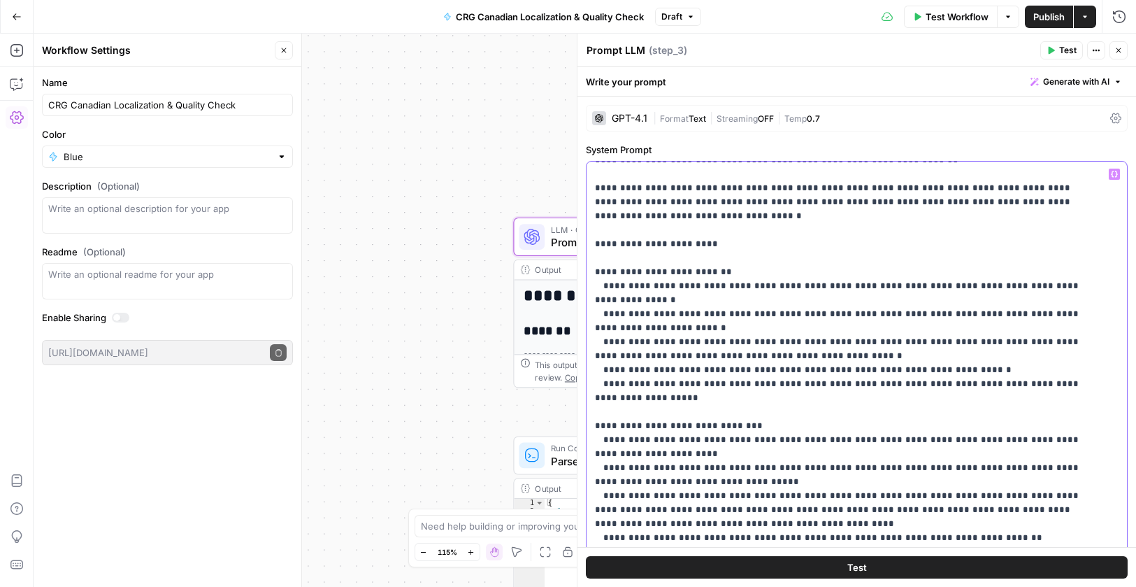
copy p "**********"
drag, startPoint x: 1086, startPoint y: 310, endPoint x: 1063, endPoint y: 313, distance: 23.3
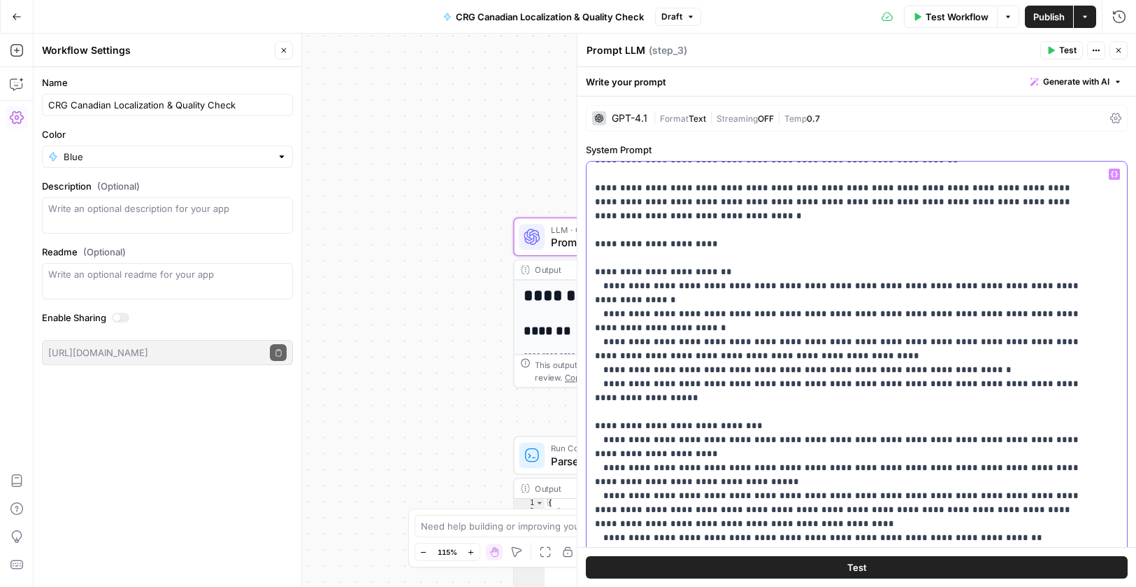
drag, startPoint x: 694, startPoint y: 326, endPoint x: 663, endPoint y: 330, distance: 31.7
drag, startPoint x: 745, startPoint y: 325, endPoint x: 722, endPoint y: 327, distance: 23.2
drag, startPoint x: 773, startPoint y: 330, endPoint x: 804, endPoint y: 330, distance: 30.1
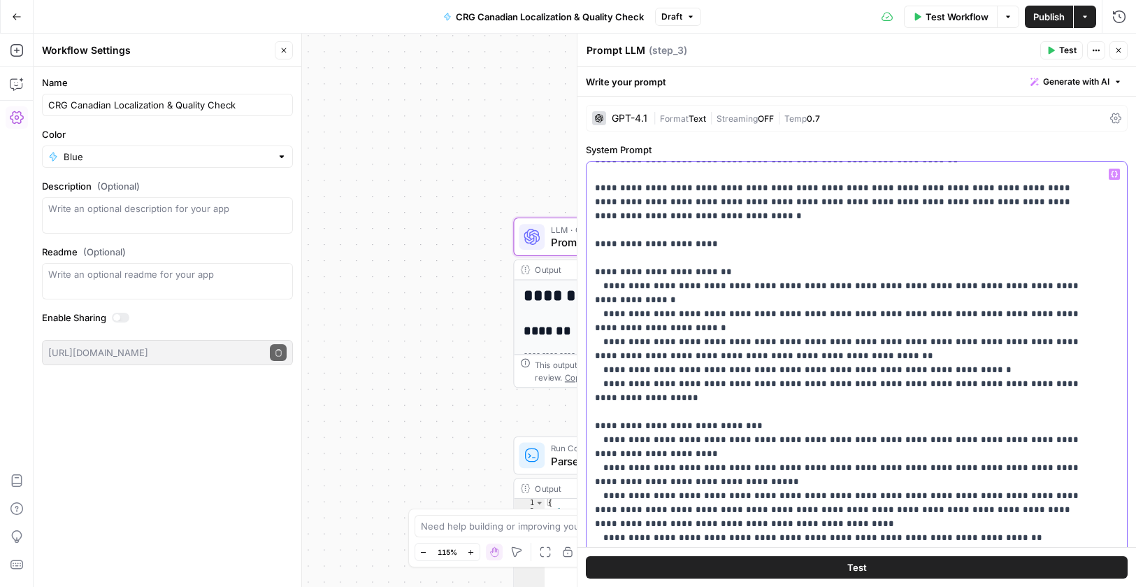
drag, startPoint x: 836, startPoint y: 329, endPoint x: 839, endPoint y: 346, distance: 17.8
drag, startPoint x: 841, startPoint y: 324, endPoint x: 772, endPoint y: 326, distance: 69.3
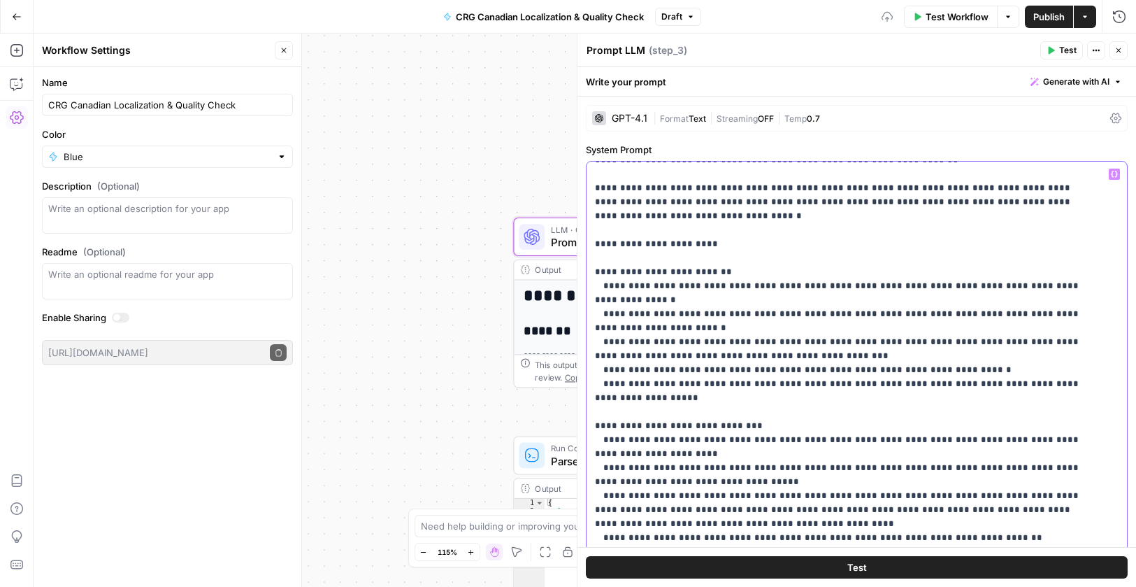
drag, startPoint x: 829, startPoint y: 378, endPoint x: 809, endPoint y: 387, distance: 21.6
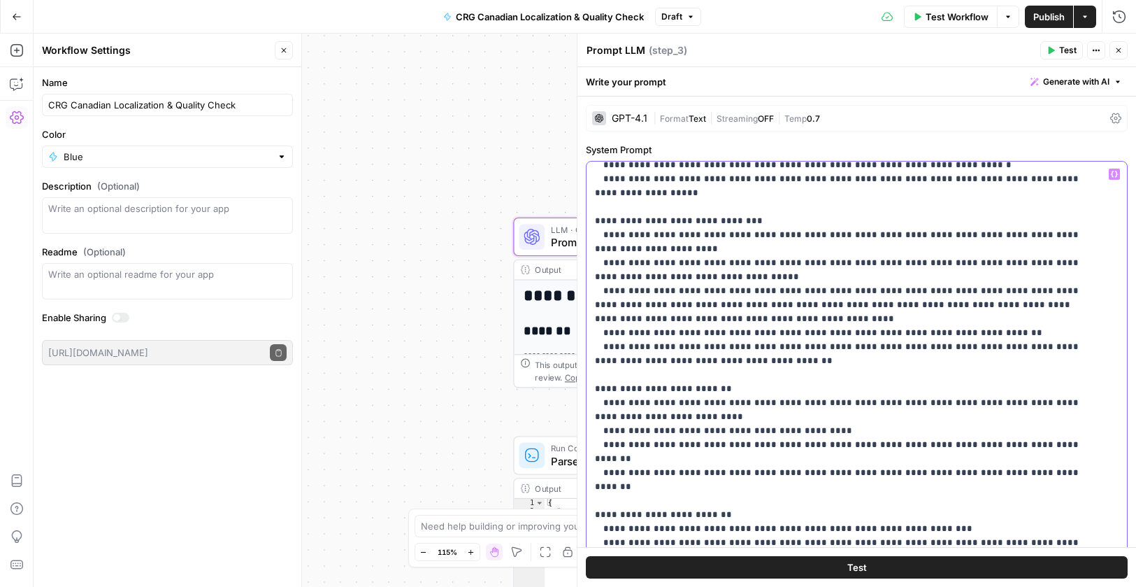
scroll to position [280, 0]
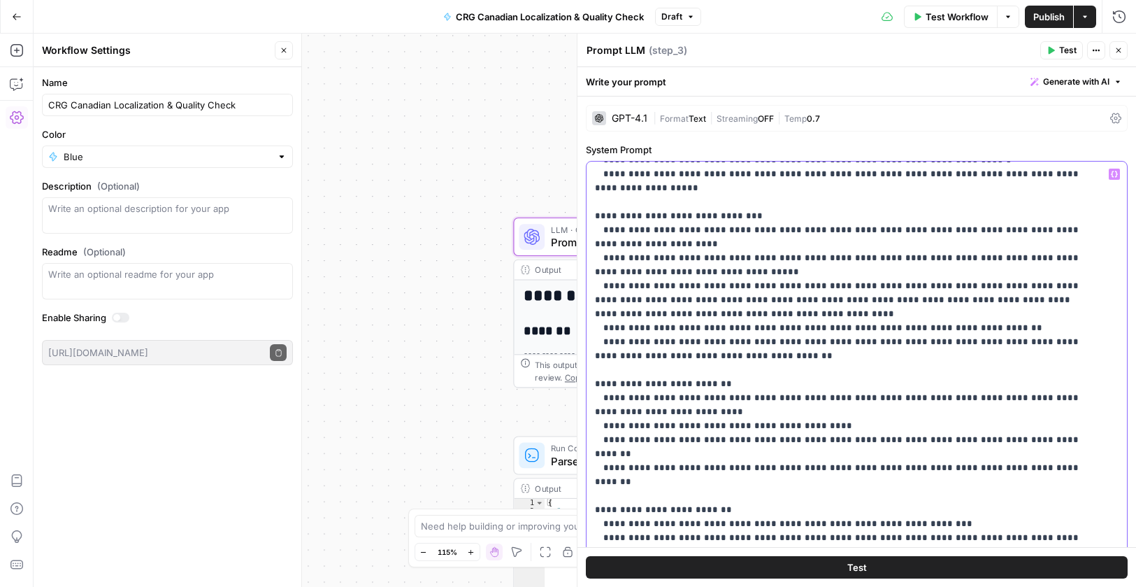
drag, startPoint x: 856, startPoint y: 368, endPoint x: 790, endPoint y: 372, distance: 66.6
drag, startPoint x: 821, startPoint y: 367, endPoint x: 784, endPoint y: 367, distance: 37.1
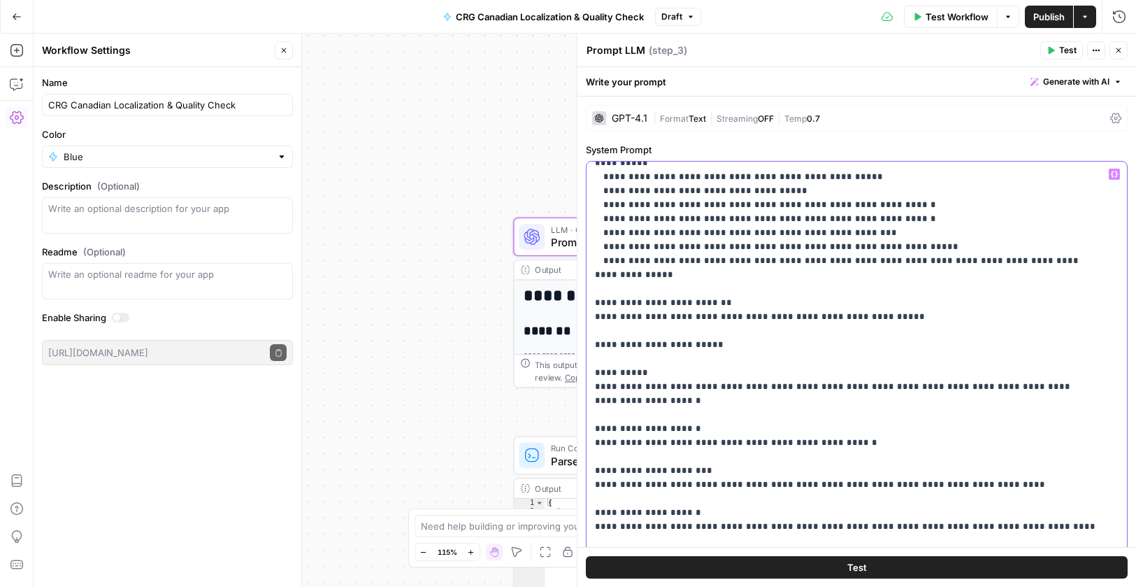
scroll to position [699, 0]
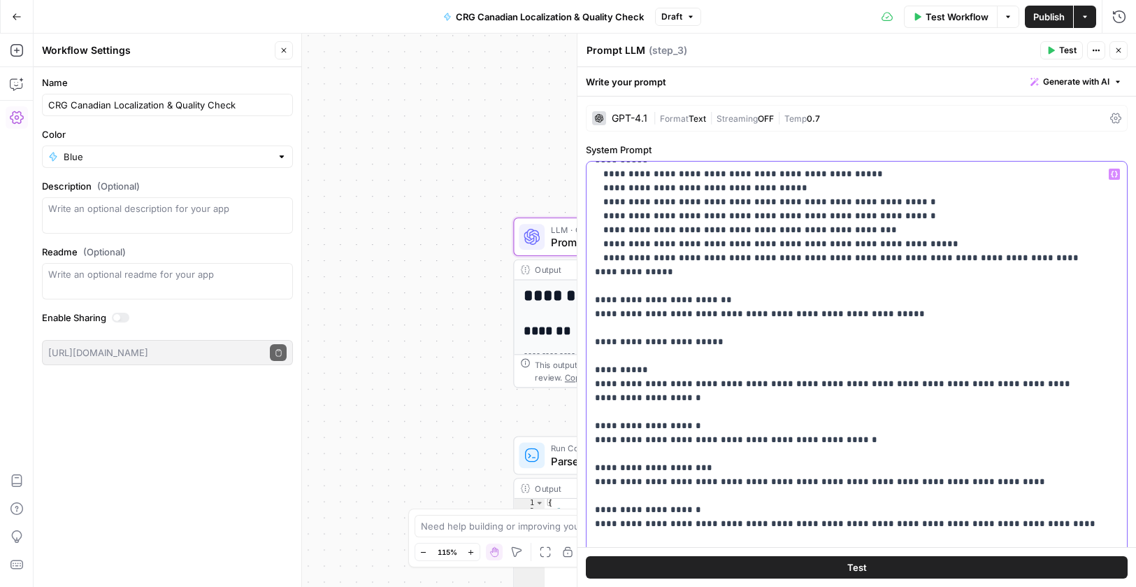
drag, startPoint x: 629, startPoint y: 343, endPoint x: 636, endPoint y: 359, distance: 17.8
click at [628, 343] on p "**********" at bounding box center [846, 363] width 503 height 1790
click at [662, 399] on p "**********" at bounding box center [846, 363] width 503 height 1790
drag, startPoint x: 817, startPoint y: 395, endPoint x: 775, endPoint y: 402, distance: 42.5
click at [775, 402] on p "**********" at bounding box center [846, 363] width 503 height 1790
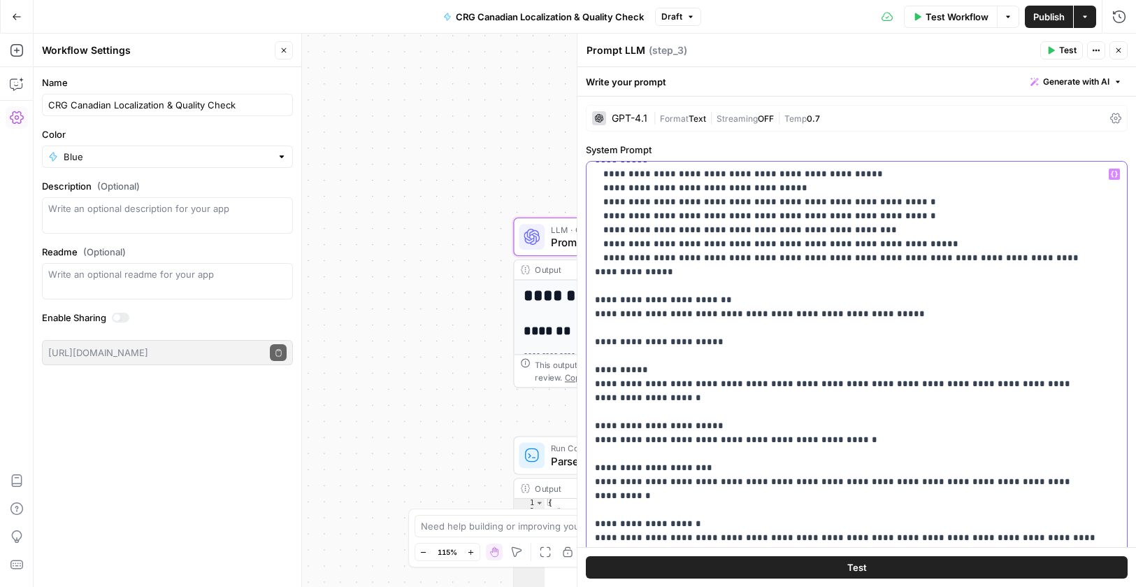
drag, startPoint x: 992, startPoint y: 397, endPoint x: 990, endPoint y: 417, distance: 21.0
click at [990, 399] on p "**********" at bounding box center [846, 363] width 503 height 1790
click at [662, 436] on p "**********" at bounding box center [846, 363] width 503 height 1790
click at [855, 437] on p "**********" at bounding box center [846, 363] width 503 height 1790
click at [1032, 438] on p "**********" at bounding box center [846, 363] width 503 height 1790
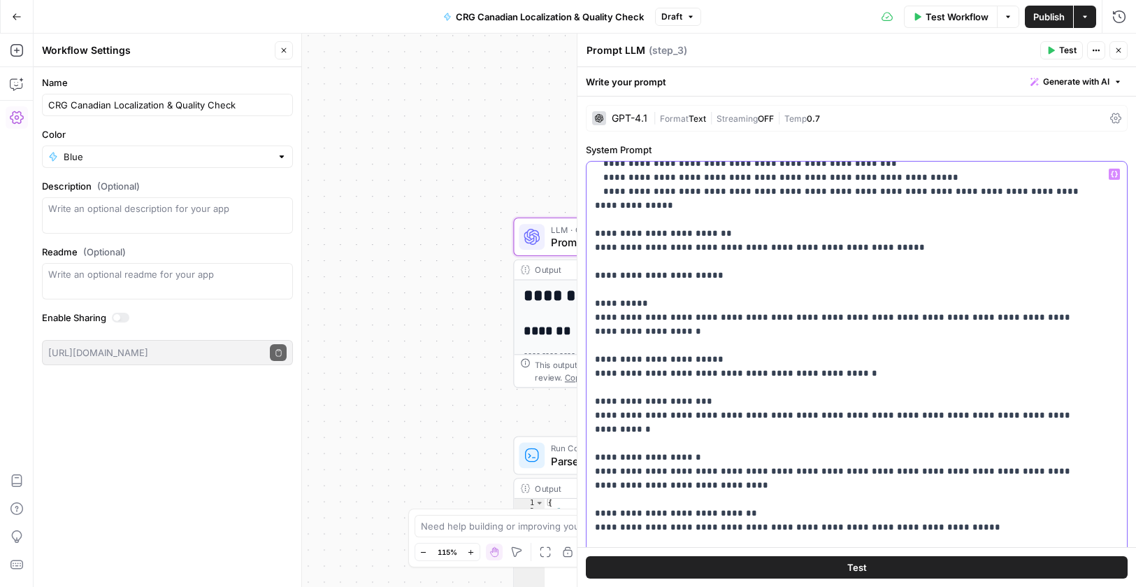
scroll to position [769, 0]
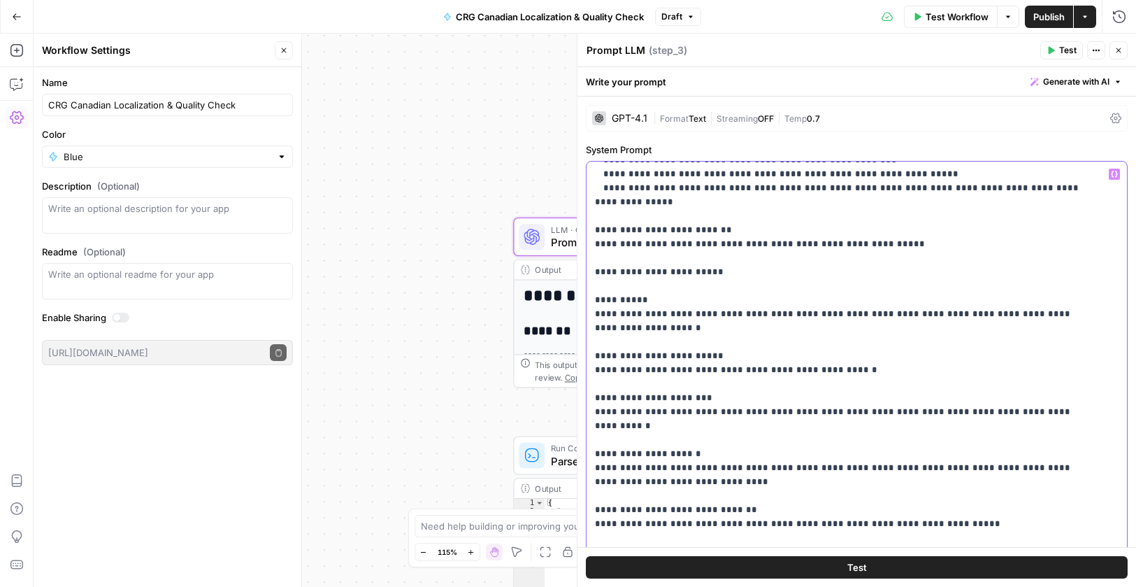
click at [668, 412] on p "**********" at bounding box center [846, 300] width 503 height 1804
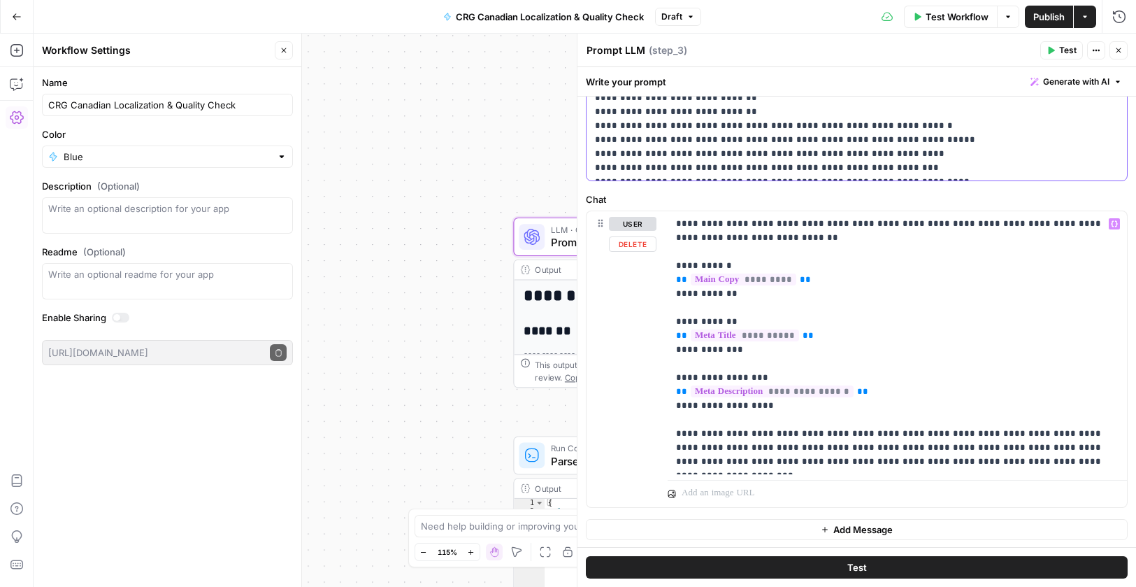
scroll to position [552, 0]
click at [1119, 47] on icon "button" at bounding box center [1119, 50] width 8 height 8
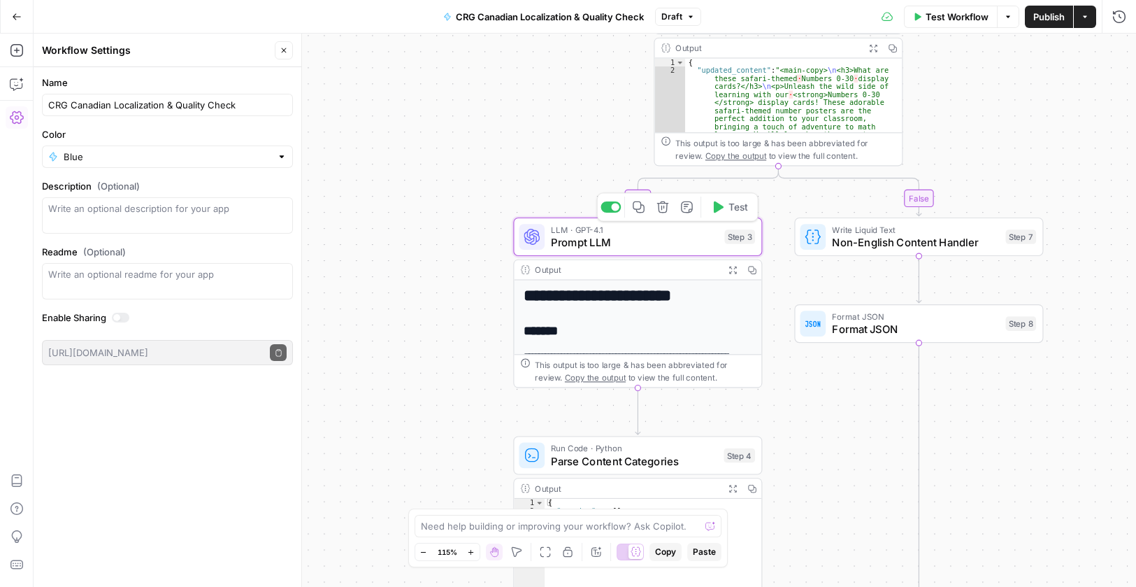
click at [635, 240] on span "Prompt LLM" at bounding box center [634, 242] width 167 height 16
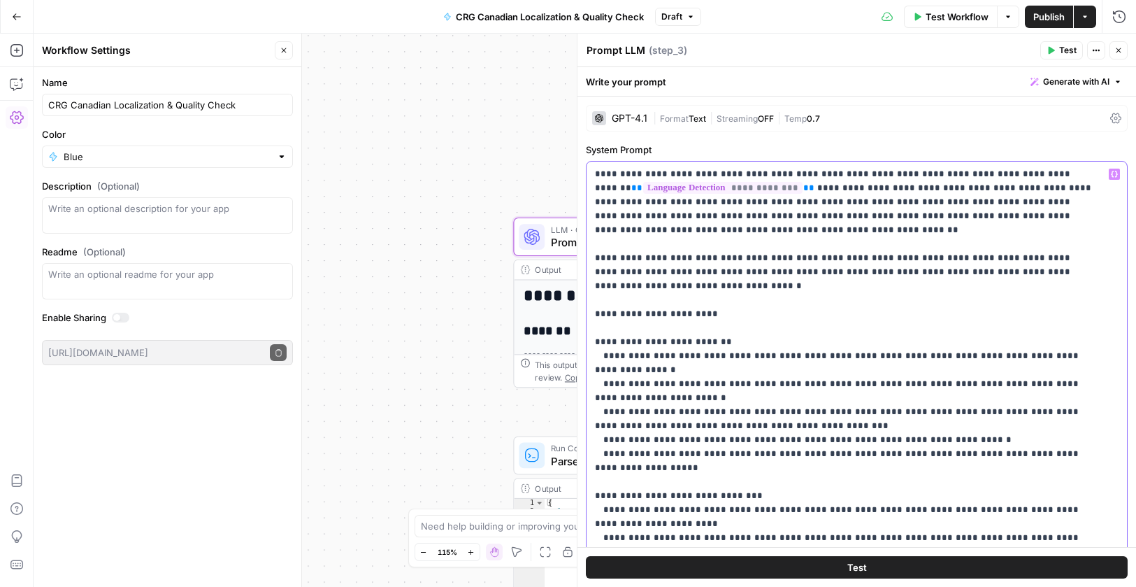
drag, startPoint x: 704, startPoint y: 342, endPoint x: 707, endPoint y: 364, distance: 22.0
click at [1122, 47] on button "Close" at bounding box center [1119, 50] width 18 height 18
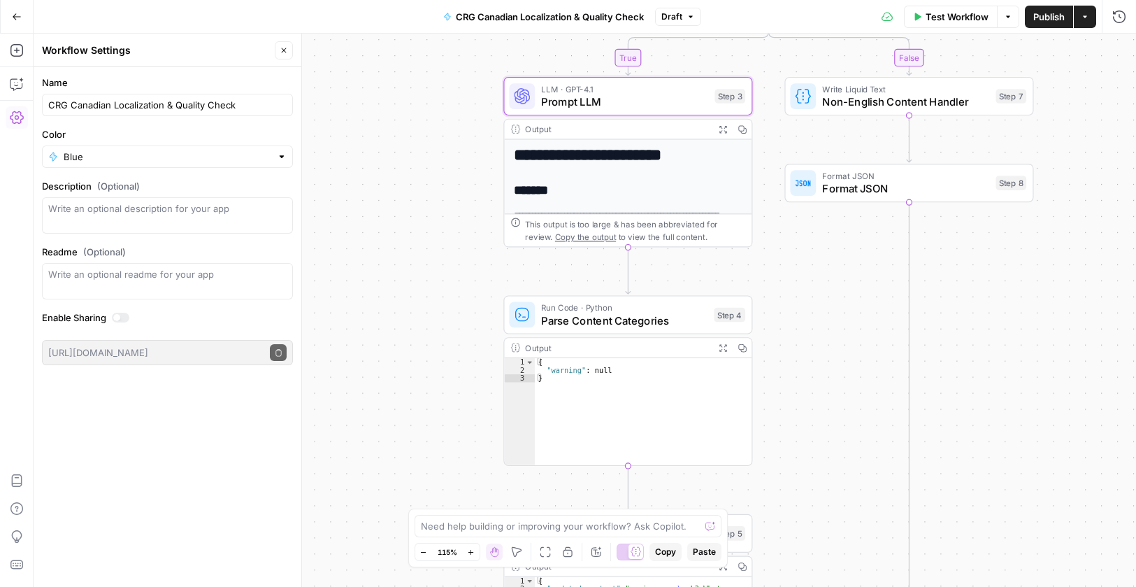
drag, startPoint x: 808, startPoint y: 469, endPoint x: 752, endPoint y: 268, distance: 209.0
click at [752, 268] on div "true false Workflow Set Inputs Inputs Run Code · Python Language Detection Step…" at bounding box center [585, 310] width 1103 height 553
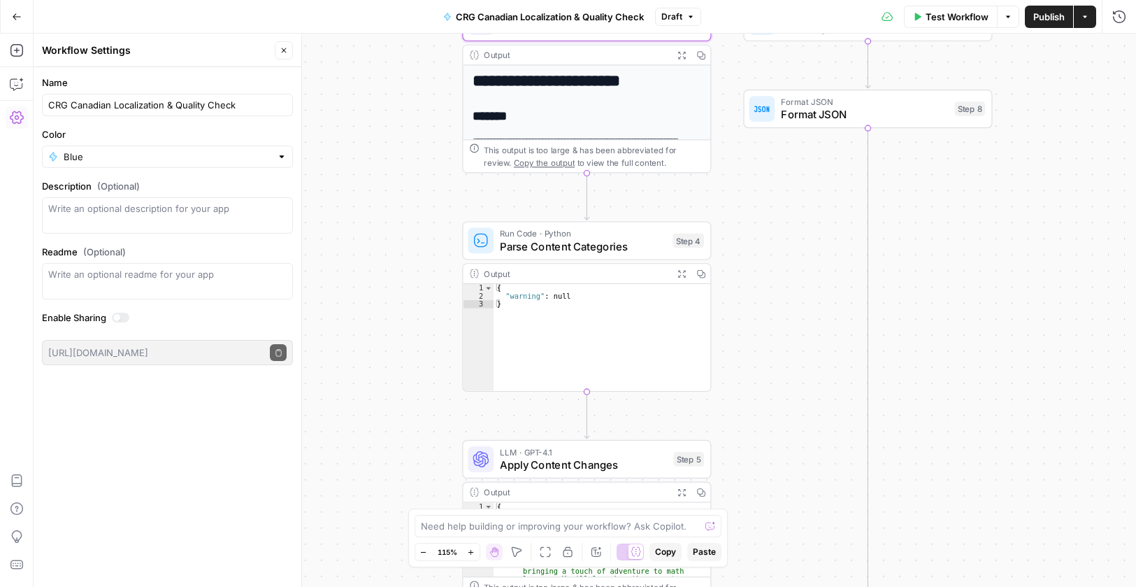
click at [555, 238] on span "Parse Content Categories" at bounding box center [583, 246] width 166 height 16
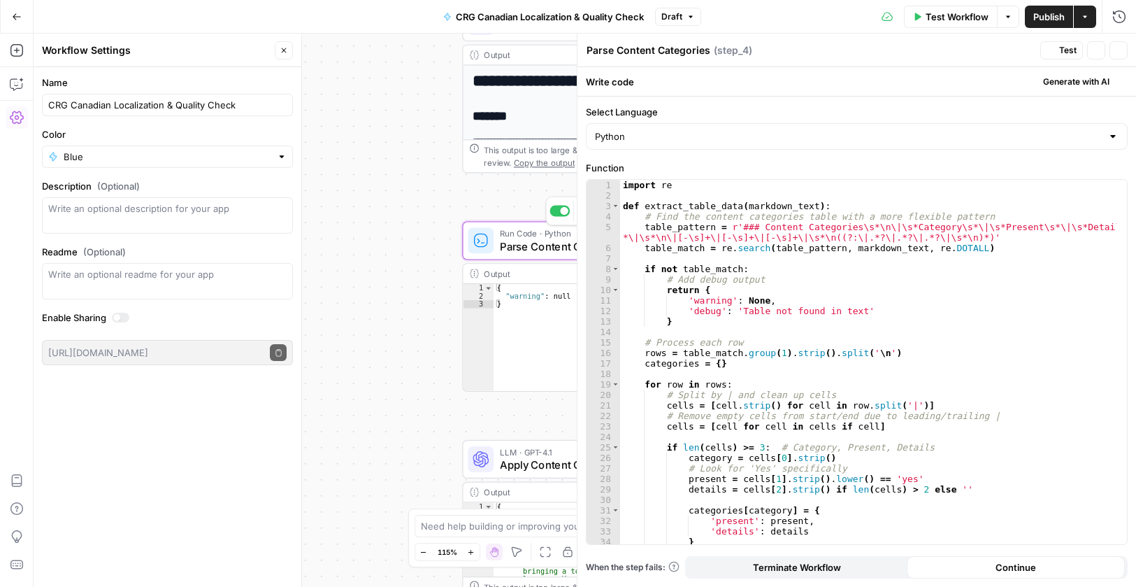
click at [554, 245] on span "Parse Content Categories" at bounding box center [583, 246] width 166 height 16
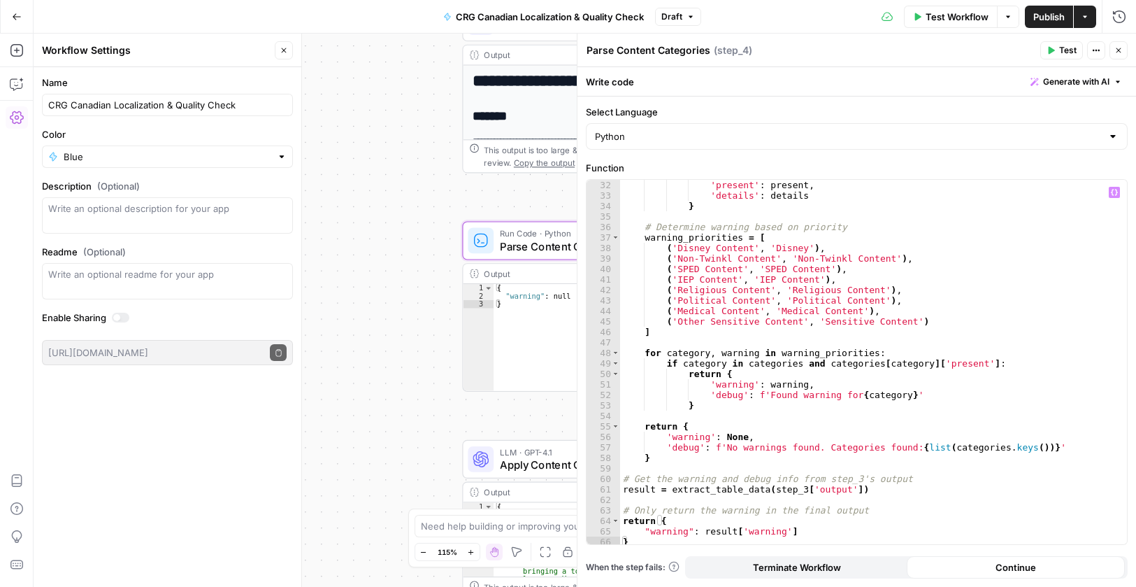
scroll to position [338, 0]
click at [1118, 47] on icon "button" at bounding box center [1119, 50] width 8 height 8
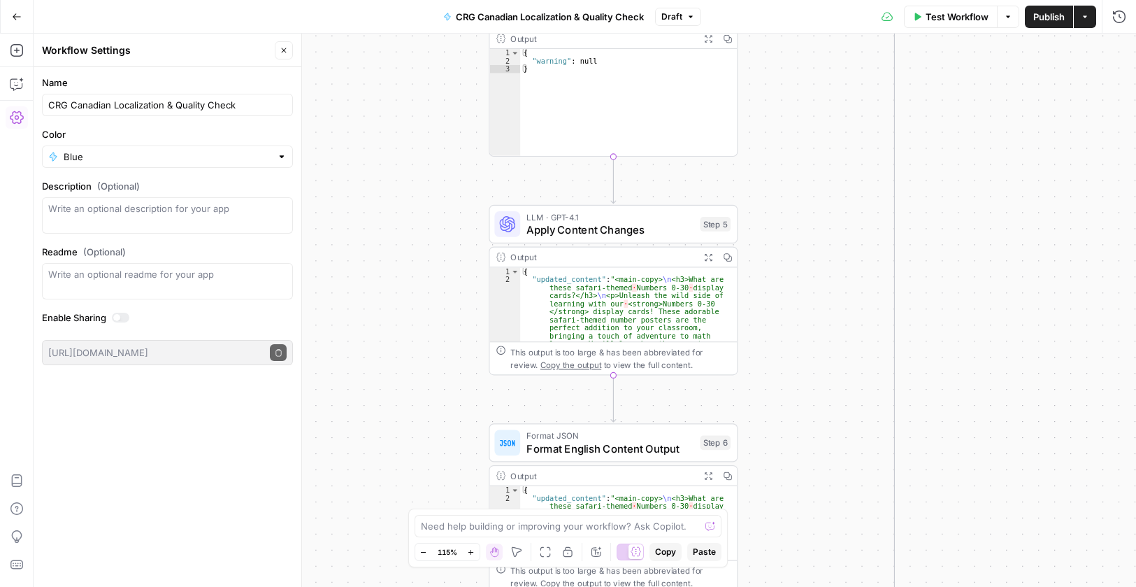
drag, startPoint x: 768, startPoint y: 422, endPoint x: 794, endPoint y: 187, distance: 236.5
click at [794, 187] on div "true false Workflow Set Inputs Inputs Run Code · Python Language Detection Step…" at bounding box center [585, 310] width 1103 height 553
click at [629, 232] on span "Apply Content Changes" at bounding box center [610, 230] width 167 height 16
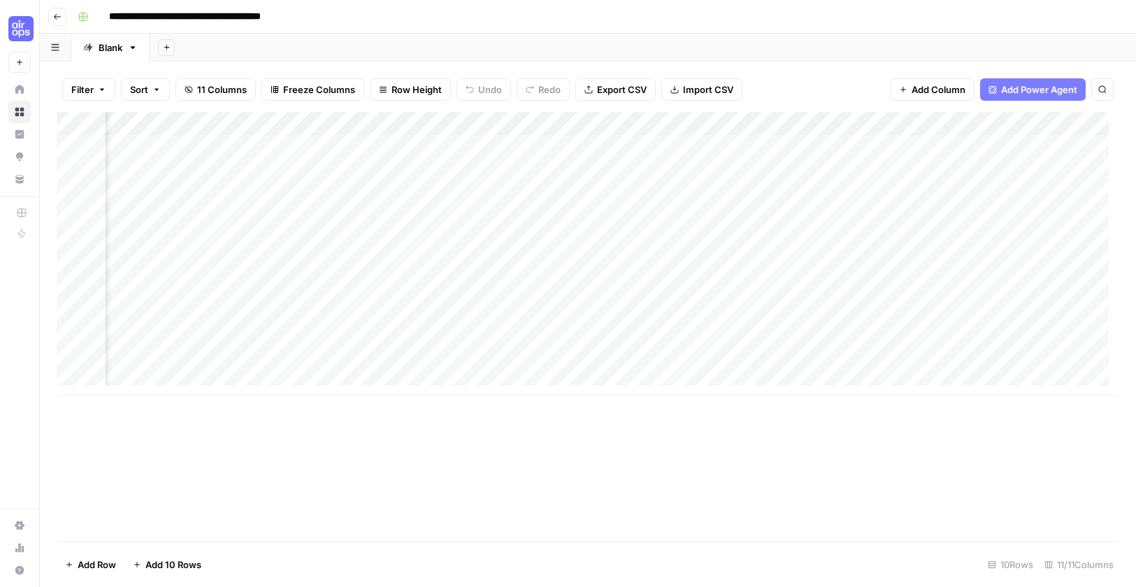
scroll to position [0, 467]
click at [735, 124] on div "Add Column" at bounding box center [588, 254] width 1063 height 284
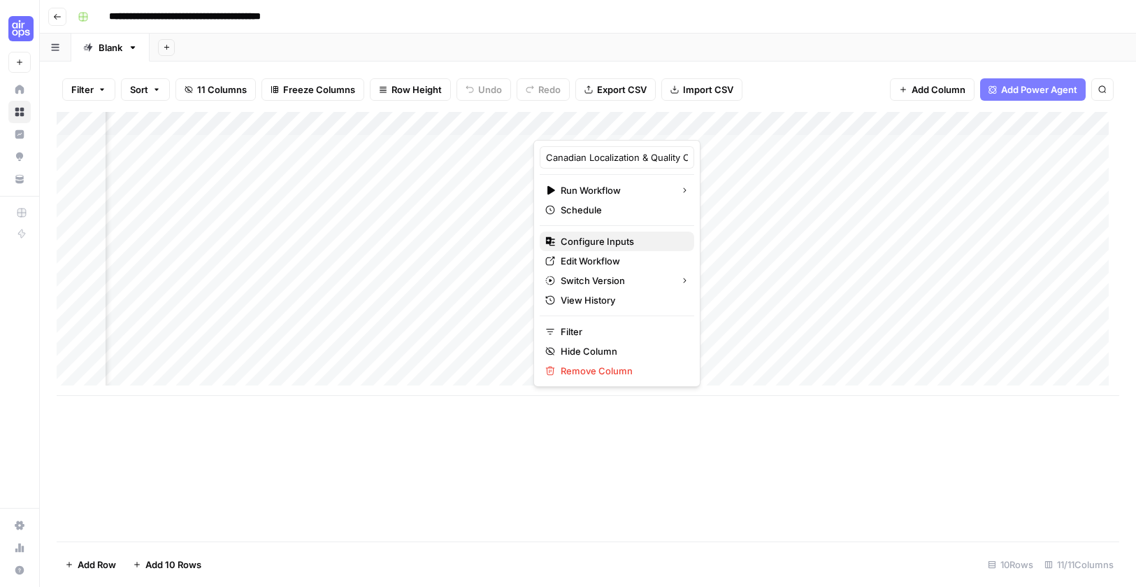
click at [629, 242] on span "Configure Inputs" at bounding box center [622, 241] width 122 height 14
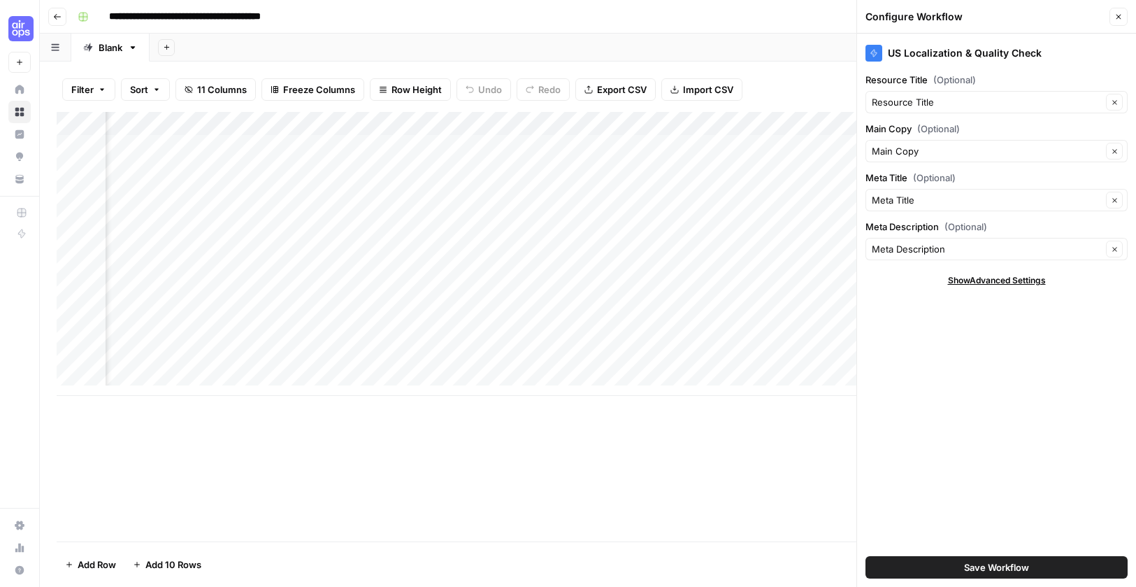
click at [907, 50] on div "US Localization & Quality Check" at bounding box center [997, 53] width 262 height 17
click at [910, 51] on div "US Localization & Quality Check" at bounding box center [997, 53] width 262 height 17
click at [873, 52] on icon at bounding box center [874, 53] width 6 height 7
click at [874, 52] on icon at bounding box center [874, 53] width 6 height 7
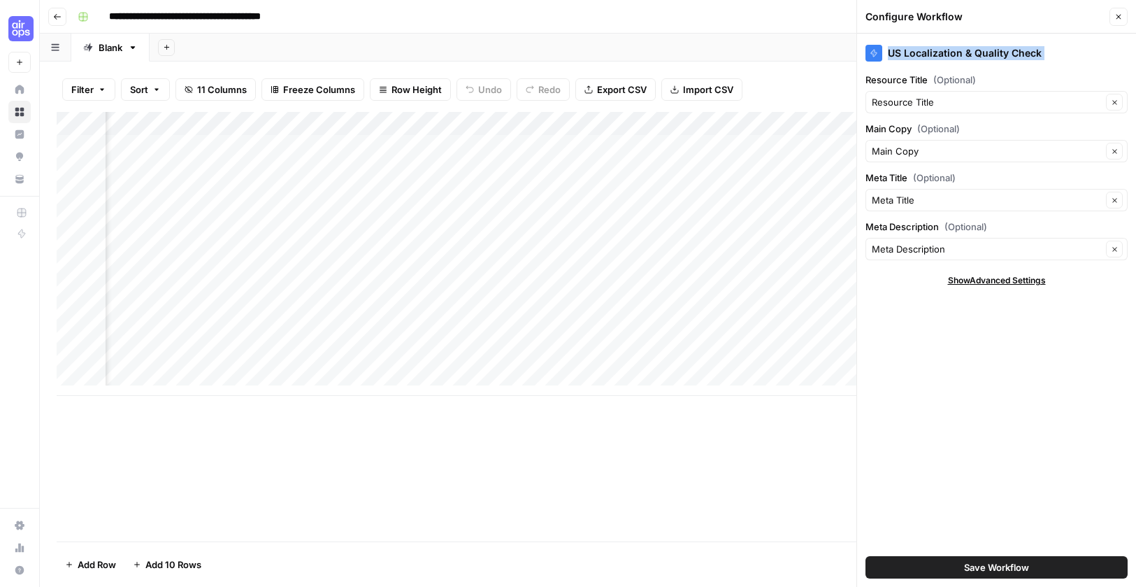
click at [875, 52] on icon at bounding box center [874, 53] width 6 height 7
drag, startPoint x: 875, startPoint y: 52, endPoint x: 885, endPoint y: 52, distance: 9.8
click at [876, 52] on icon at bounding box center [874, 53] width 8 height 8
click at [929, 52] on div "US Localization & Quality Check" at bounding box center [997, 53] width 262 height 17
click at [1012, 285] on span "Show Advanced Settings" at bounding box center [997, 280] width 98 height 13
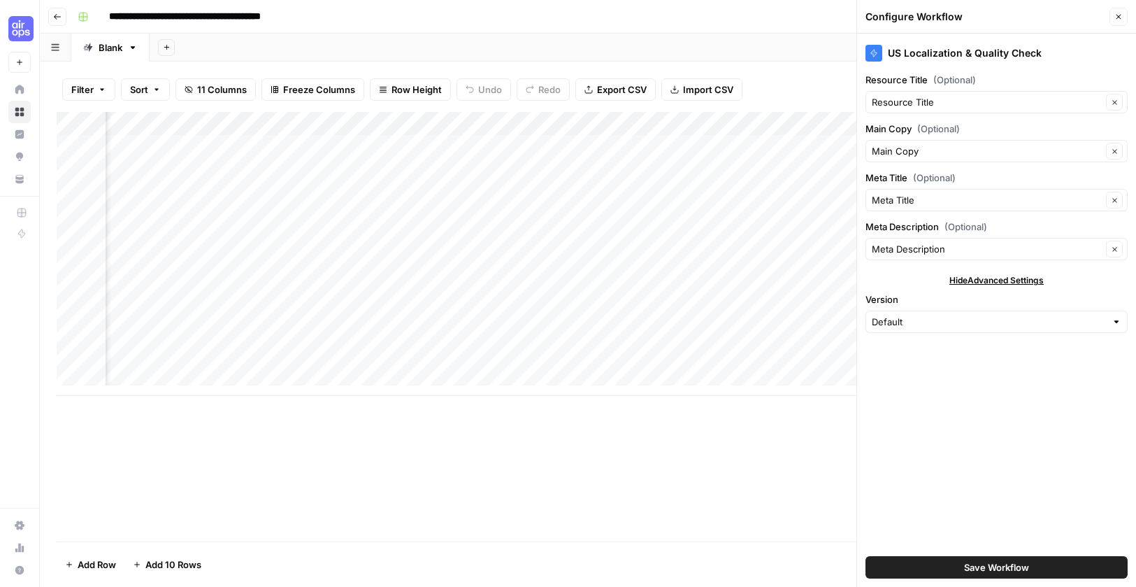
click at [1015, 281] on span "Hide Advanced Settings" at bounding box center [997, 280] width 94 height 13
click at [1122, 21] on button "Close" at bounding box center [1119, 17] width 18 height 18
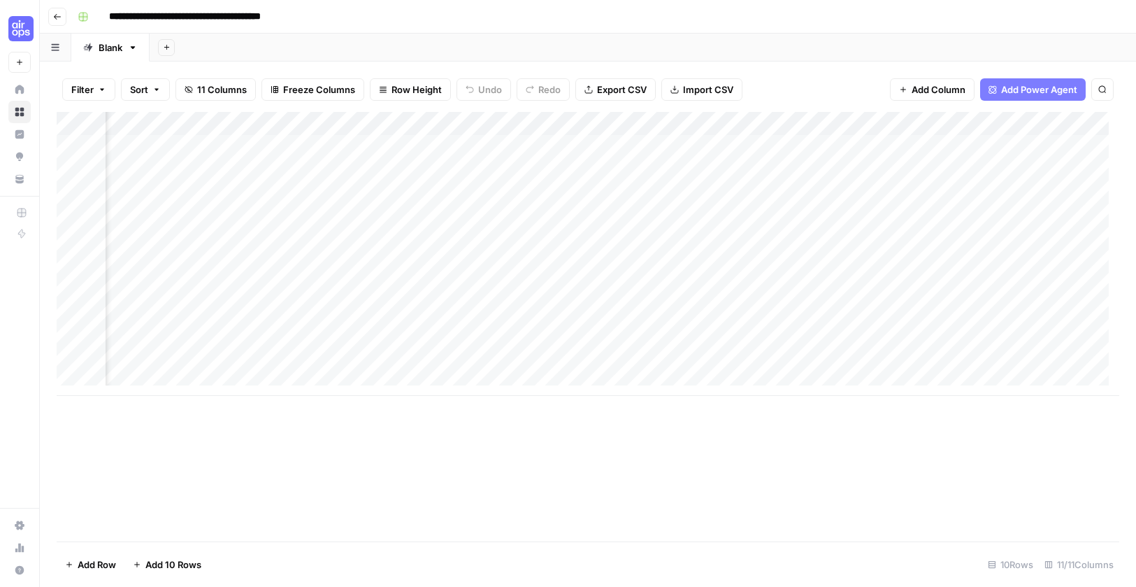
click at [1035, 89] on span "Add Power Agent" at bounding box center [1039, 90] width 76 height 14
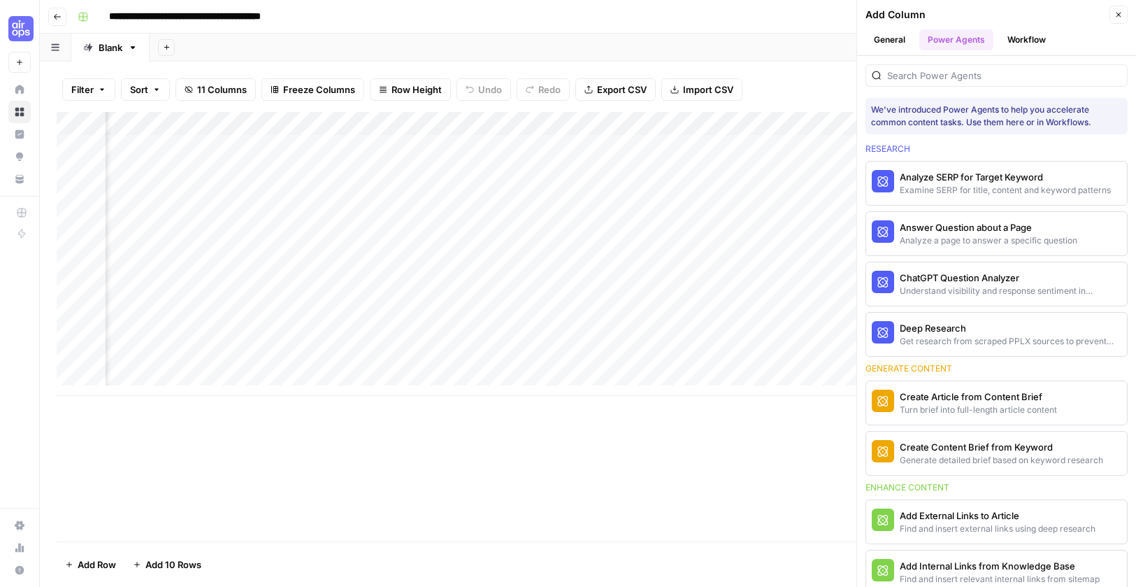
click at [1025, 33] on button "Workflow" at bounding box center [1026, 39] width 55 height 21
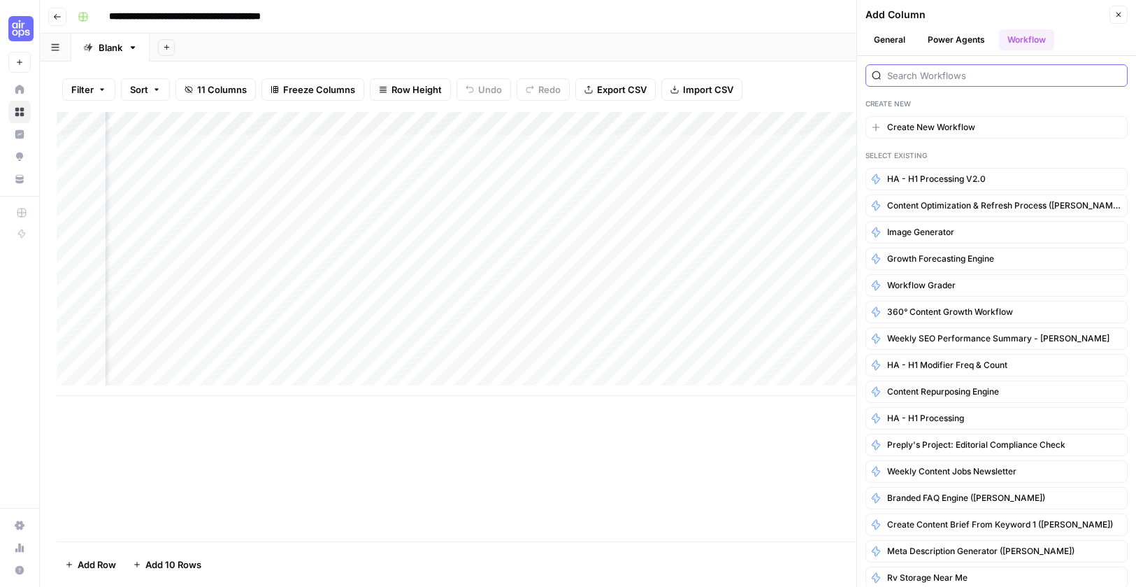
click at [1006, 75] on input "search" at bounding box center [1004, 76] width 234 height 14
paste input "CRG Canadian Localization & Quality Check"
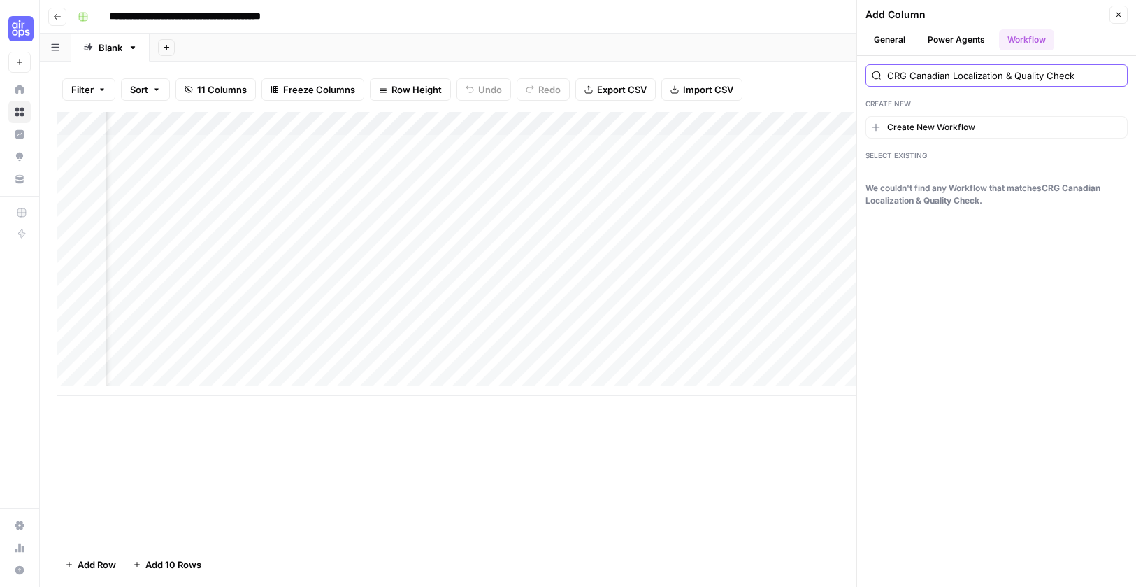
drag, startPoint x: 908, startPoint y: 73, endPoint x: 852, endPoint y: 73, distance: 56.6
click at [852, 73] on div "**********" at bounding box center [588, 293] width 1097 height 587
drag, startPoint x: 931, startPoint y: 75, endPoint x: 1163, endPoint y: 74, distance: 231.5
click at [1136, 74] on html "**********" at bounding box center [568, 293] width 1136 height 587
type input "Canadian"
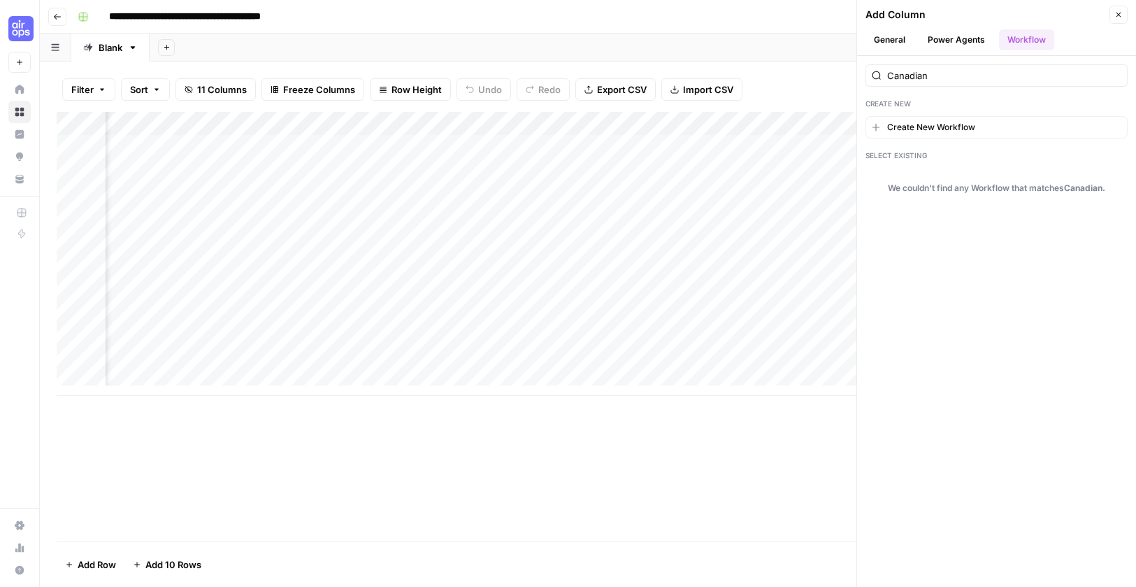
drag, startPoint x: 945, startPoint y: 40, endPoint x: 934, endPoint y: 41, distance: 10.5
click at [943, 40] on button "Power Agents" at bounding box center [957, 39] width 74 height 21
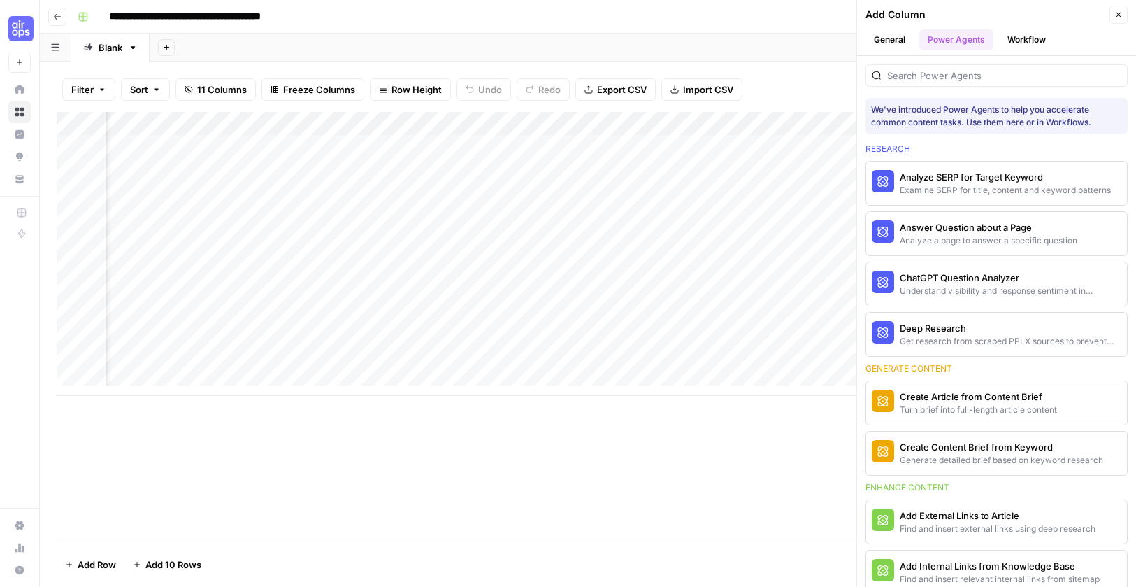
click at [911, 35] on button "General" at bounding box center [890, 39] width 48 height 21
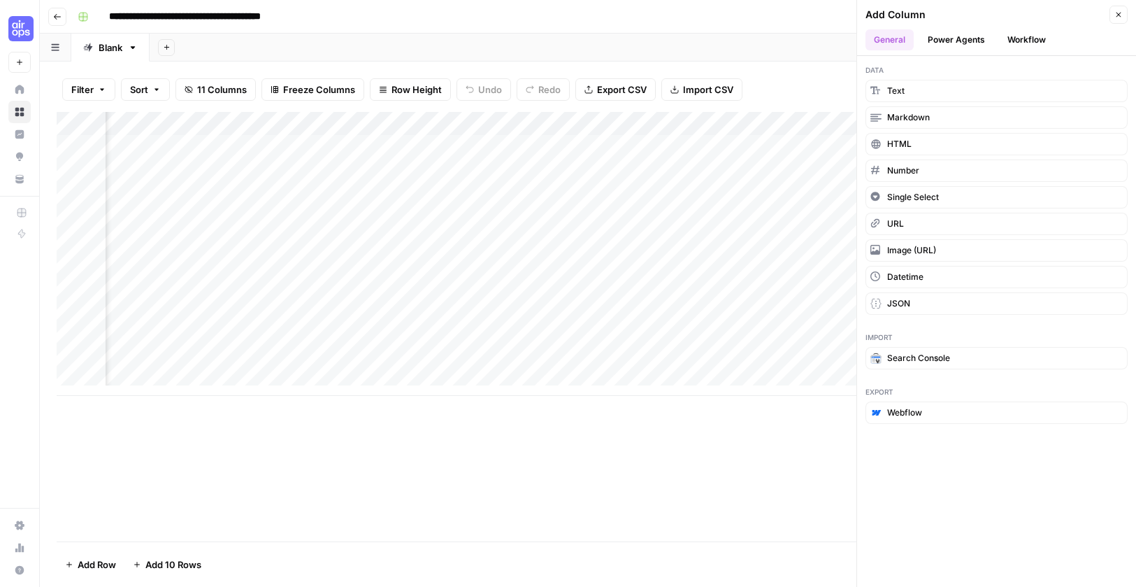
click at [1031, 39] on button "Workflow" at bounding box center [1026, 39] width 55 height 21
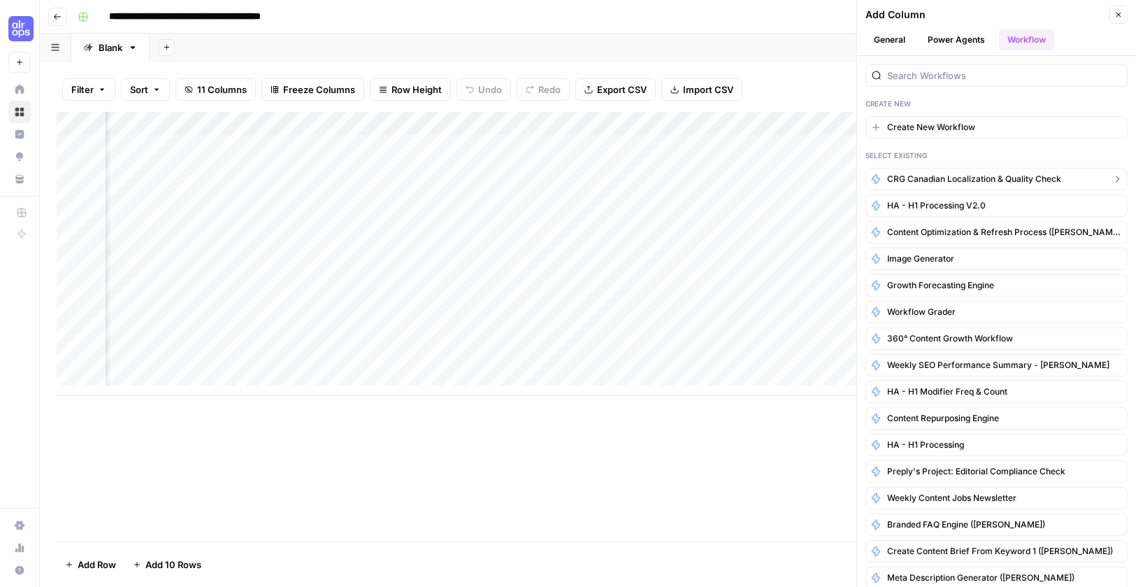
click at [1018, 183] on span "CRG Canadian Localization & Quality Check" at bounding box center [974, 179] width 174 height 13
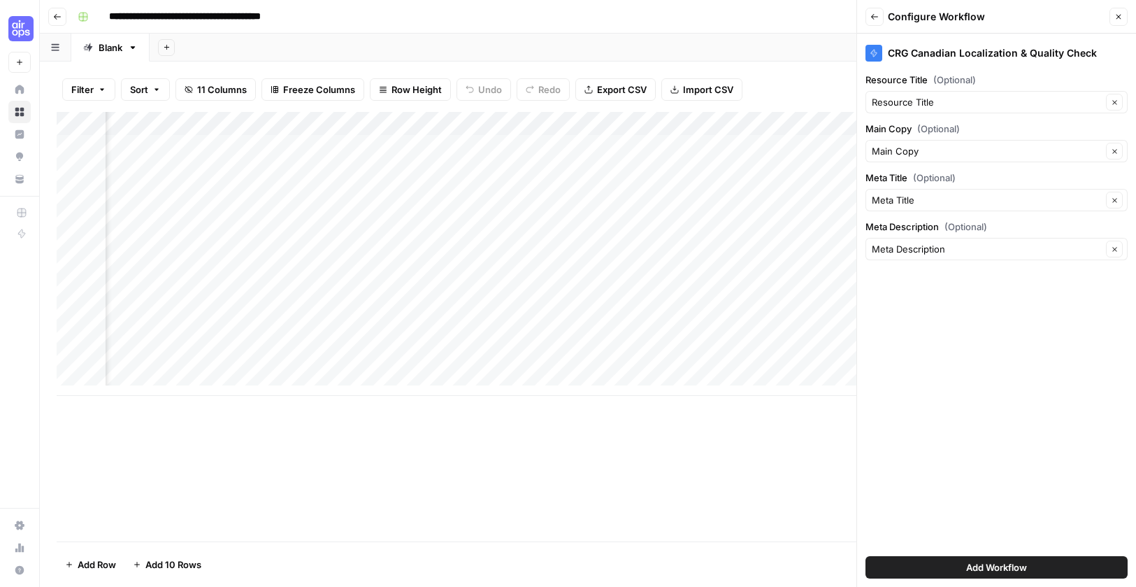
click at [1007, 557] on button "Add Workflow" at bounding box center [997, 567] width 262 height 22
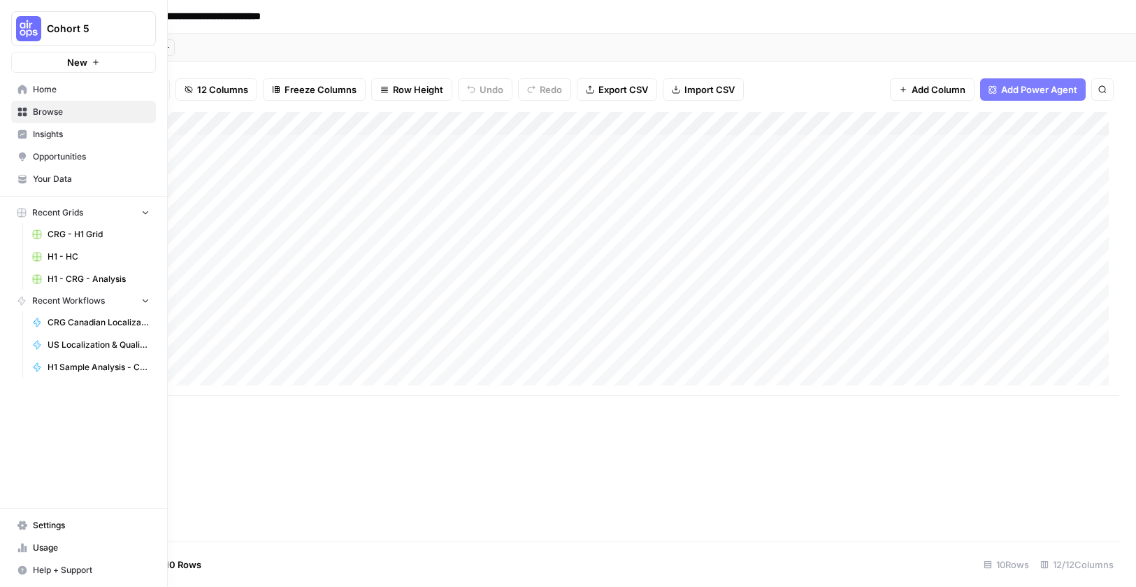
scroll to position [0, 660]
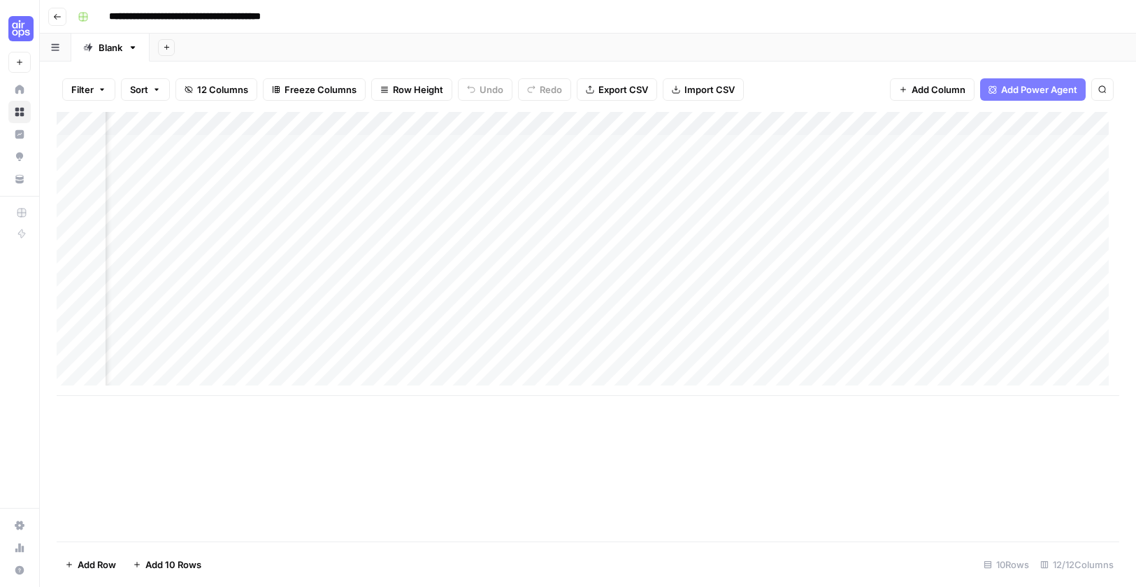
drag, startPoint x: 859, startPoint y: 118, endPoint x: 999, endPoint y: 57, distance: 153.4
click at [450, 145] on div "Add Column" at bounding box center [588, 254] width 1063 height 284
click at [802, 121] on div "Add Column" at bounding box center [588, 254] width 1063 height 284
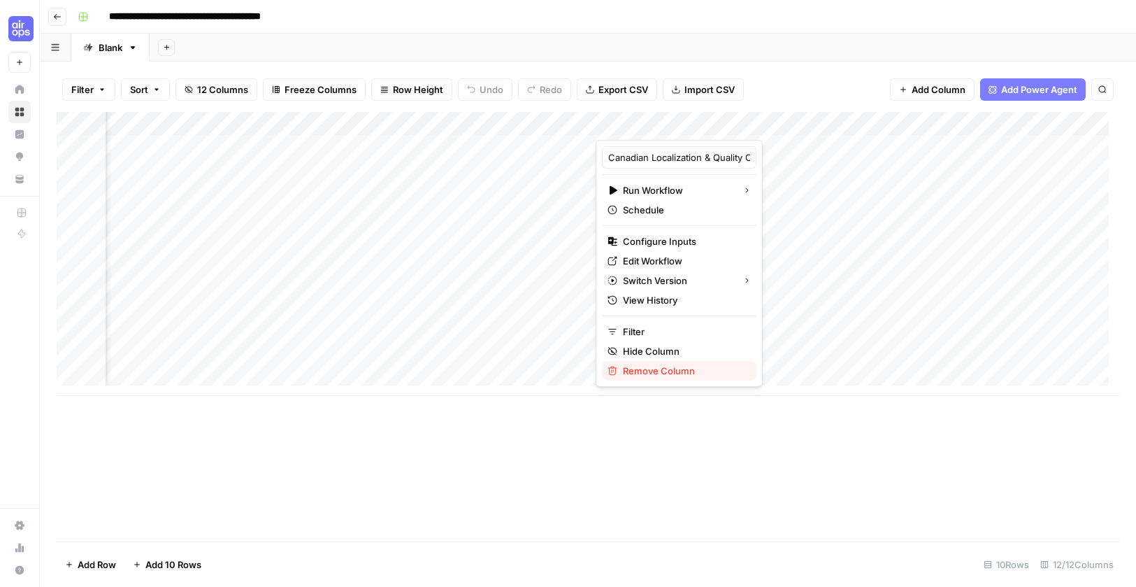
click at [658, 371] on span "Remove Column" at bounding box center [684, 371] width 122 height 14
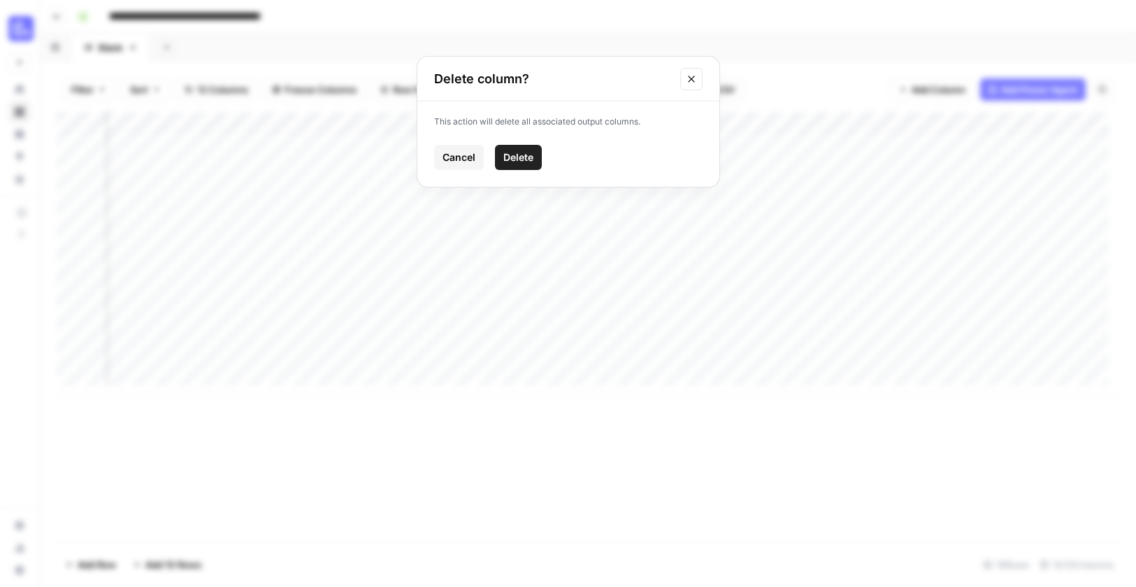
click at [527, 163] on span "Delete" at bounding box center [519, 157] width 30 height 14
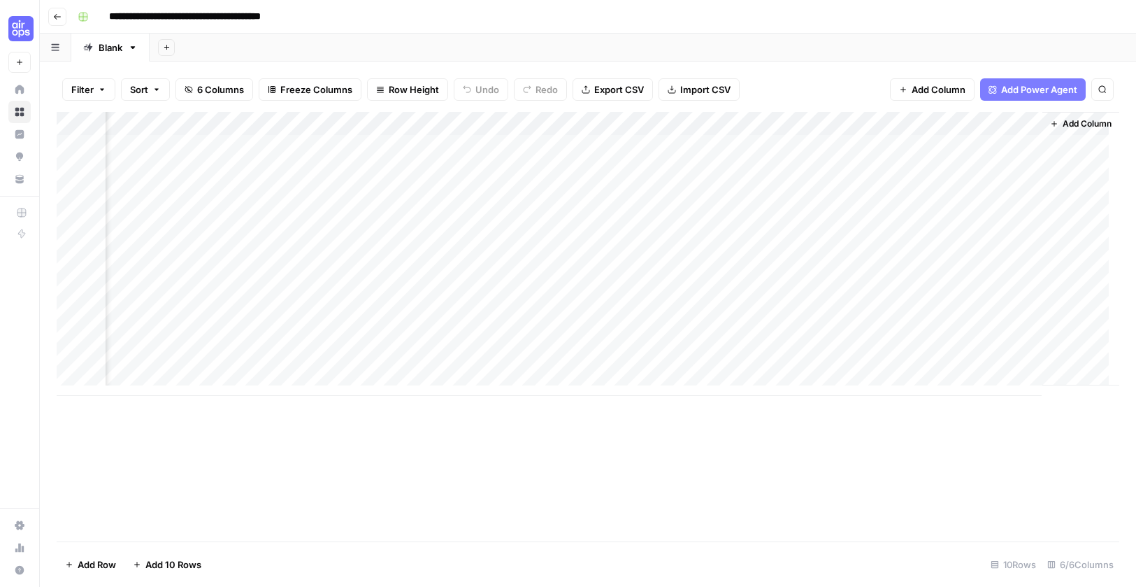
scroll to position [0, 0]
click at [109, 55] on link "Blank" at bounding box center [110, 48] width 78 height 28
type input "*****"
click at [276, 51] on div "Add Sheet" at bounding box center [644, 48] width 985 height 28
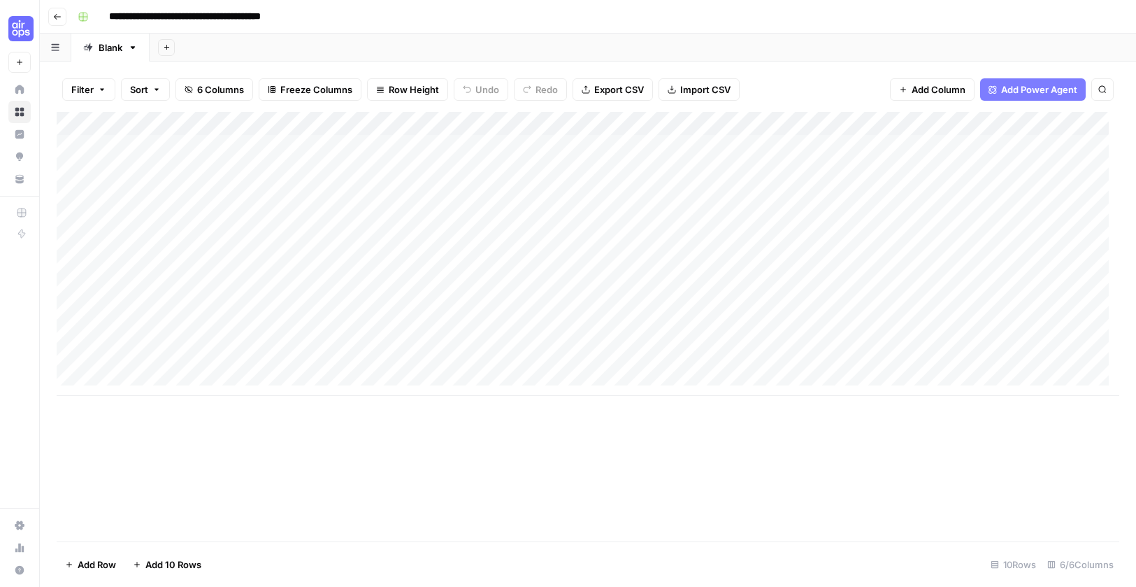
click at [175, 143] on div "Add Column" at bounding box center [588, 254] width 1063 height 284
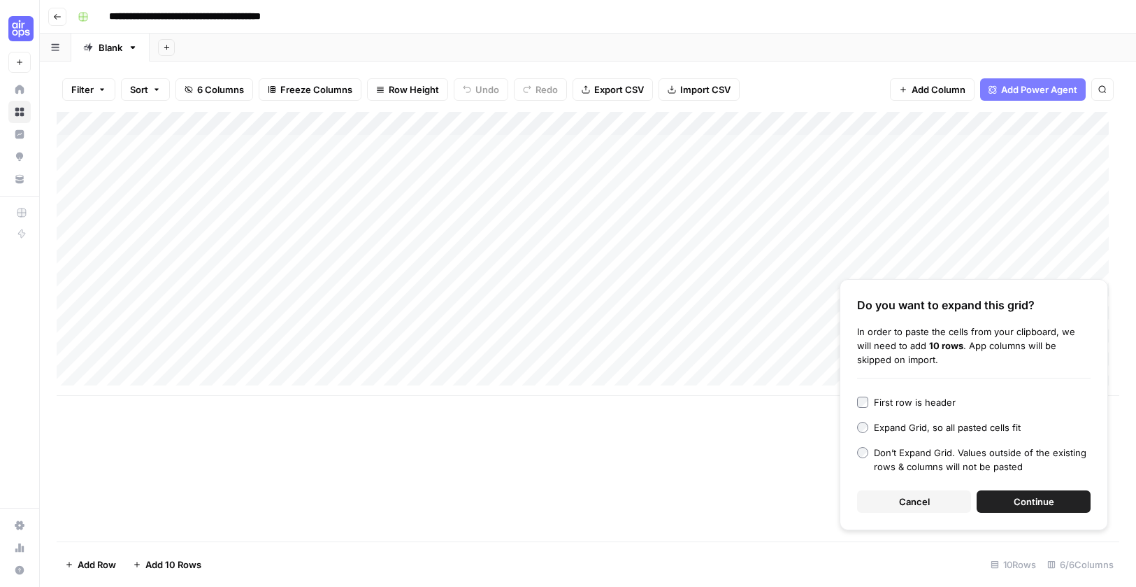
click at [1040, 502] on span "Continue" at bounding box center [1034, 501] width 41 height 14
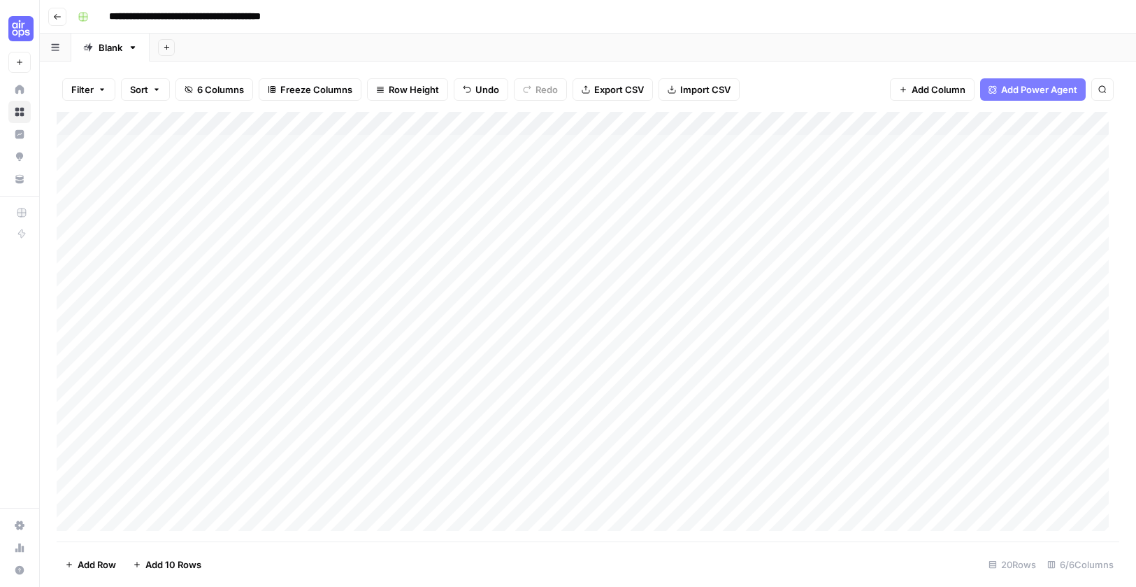
click at [368, 144] on div "Add Column" at bounding box center [588, 326] width 1063 height 429
click at [492, 145] on div "Add Column" at bounding box center [588, 326] width 1063 height 429
click at [643, 150] on div "Add Column" at bounding box center [588, 326] width 1063 height 429
click at [859, 143] on div "Add Column" at bounding box center [588, 326] width 1063 height 429
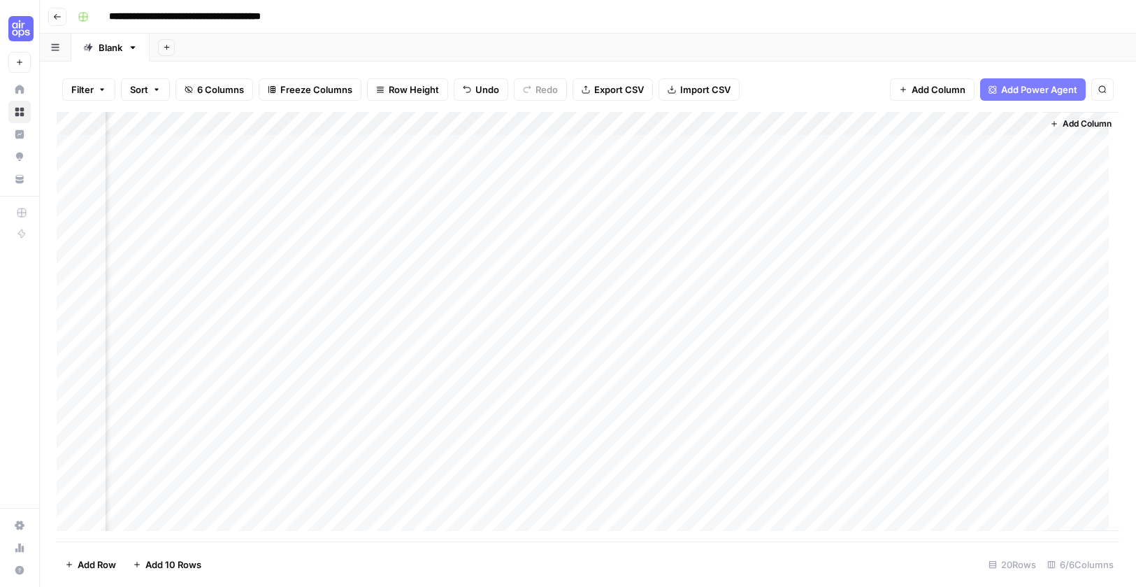
click at [1018, 122] on div "Add Column" at bounding box center [588, 326] width 1063 height 429
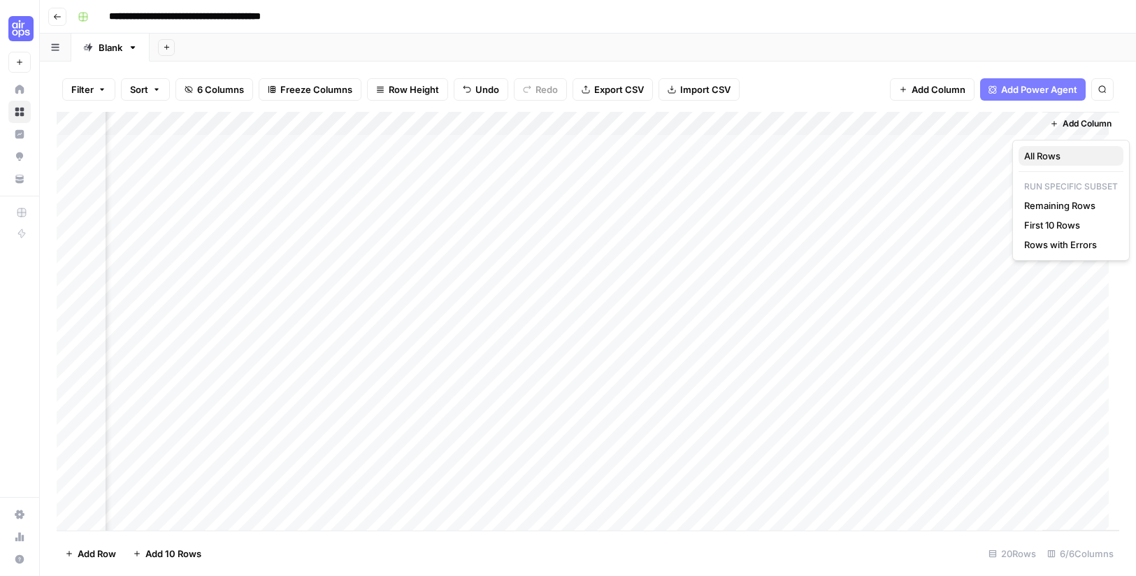
click at [1039, 155] on span "All Rows" at bounding box center [1069, 156] width 88 height 14
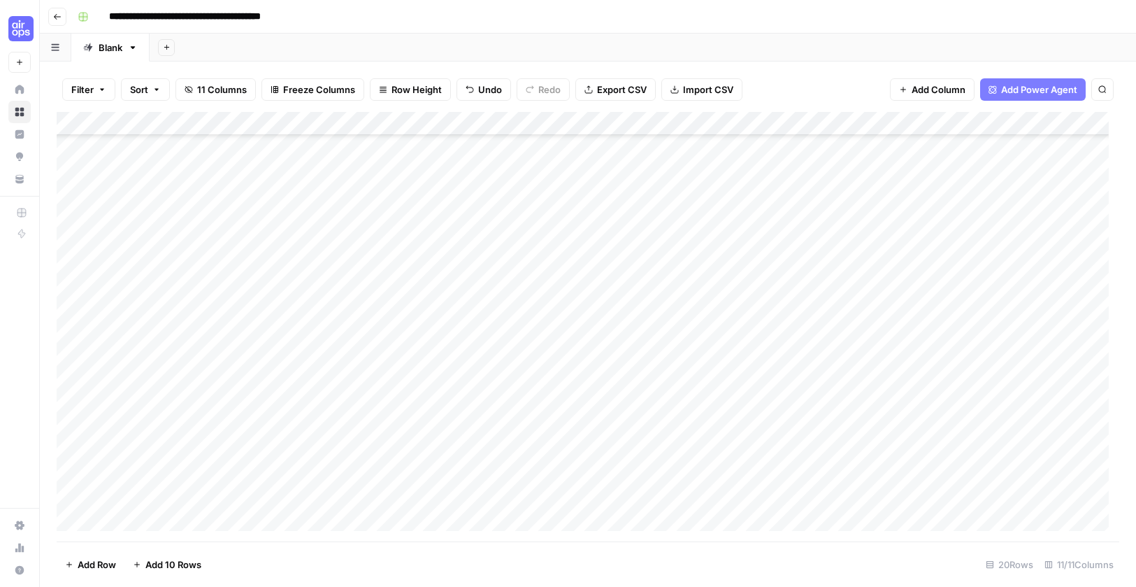
scroll to position [103, 0]
drag, startPoint x: 203, startPoint y: 148, endPoint x: 910, endPoint y: 504, distance: 791.9
click at [910, 504] on div "Add Column" at bounding box center [588, 326] width 1063 height 429
drag, startPoint x: 474, startPoint y: 153, endPoint x: 827, endPoint y: 506, distance: 499.4
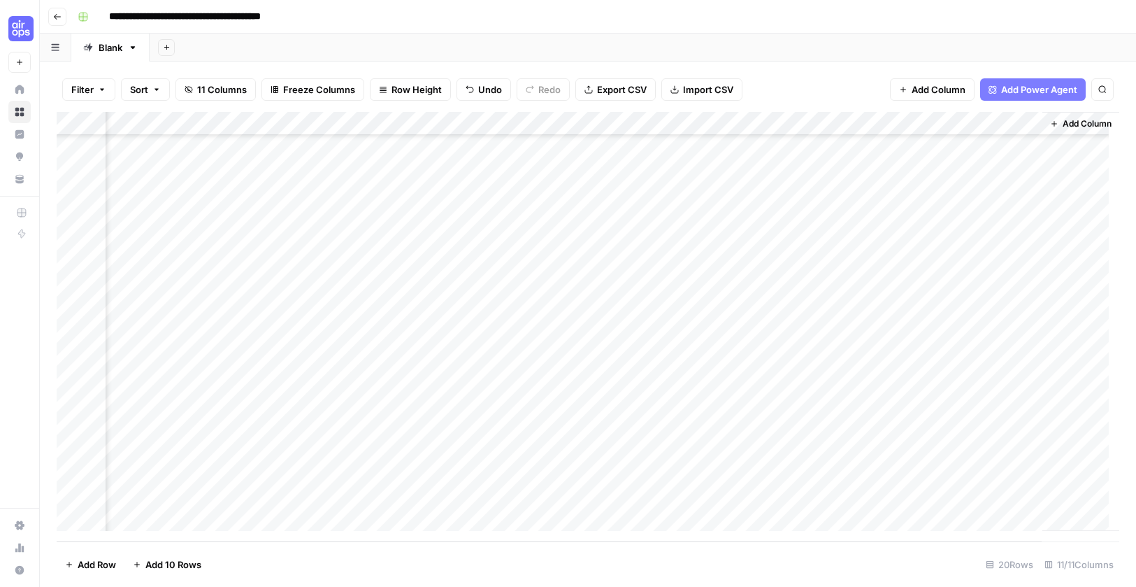
click at [827, 506] on div "Add Column" at bounding box center [588, 326] width 1063 height 429
click at [236, 143] on div "Add Column" at bounding box center [588, 326] width 1063 height 429
click at [248, 138] on div "Add Column" at bounding box center [588, 326] width 1063 height 429
click at [255, 264] on div "Add Column" at bounding box center [588, 326] width 1063 height 429
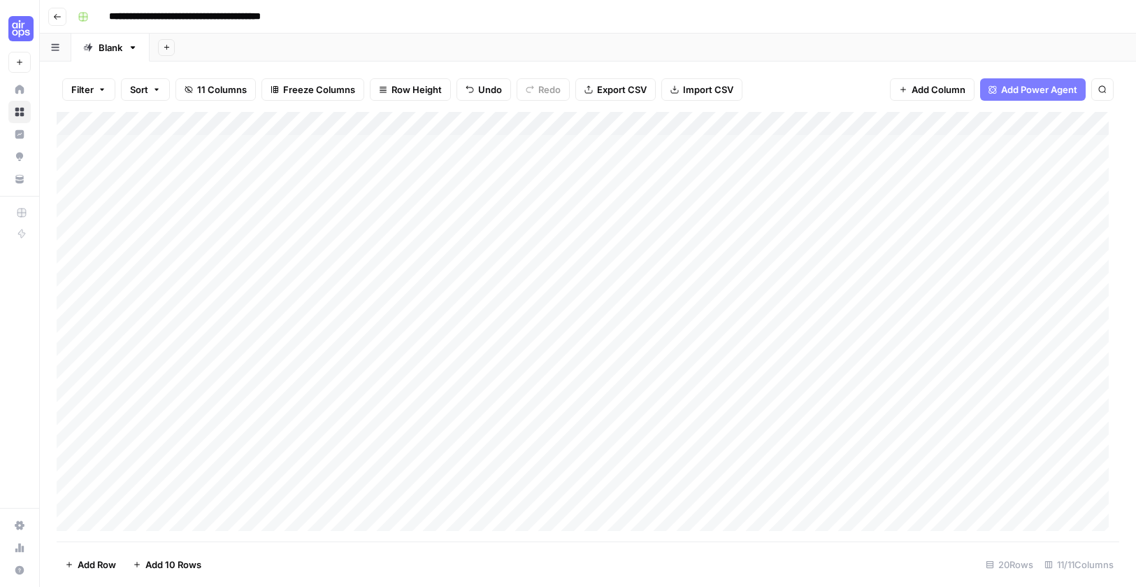
click at [225, 149] on div "Add Column" at bounding box center [588, 326] width 1063 height 429
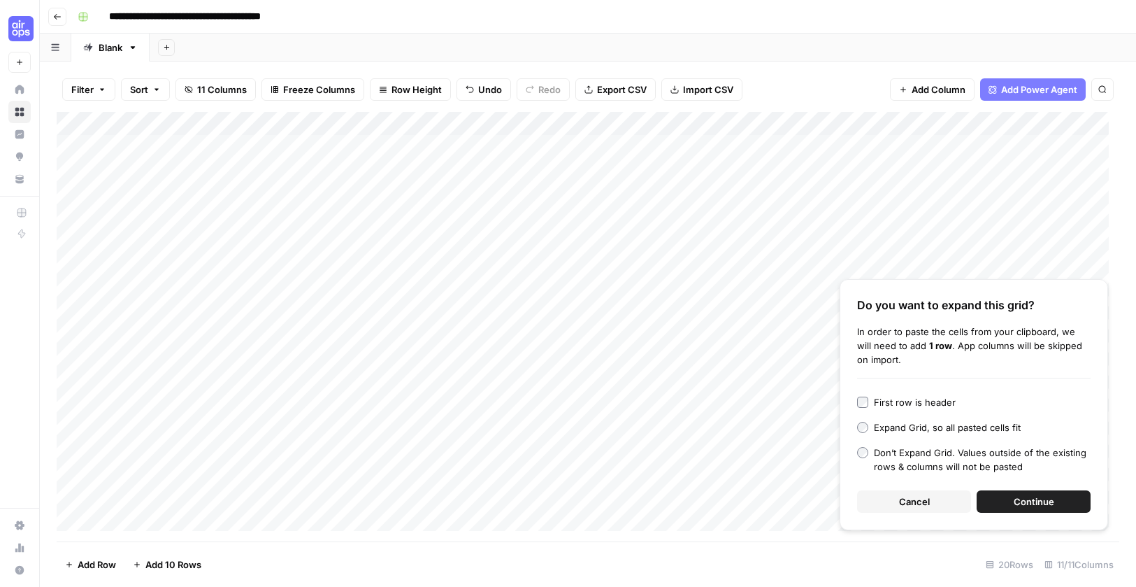
click at [1029, 499] on span "Continue" at bounding box center [1034, 501] width 41 height 14
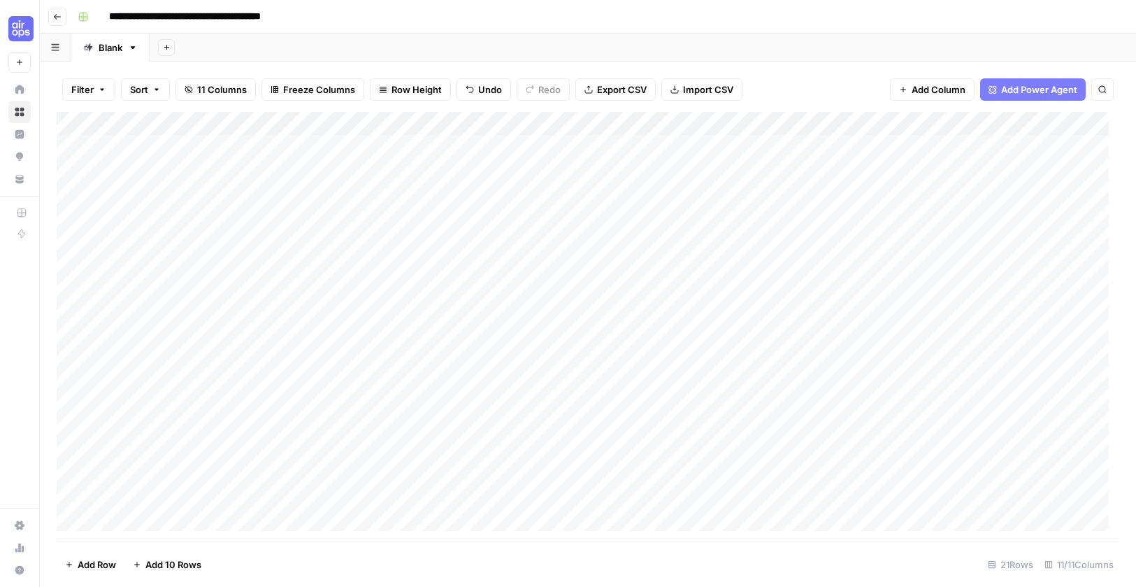
click at [355, 146] on div "Add Column" at bounding box center [588, 326] width 1063 height 429
click at [461, 145] on div "Add Column" at bounding box center [588, 326] width 1063 height 429
click at [701, 154] on div "Add Column" at bounding box center [588, 326] width 1063 height 429
click at [687, 145] on div "Add Column" at bounding box center [588, 326] width 1063 height 429
drag, startPoint x: 683, startPoint y: 213, endPoint x: 694, endPoint y: 159, distance: 54.3
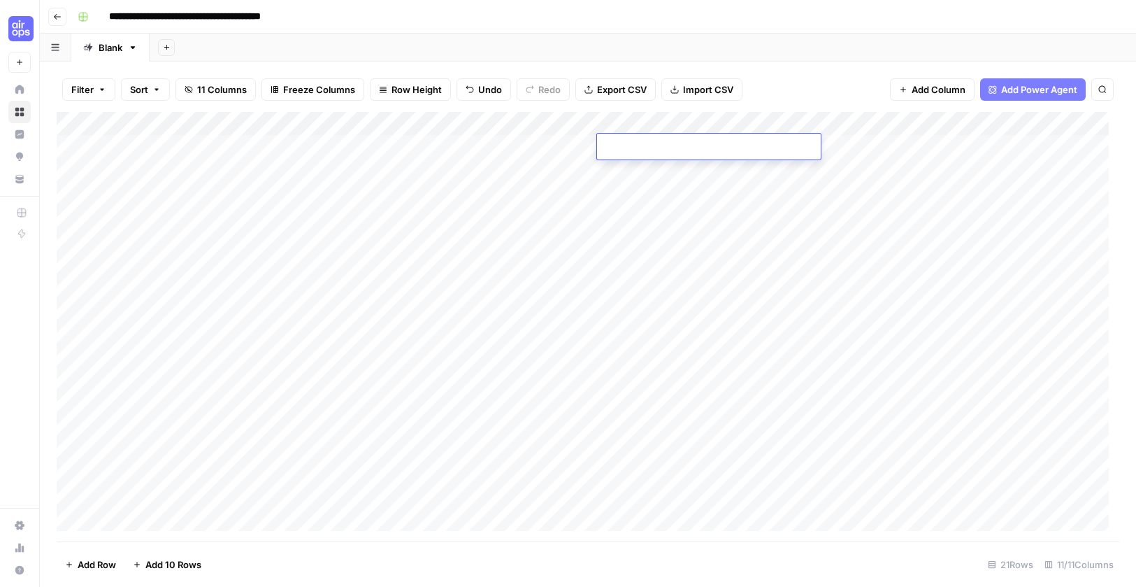
click at [683, 212] on div "Add Column" at bounding box center [588, 326] width 1063 height 429
click at [693, 152] on div "Add Column" at bounding box center [588, 326] width 1063 height 429
click at [874, 158] on div "Add Column" at bounding box center [588, 326] width 1063 height 429
drag, startPoint x: 520, startPoint y: 542, endPoint x: 948, endPoint y: 73, distance: 634.6
click at [940, 73] on div "Filter Sort 11 Columns Freeze Columns Row Height Undo Redo Export CSV Import CS…" at bounding box center [588, 324] width 1097 height 525
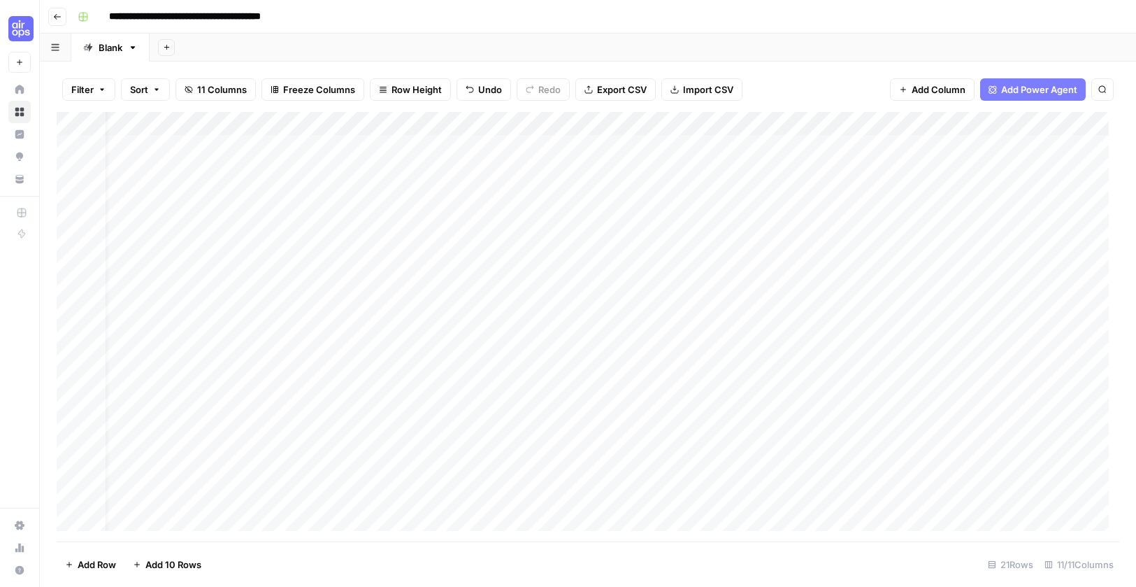
scroll to position [0, 855]
click at [388, 122] on div "Add Column" at bounding box center [588, 326] width 1063 height 429
click at [411, 157] on span "All Rows" at bounding box center [439, 156] width 88 height 14
click at [390, 469] on div "Add Column" at bounding box center [588, 326] width 1063 height 429
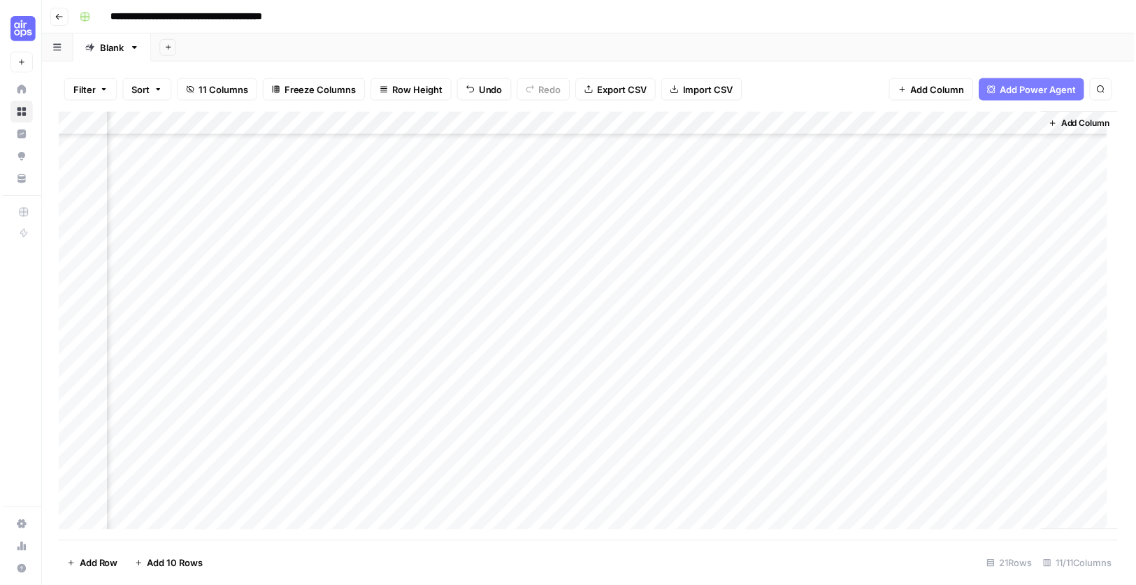
scroll to position [0, 855]
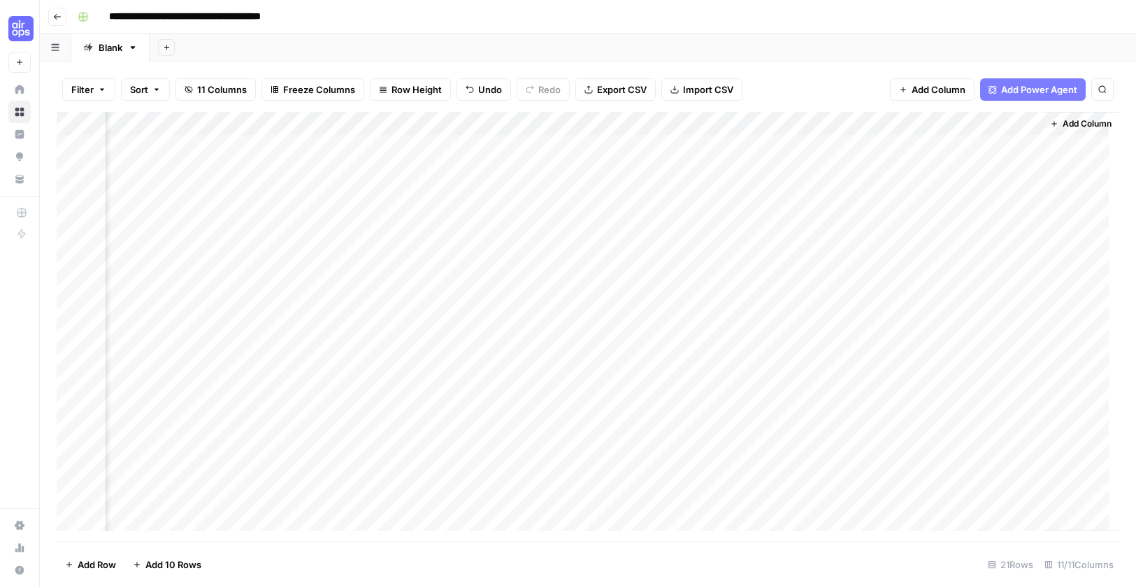
click at [615, 94] on span "Export CSV" at bounding box center [622, 90] width 50 height 14
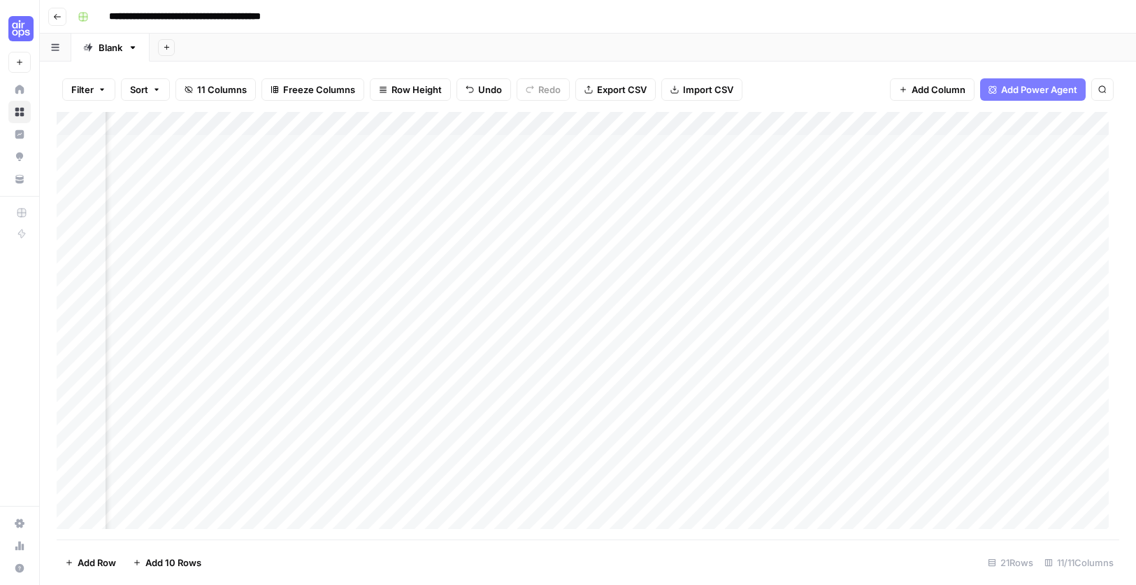
scroll to position [0, 0]
click at [184, 150] on div "Add Column" at bounding box center [588, 325] width 1063 height 427
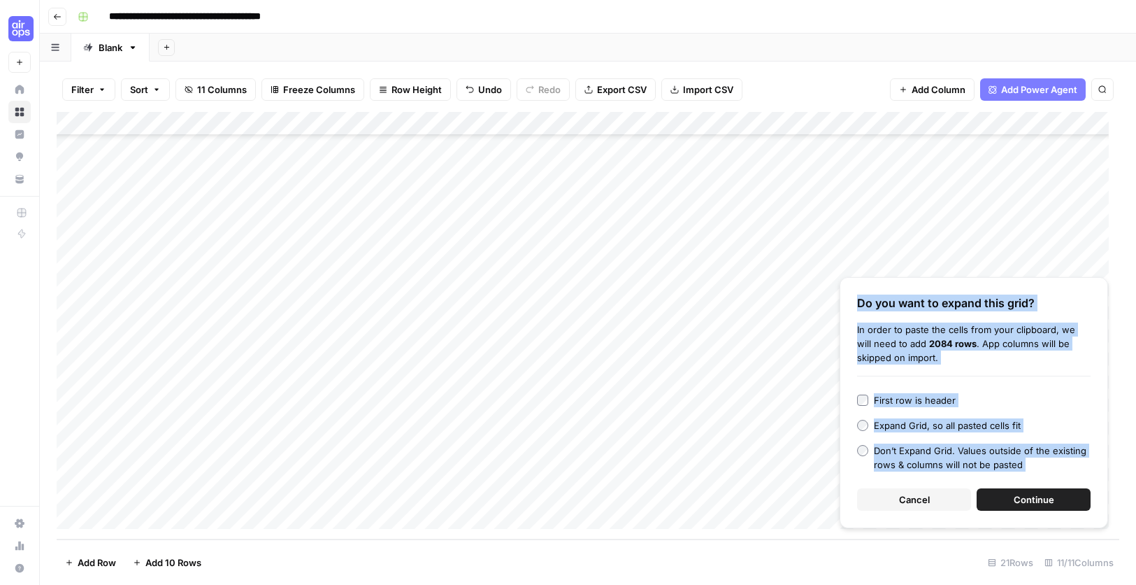
click at [1043, 497] on span "Continue" at bounding box center [1034, 499] width 41 height 14
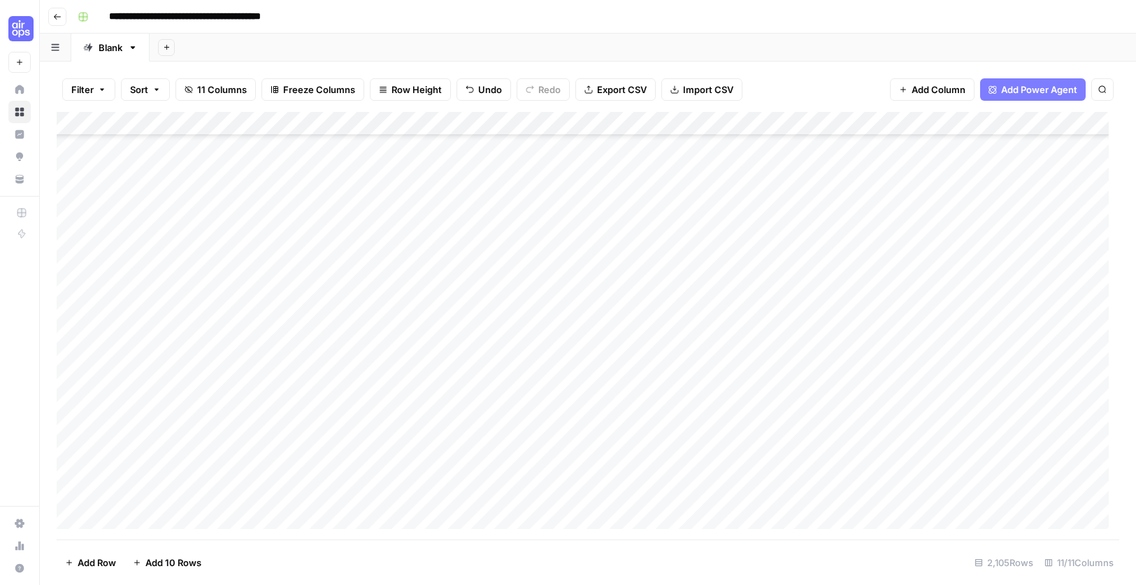
scroll to position [0, 0]
click at [362, 143] on div "Add Column" at bounding box center [588, 325] width 1063 height 427
click at [468, 147] on div "Add Column" at bounding box center [588, 325] width 1063 height 427
click at [480, 255] on div "Add Column" at bounding box center [588, 325] width 1063 height 427
click at [476, 146] on div "Add Column" at bounding box center [588, 325] width 1063 height 427
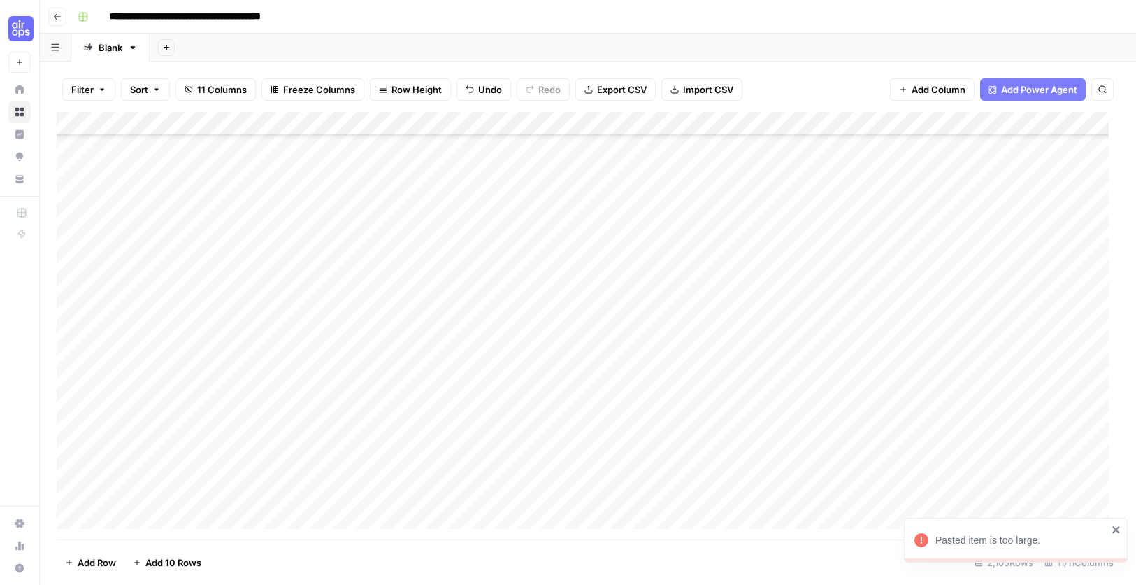
scroll to position [49680, 0]
click at [1115, 527] on icon "close" at bounding box center [1117, 529] width 10 height 11
click at [723, 148] on div "Add Column" at bounding box center [588, 325] width 1063 height 427
click at [882, 148] on div "Add Column" at bounding box center [588, 325] width 1063 height 427
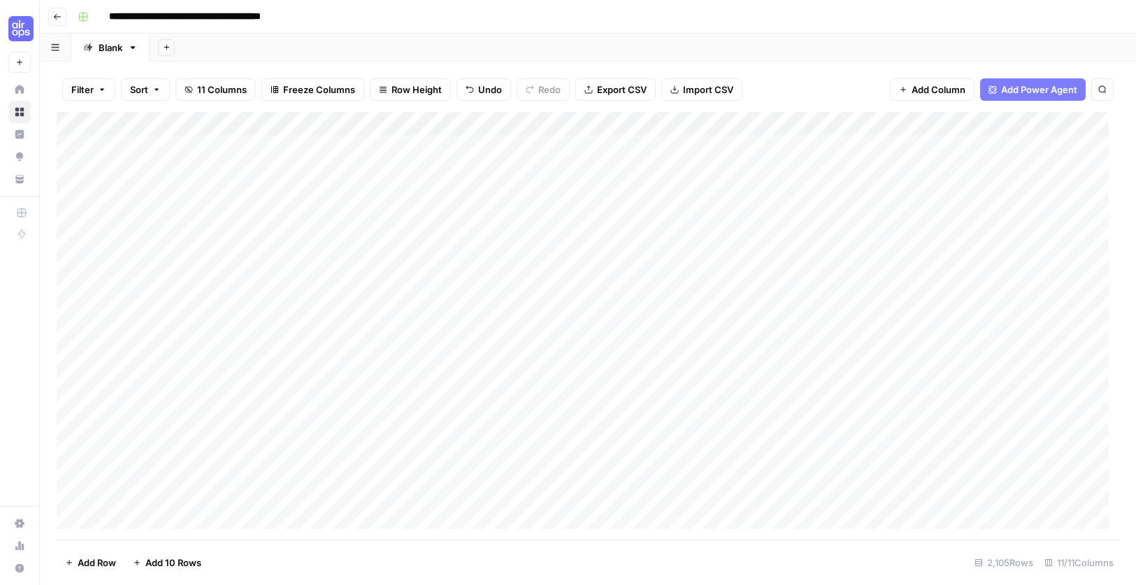
click at [501, 151] on div "Add Column" at bounding box center [588, 325] width 1063 height 427
click at [566, 258] on div "Add Column" at bounding box center [588, 325] width 1063 height 427
click at [503, 144] on div "Add Column" at bounding box center [588, 325] width 1063 height 427
click at [499, 177] on div "Add Column" at bounding box center [588, 325] width 1063 height 427
click at [541, 149] on div "Add Column" at bounding box center [588, 325] width 1063 height 427
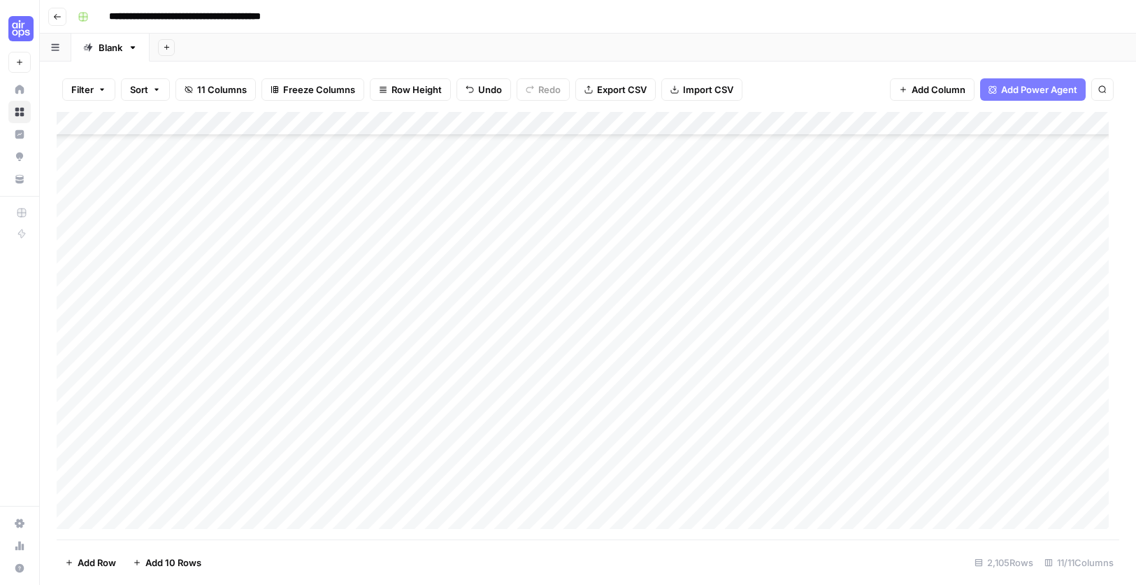
scroll to position [2587, 0]
click at [423, 276] on div "Add Column" at bounding box center [588, 325] width 1063 height 427
click at [425, 290] on div "Add Column" at bounding box center [588, 325] width 1063 height 427
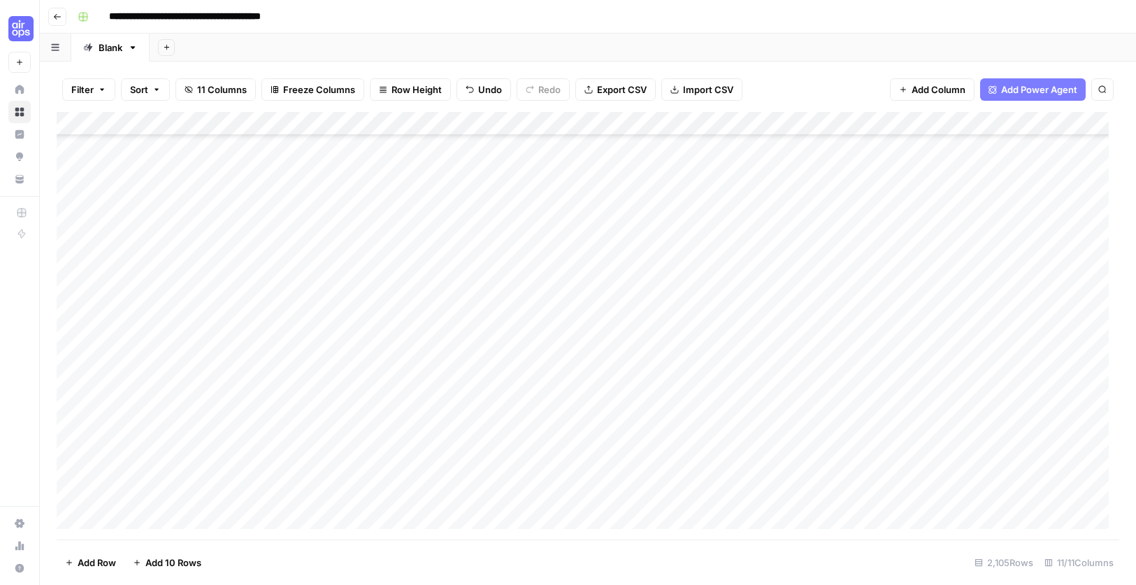
click at [499, 204] on div "Add Column" at bounding box center [588, 325] width 1063 height 427
click at [1118, 529] on icon "close" at bounding box center [1117, 529] width 10 height 11
click at [455, 362] on div "Add Column" at bounding box center [588, 325] width 1063 height 427
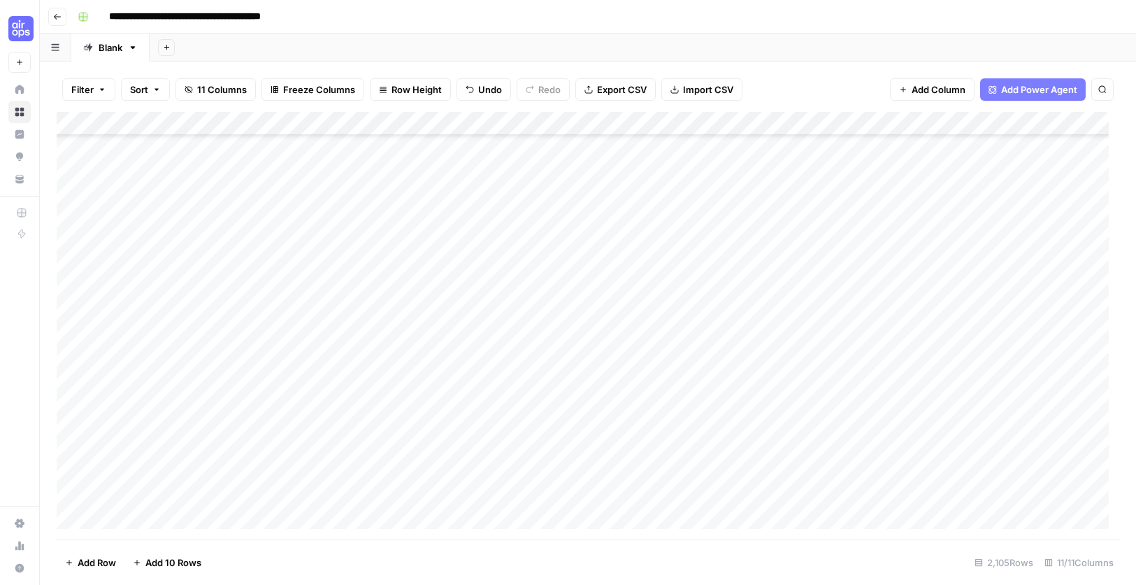
click at [464, 468] on div "Add Column" at bounding box center [588, 325] width 1063 height 427
click at [450, 344] on div "Add Column" at bounding box center [588, 325] width 1063 height 427
click at [427, 448] on div "Add Column" at bounding box center [588, 325] width 1063 height 427
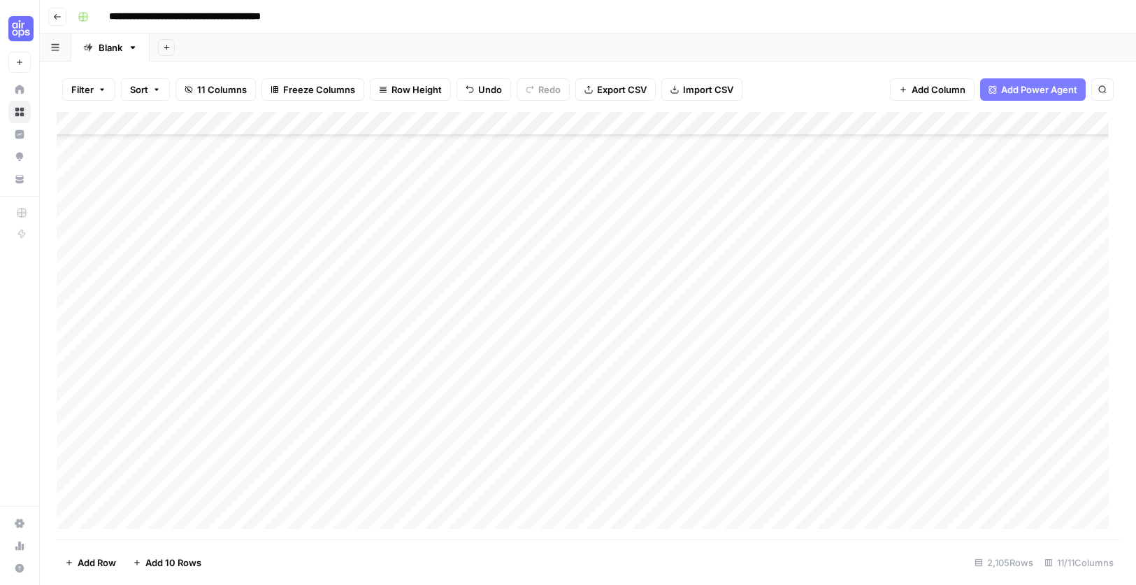
click at [452, 427] on div "Add Column" at bounding box center [588, 325] width 1063 height 427
click at [438, 329] on div "Add Column" at bounding box center [588, 325] width 1063 height 427
click at [547, 210] on div "Add Column" at bounding box center [588, 325] width 1063 height 427
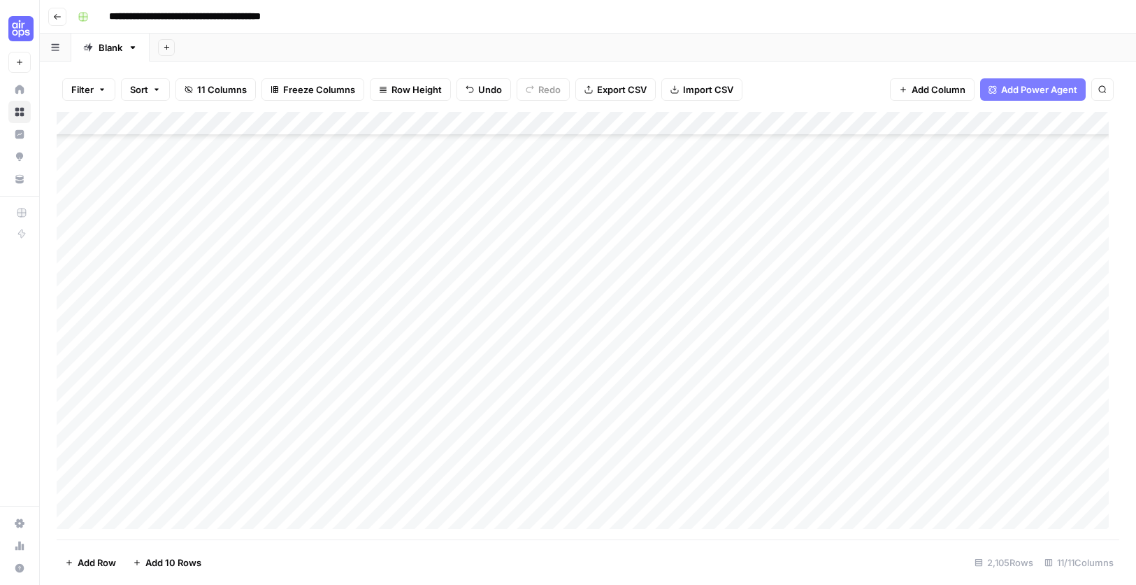
scroll to position [29336, 0]
click at [451, 383] on div "Add Column" at bounding box center [588, 325] width 1063 height 427
click at [455, 255] on div "Add Column" at bounding box center [588, 325] width 1063 height 427
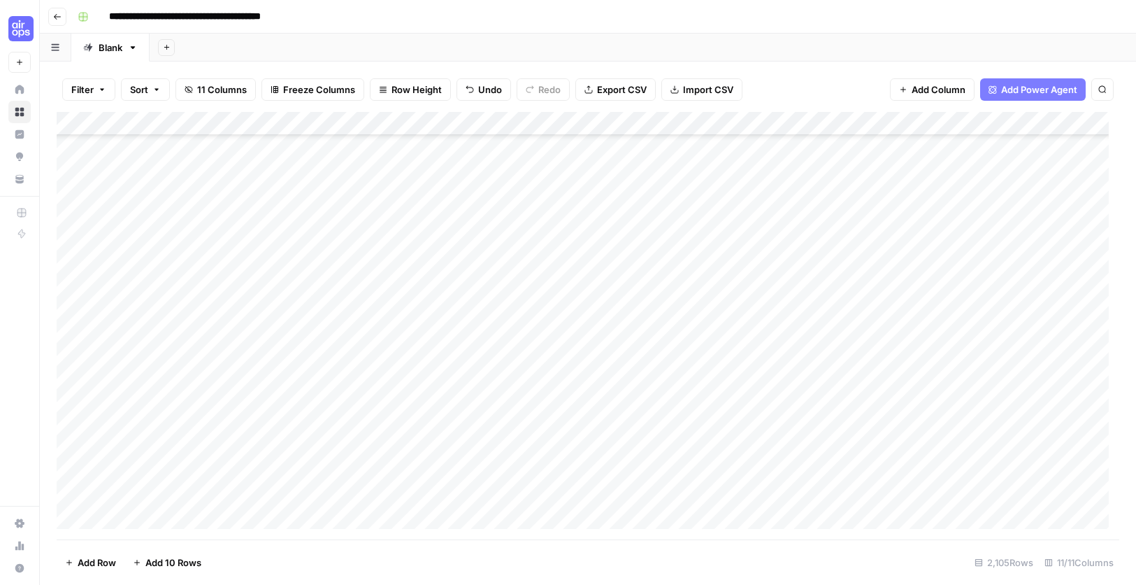
click at [528, 271] on div "Add Column" at bounding box center [588, 325] width 1063 height 427
click at [466, 314] on div "Add Column" at bounding box center [588, 325] width 1063 height 427
click at [462, 373] on div "Add Column" at bounding box center [588, 325] width 1063 height 427
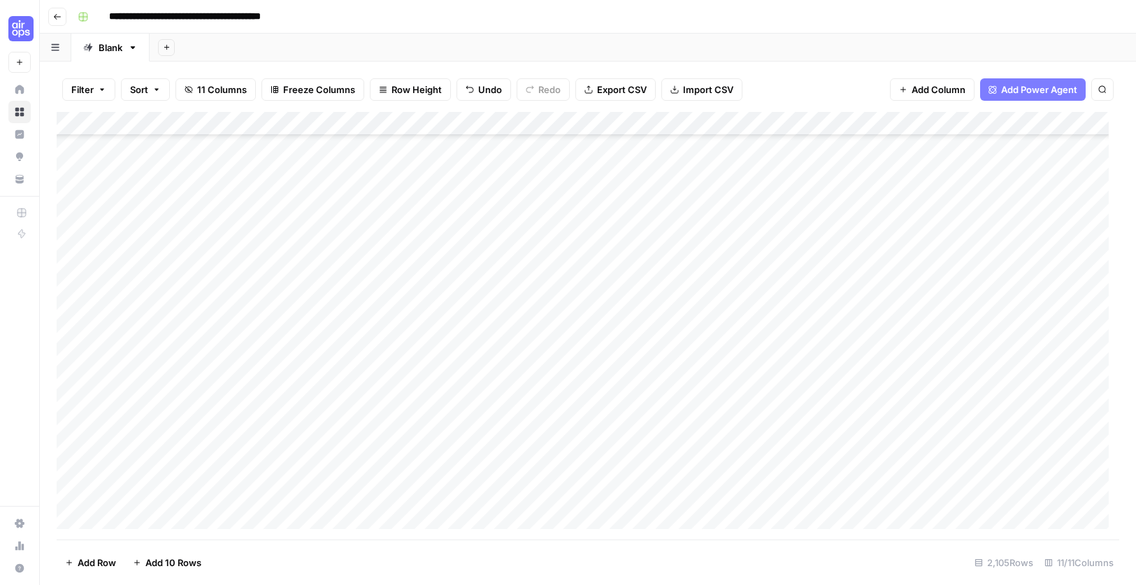
scroll to position [40058, 0]
click at [813, 412] on div "Add Column" at bounding box center [588, 325] width 1063 height 427
click at [840, 416] on div "Add Column" at bounding box center [588, 325] width 1063 height 427
click at [825, 471] on div "Add Column" at bounding box center [588, 325] width 1063 height 427
click at [831, 415] on div "Add Column" at bounding box center [588, 325] width 1063 height 427
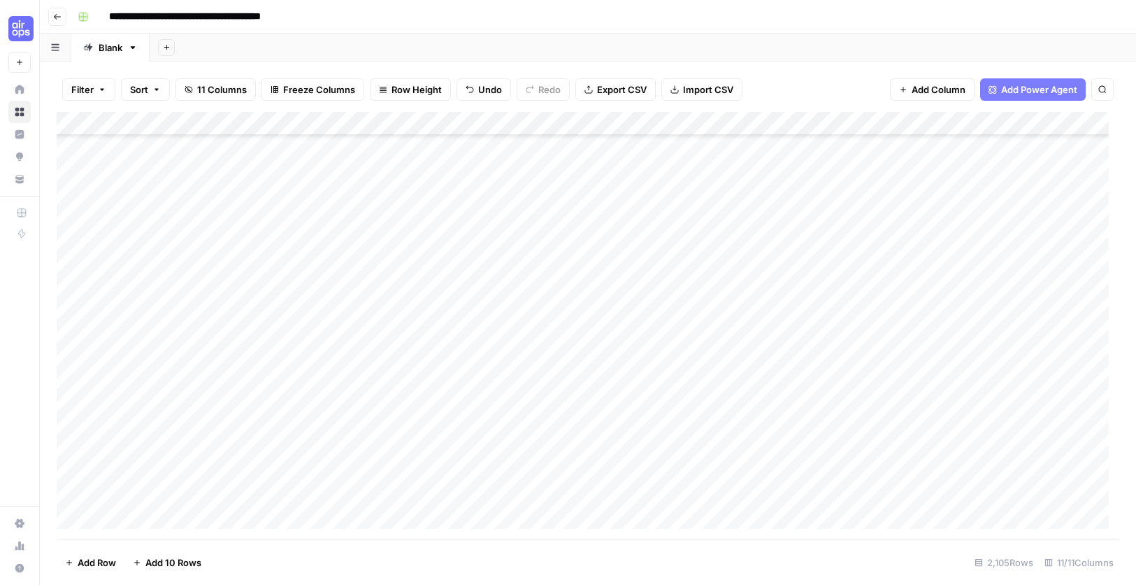
click at [861, 456] on div "Add Column" at bounding box center [588, 325] width 1063 height 427
click at [729, 122] on div "Add Column" at bounding box center [588, 325] width 1063 height 427
click at [780, 158] on span "All Rows" at bounding box center [780, 156] width 88 height 14
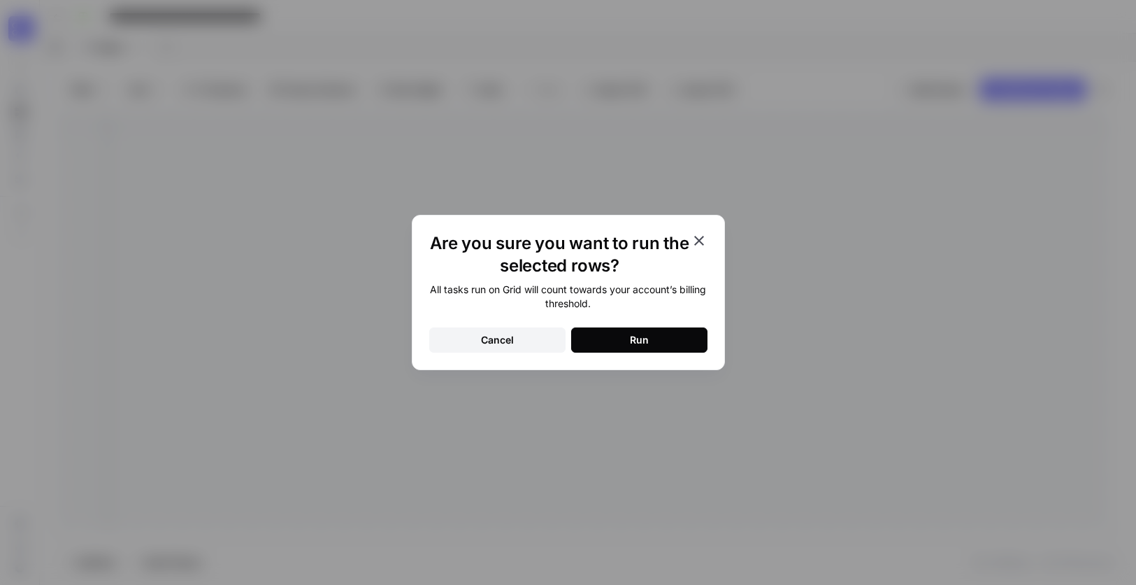
click at [647, 332] on button "Run" at bounding box center [639, 339] width 136 height 25
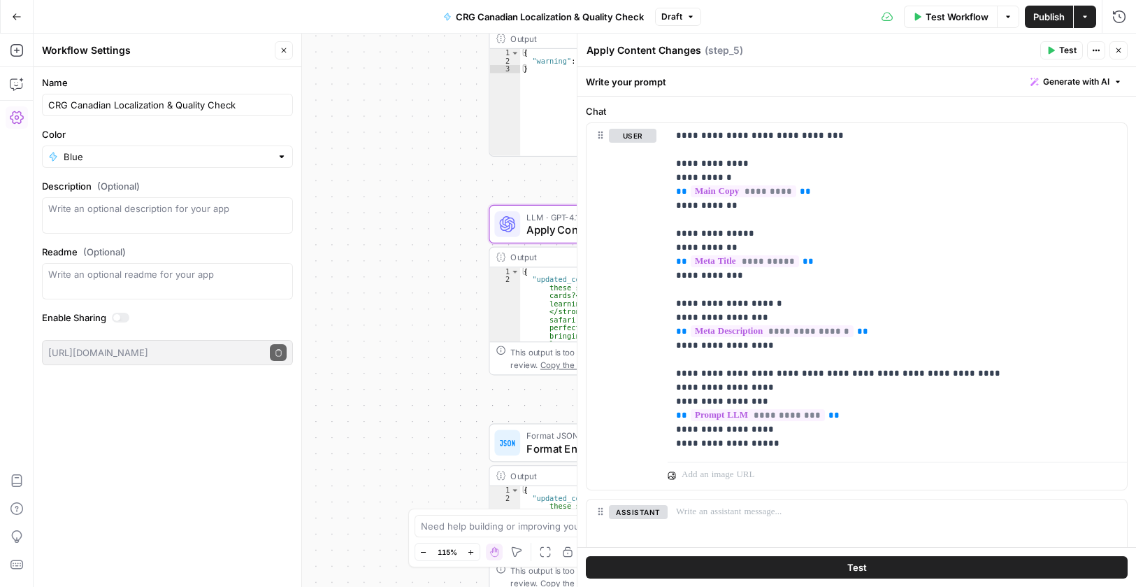
scroll to position [490, 0]
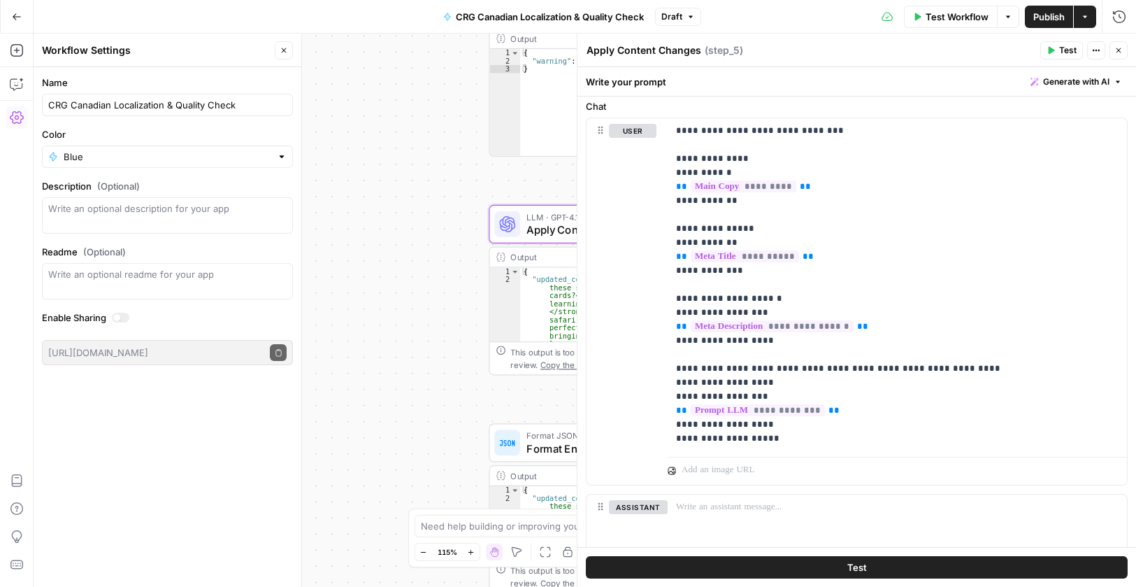
click at [1125, 50] on button "Close" at bounding box center [1119, 50] width 18 height 18
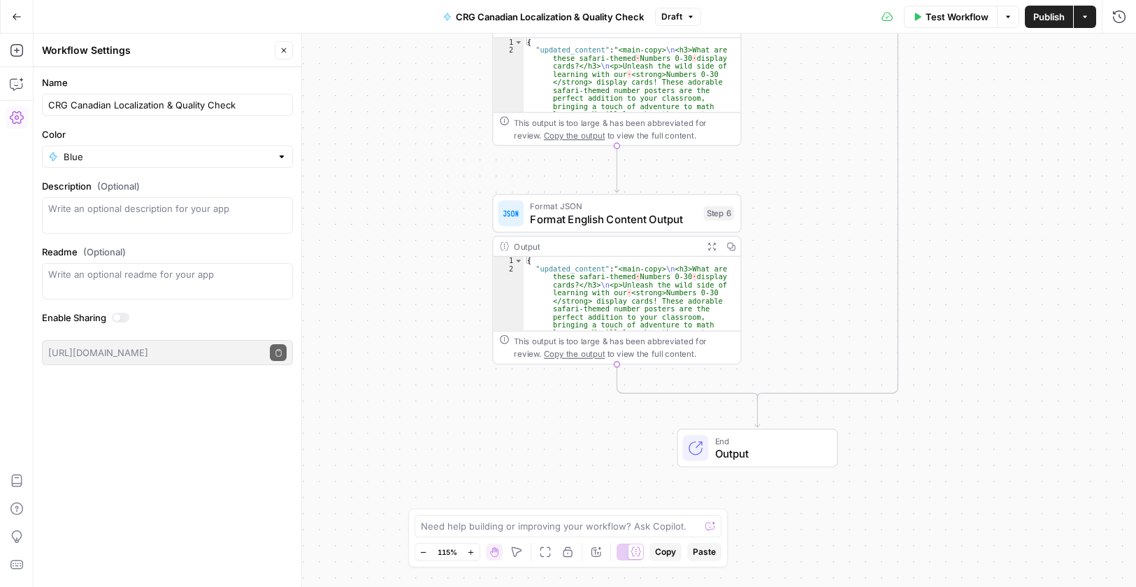
drag, startPoint x: 779, startPoint y: 381, endPoint x: 773, endPoint y: 150, distance: 230.8
click at [780, 134] on div "true false Workflow Set Inputs Inputs Run Code · Python Language Detection Step…" at bounding box center [585, 310] width 1103 height 553
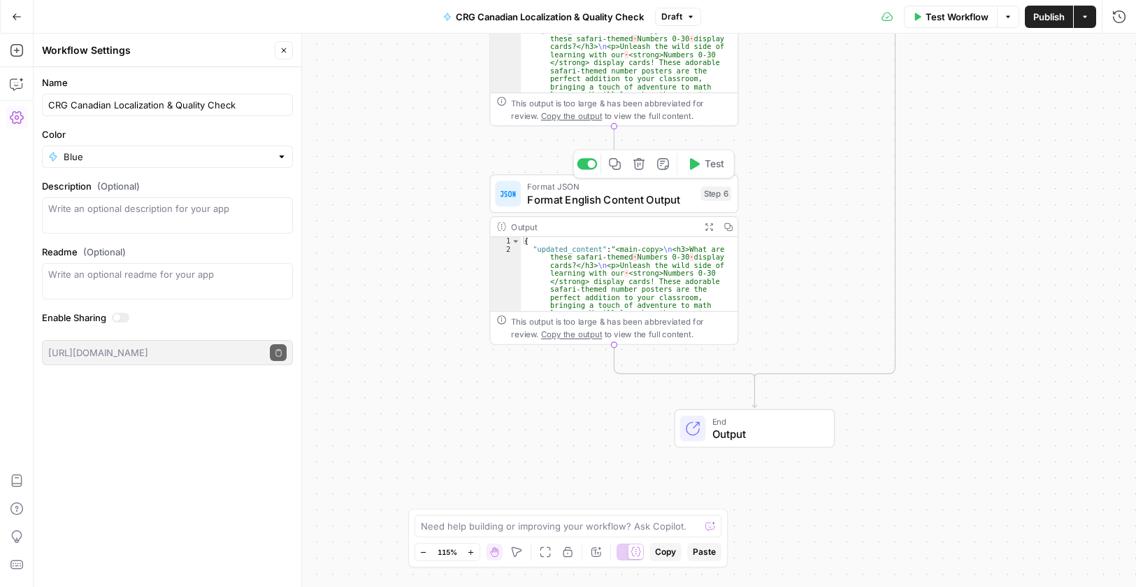
click at [626, 206] on span "Format English Content Output" at bounding box center [610, 199] width 167 height 16
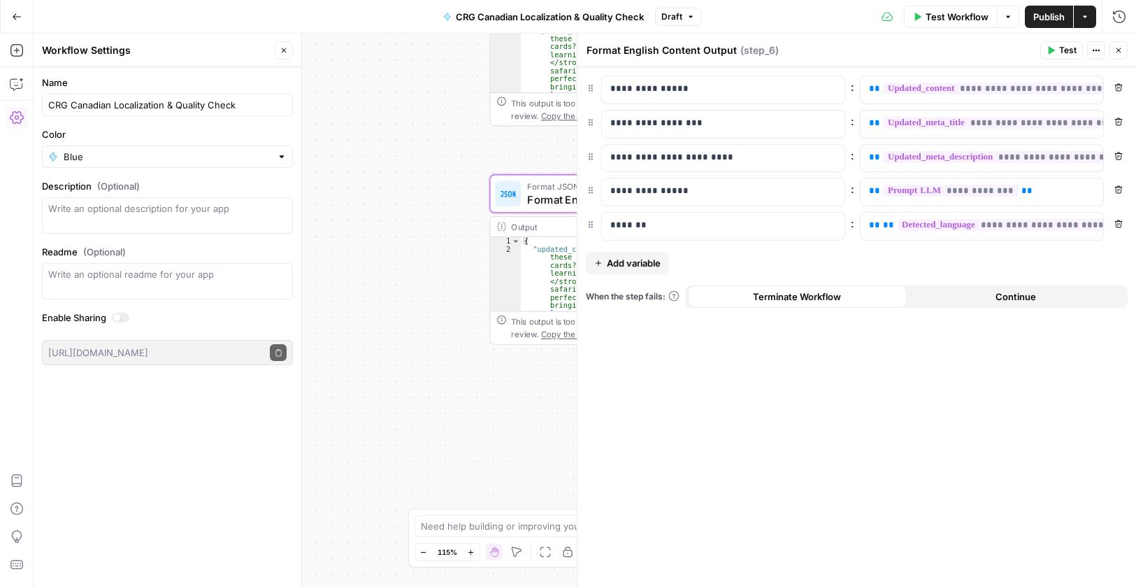
click at [1121, 53] on icon "button" at bounding box center [1119, 50] width 8 height 8
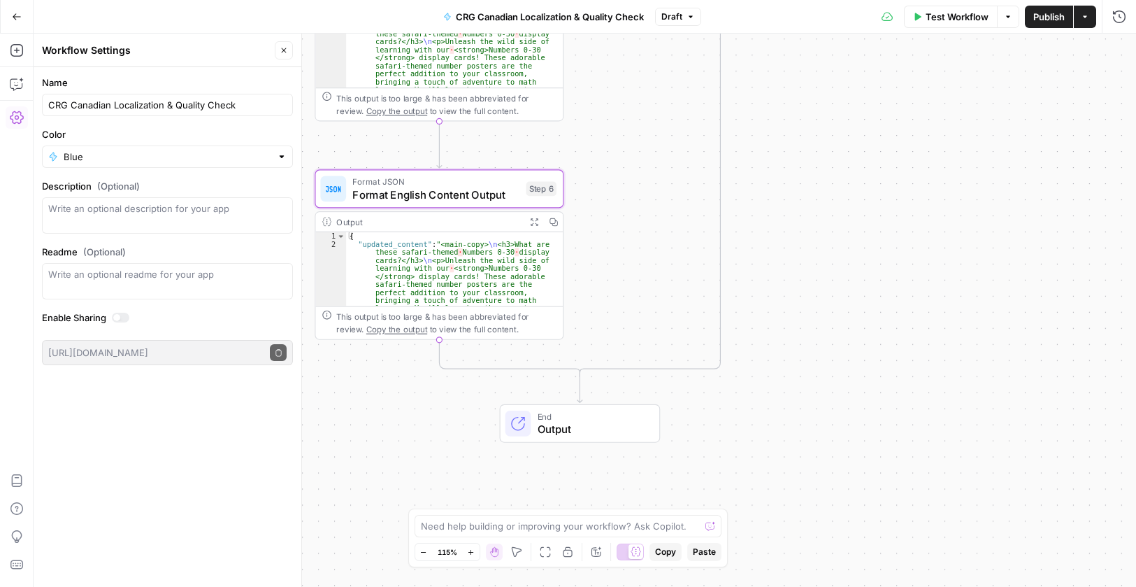
drag, startPoint x: 878, startPoint y: 457, endPoint x: 708, endPoint y: 451, distance: 169.3
click at [708, 451] on div "true false Workflow Set Inputs Inputs Run Code · Python Language Detection Step…" at bounding box center [585, 310] width 1103 height 553
click at [586, 431] on span "Output" at bounding box center [597, 428] width 109 height 16
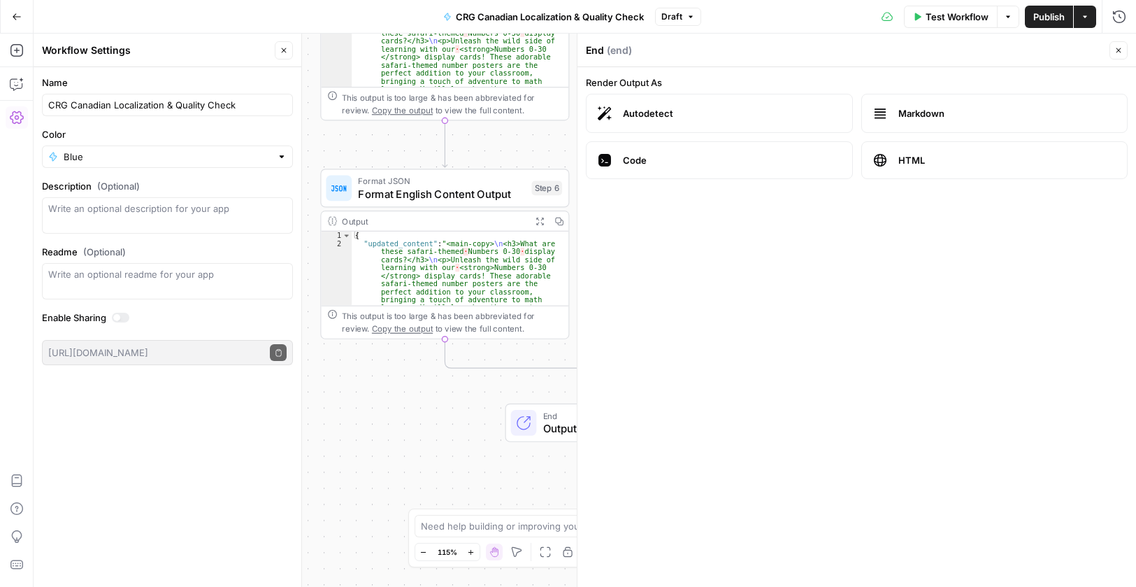
click at [1120, 50] on icon "button" at bounding box center [1119, 50] width 5 height 5
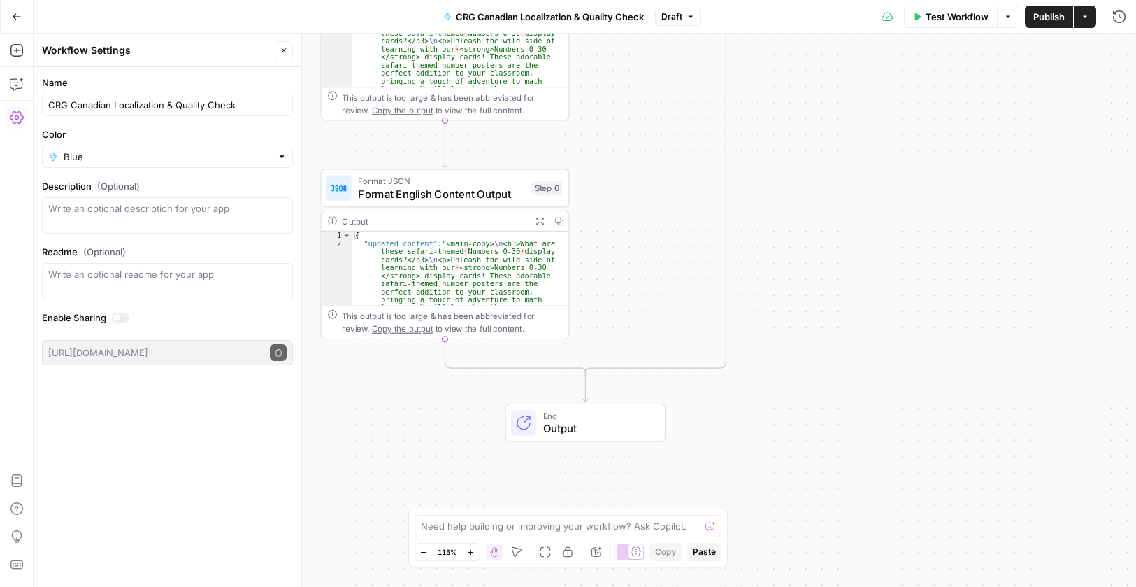
click at [1052, 23] on span "Publish" at bounding box center [1049, 17] width 31 height 14
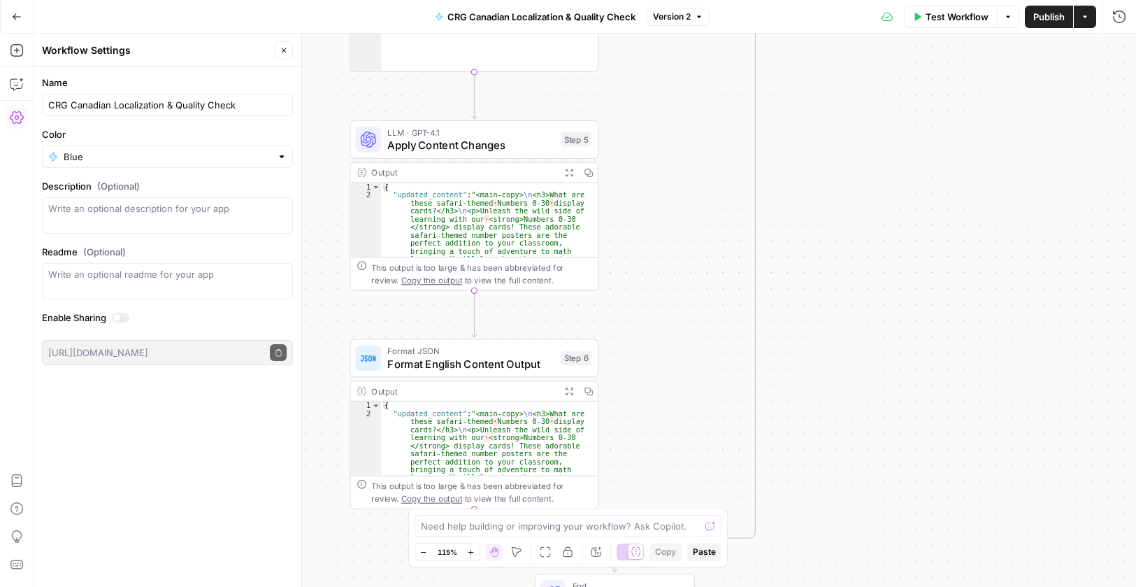
drag, startPoint x: 827, startPoint y: 72, endPoint x: 859, endPoint y: 269, distance: 199.1
click at [860, 272] on div "true false Workflow Set Inputs Inputs Run Code · Python Language Detection Step…" at bounding box center [585, 310] width 1103 height 553
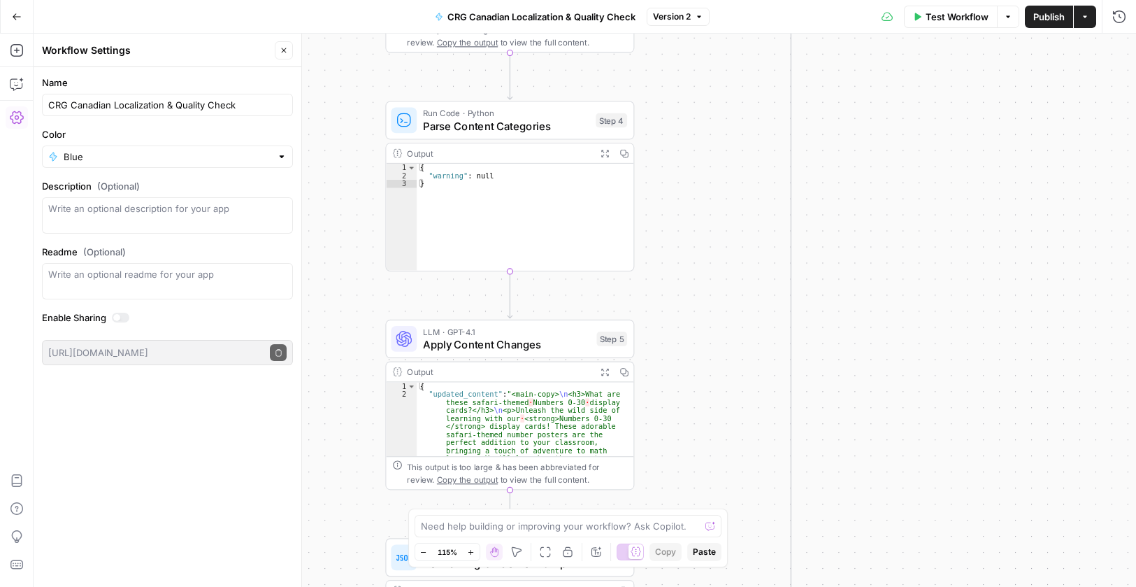
drag, startPoint x: 857, startPoint y: 203, endPoint x: 872, endPoint y: 287, distance: 86.0
click at [874, 299] on div "true false Workflow Set Inputs Inputs Run Code · Python Language Detection Step…" at bounding box center [585, 310] width 1103 height 553
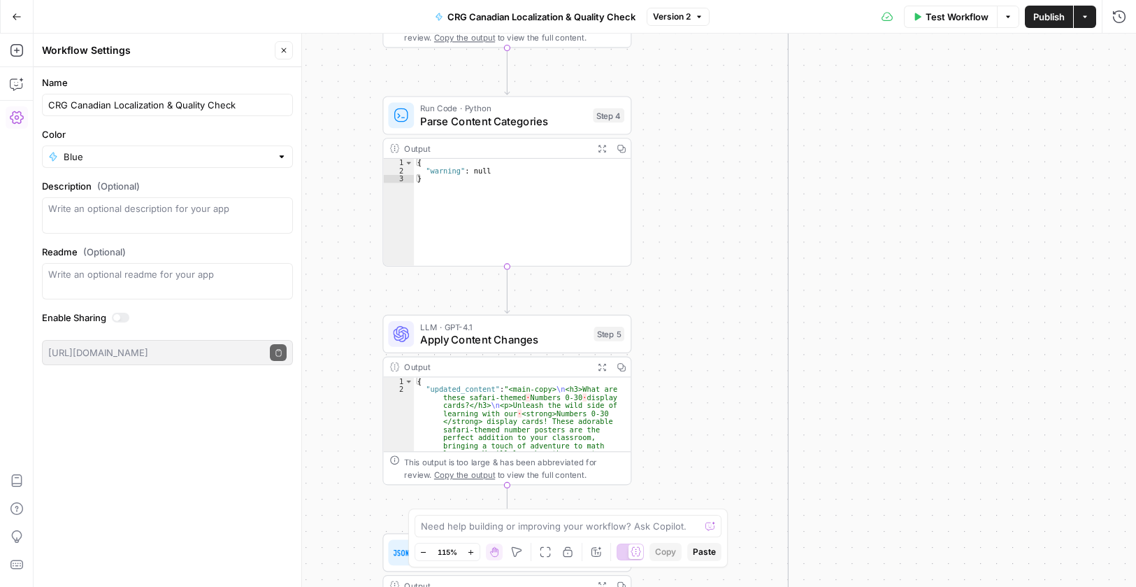
drag, startPoint x: 887, startPoint y: 249, endPoint x: 878, endPoint y: 282, distance: 34.1
click at [878, 282] on div "true false Workflow Set Inputs Inputs Run Code · Python Language Detection Step…" at bounding box center [585, 310] width 1103 height 553
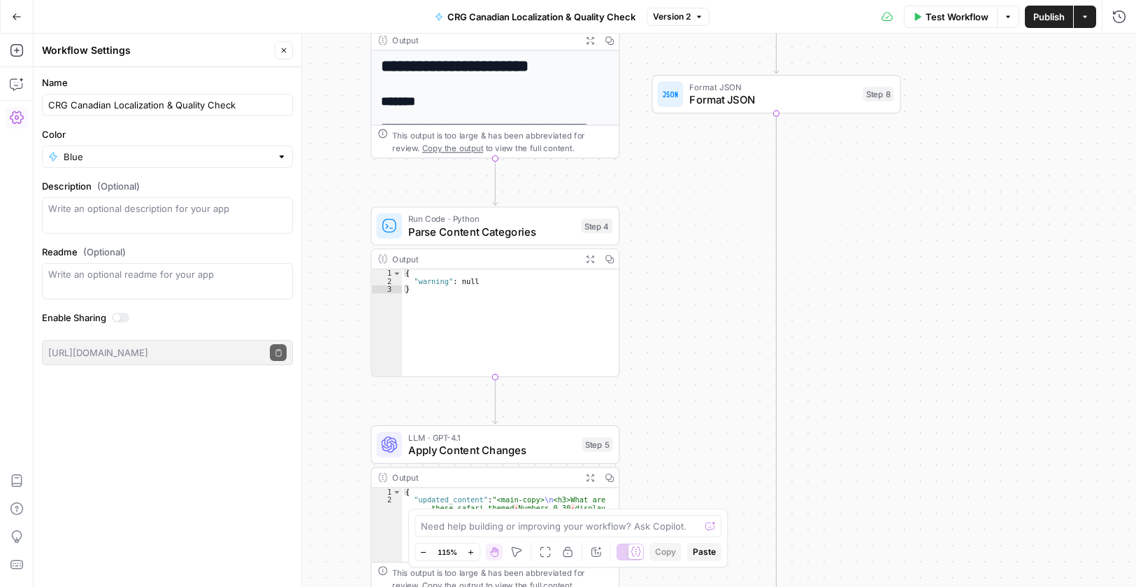
drag, startPoint x: 942, startPoint y: 363, endPoint x: 932, endPoint y: 438, distance: 76.2
click at [939, 448] on div "true false Workflow Set Inputs Inputs Run Code · Python Language Detection Step…" at bounding box center [585, 310] width 1103 height 553
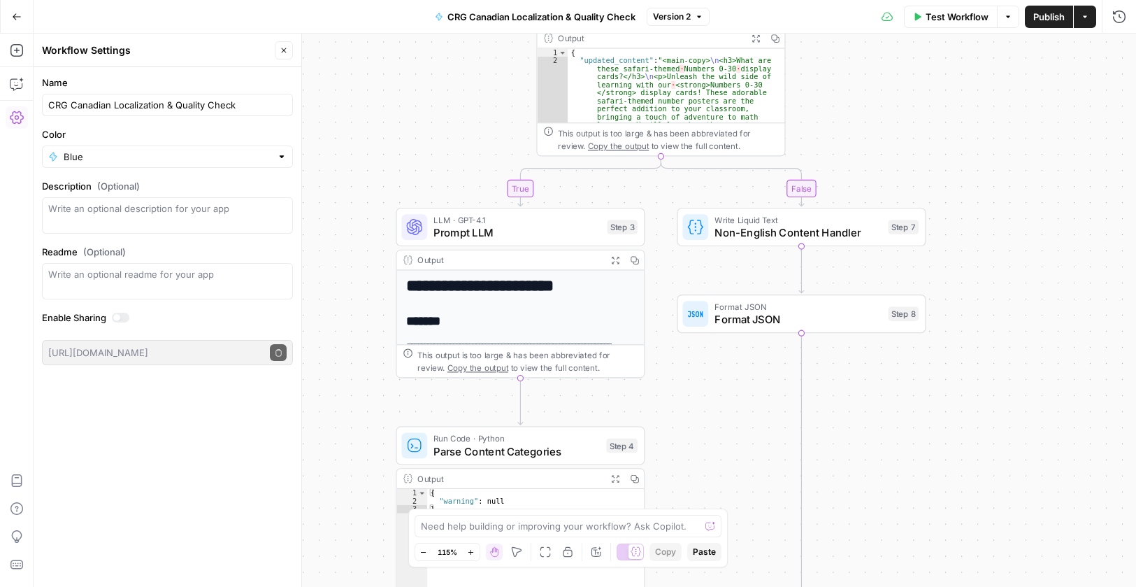
drag, startPoint x: 1033, startPoint y: 123, endPoint x: 1046, endPoint y: 181, distance: 59.5
click at [1046, 181] on div "true false Workflow Set Inputs Inputs Run Code · Python Language Detection Step…" at bounding box center [585, 310] width 1103 height 553
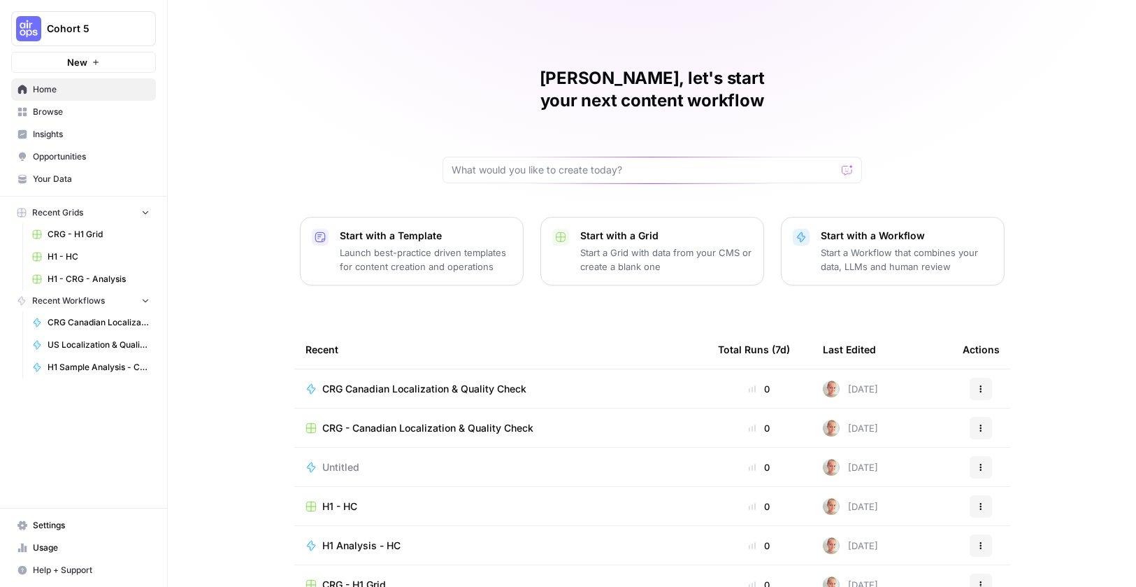
click at [78, 110] on span "Browse" at bounding box center [91, 112] width 117 height 13
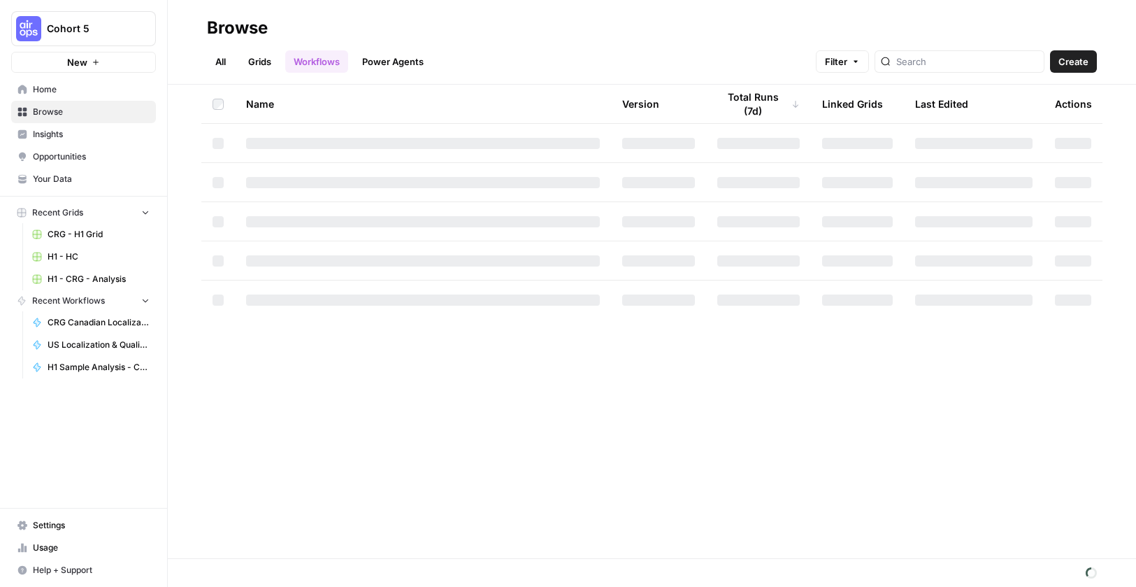
click at [261, 62] on link "Grids" at bounding box center [260, 61] width 40 height 22
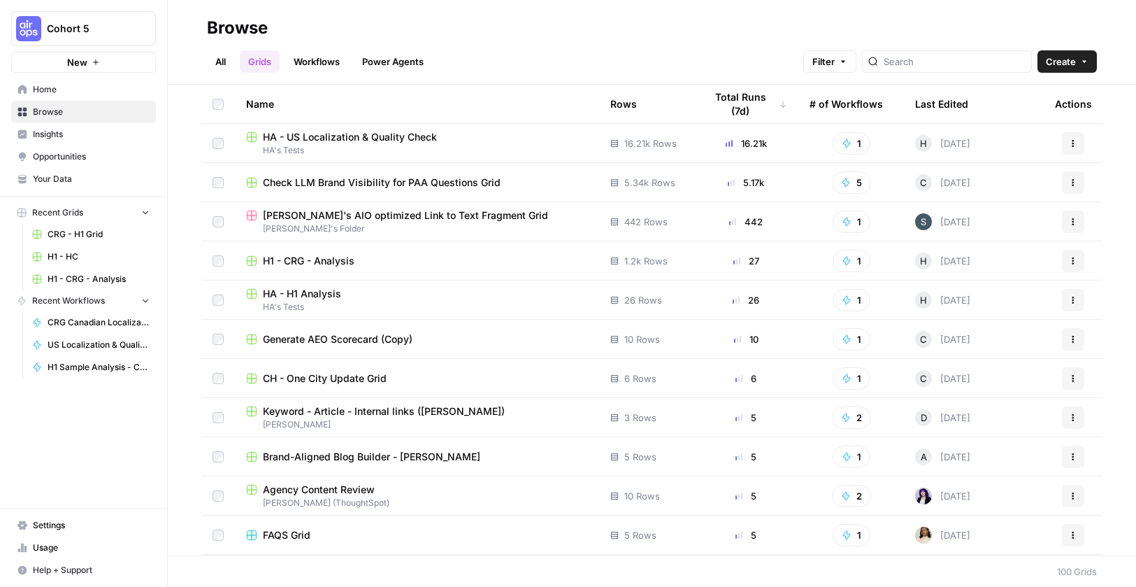
click at [349, 138] on span "HA - US Localization & Quality Check" at bounding box center [350, 137] width 174 height 14
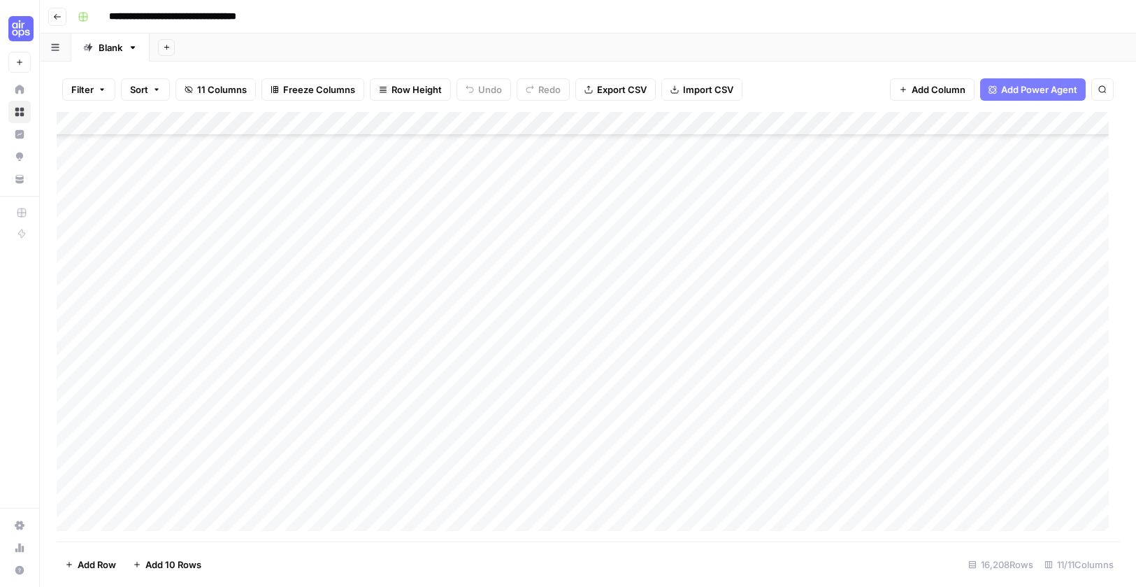
scroll to position [210, 0]
drag, startPoint x: 217, startPoint y: 148, endPoint x: 192, endPoint y: 399, distance: 252.4
click at [192, 399] on div "Add Column" at bounding box center [588, 326] width 1063 height 429
drag, startPoint x: 343, startPoint y: 387, endPoint x: 331, endPoint y: 145, distance: 242.9
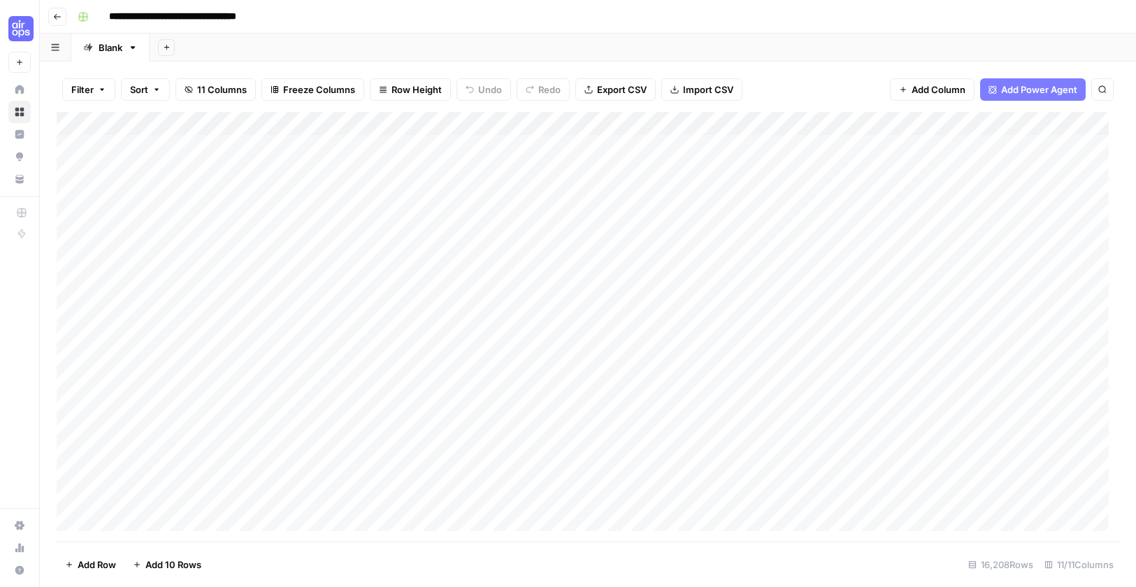
click at [331, 145] on div "Add Column" at bounding box center [588, 326] width 1063 height 429
drag, startPoint x: 495, startPoint y: 148, endPoint x: 449, endPoint y: 245, distance: 108.2
click at [449, 245] on div "Add Column" at bounding box center [588, 326] width 1063 height 429
drag, startPoint x: 713, startPoint y: 146, endPoint x: 672, endPoint y: 241, distance: 103.4
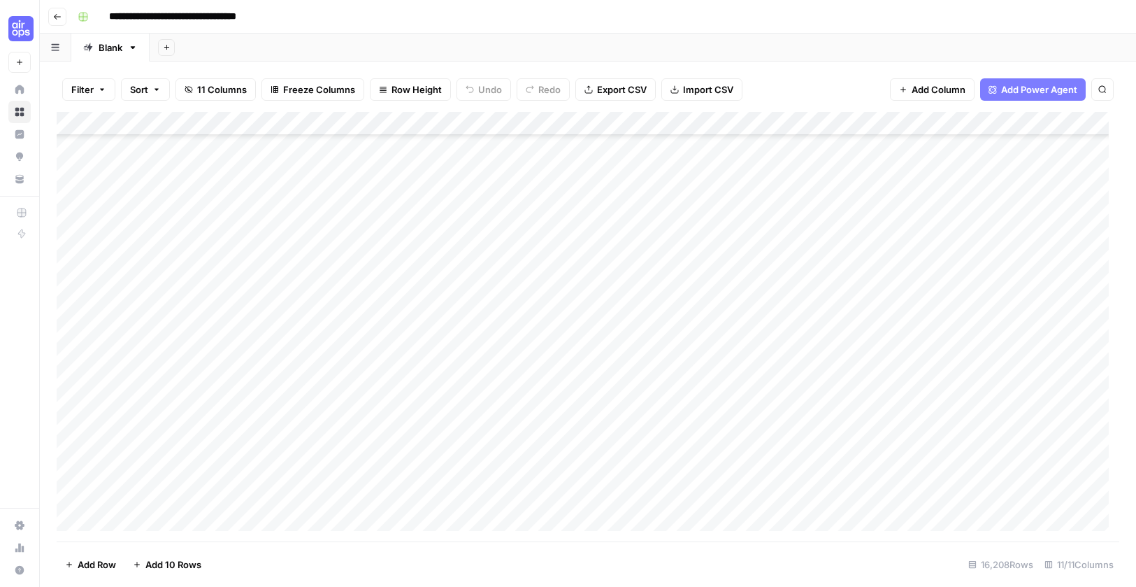
click at [672, 241] on div "Add Column" at bounding box center [588, 326] width 1063 height 429
drag, startPoint x: 852, startPoint y: 246, endPoint x: 870, endPoint y: 143, distance: 105.0
click at [870, 143] on div "Add Column" at bounding box center [588, 326] width 1063 height 429
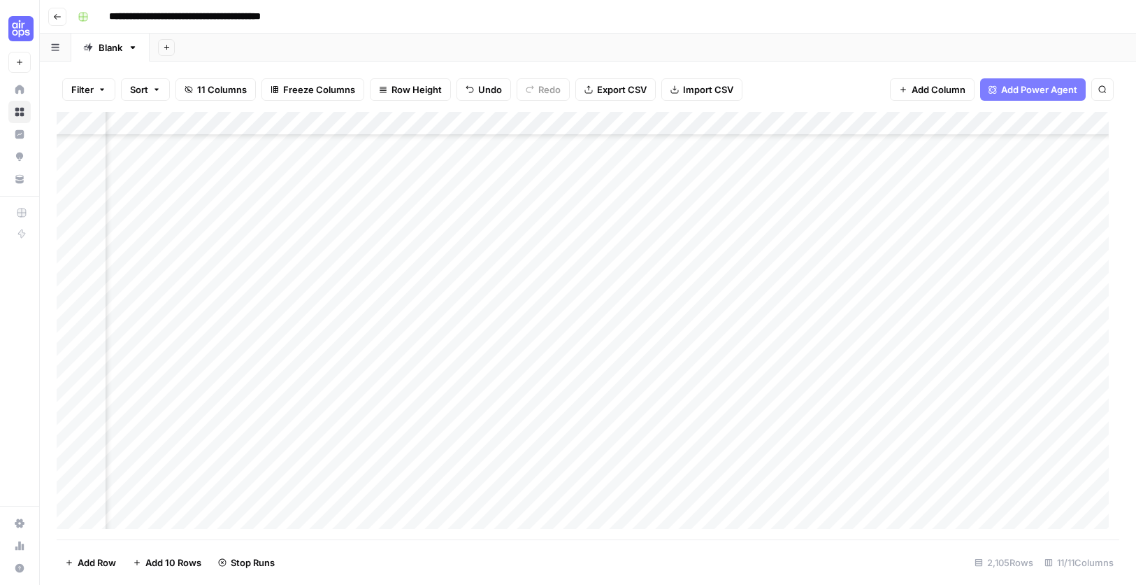
scroll to position [1189, 514]
